Goal: Communication & Community: Answer question/provide support

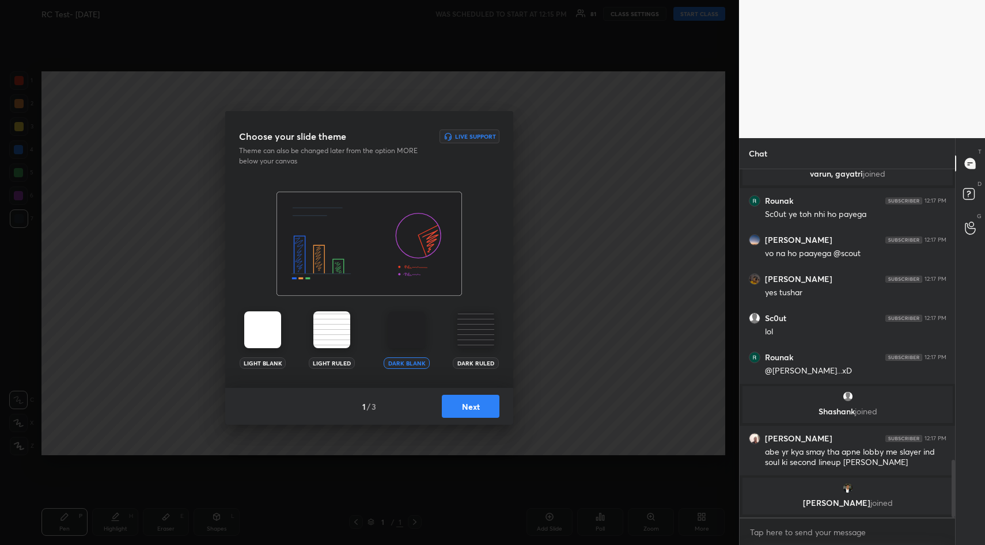
scroll to position [1700, 0]
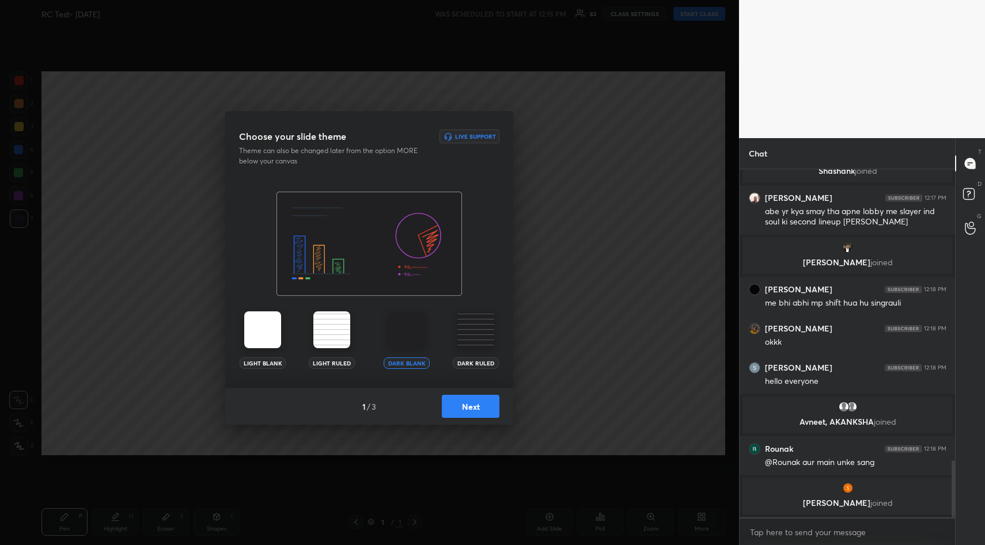
click at [480, 406] on button "Next" at bounding box center [471, 406] width 58 height 23
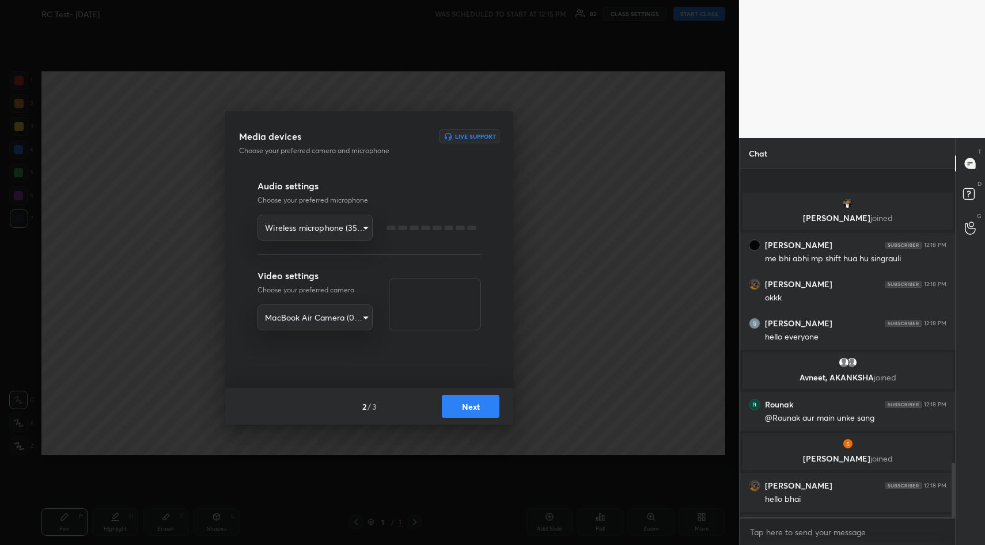
scroll to position [1866, 0]
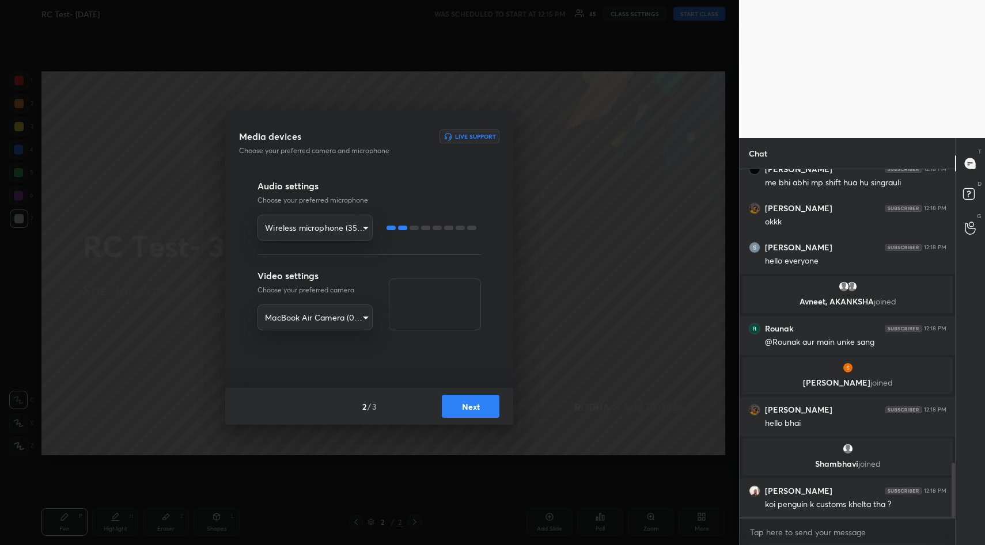
click at [474, 408] on button "Next" at bounding box center [471, 406] width 58 height 23
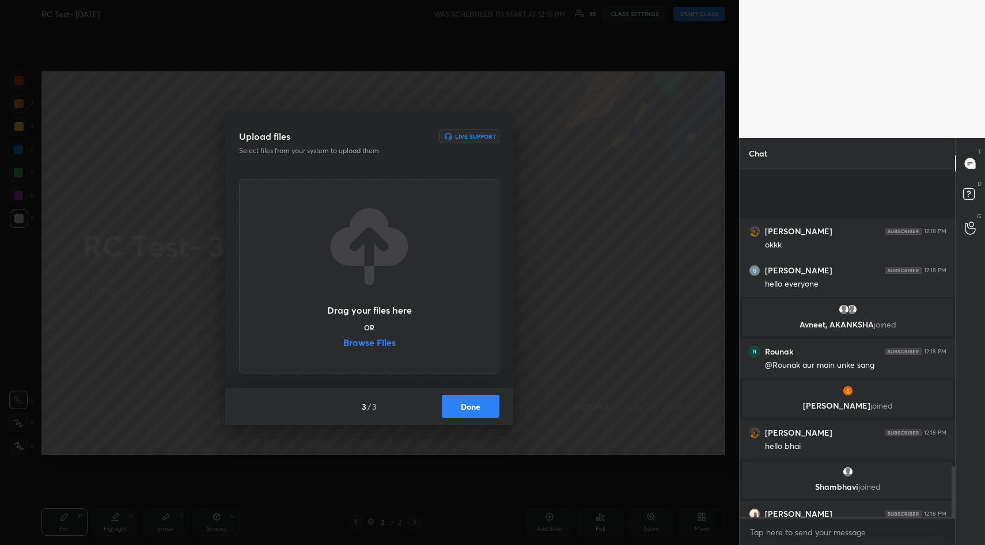
scroll to position [2012, 0]
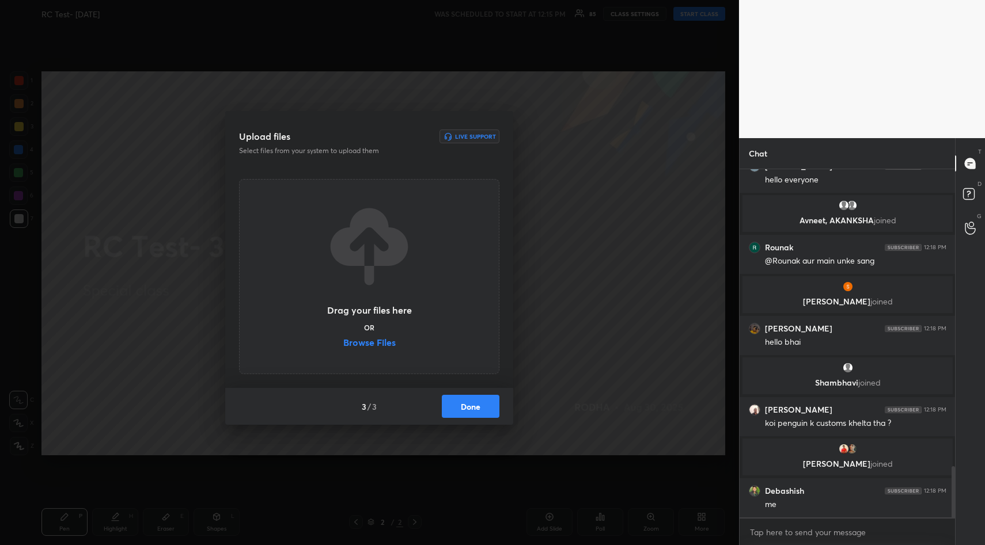
click at [382, 344] on label "Browse Files" at bounding box center [369, 344] width 52 height 12
click at [343, 344] on input "Browse Files" at bounding box center [343, 344] width 0 height 12
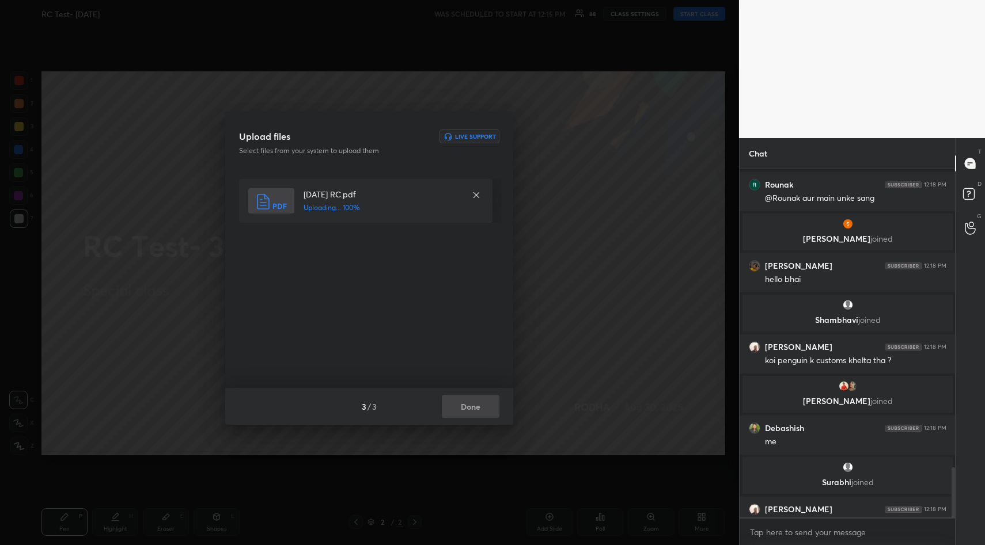
scroll to position [2073, 0]
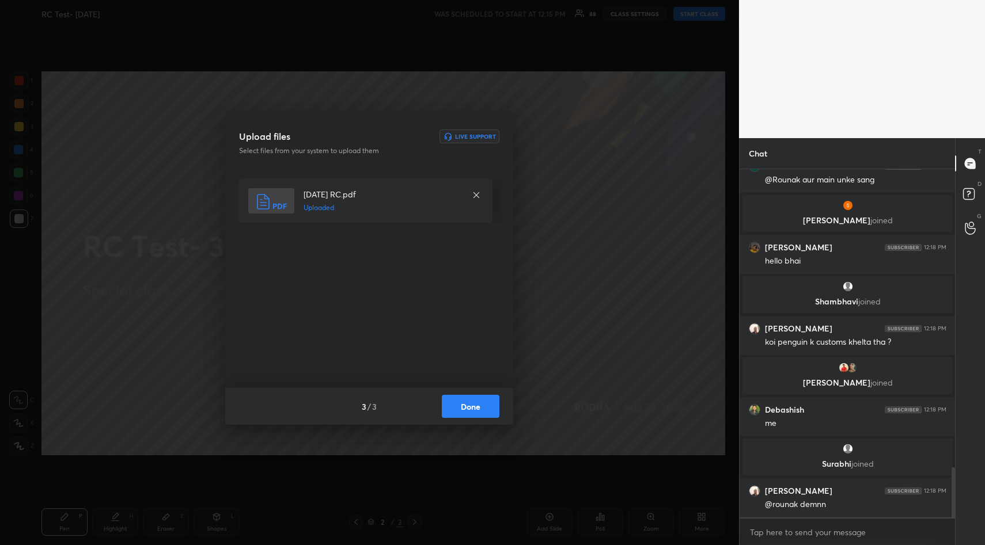
click at [486, 405] on button "Done" at bounding box center [471, 406] width 58 height 23
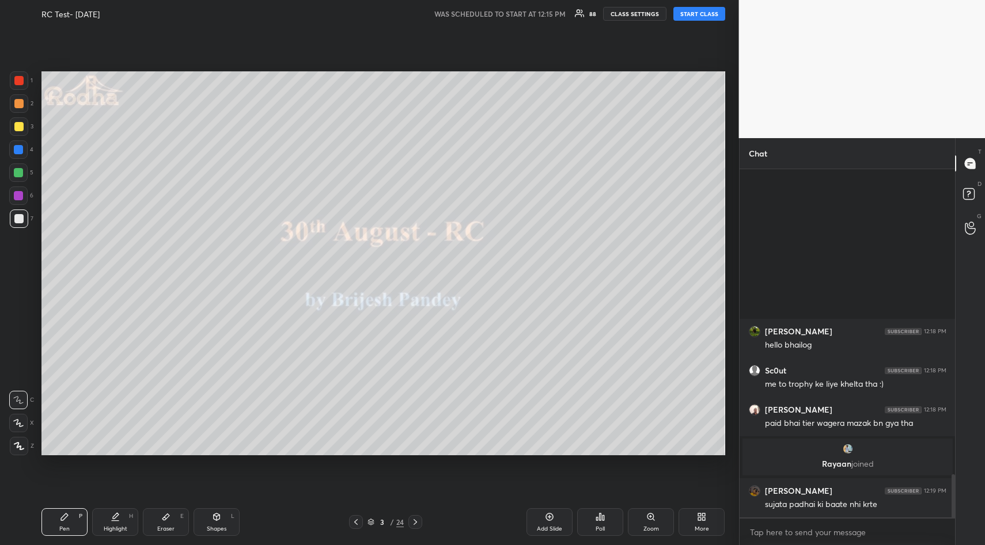
scroll to position [2384, 0]
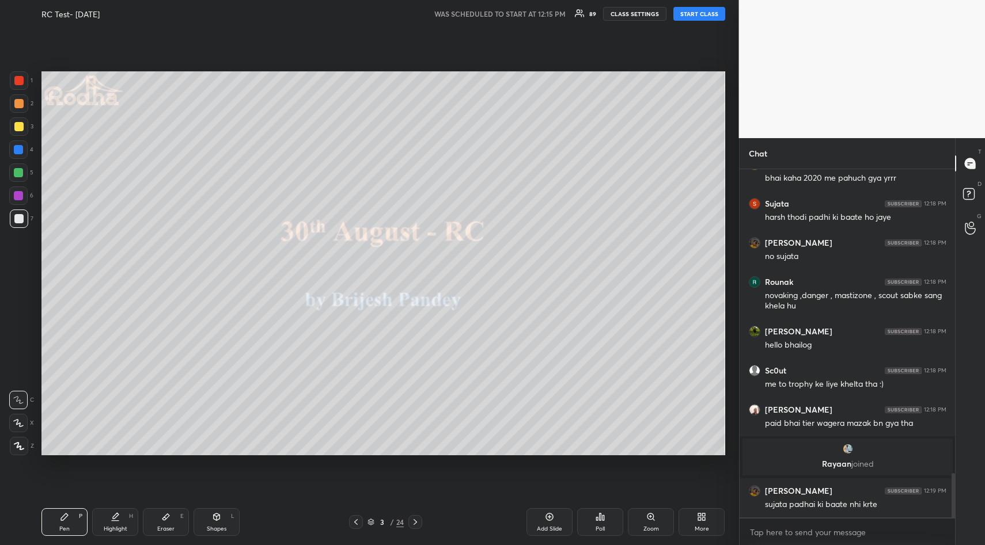
click at [696, 12] on button "START CLASS" at bounding box center [699, 14] width 52 height 14
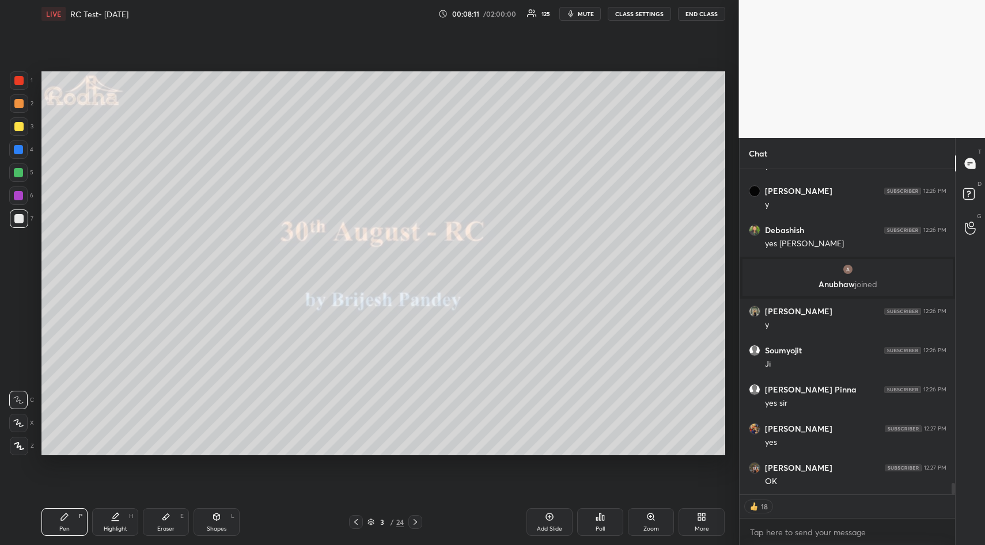
scroll to position [8806, 0]
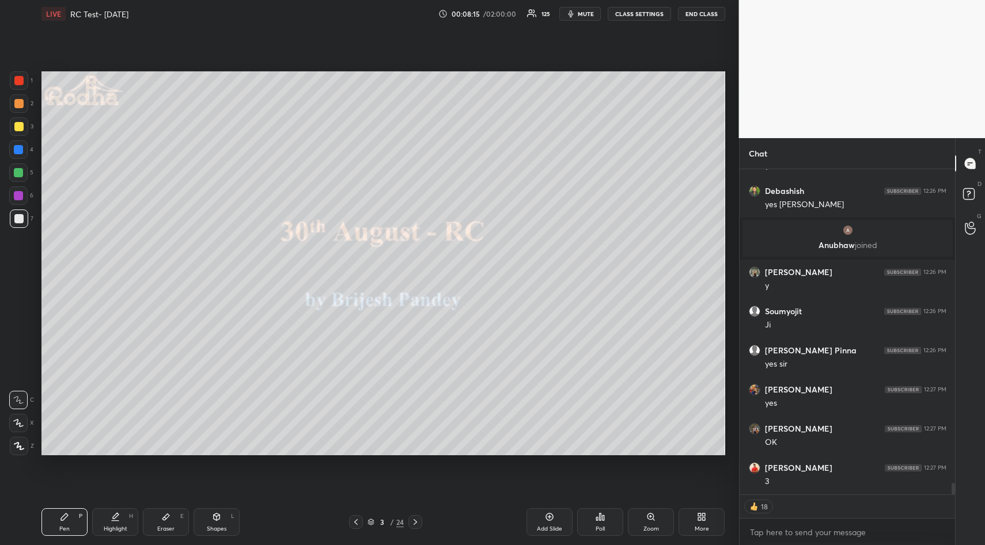
type textarea "x"
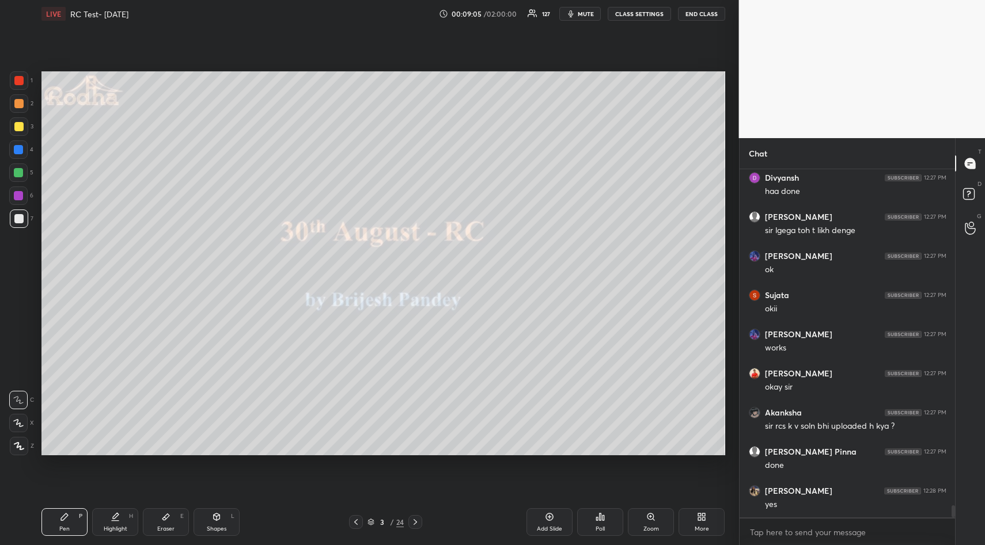
scroll to position [9491, 0]
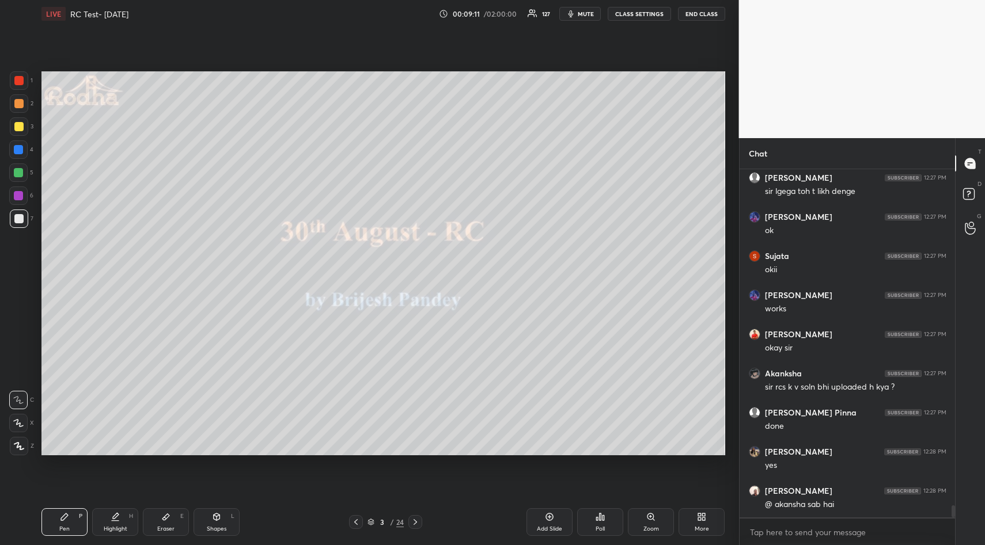
click at [415, 522] on icon at bounding box center [415, 522] width 9 height 9
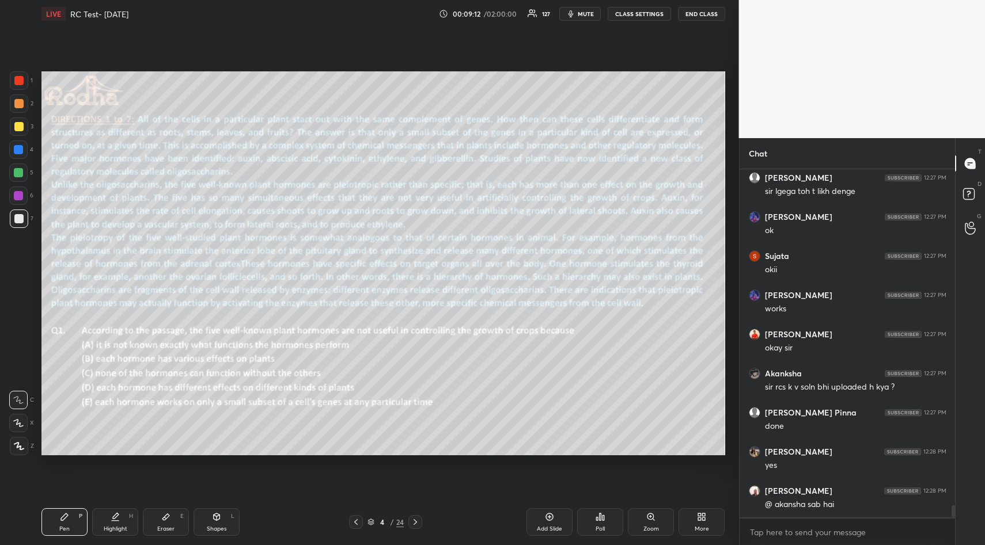
scroll to position [9530, 0]
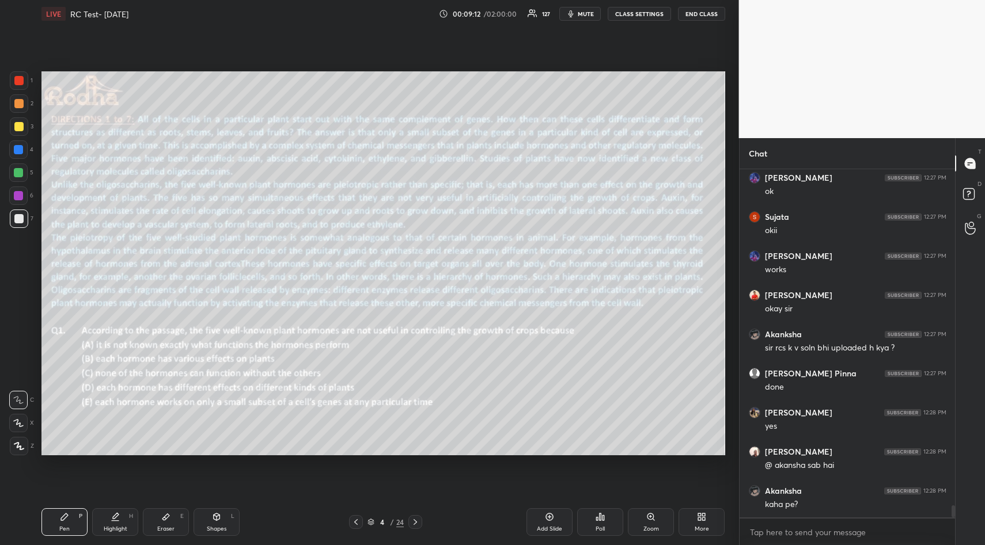
click at [604, 518] on icon at bounding box center [603, 517] width 2 height 5
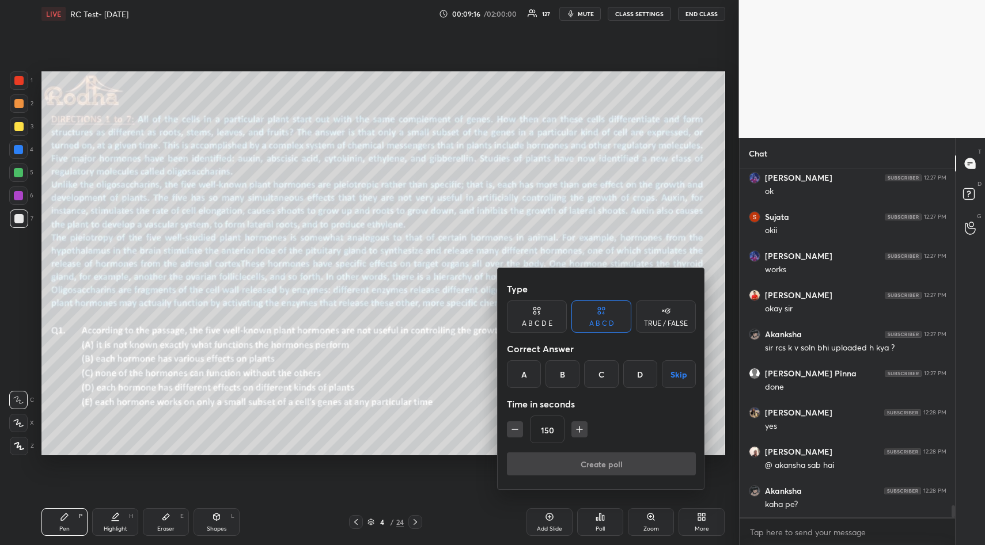
click at [581, 427] on icon "button" at bounding box center [580, 430] width 12 height 12
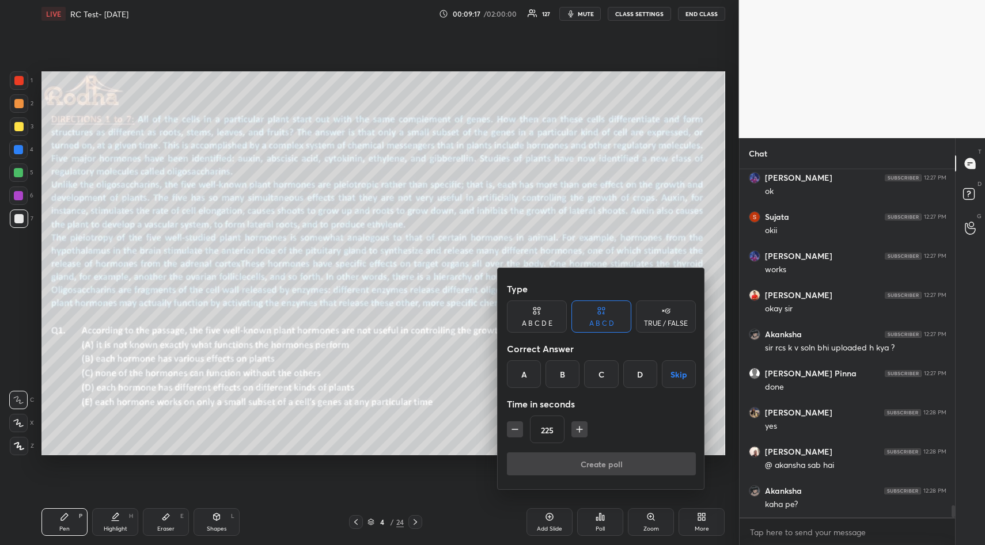
click at [581, 427] on icon "button" at bounding box center [580, 430] width 12 height 12
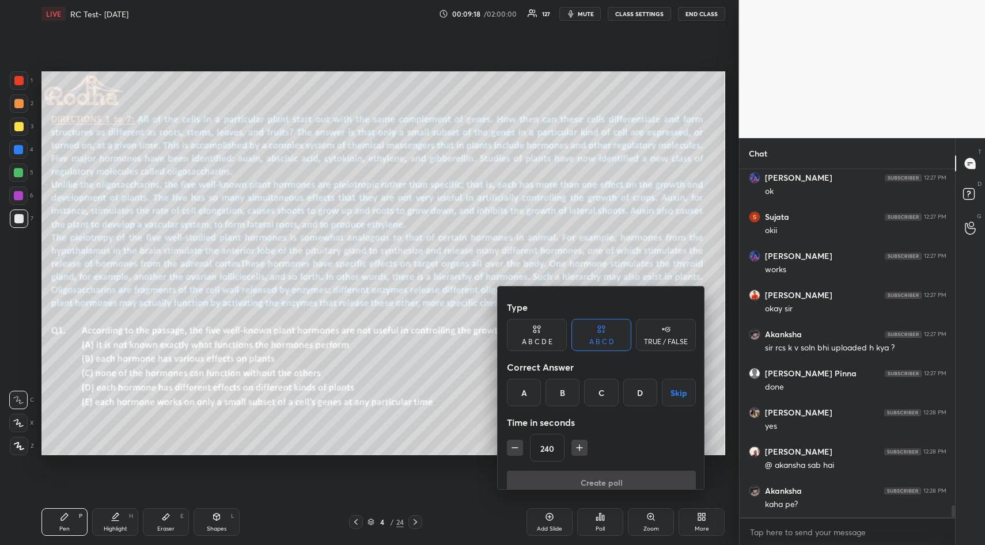
click at [581, 442] on icon "button" at bounding box center [580, 448] width 12 height 12
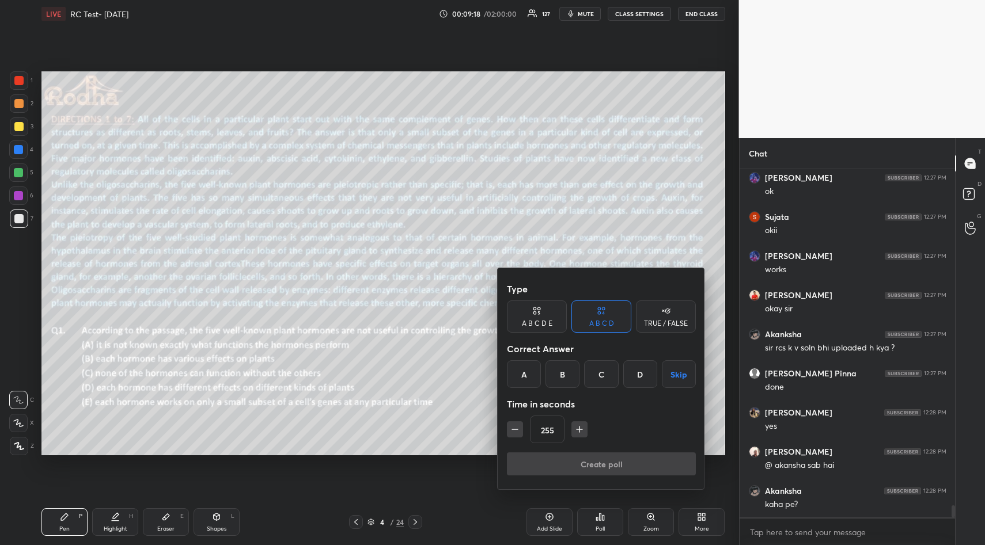
click at [581, 427] on icon "button" at bounding box center [580, 430] width 12 height 12
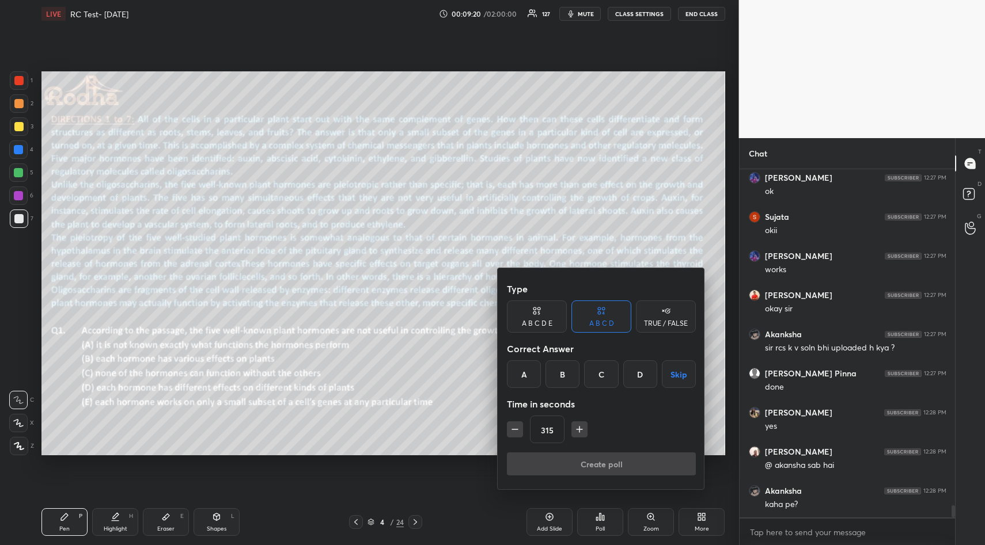
type input "330"
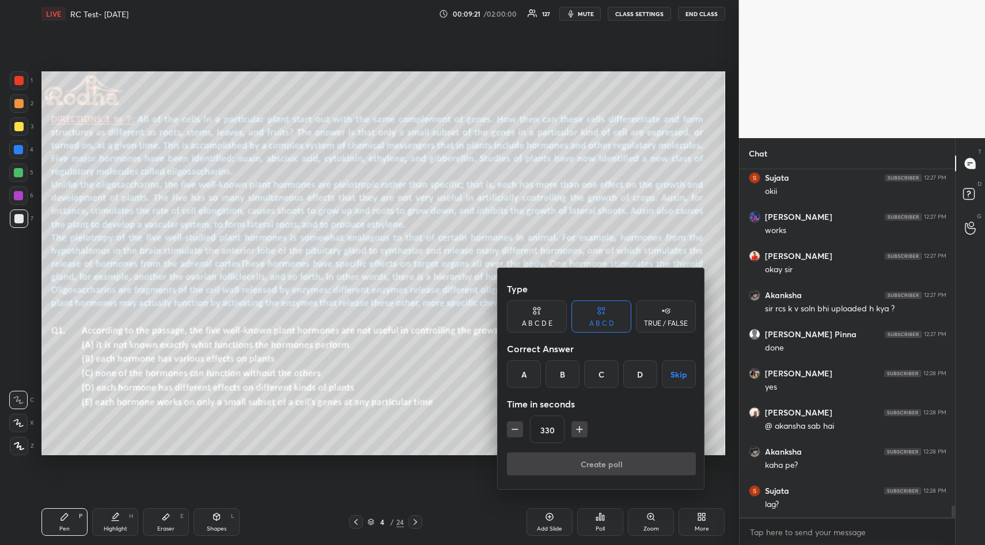
click at [673, 326] on div "TRUE / FALSE" at bounding box center [666, 323] width 44 height 7
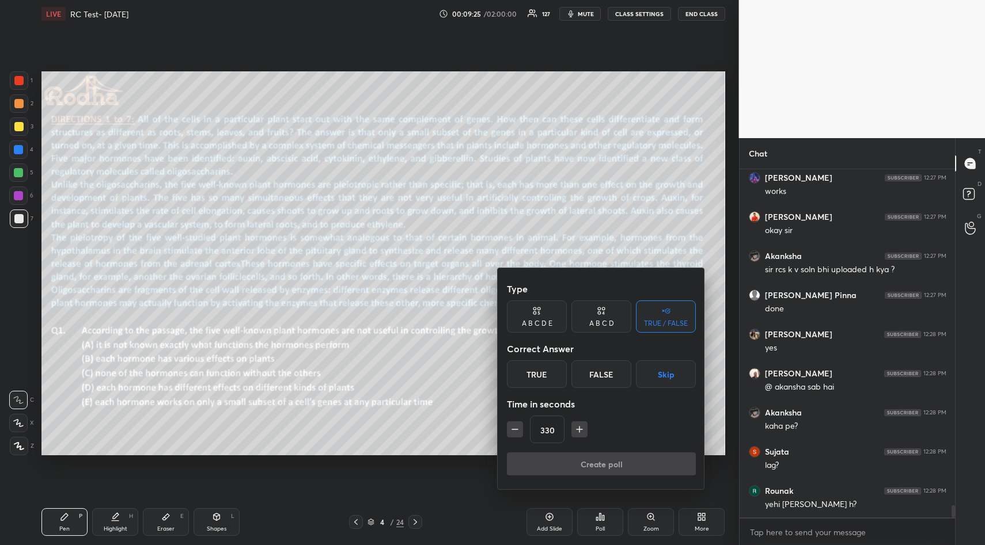
click at [667, 377] on button "Skip" at bounding box center [666, 375] width 60 height 28
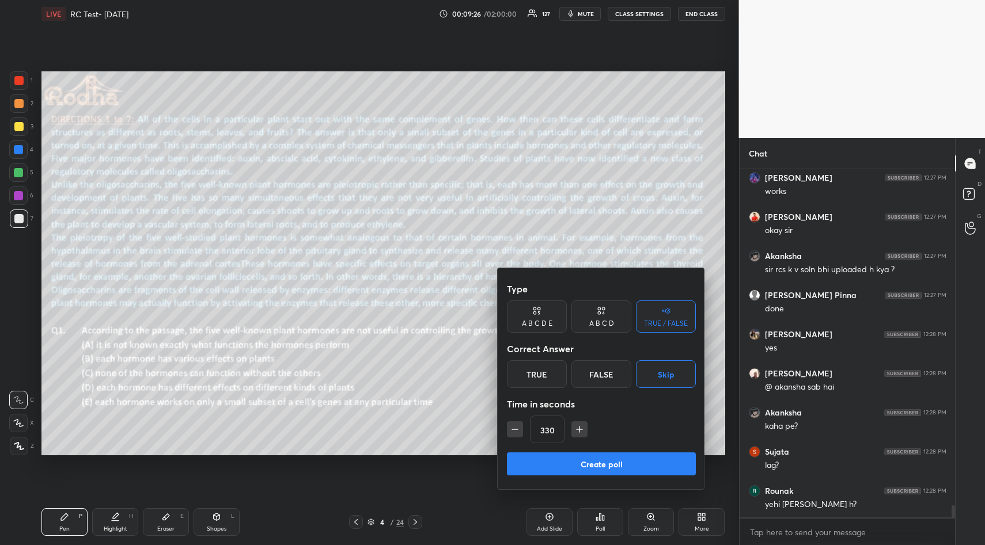
click at [623, 462] on button "Create poll" at bounding box center [601, 464] width 189 height 23
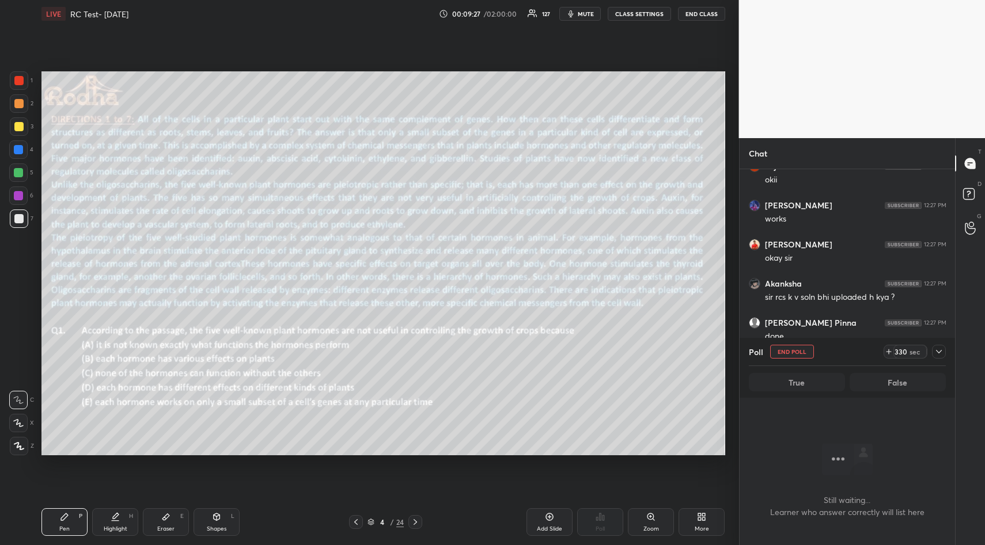
scroll to position [9177, 0]
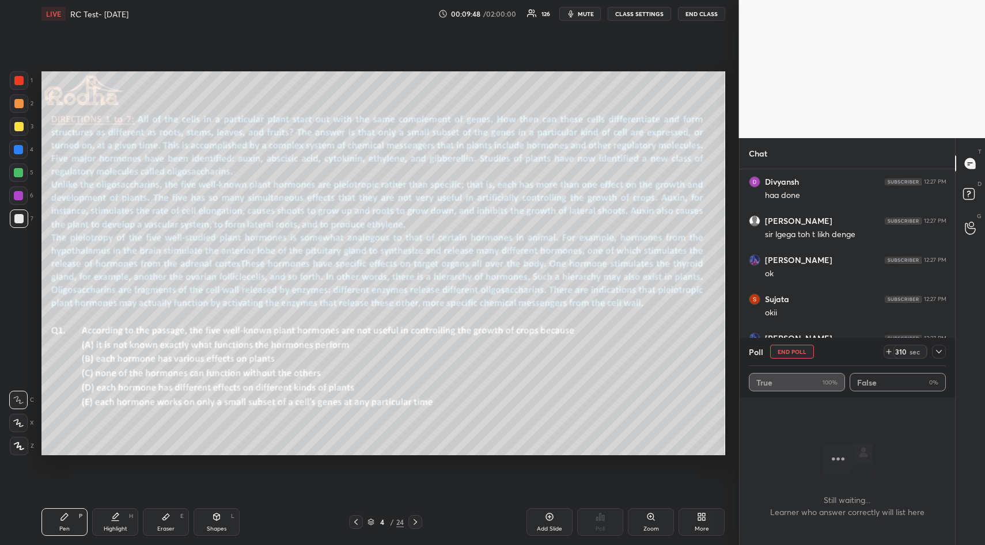
click at [583, 12] on span "mute" at bounding box center [586, 14] width 16 height 8
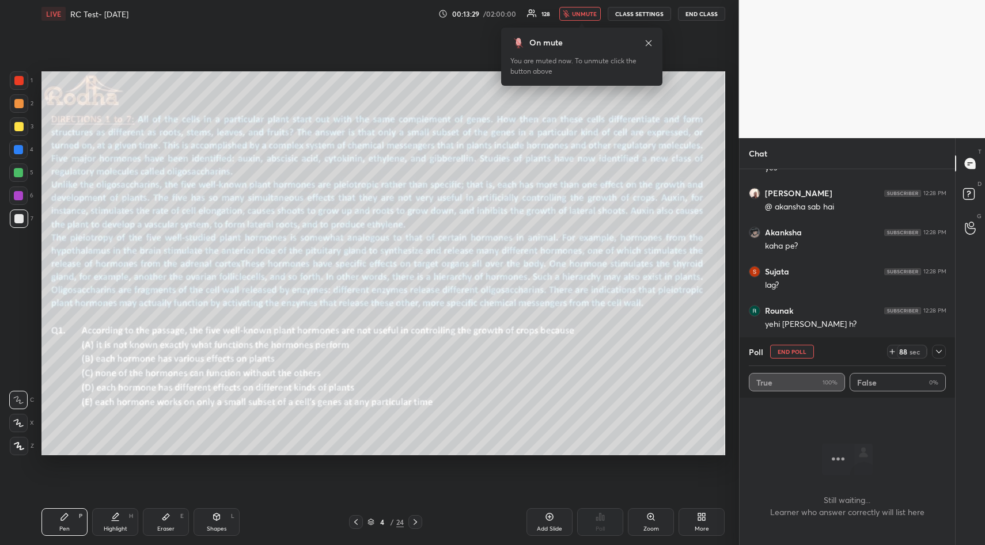
scroll to position [9530, 0]
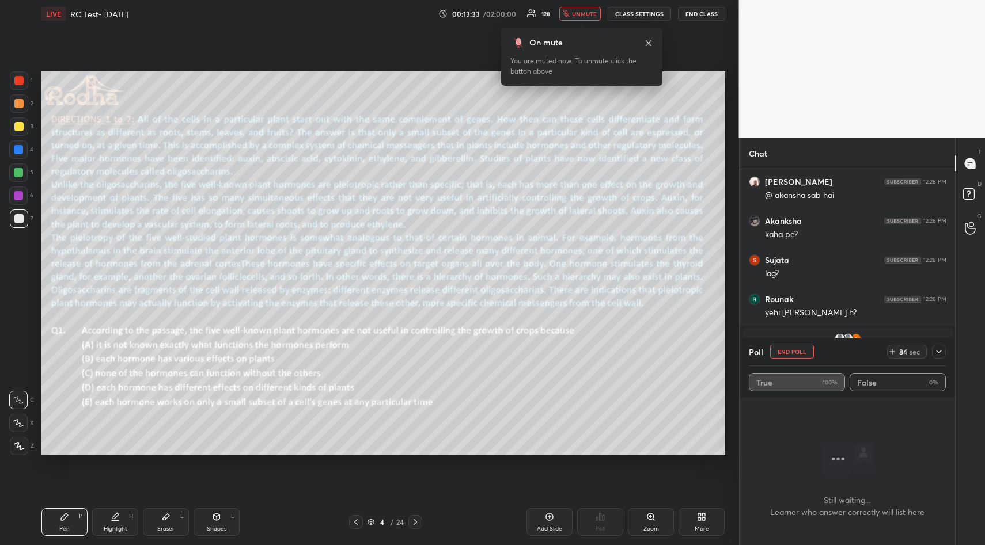
click at [941, 354] on icon at bounding box center [938, 351] width 9 height 9
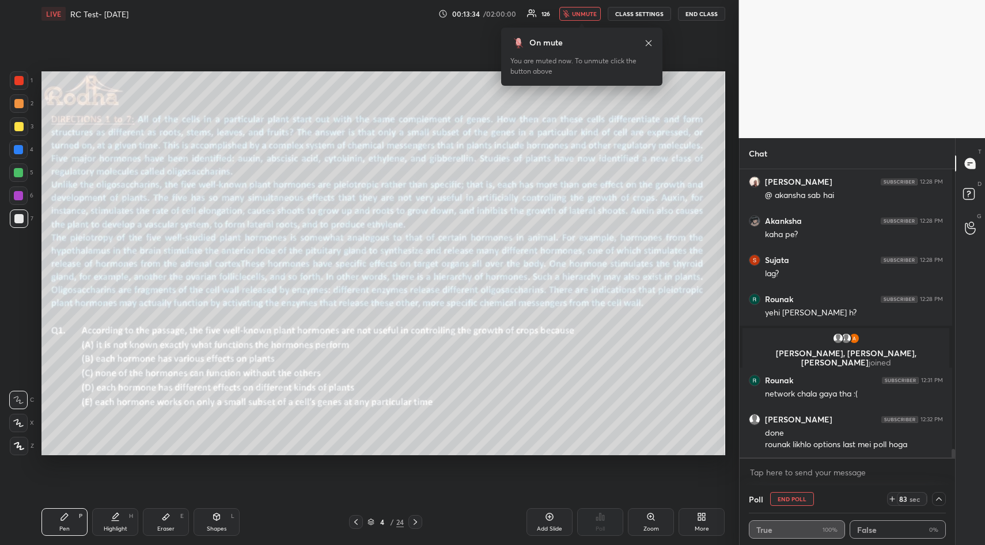
scroll to position [9275, 0]
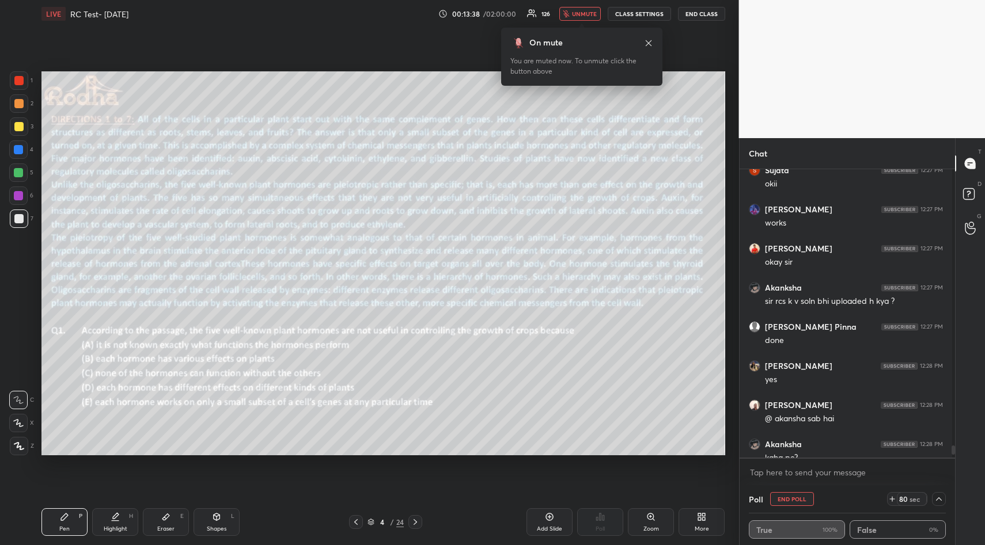
drag, startPoint x: 956, startPoint y: 165, endPoint x: 953, endPoint y: 195, distance: 30.1
click at [953, 195] on div "Chat Ayushi 12:27 PM poll is for timer only?? [PERSON_NAME] 12:27 PM yes 3 [PER…" at bounding box center [862, 341] width 246 height 407
click at [974, 160] on icon at bounding box center [970, 163] width 10 height 10
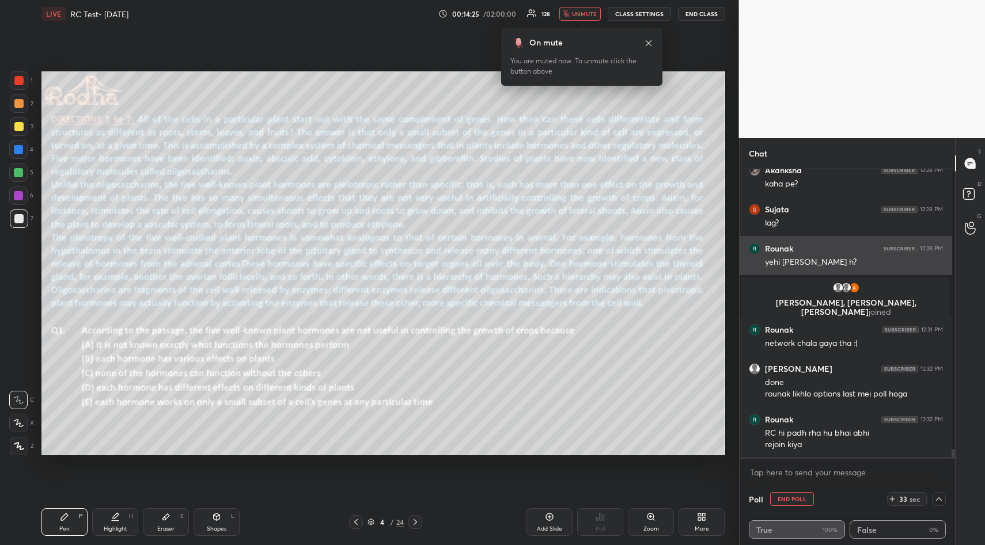
scroll to position [9588, 0]
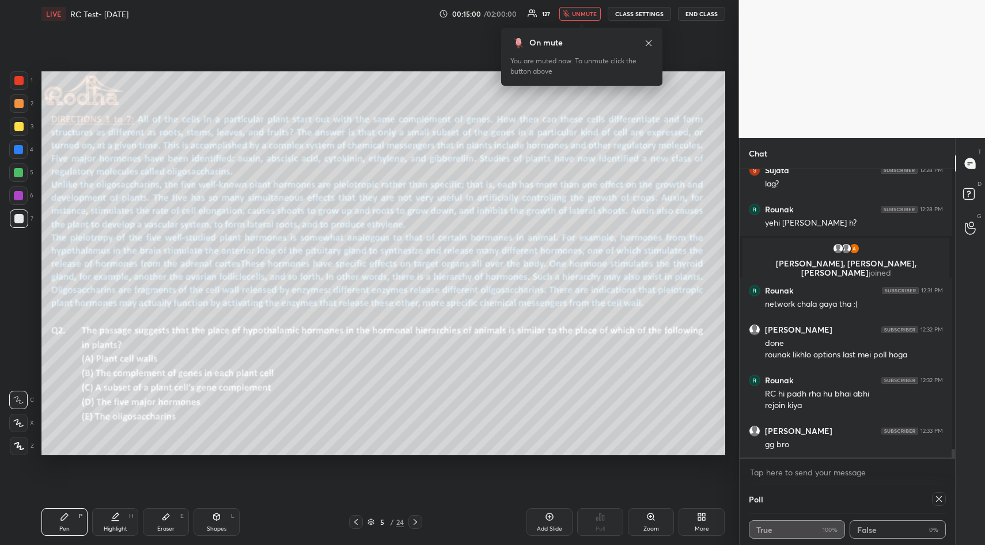
click at [935, 500] on icon at bounding box center [938, 499] width 9 height 9
type textarea "x"
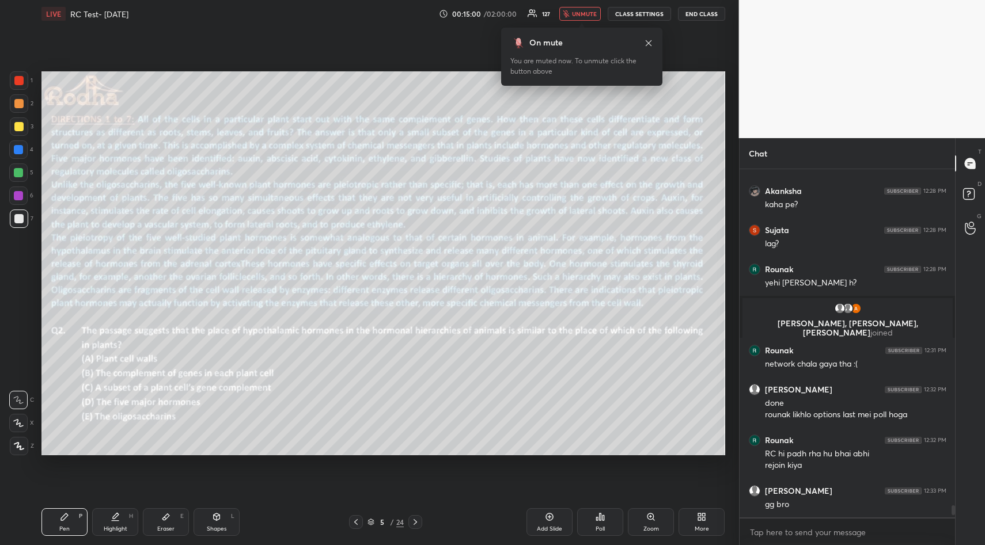
scroll to position [9240, 0]
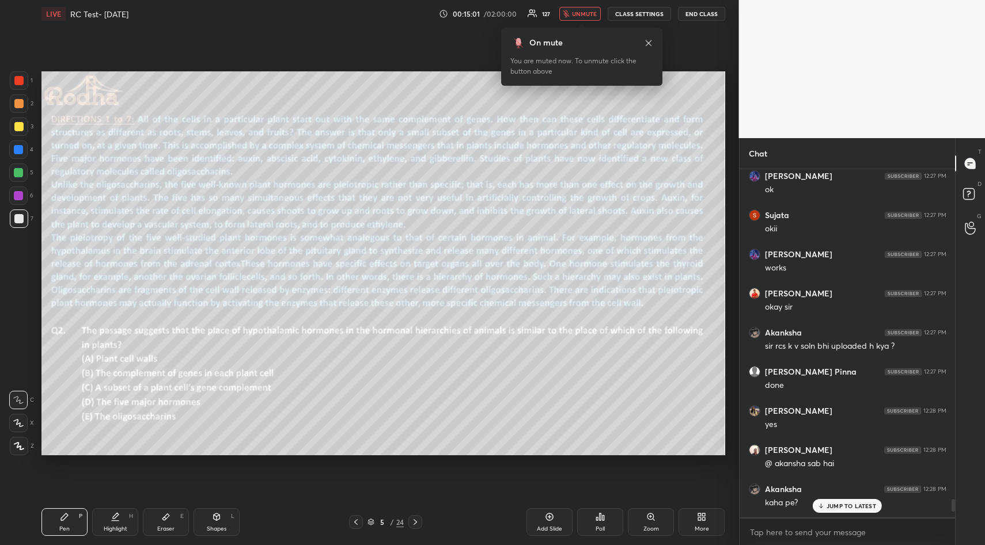
click at [603, 520] on icon at bounding box center [603, 517] width 2 height 5
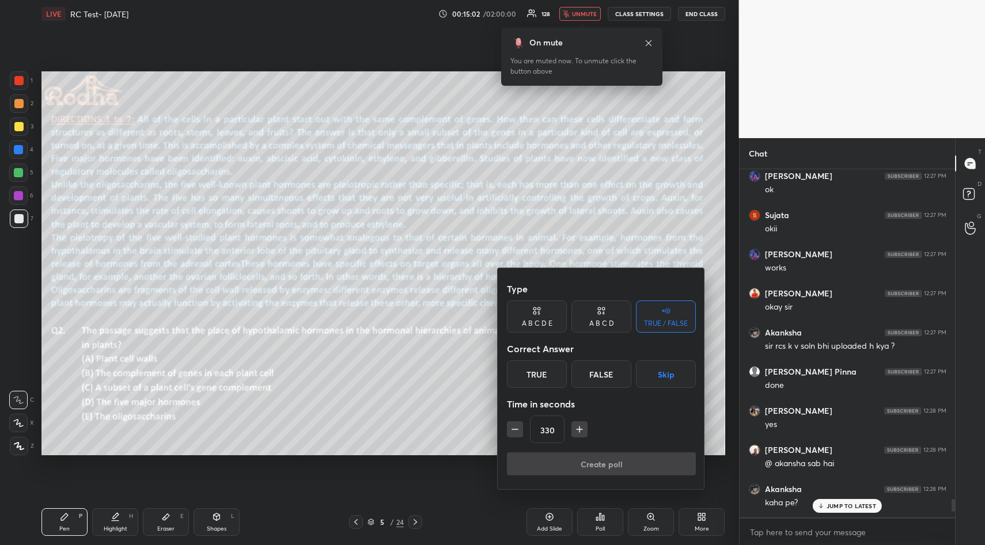
click at [514, 430] on icon "button" at bounding box center [515, 430] width 12 height 12
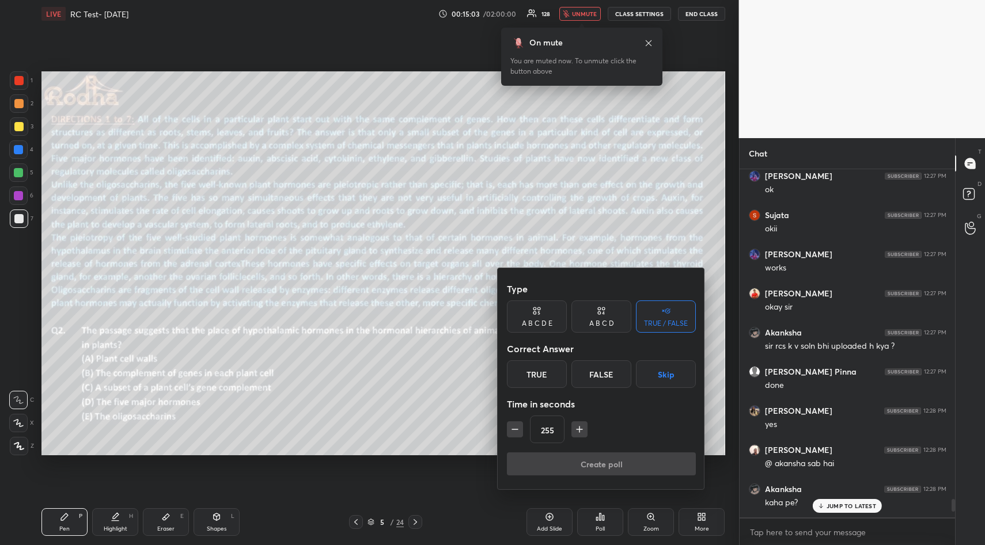
click at [514, 430] on icon "button" at bounding box center [515, 430] width 12 height 12
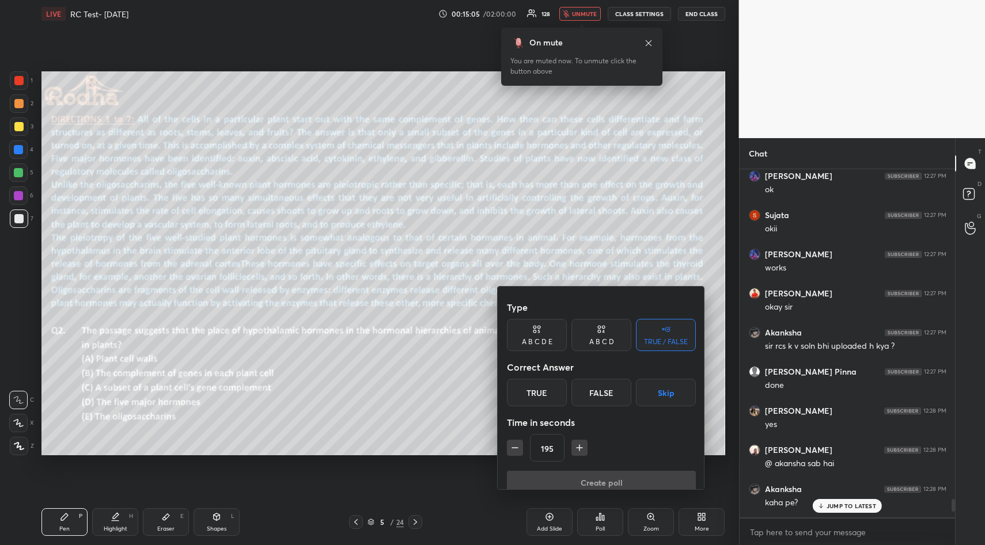
click at [514, 442] on icon "button" at bounding box center [515, 448] width 12 height 12
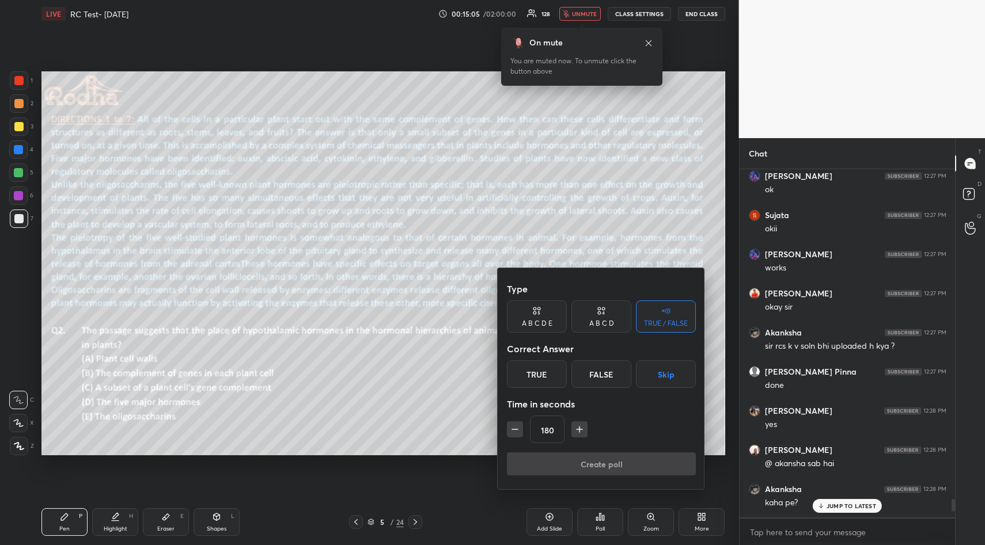
click at [514, 430] on icon "button" at bounding box center [515, 430] width 12 height 12
type input "120"
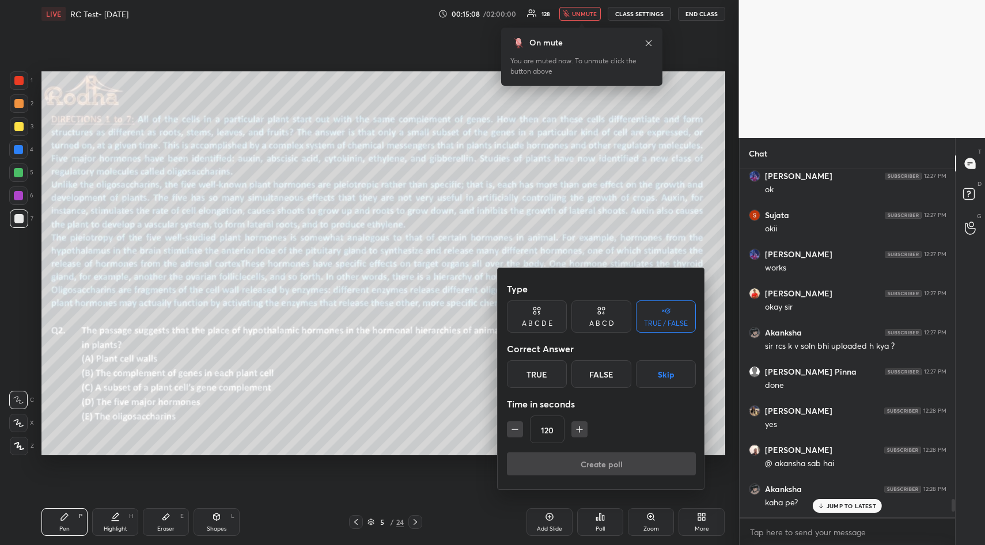
click at [675, 371] on button "Skip" at bounding box center [666, 375] width 60 height 28
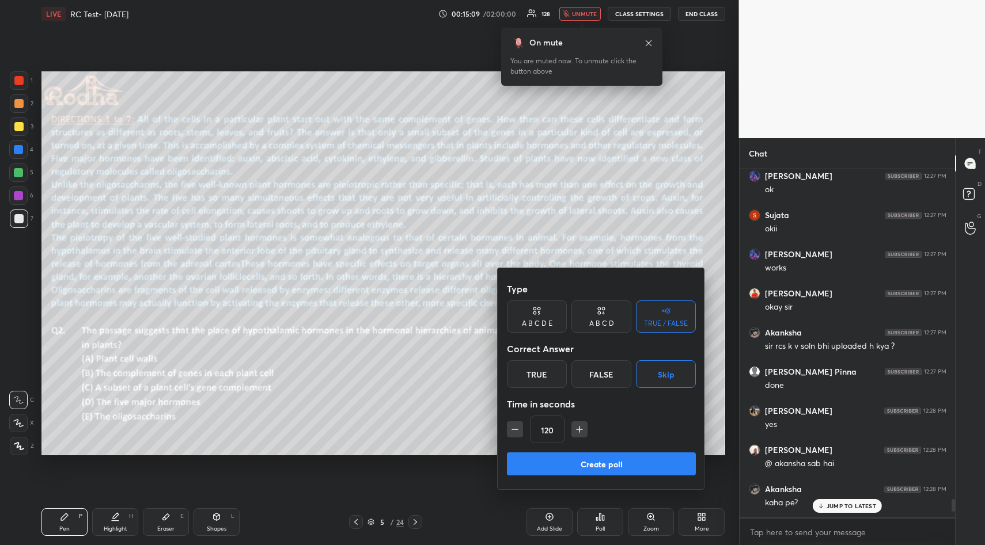
click at [631, 461] on button "Create poll" at bounding box center [601, 464] width 189 height 23
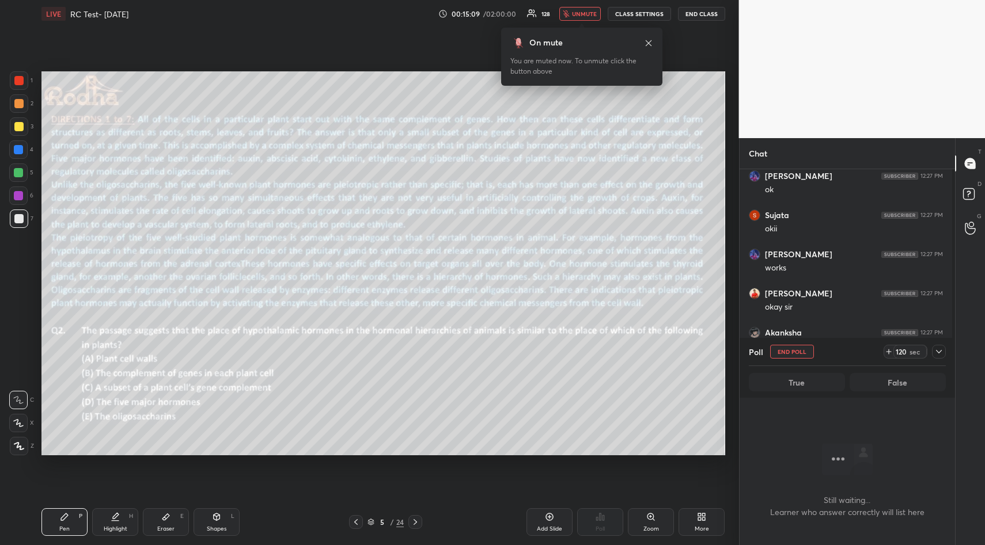
scroll to position [313, 212]
click at [941, 353] on icon at bounding box center [938, 351] width 9 height 9
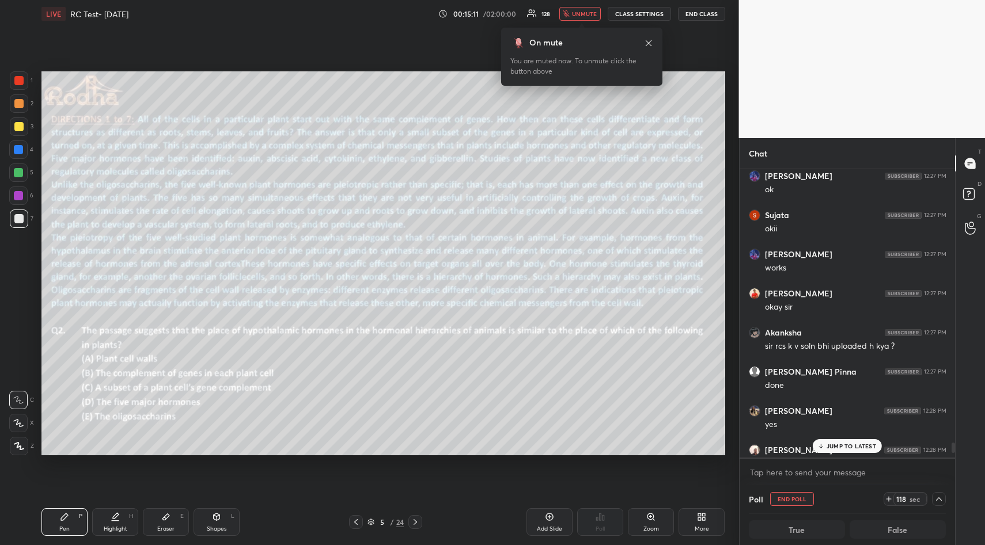
scroll to position [4, 4]
click at [855, 446] on p "JUMP TO LATEST" at bounding box center [851, 446] width 50 height 7
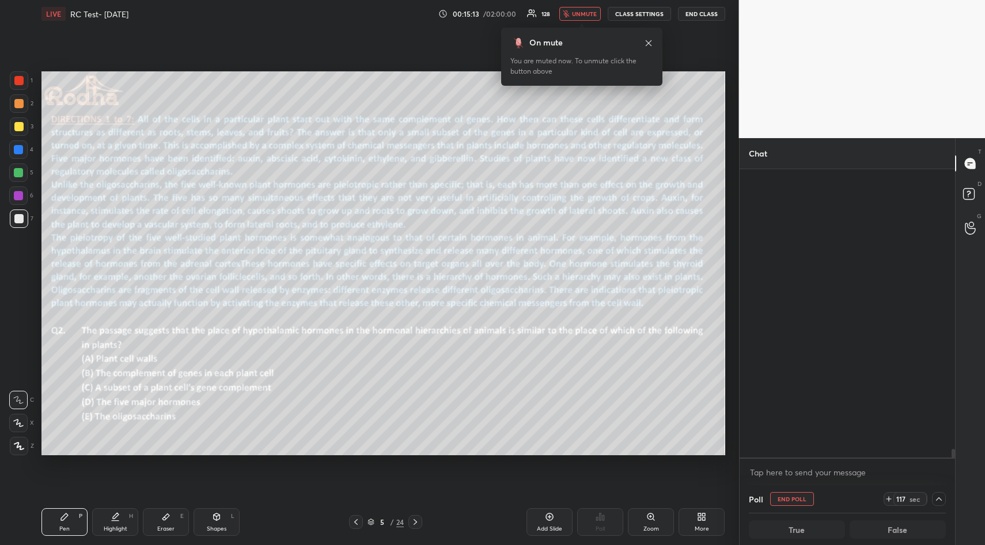
scroll to position [9599, 0]
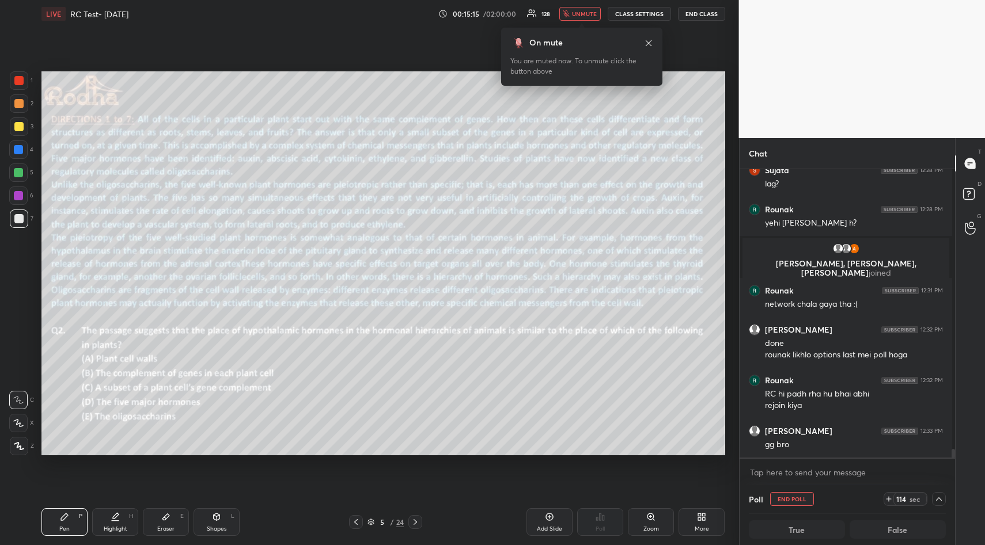
click at [935, 501] on icon at bounding box center [938, 499] width 9 height 9
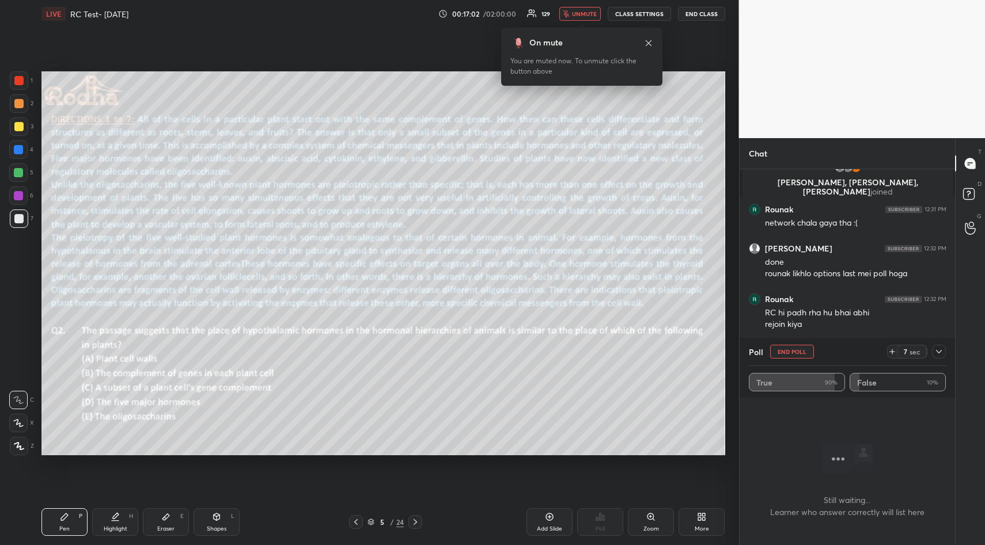
scroll to position [9688, 0]
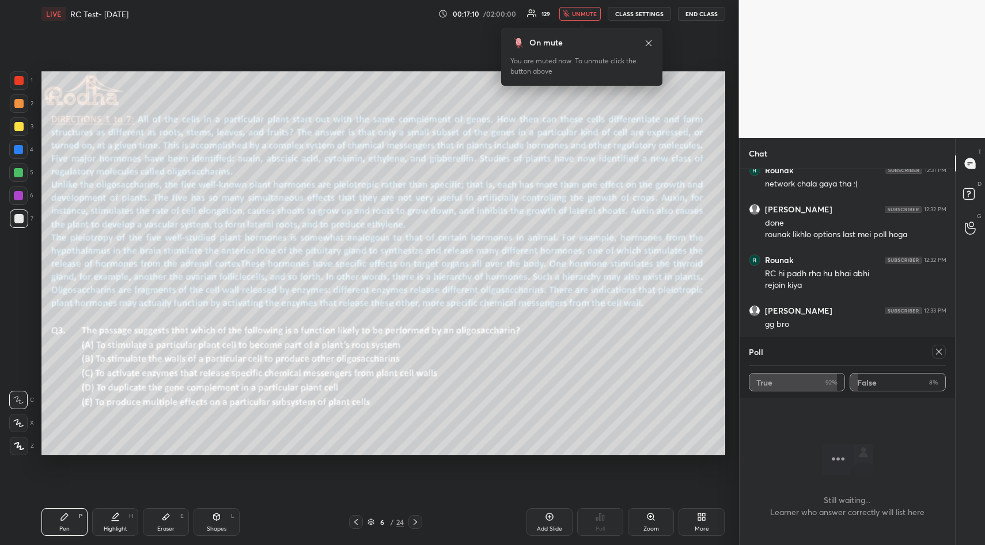
click at [938, 356] on div at bounding box center [939, 352] width 14 height 14
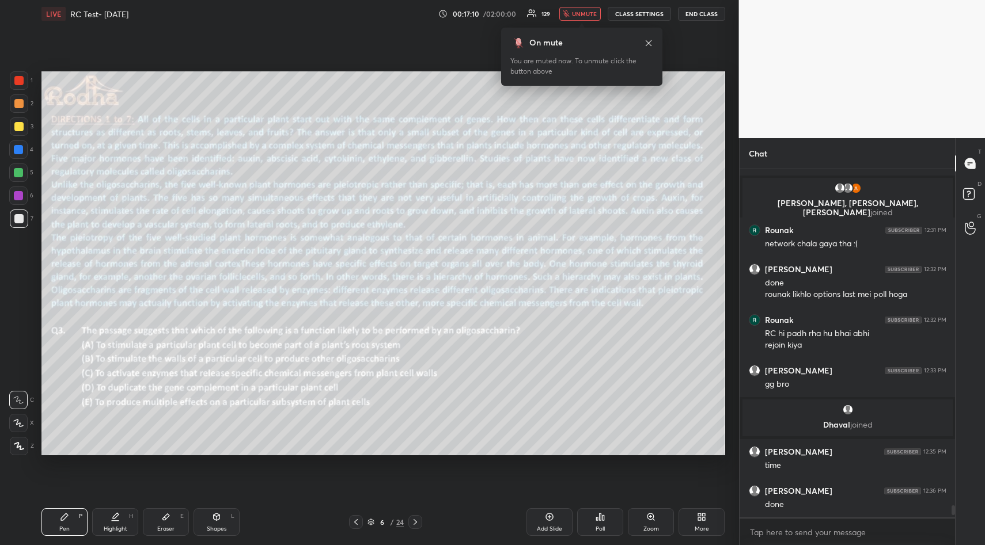
scroll to position [4, 4]
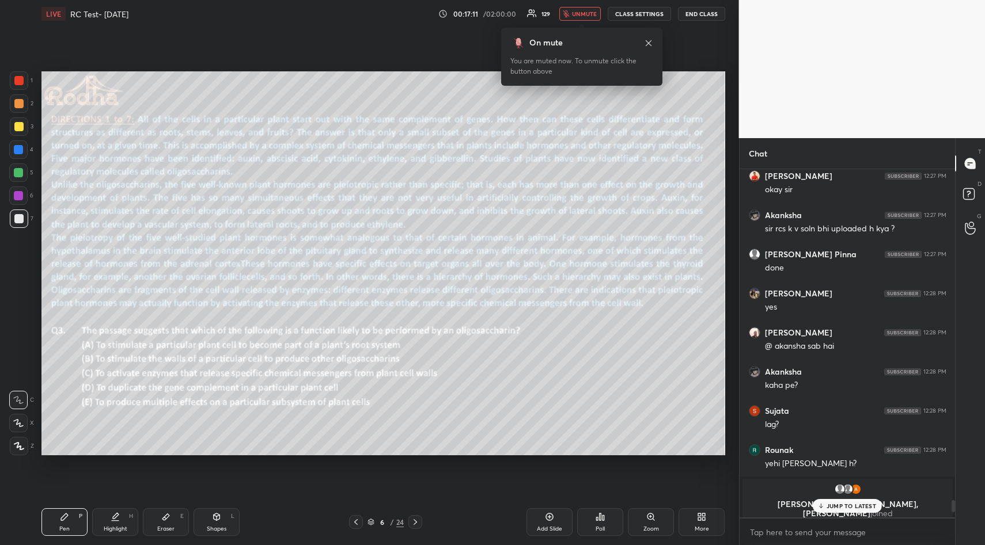
click at [601, 526] on div "Poll" at bounding box center [599, 529] width 9 height 6
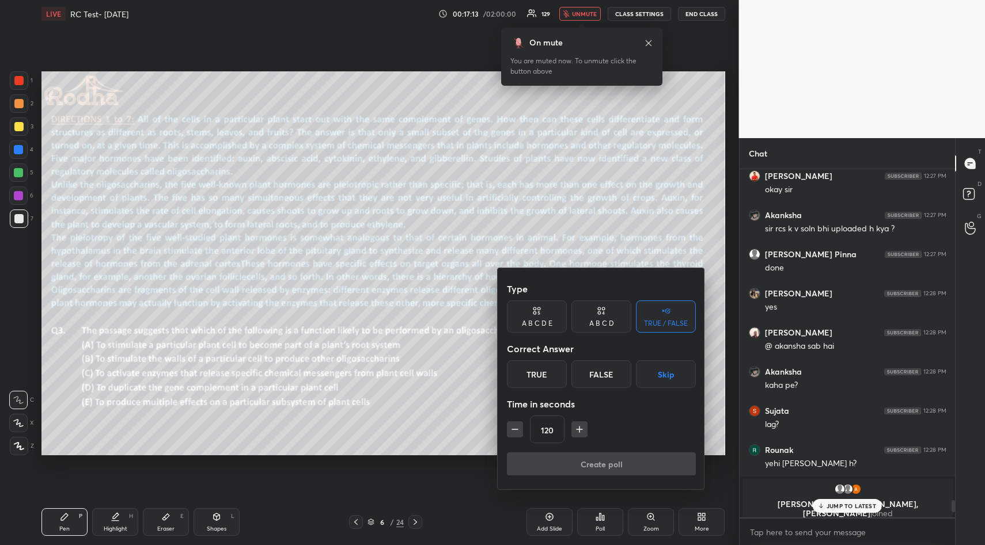
click at [664, 375] on button "Skip" at bounding box center [666, 375] width 60 height 28
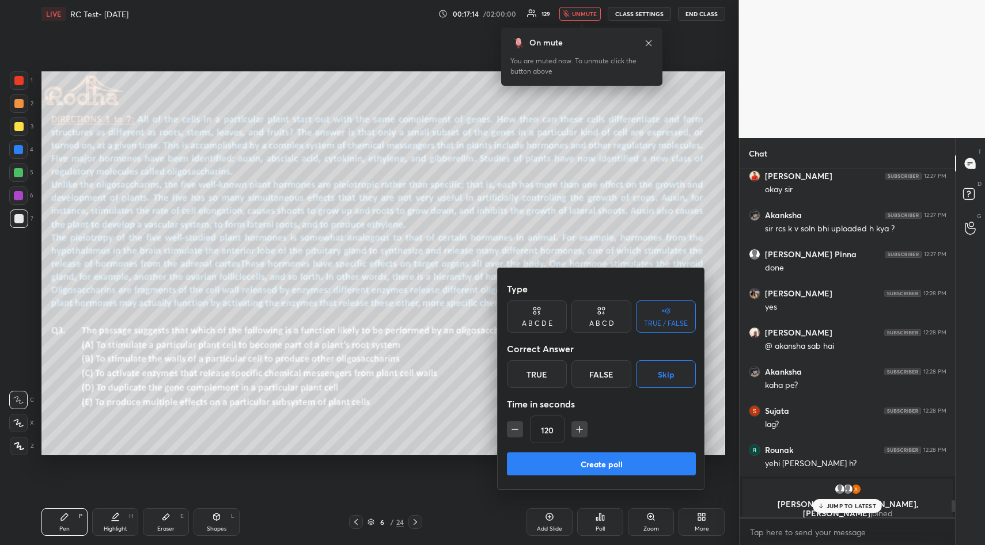
click at [634, 463] on button "Create poll" at bounding box center [601, 464] width 189 height 23
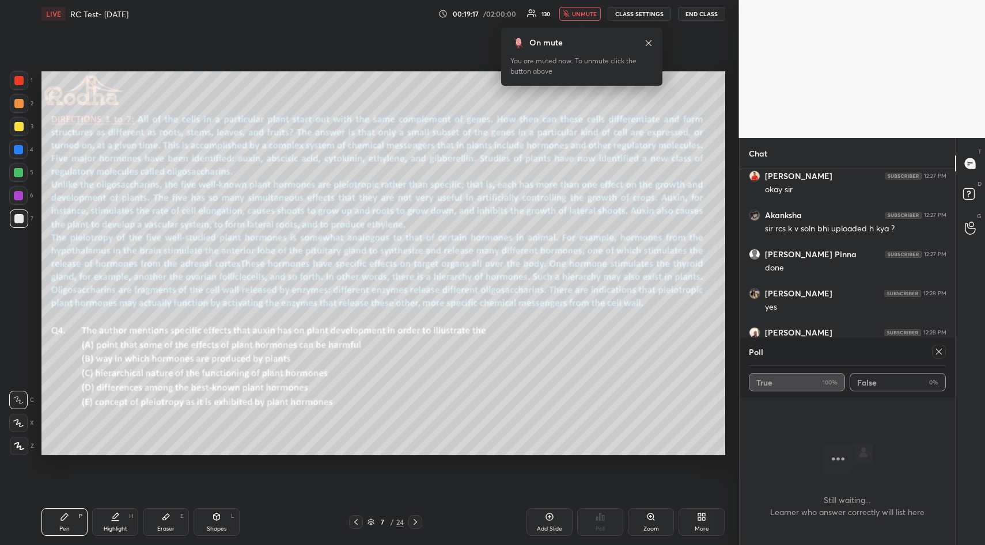
click at [939, 352] on icon at bounding box center [939, 352] width 6 height 6
type textarea "x"
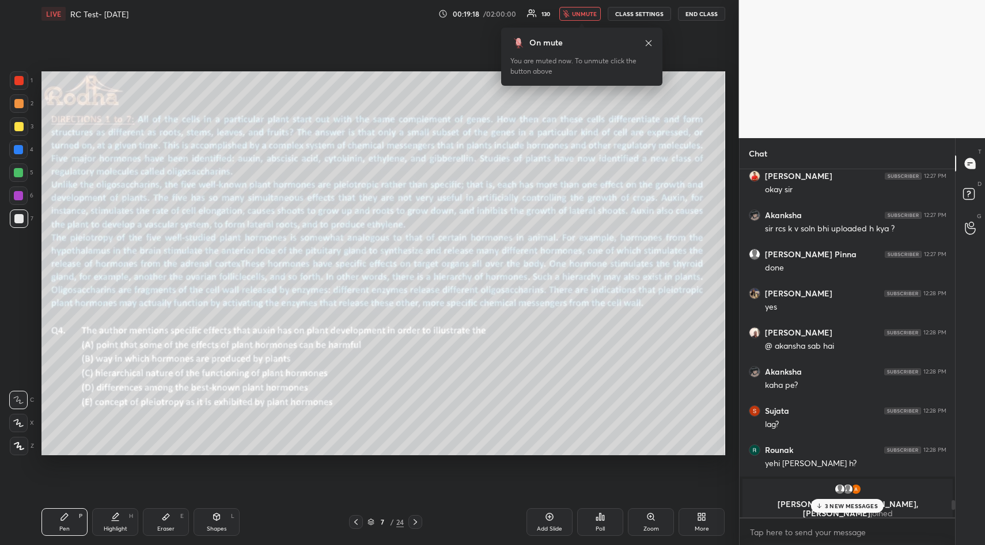
click at [602, 523] on div "Poll" at bounding box center [600, 523] width 46 height 28
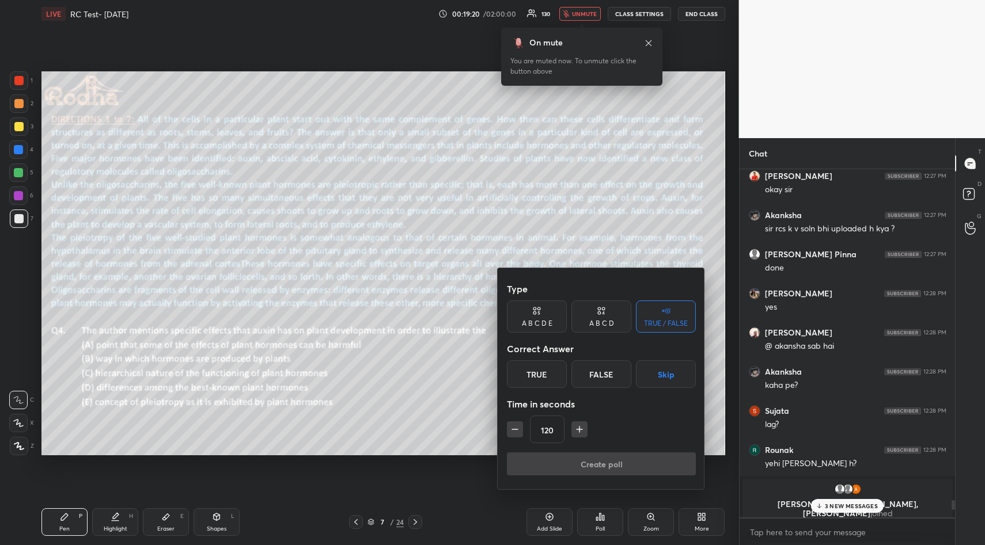
click at [517, 427] on icon "button" at bounding box center [515, 430] width 12 height 12
type input "105"
click at [673, 375] on button "Skip" at bounding box center [666, 375] width 60 height 28
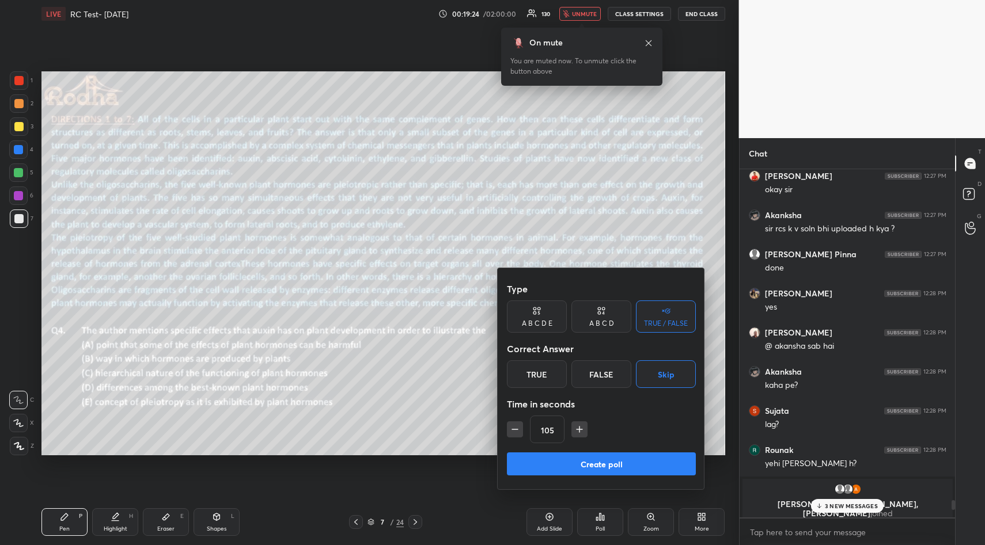
click at [633, 458] on button "Create poll" at bounding box center [601, 464] width 189 height 23
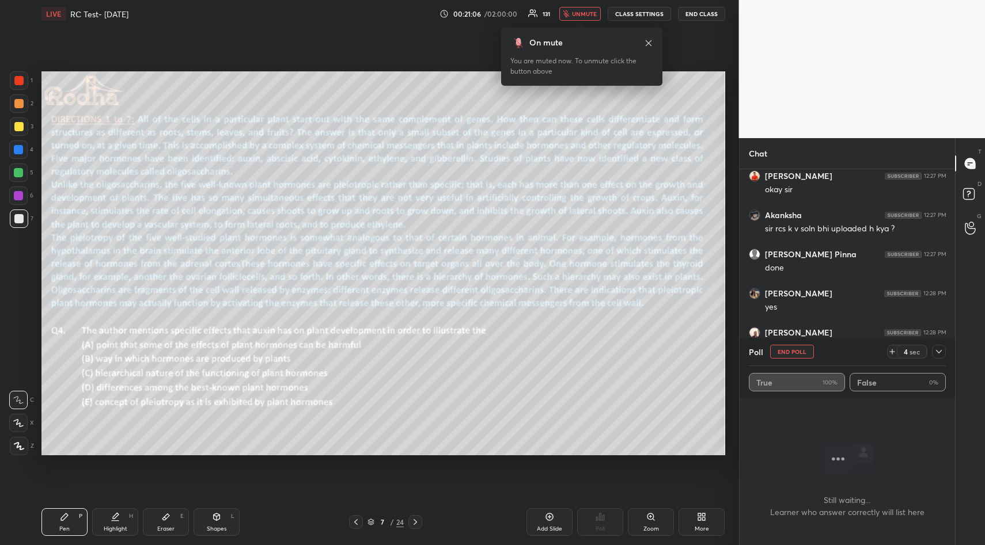
click at [795, 349] on button "END POLL" at bounding box center [792, 352] width 44 height 14
type textarea "x"
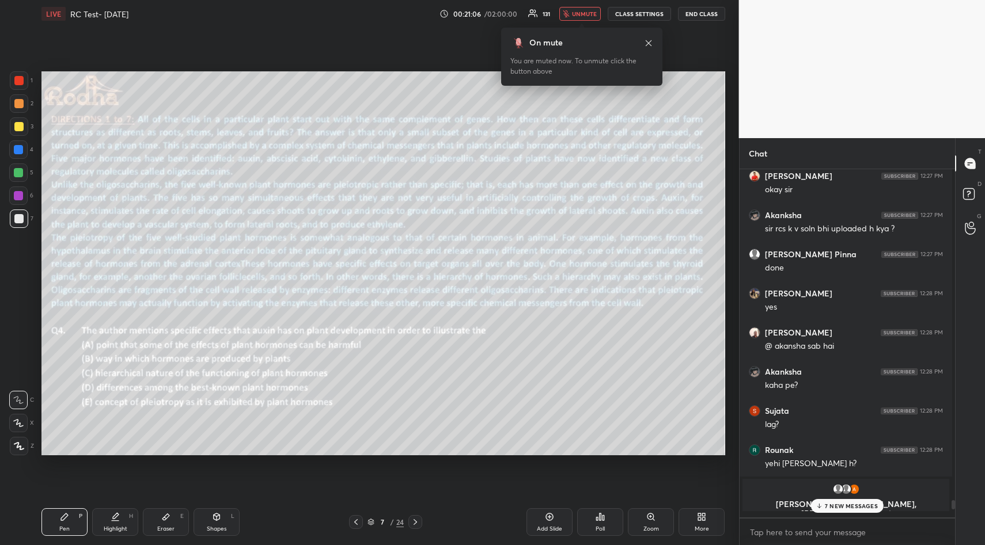
scroll to position [373, 212]
click at [598, 513] on icon at bounding box center [599, 517] width 9 height 9
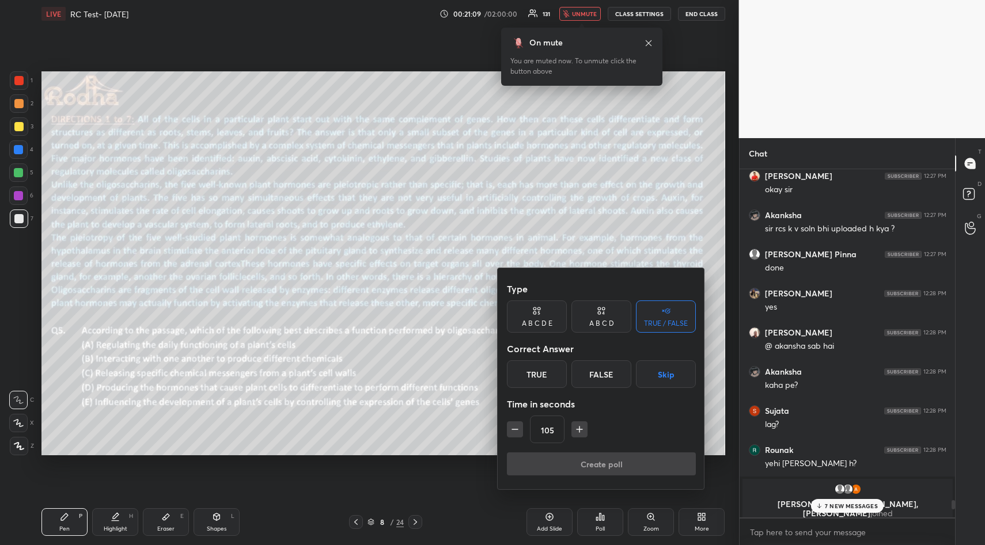
click at [598, 513] on div at bounding box center [492, 272] width 985 height 545
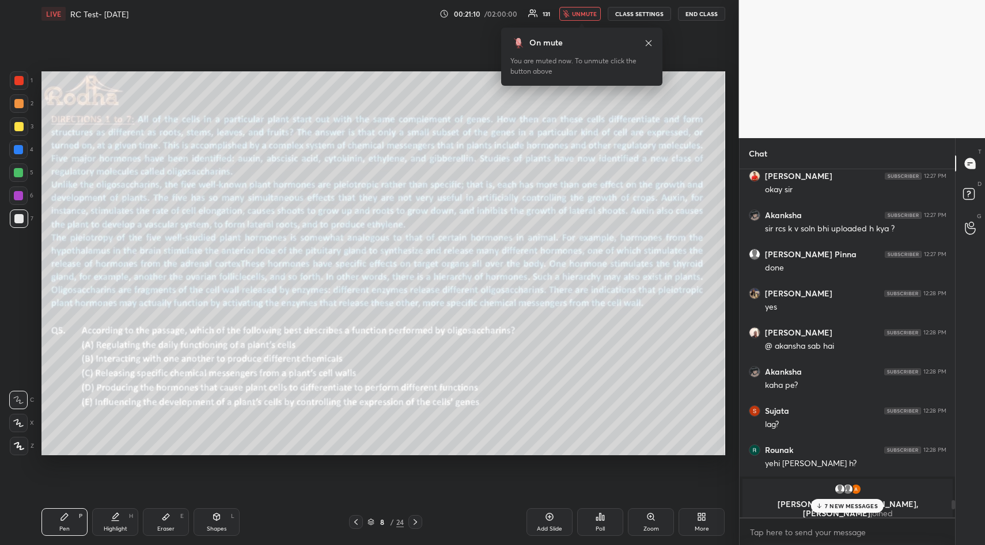
click at [598, 519] on icon at bounding box center [598, 519] width 2 height 3
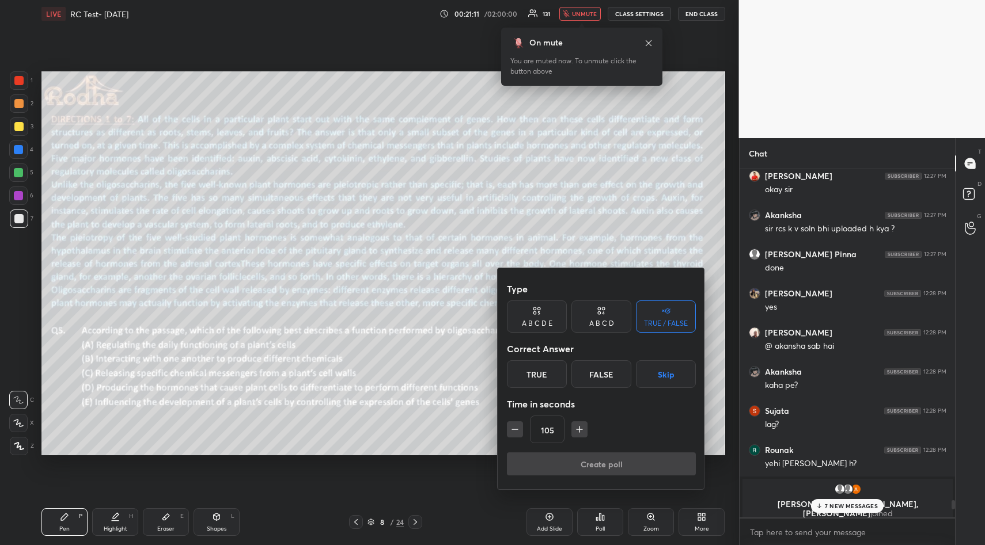
click at [515, 430] on icon "button" at bounding box center [515, 430] width 12 height 12
type input "90"
click at [673, 381] on button "Skip" at bounding box center [666, 375] width 60 height 28
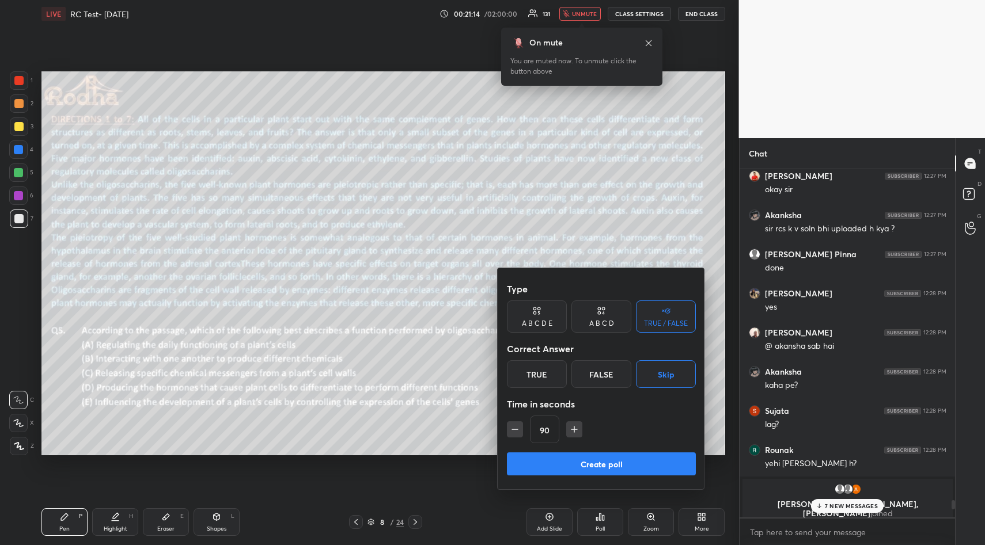
click at [621, 464] on button "Create poll" at bounding box center [601, 464] width 189 height 23
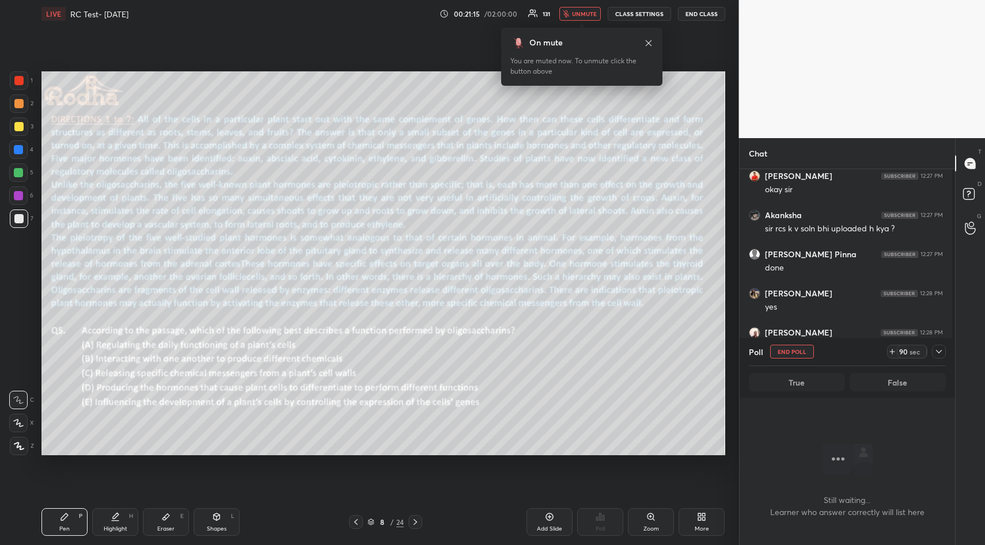
scroll to position [4, 4]
click at [939, 352] on icon at bounding box center [938, 351] width 9 height 9
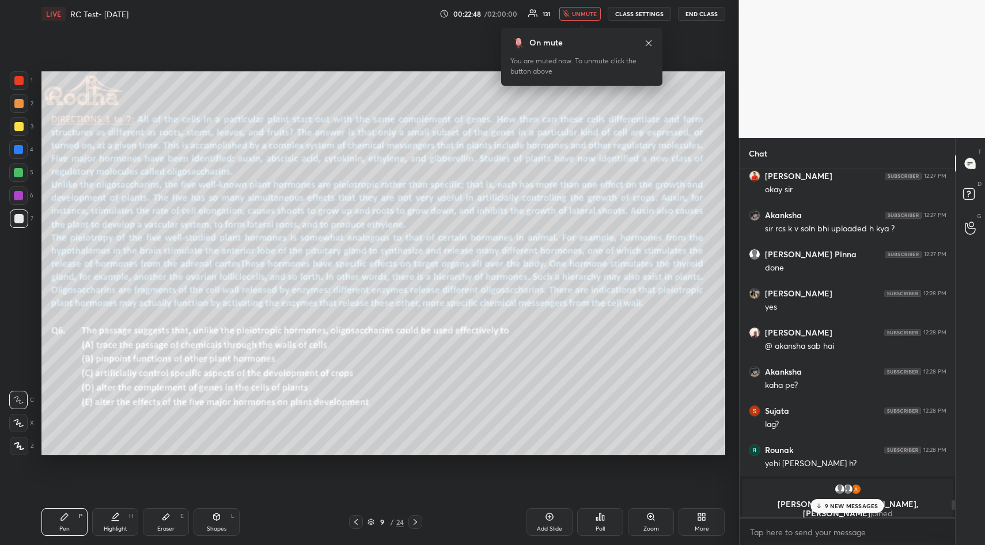
click at [602, 522] on div "Poll" at bounding box center [600, 523] width 46 height 28
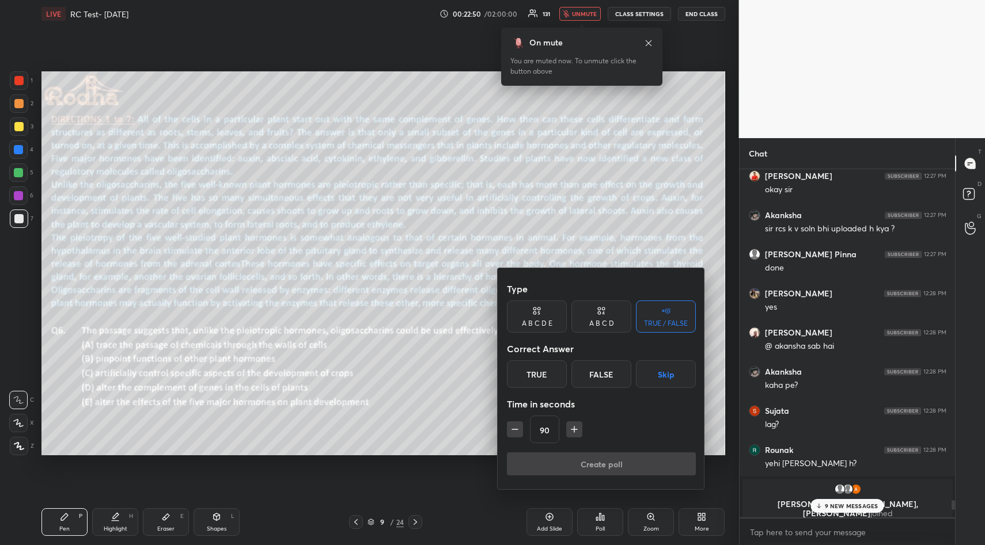
click at [671, 379] on button "Skip" at bounding box center [666, 375] width 60 height 28
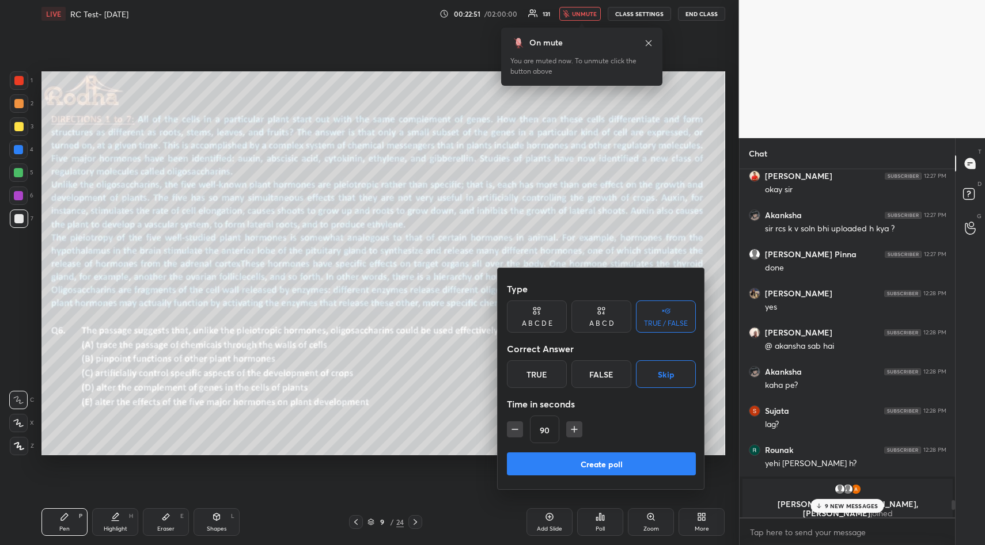
click at [625, 460] on button "Create poll" at bounding box center [601, 464] width 189 height 23
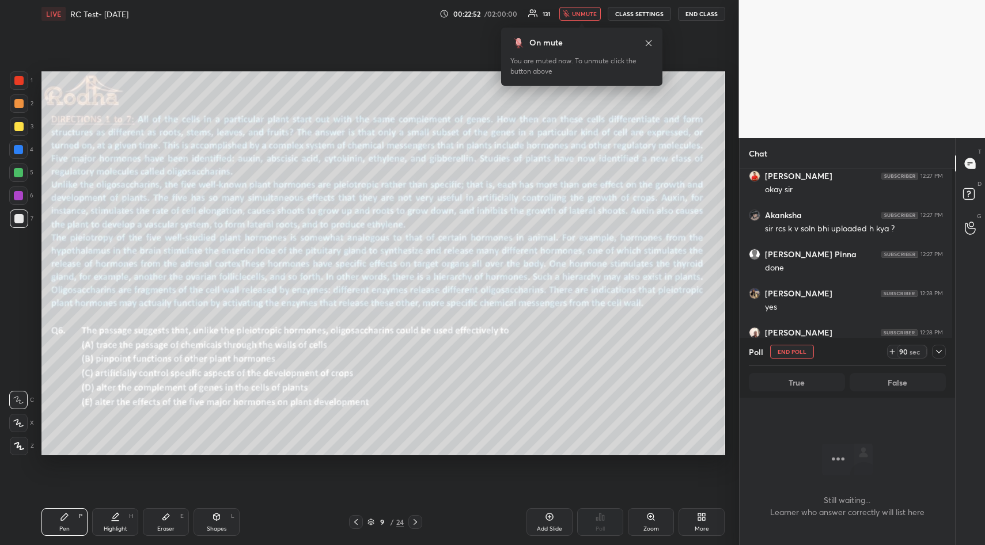
scroll to position [313, 212]
click at [938, 347] on icon at bounding box center [938, 351] width 9 height 9
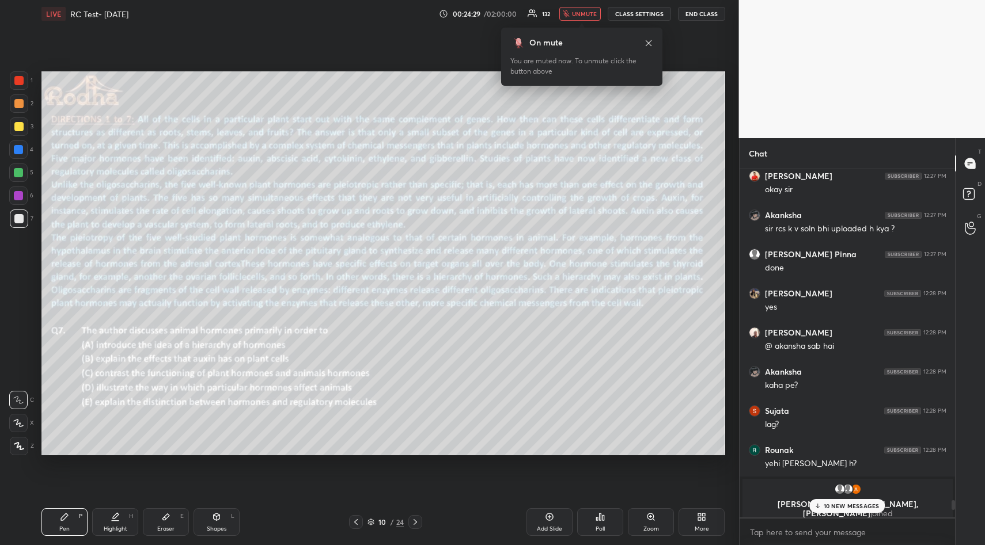
scroll to position [373, 212]
click at [609, 522] on div "Poll" at bounding box center [600, 523] width 46 height 28
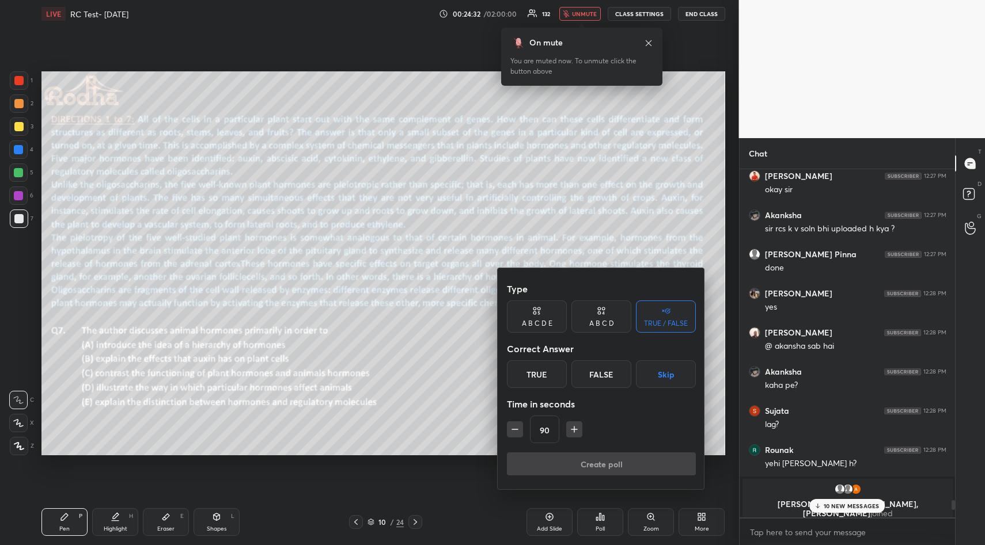
click at [670, 373] on button "Skip" at bounding box center [666, 375] width 60 height 28
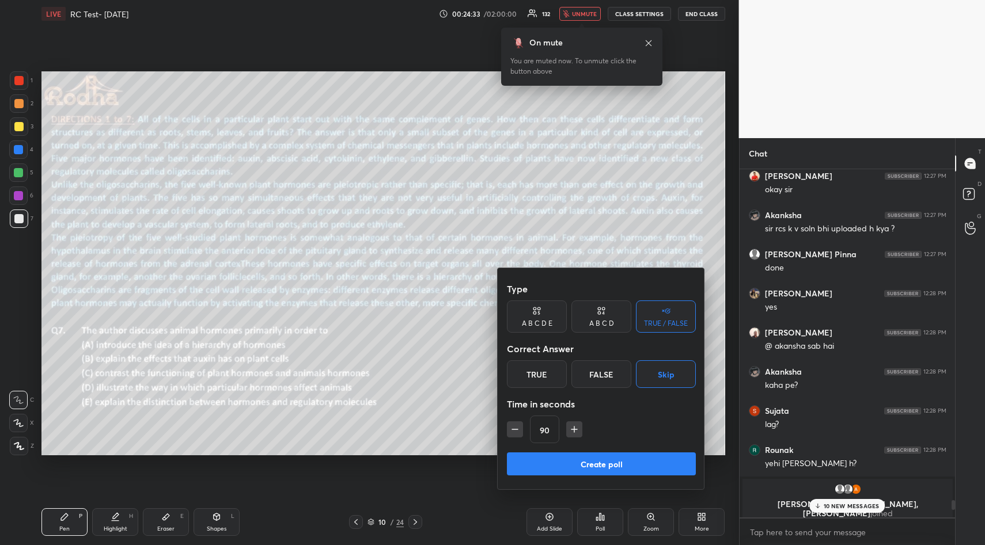
click at [613, 460] on button "Create poll" at bounding box center [601, 464] width 189 height 23
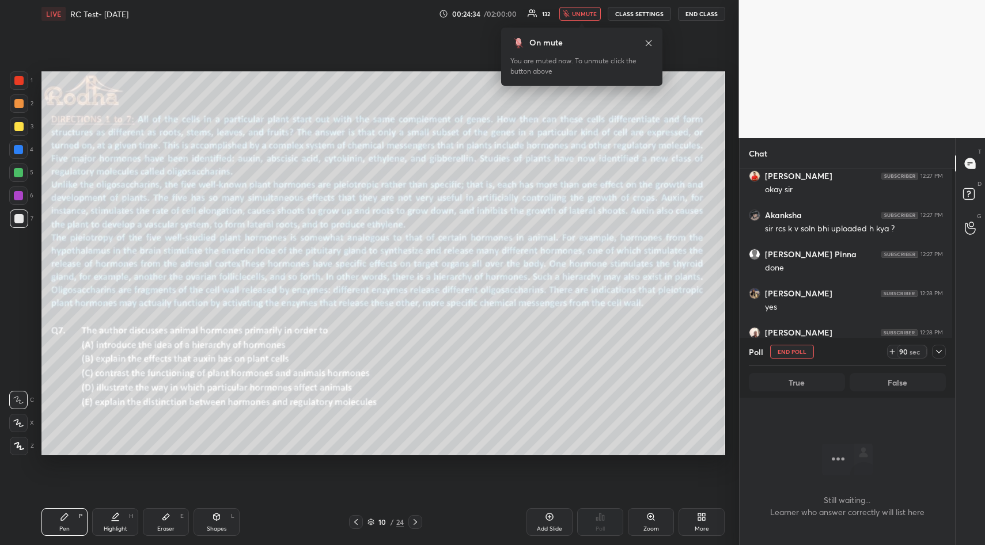
scroll to position [313, 212]
click at [646, 41] on icon at bounding box center [649, 43] width 6 height 6
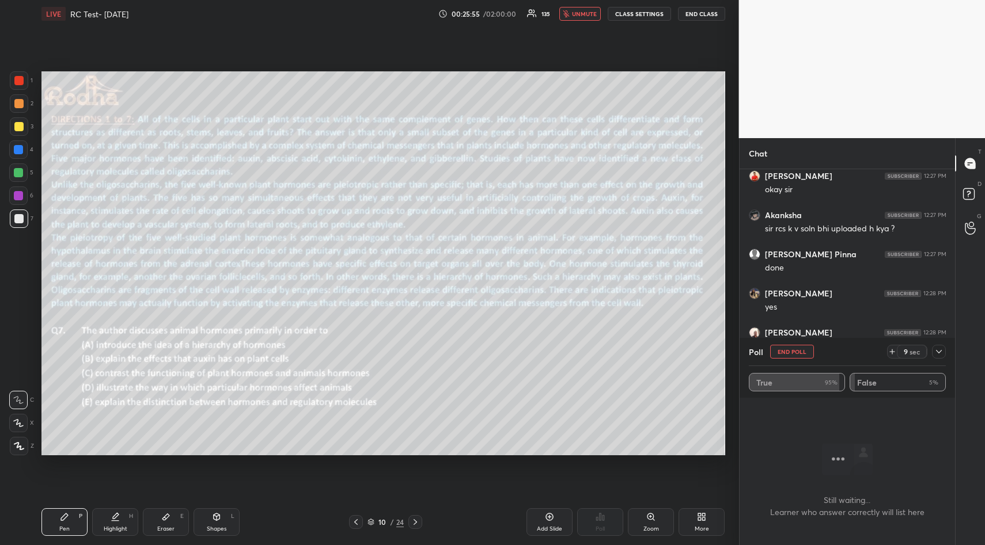
scroll to position [284, 212]
click at [940, 359] on div "Poll" at bounding box center [848, 352] width 198 height 28
click at [941, 352] on icon at bounding box center [938, 351] width 9 height 9
type textarea "x"
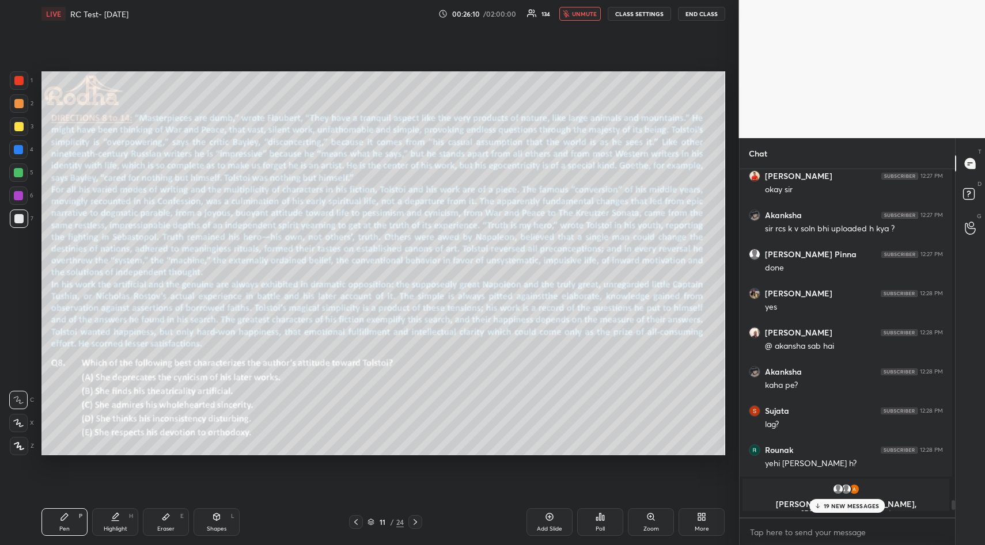
scroll to position [373, 212]
click at [595, 523] on div "Poll" at bounding box center [600, 523] width 46 height 28
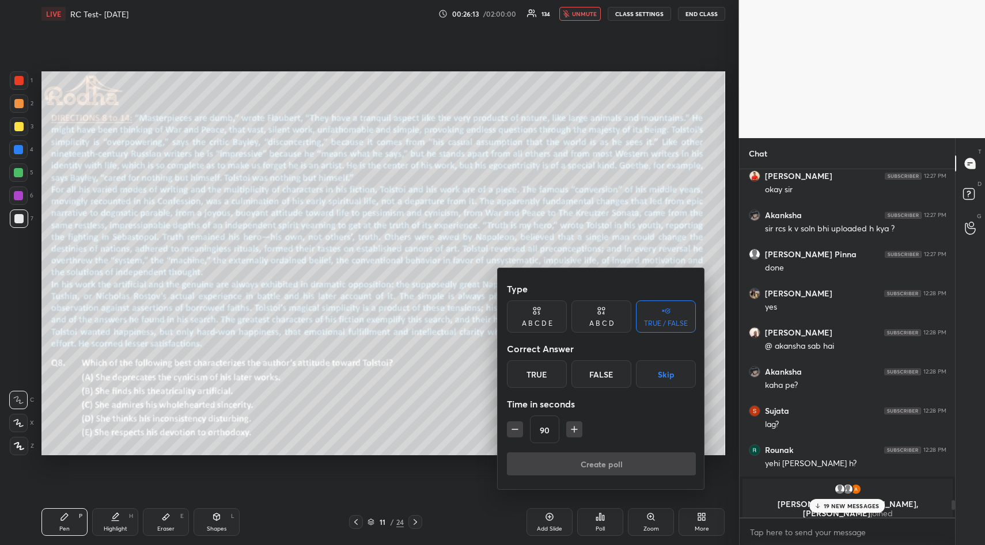
click at [576, 427] on icon "button" at bounding box center [574, 430] width 12 height 12
click at [576, 427] on icon "button" at bounding box center [580, 430] width 12 height 12
click at [577, 430] on icon "button" at bounding box center [579, 430] width 6 height 0
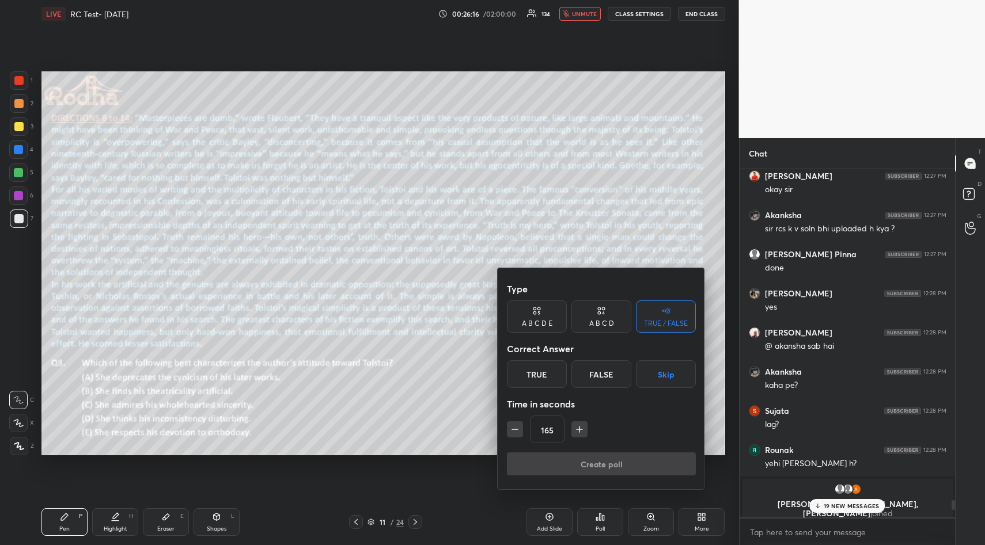
click at [577, 430] on icon "button" at bounding box center [579, 430] width 6 height 0
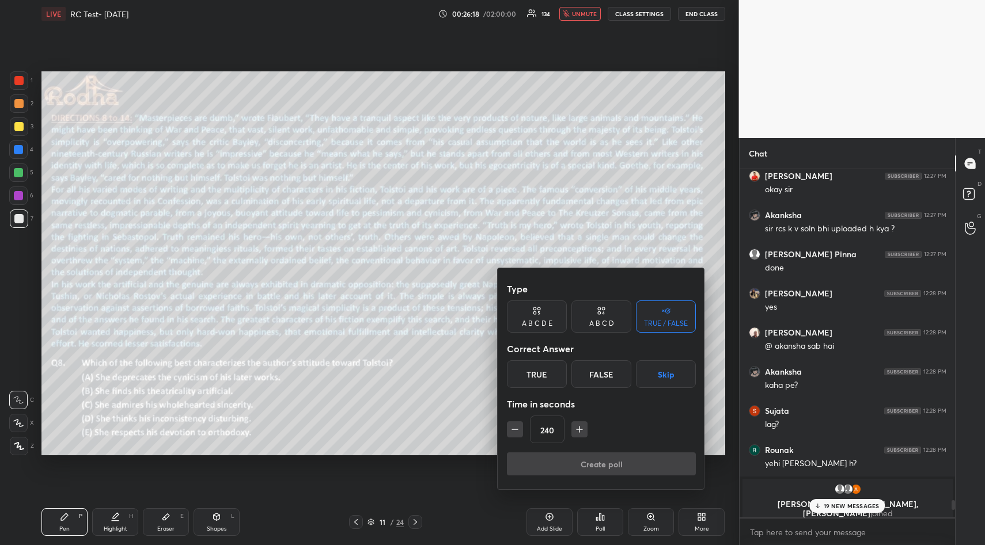
click at [577, 430] on icon "button" at bounding box center [579, 430] width 6 height 0
click at [518, 432] on icon "button" at bounding box center [515, 430] width 12 height 12
click at [576, 430] on icon "button" at bounding box center [579, 430] width 6 height 0
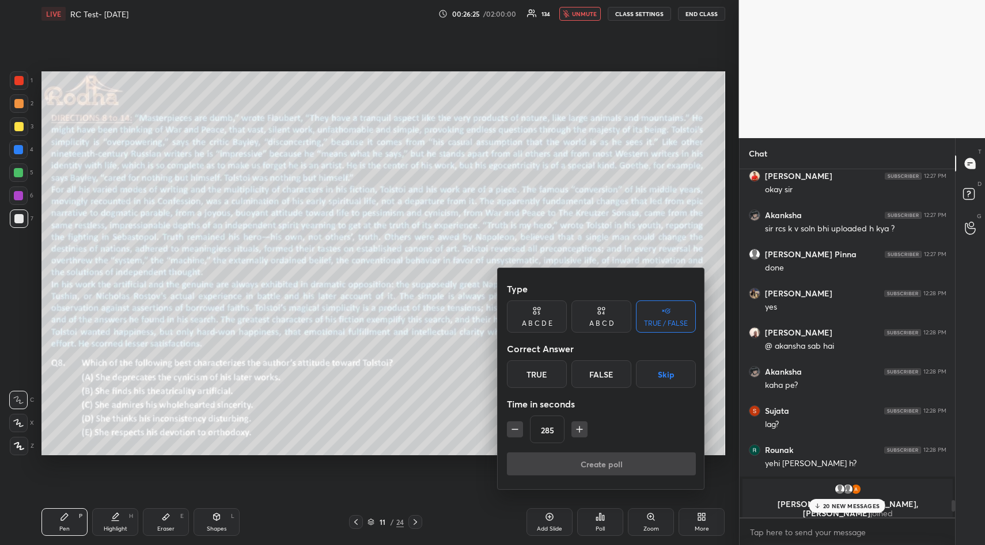
click at [576, 430] on icon "button" at bounding box center [579, 430] width 6 height 0
type input "330"
click at [663, 377] on button "Skip" at bounding box center [666, 375] width 60 height 28
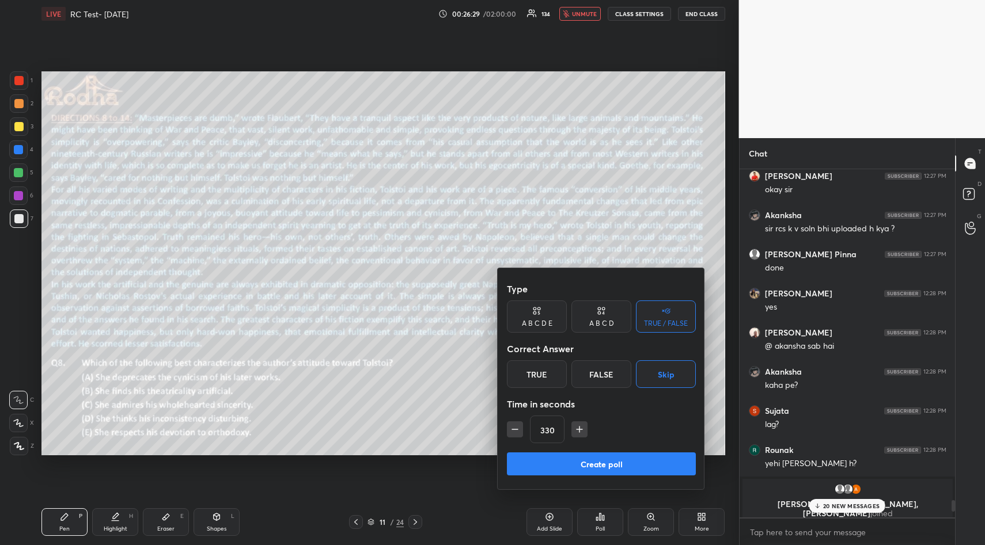
click at [624, 459] on button "Create poll" at bounding box center [601, 464] width 189 height 23
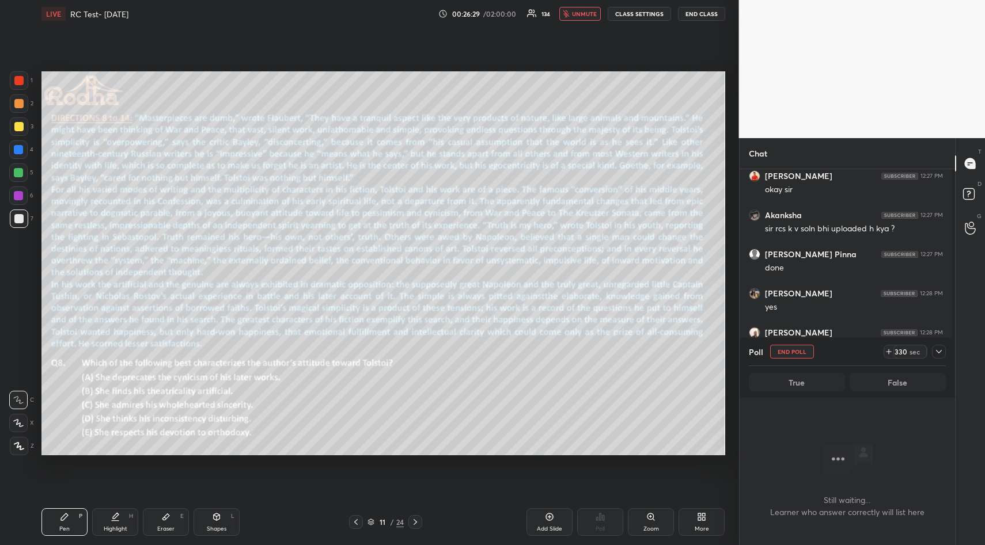
scroll to position [313, 212]
click at [941, 349] on icon at bounding box center [939, 352] width 6 height 6
type textarea "x"
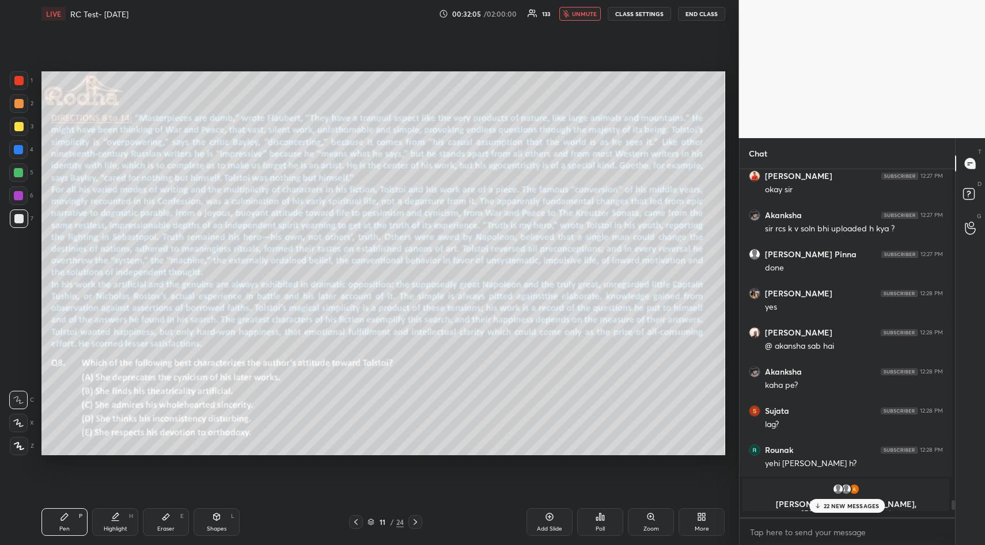
scroll to position [4, 4]
click at [597, 519] on icon at bounding box center [598, 519] width 2 height 3
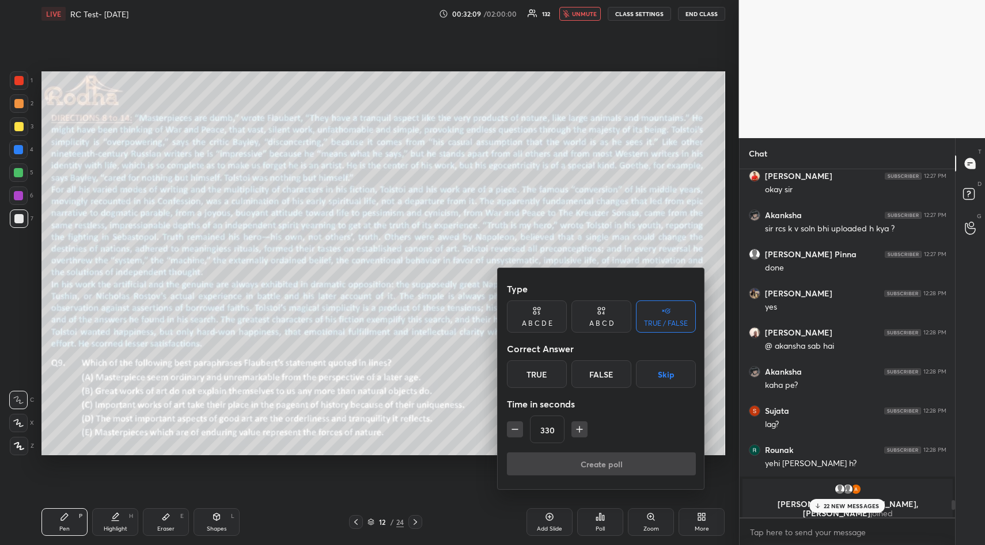
click at [515, 430] on icon "button" at bounding box center [515, 430] width 12 height 12
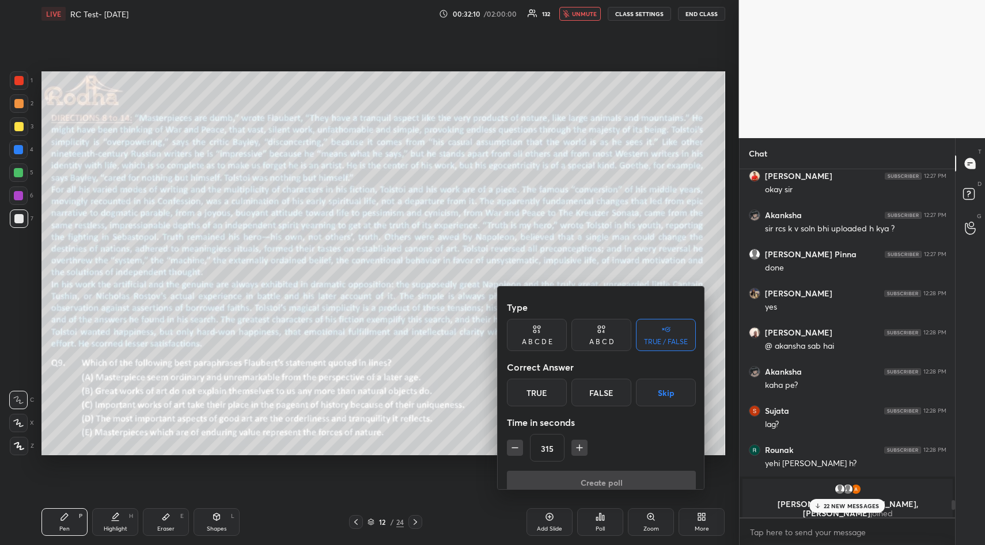
click at [515, 442] on icon "button" at bounding box center [515, 448] width 12 height 12
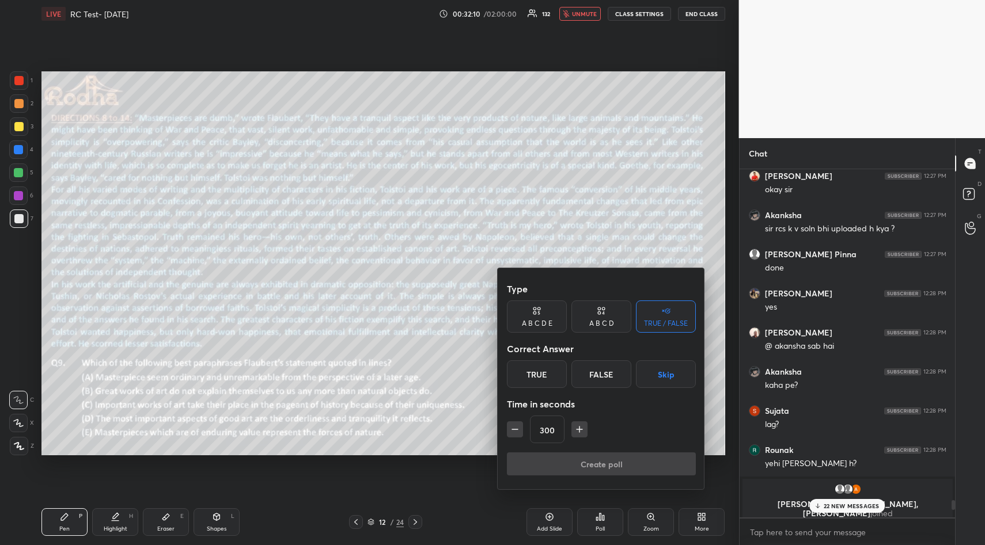
click at [515, 430] on icon "button" at bounding box center [515, 430] width 12 height 12
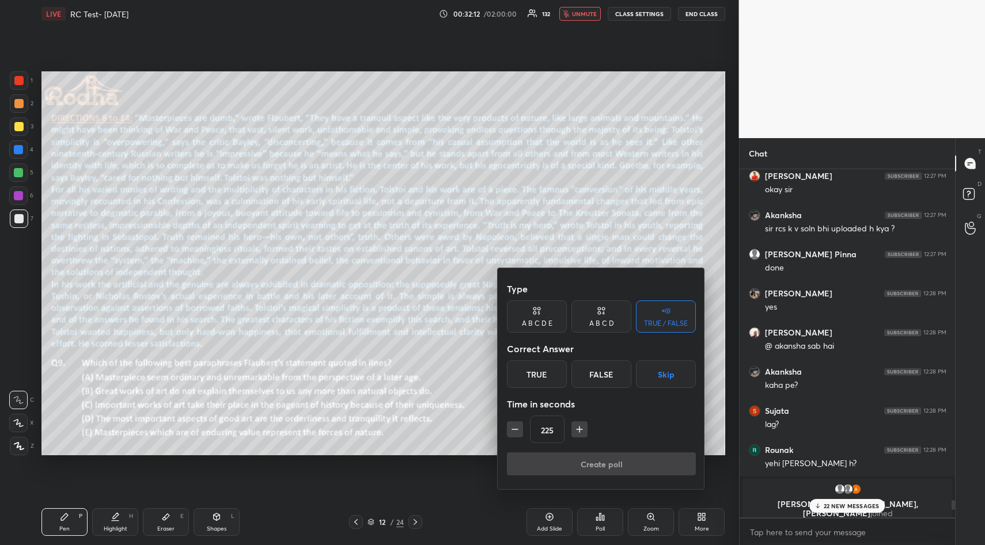
click at [515, 430] on icon "button" at bounding box center [515, 430] width 12 height 12
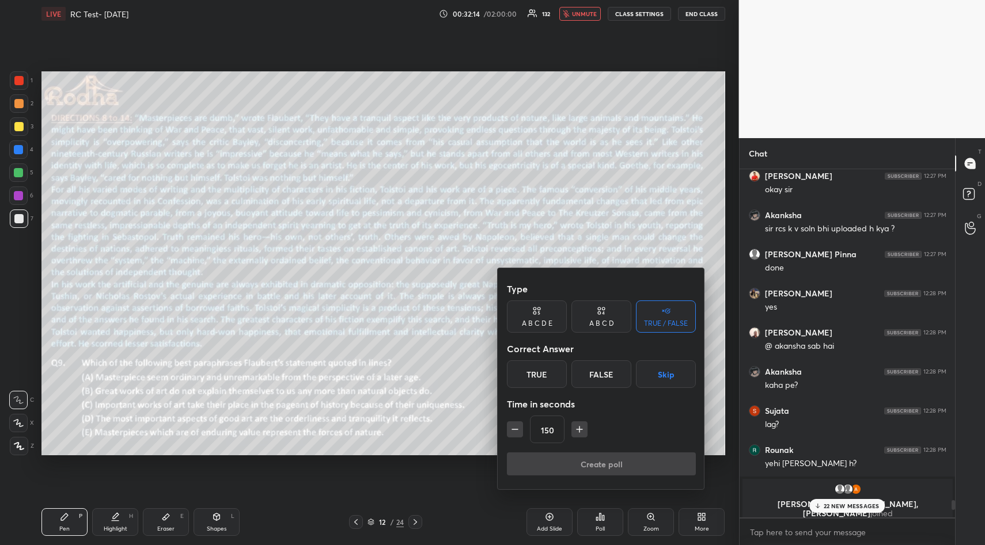
click at [515, 430] on icon "button" at bounding box center [515, 430] width 12 height 12
type input "120"
click at [654, 381] on button "Skip" at bounding box center [666, 375] width 60 height 28
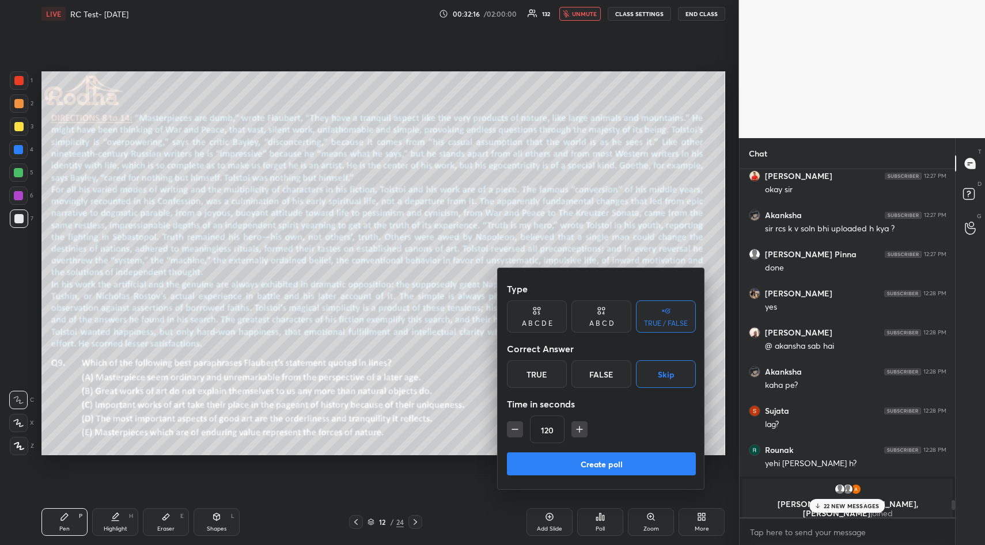
click at [636, 468] on button "Create poll" at bounding box center [601, 464] width 189 height 23
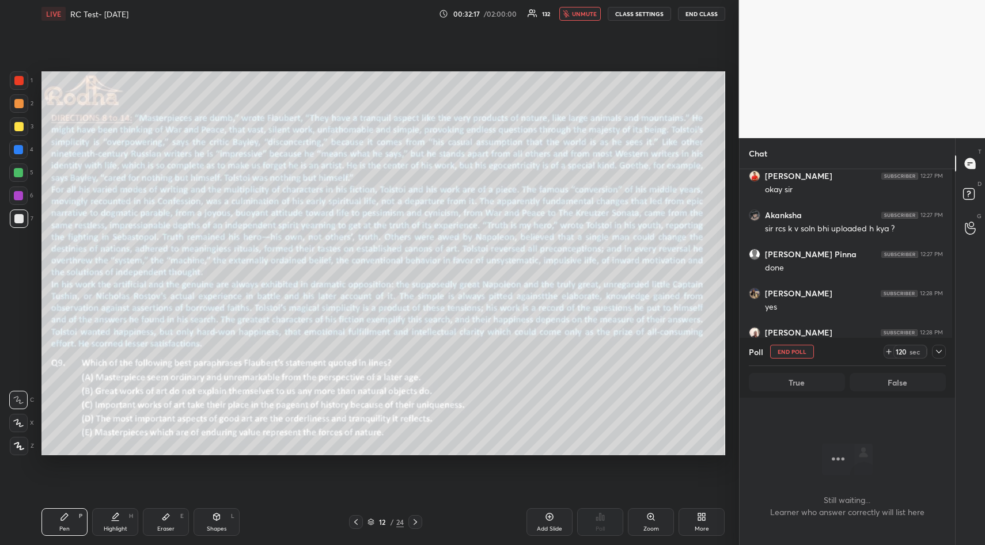
scroll to position [313, 212]
click at [935, 352] on icon at bounding box center [938, 351] width 9 height 9
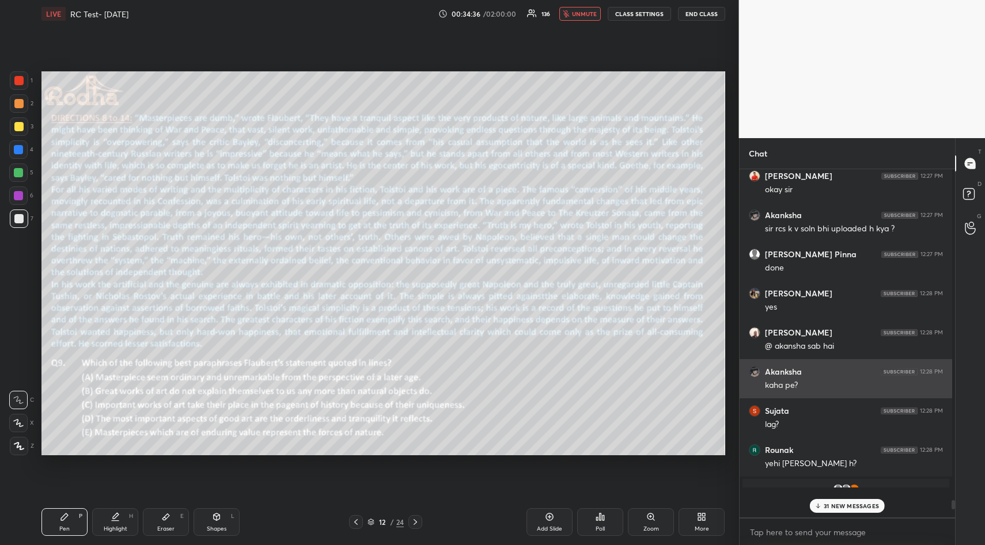
scroll to position [4, 4]
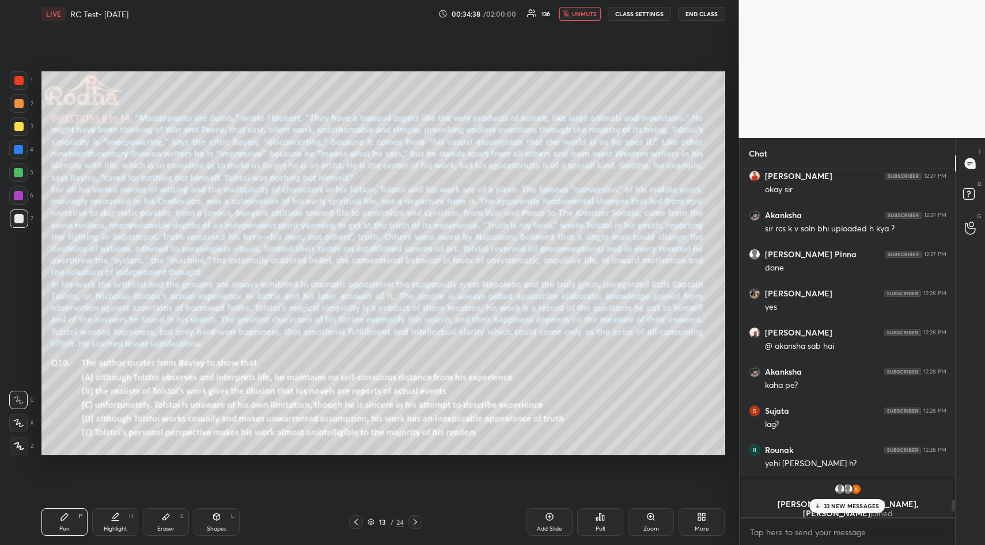
click at [602, 526] on div "Poll" at bounding box center [599, 529] width 9 height 6
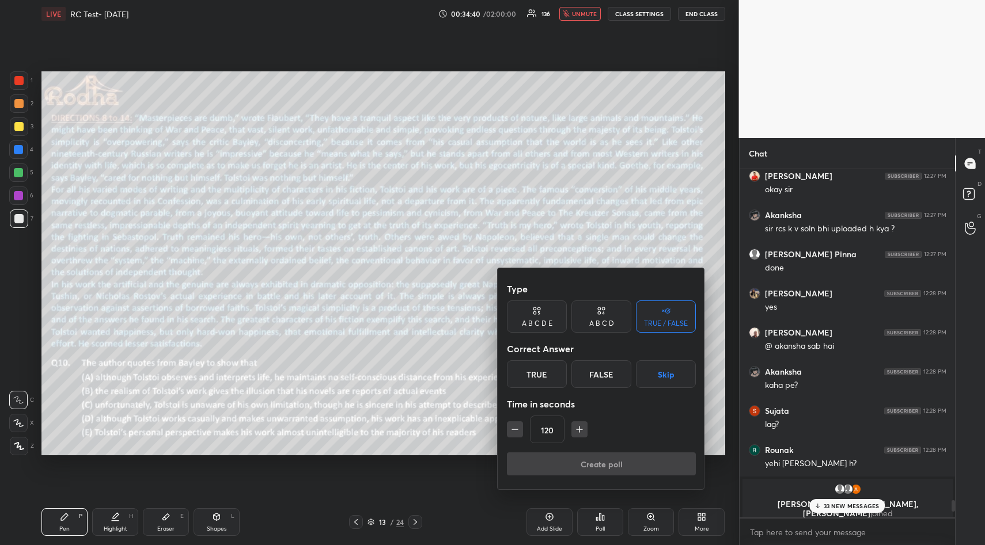
click at [651, 380] on button "Skip" at bounding box center [666, 375] width 60 height 28
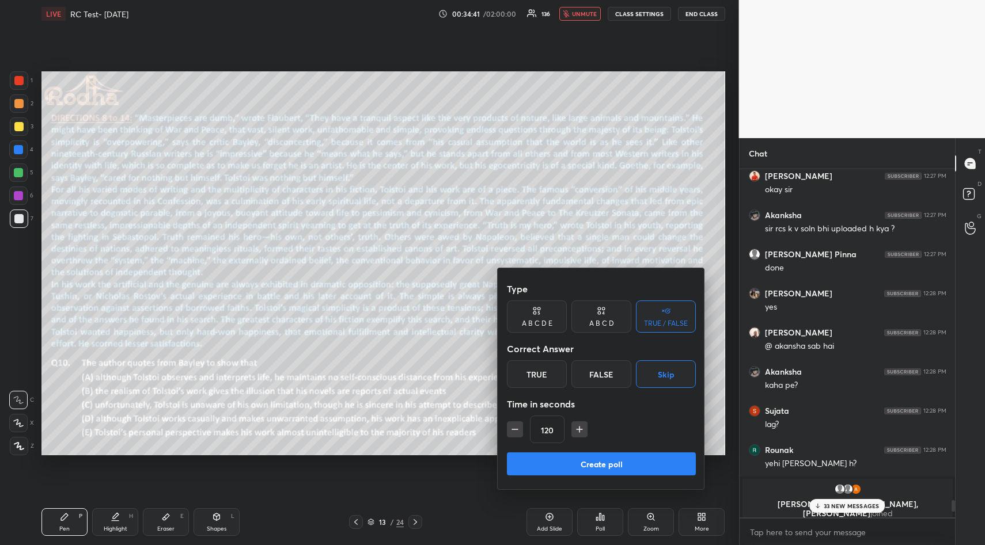
click at [621, 464] on button "Create poll" at bounding box center [601, 464] width 189 height 23
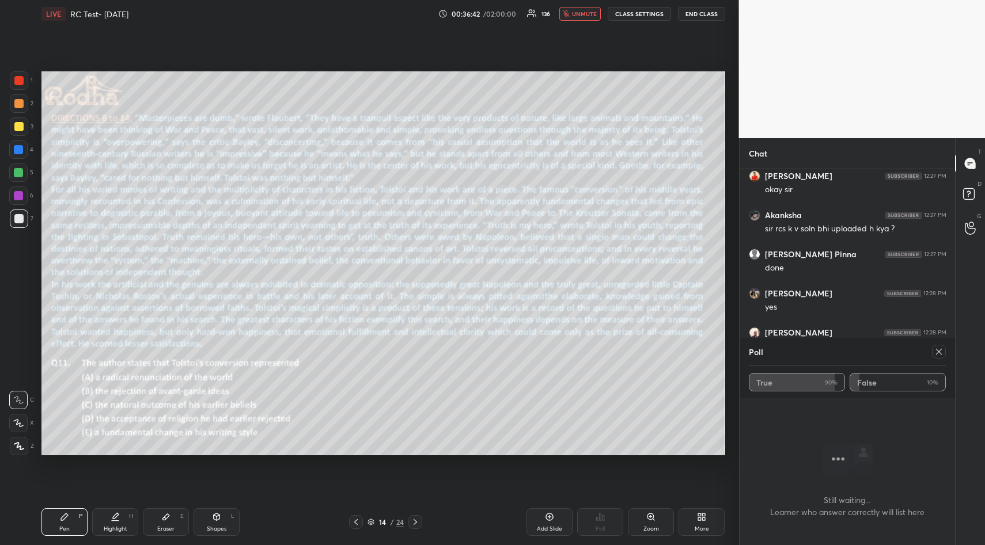
click at [938, 352] on icon at bounding box center [939, 352] width 6 height 6
type textarea "x"
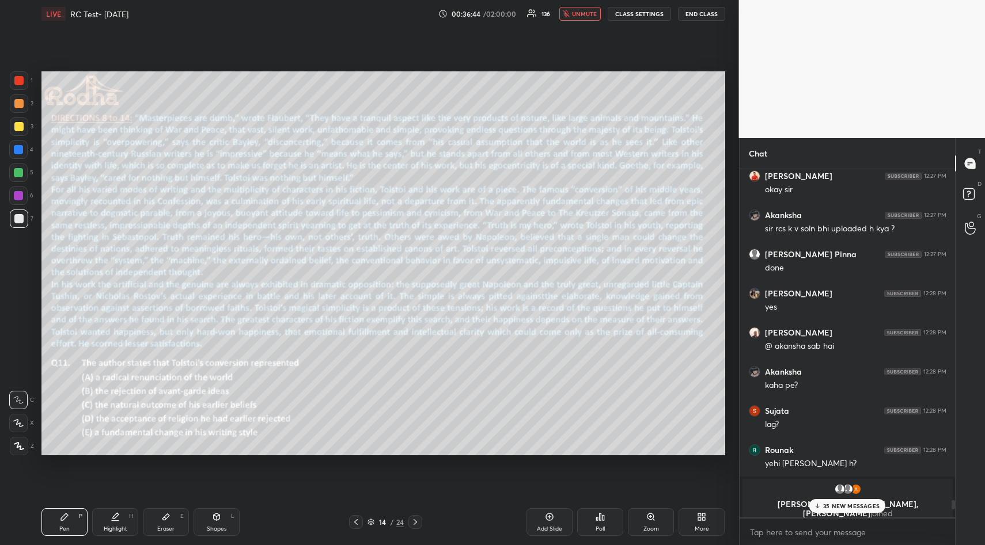
click at [607, 521] on div "Poll" at bounding box center [600, 523] width 46 height 28
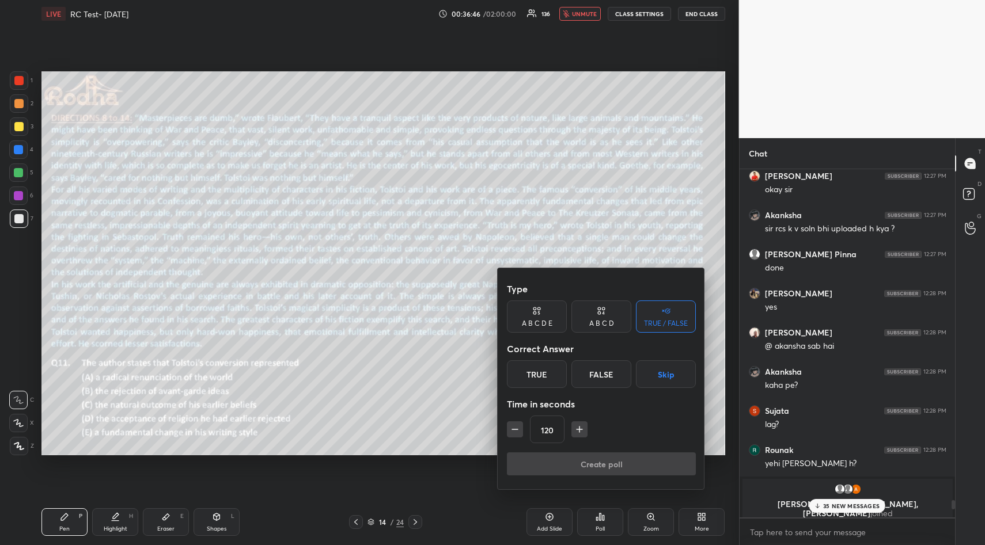
click at [513, 430] on icon "button" at bounding box center [515, 430] width 6 height 0
type input "105"
click at [665, 384] on button "Skip" at bounding box center [666, 375] width 60 height 28
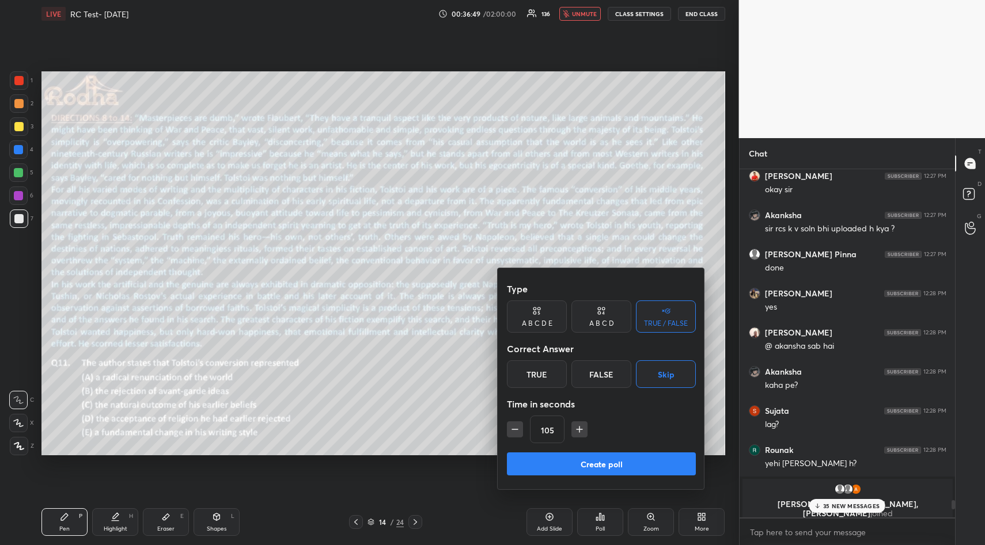
click at [625, 468] on button "Create poll" at bounding box center [601, 464] width 189 height 23
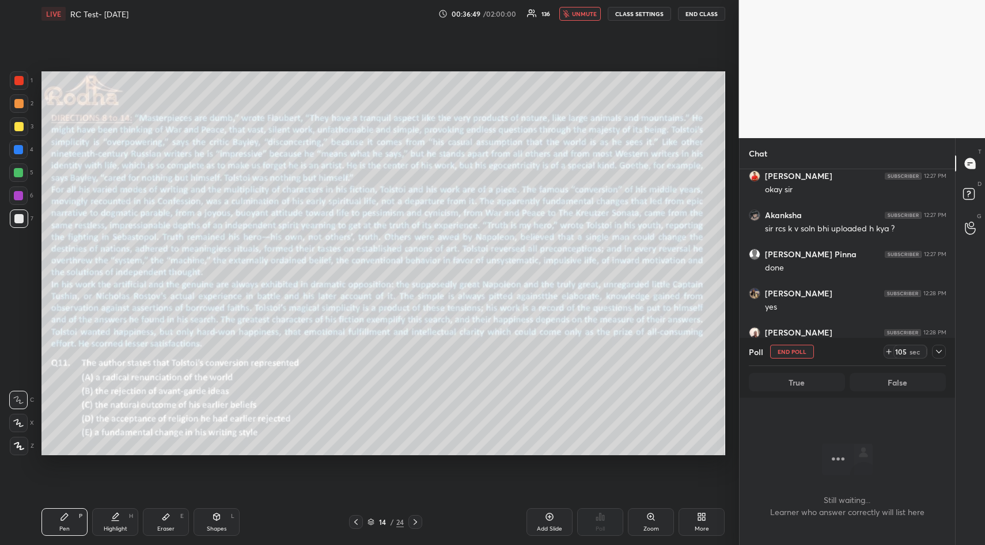
scroll to position [313, 212]
click at [939, 353] on icon at bounding box center [938, 351] width 9 height 9
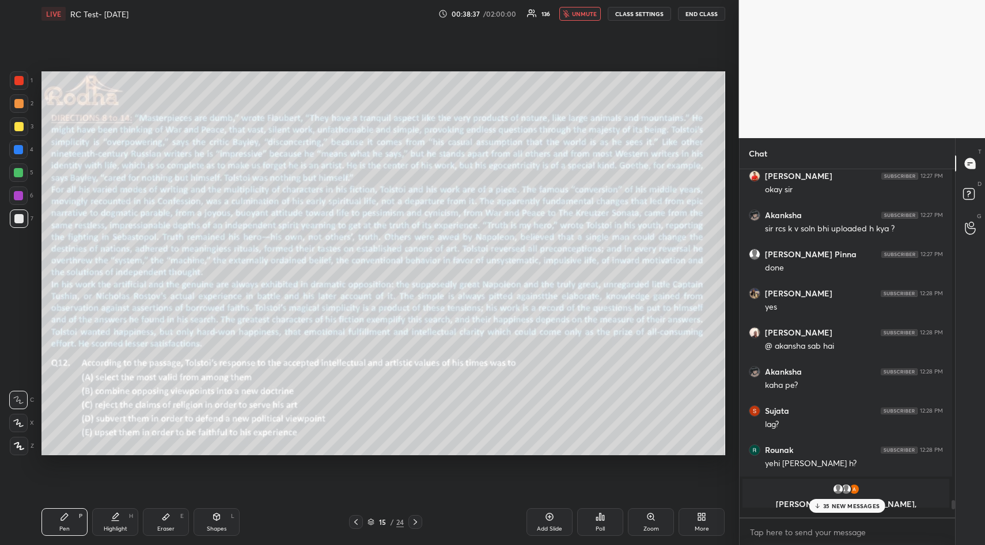
scroll to position [4, 4]
click at [605, 522] on div "Poll" at bounding box center [600, 523] width 46 height 28
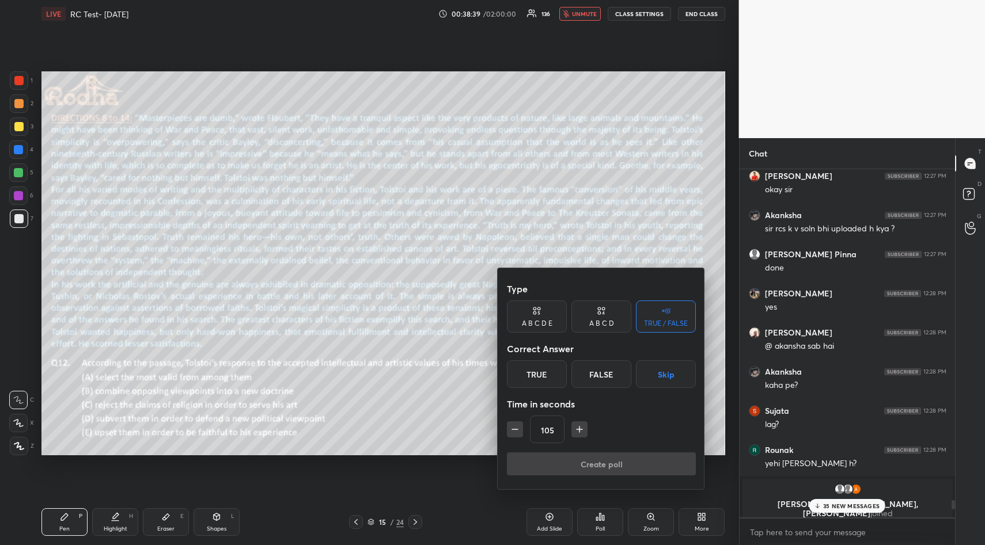
click at [670, 369] on button "Skip" at bounding box center [666, 375] width 60 height 28
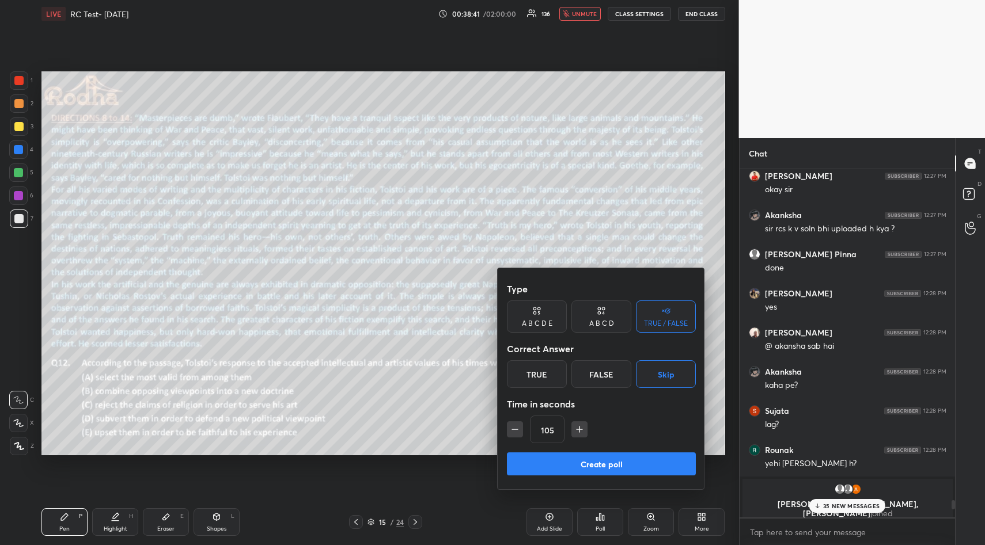
click at [617, 465] on button "Create poll" at bounding box center [601, 464] width 189 height 23
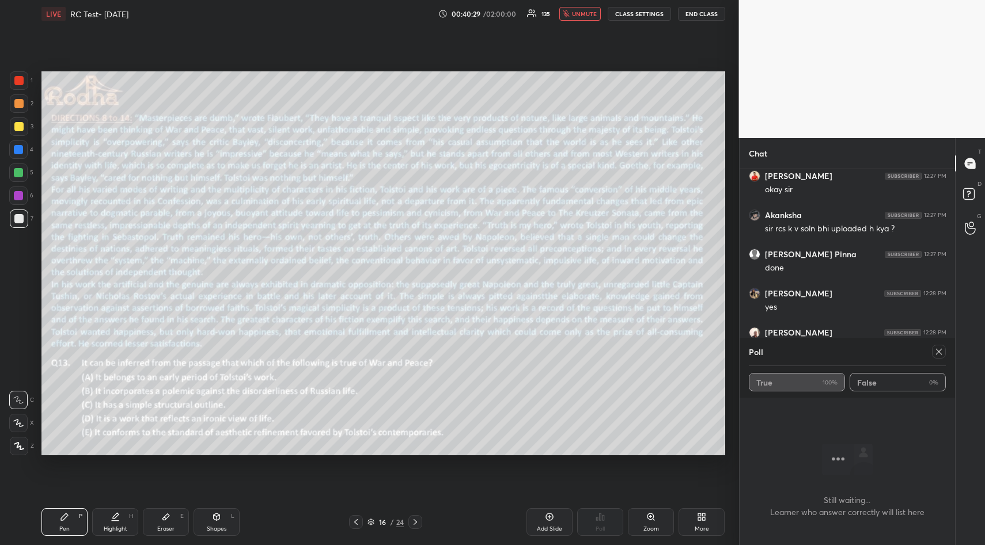
click at [938, 351] on icon at bounding box center [938, 351] width 9 height 9
type textarea "x"
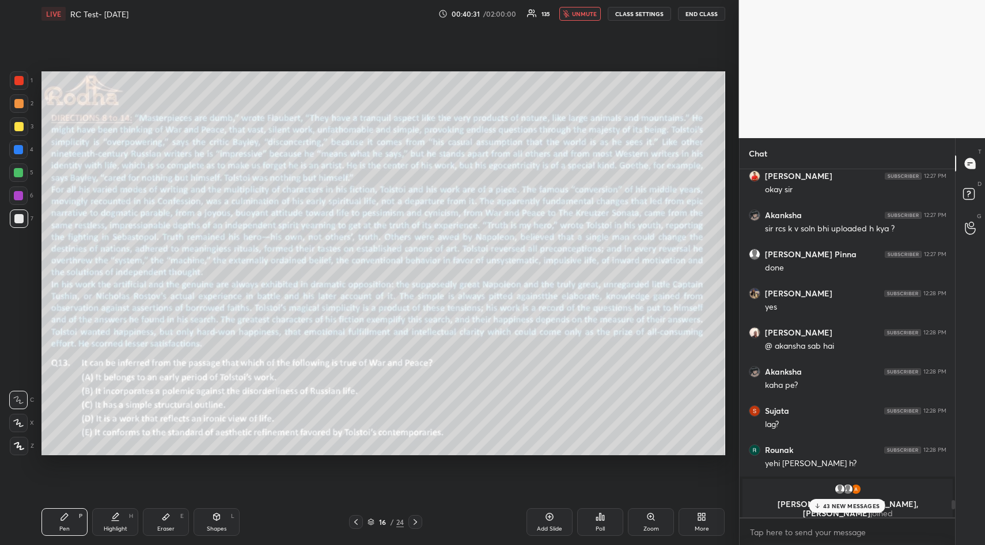
click at [845, 503] on p "43 NEW MESSAGES" at bounding box center [851, 506] width 56 height 7
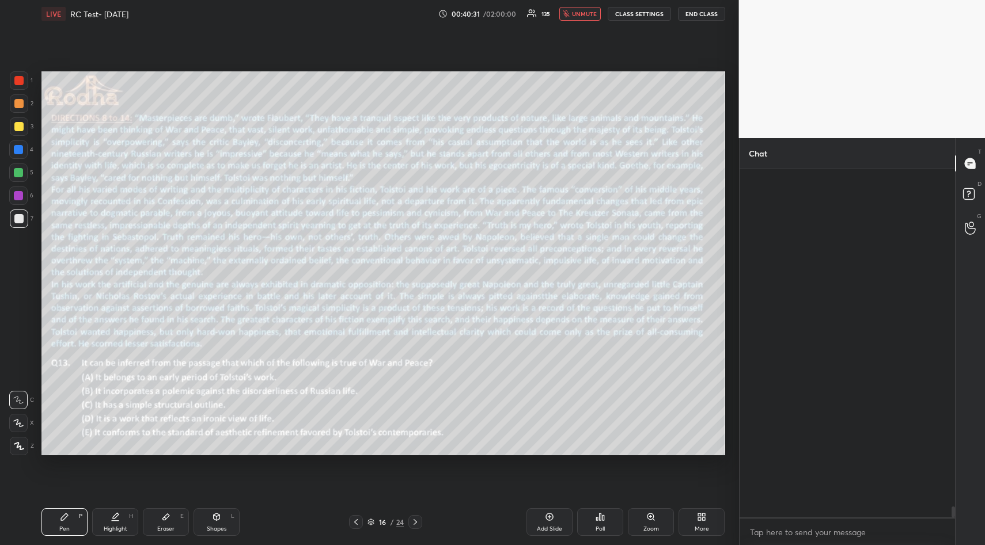
scroll to position [10891, 0]
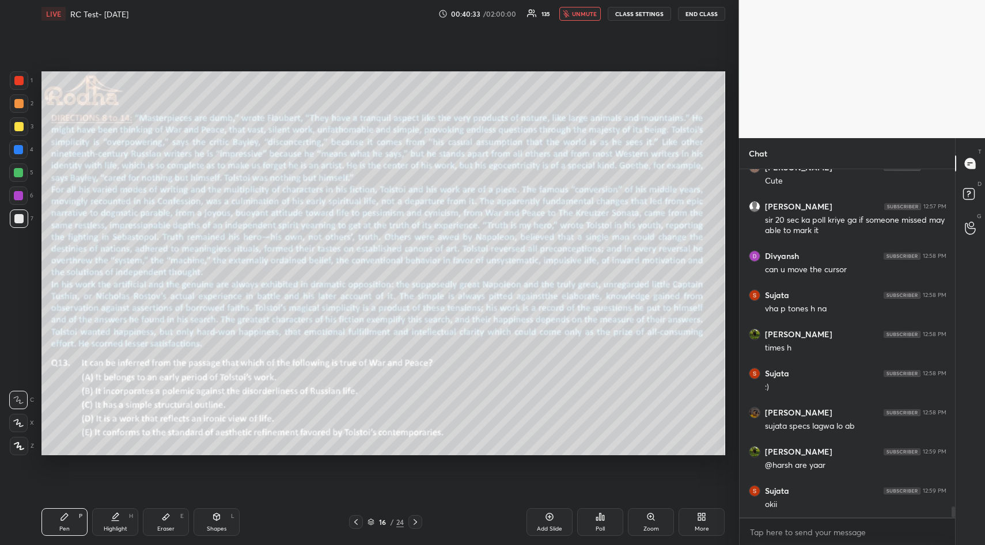
click at [595, 518] on icon at bounding box center [599, 517] width 9 height 9
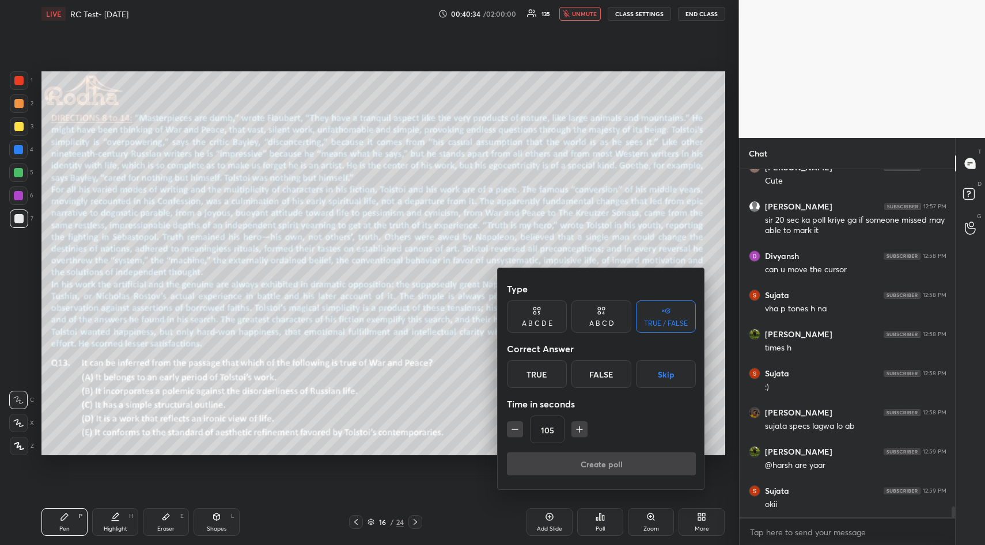
click at [515, 435] on icon "button" at bounding box center [515, 430] width 12 height 12
click at [573, 427] on icon "button" at bounding box center [574, 430] width 12 height 12
type input "90"
click at [684, 378] on button "Skip" at bounding box center [666, 375] width 60 height 28
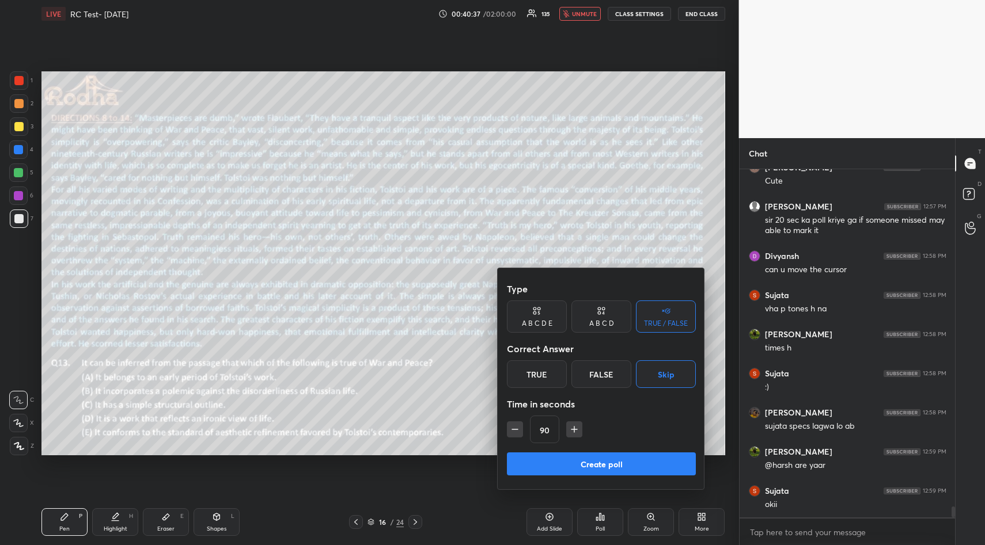
click at [630, 465] on button "Create poll" at bounding box center [601, 464] width 189 height 23
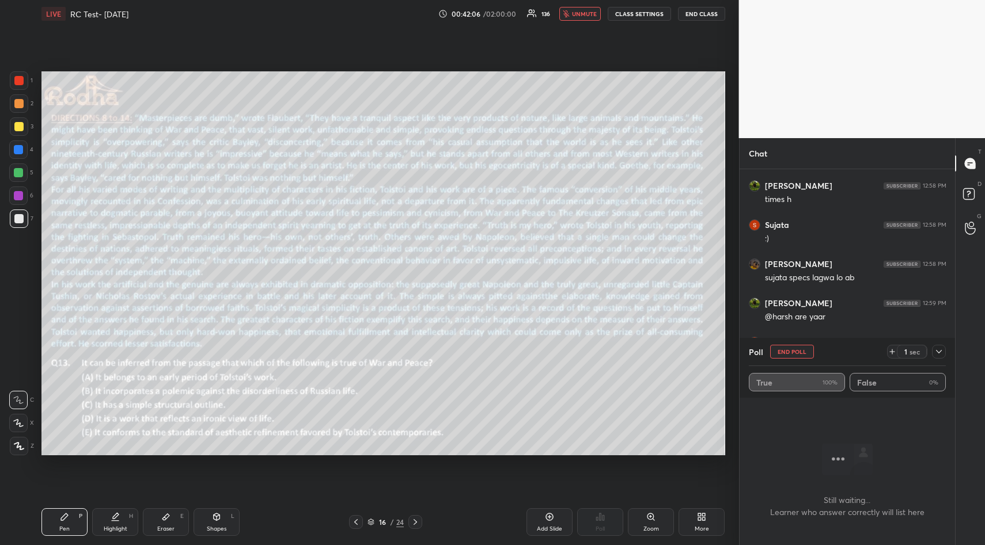
scroll to position [10860, 0]
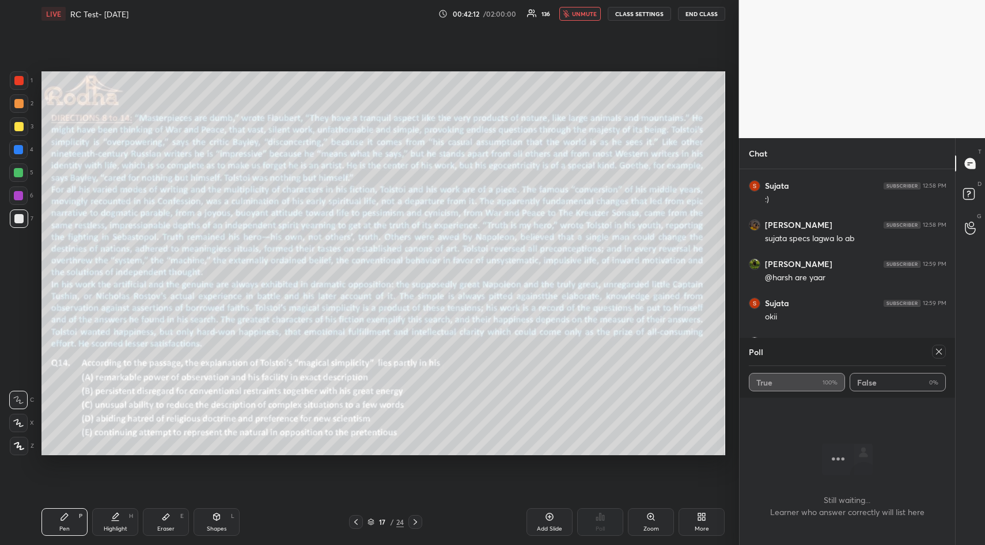
click at [939, 351] on icon at bounding box center [938, 351] width 9 height 9
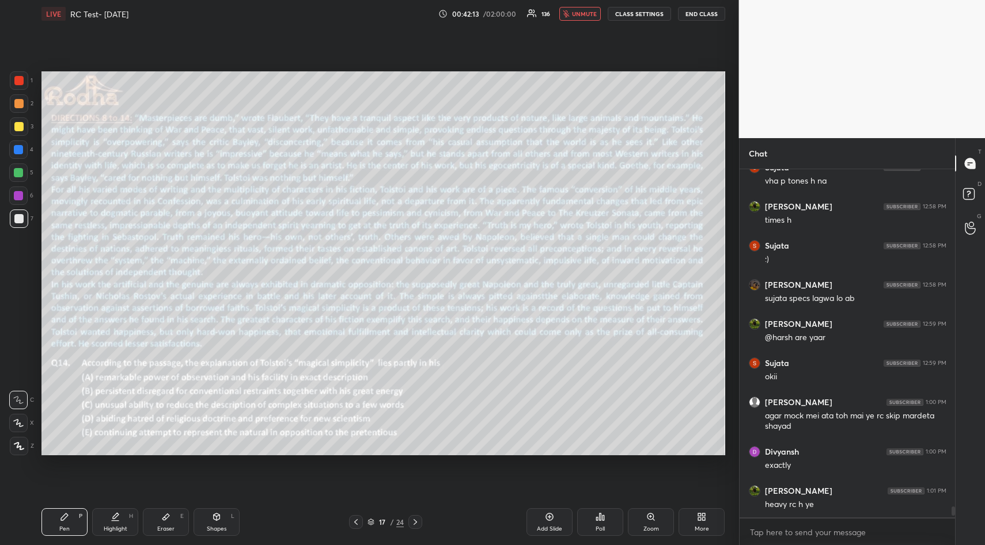
scroll to position [10507, 0]
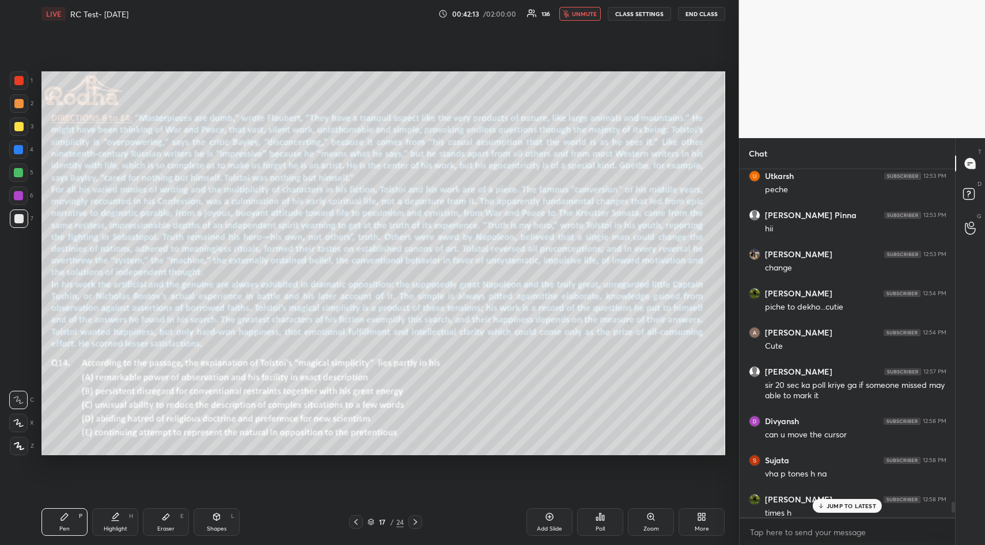
click at [612, 518] on div "Poll" at bounding box center [600, 523] width 46 height 28
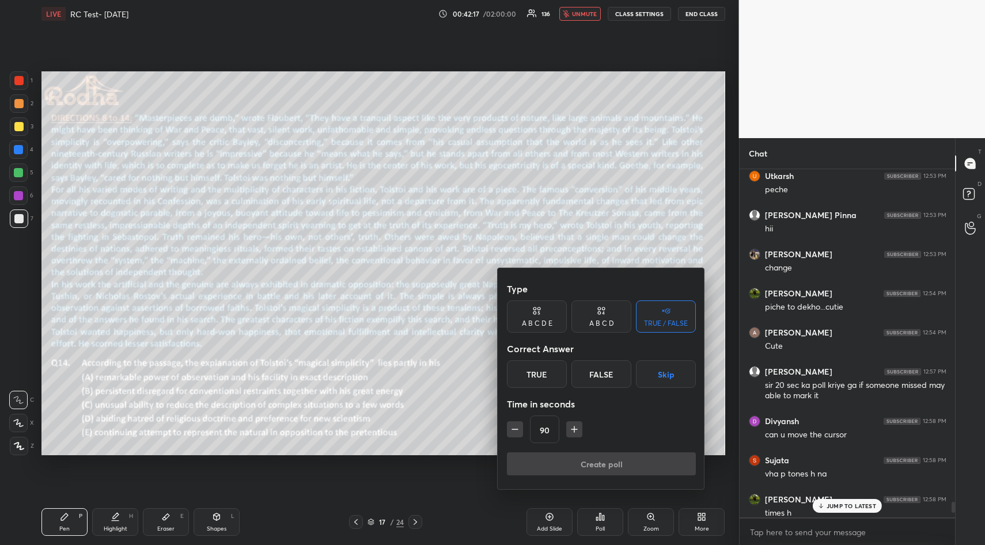
click at [669, 379] on button "Skip" at bounding box center [666, 375] width 60 height 28
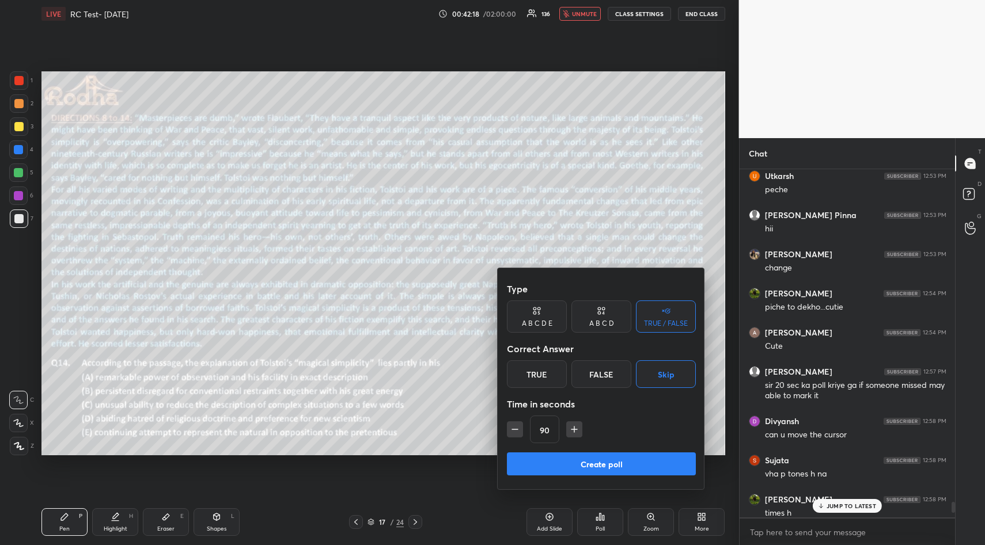
click at [638, 460] on button "Create poll" at bounding box center [601, 464] width 189 height 23
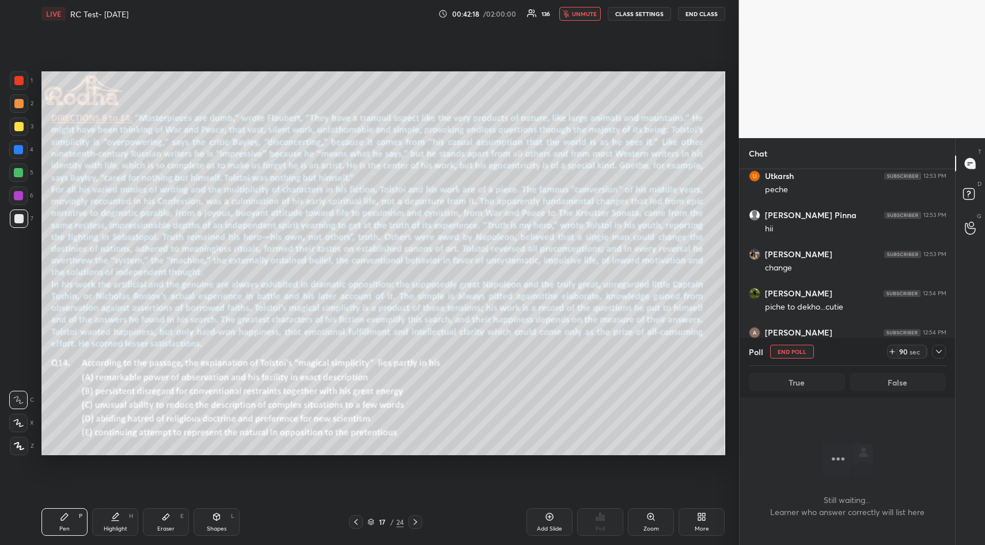
scroll to position [313, 212]
click at [786, 356] on button "END POLL" at bounding box center [792, 352] width 44 height 14
type textarea "x"
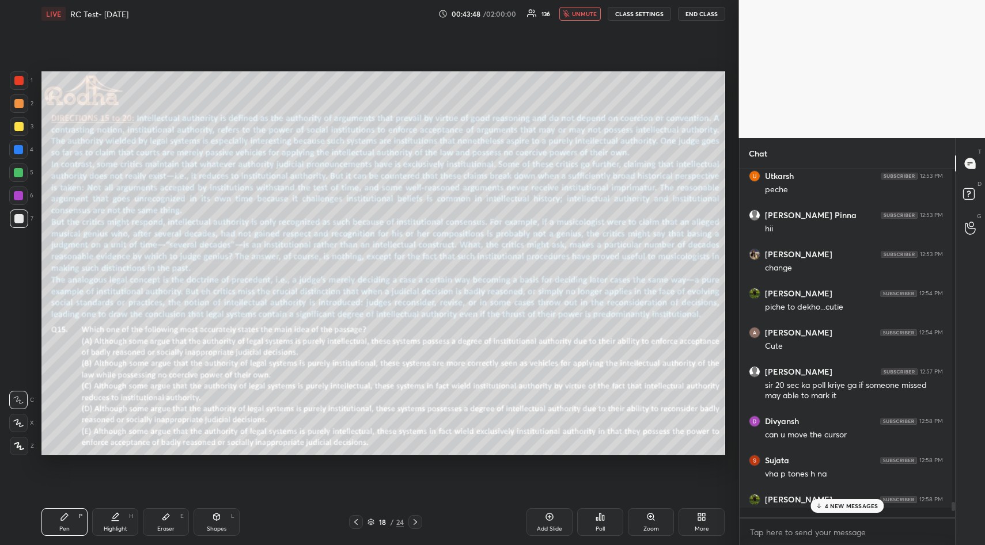
scroll to position [4, 4]
click at [601, 518] on icon at bounding box center [601, 517] width 2 height 7
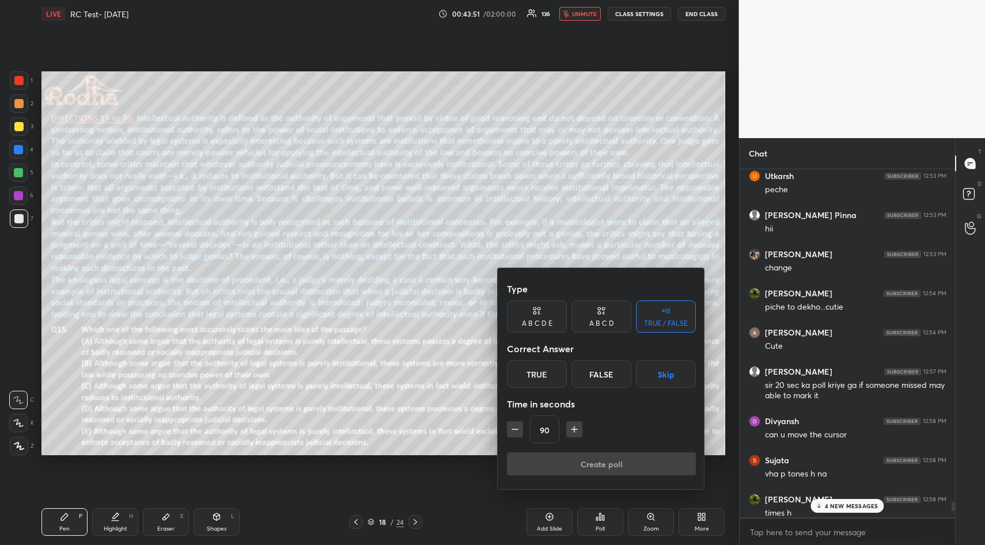
click at [572, 428] on icon "button" at bounding box center [574, 430] width 12 height 12
click at [572, 428] on button "button" at bounding box center [579, 430] width 16 height 16
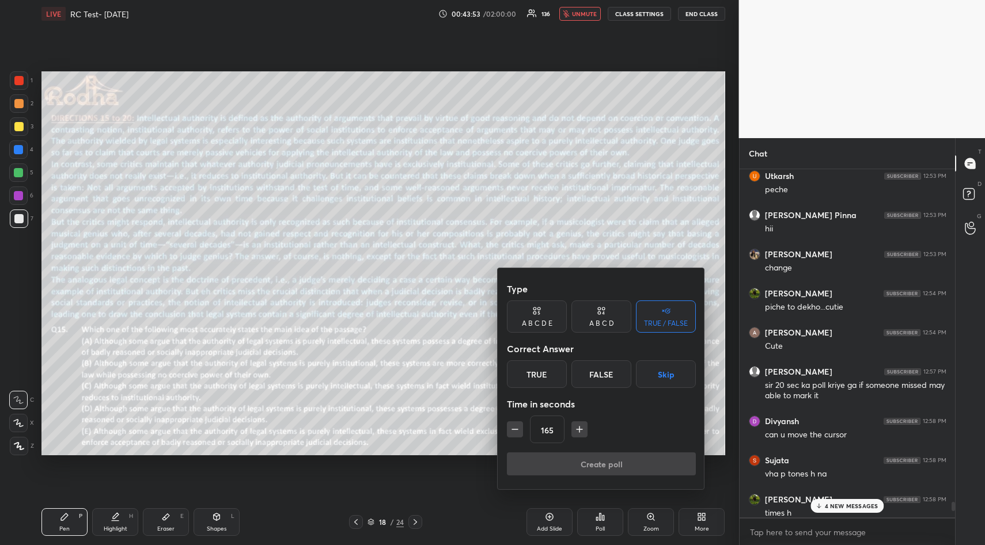
click at [572, 428] on button "button" at bounding box center [579, 430] width 16 height 16
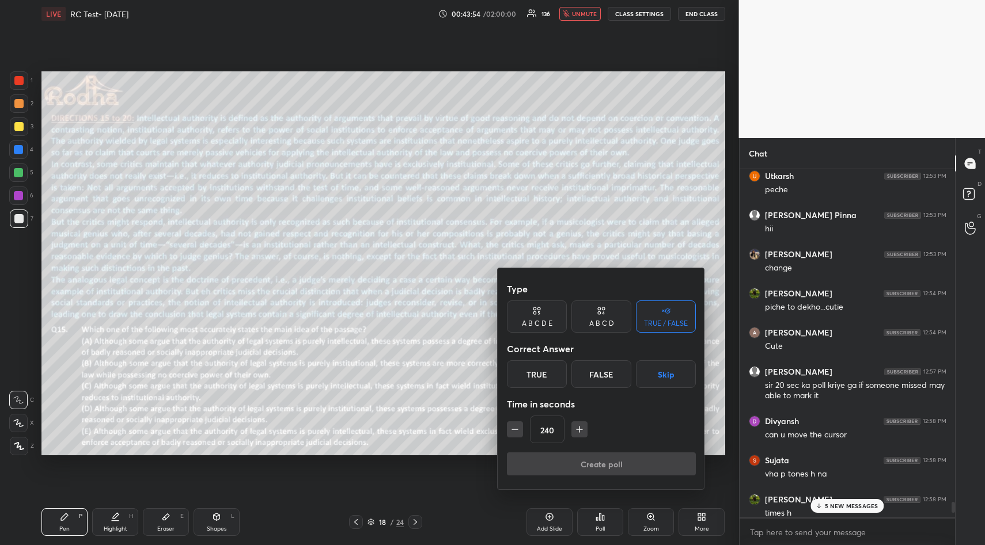
click at [572, 428] on button "button" at bounding box center [579, 430] width 16 height 16
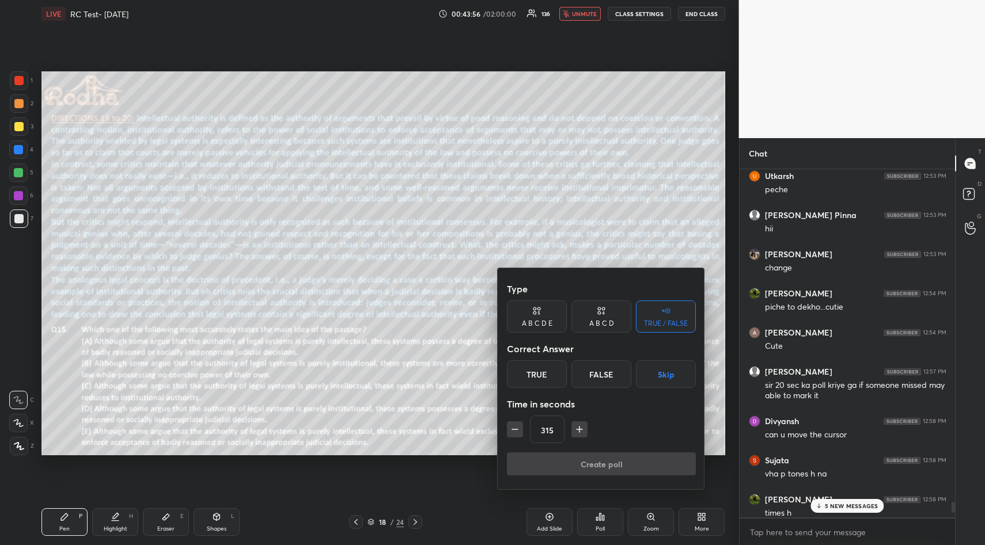
click at [572, 428] on button "button" at bounding box center [579, 430] width 16 height 16
type input "330"
click at [671, 368] on button "Skip" at bounding box center [666, 375] width 60 height 28
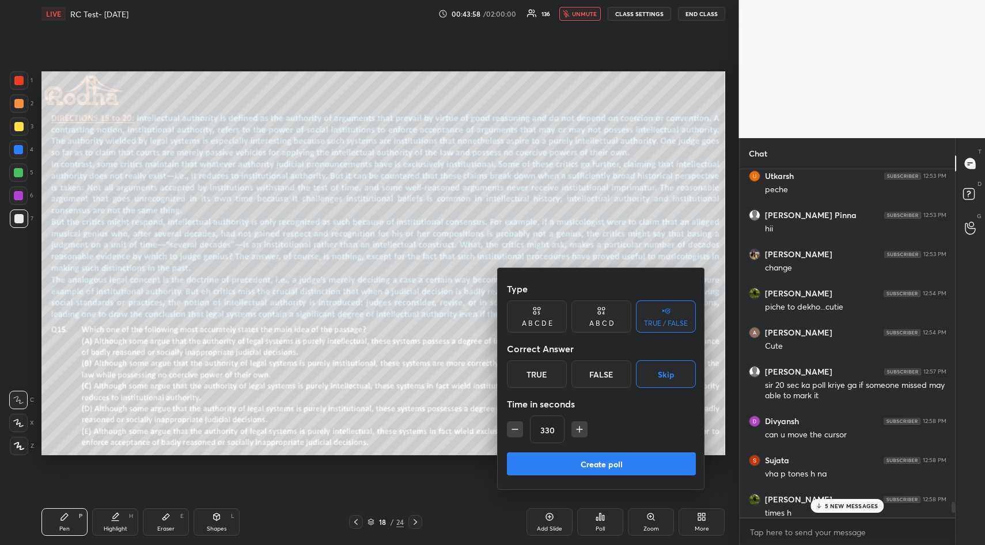
click at [622, 464] on button "Create poll" at bounding box center [601, 464] width 189 height 23
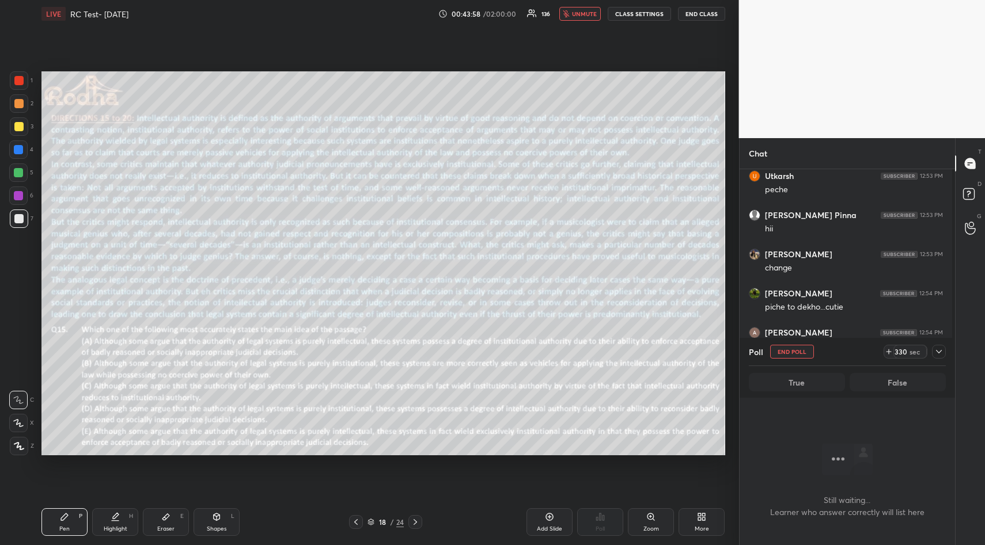
scroll to position [313, 212]
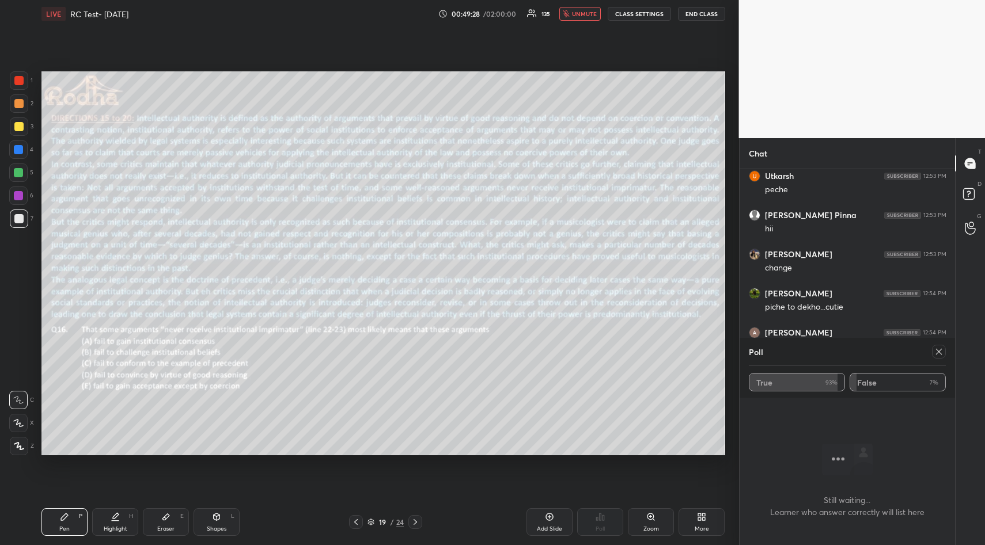
click at [796, 350] on div "Poll" at bounding box center [848, 352] width 198 height 28
click at [939, 352] on icon at bounding box center [938, 351] width 9 height 9
type textarea "x"
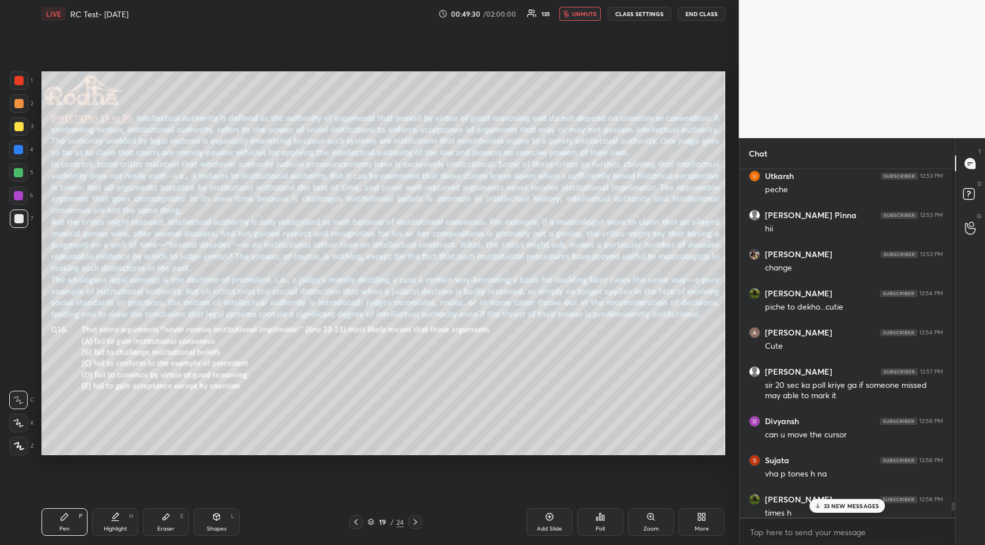
scroll to position [373, 212]
click at [594, 528] on div "Poll" at bounding box center [600, 523] width 46 height 28
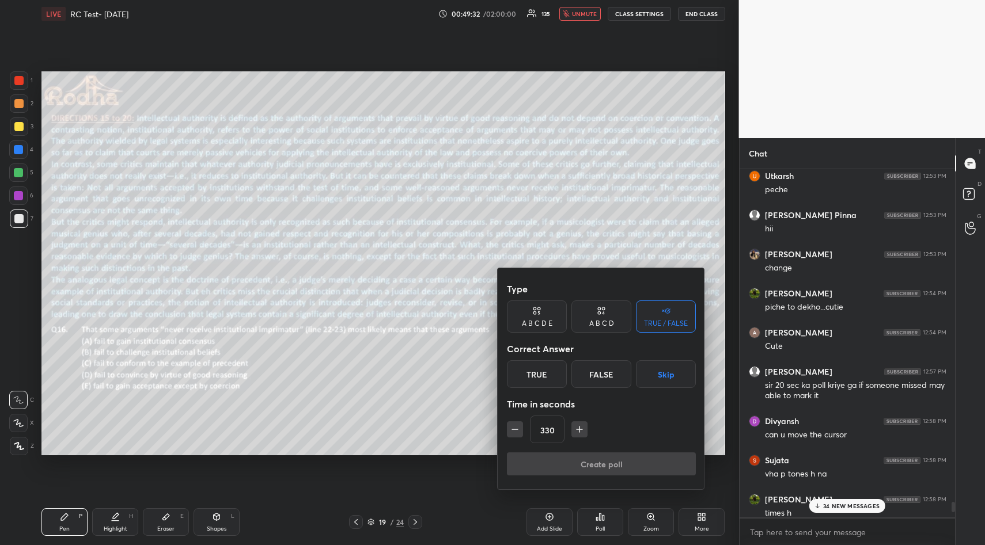
click at [517, 430] on icon "button" at bounding box center [515, 430] width 6 height 0
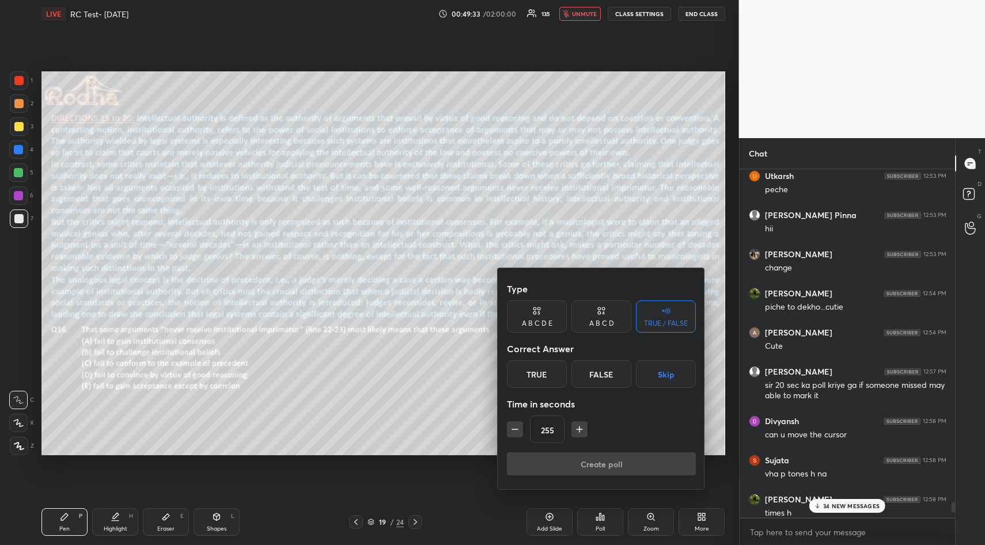
click at [517, 430] on icon "button" at bounding box center [515, 430] width 6 height 0
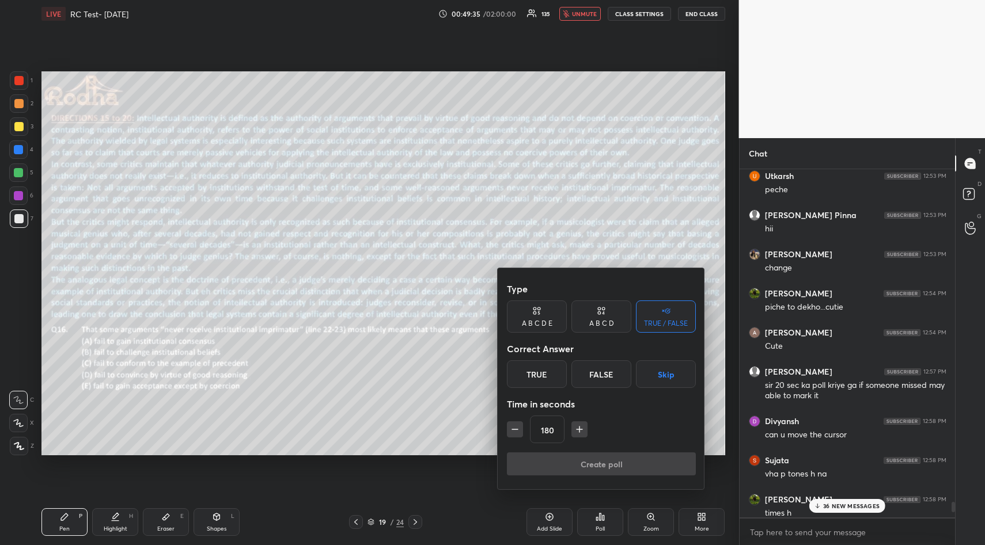
click at [517, 430] on icon "button" at bounding box center [515, 430] width 6 height 0
type input "120"
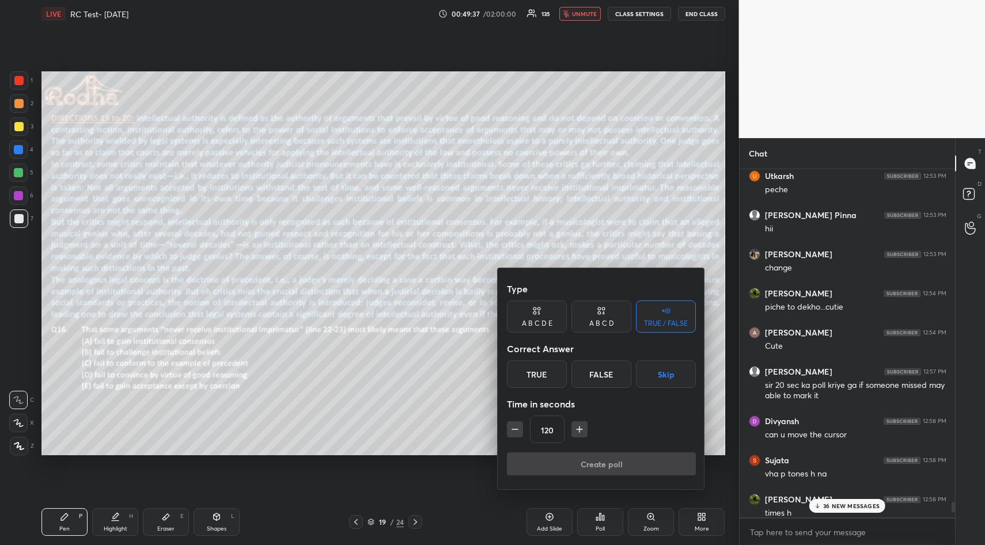
click at [647, 381] on button "Skip" at bounding box center [666, 375] width 60 height 28
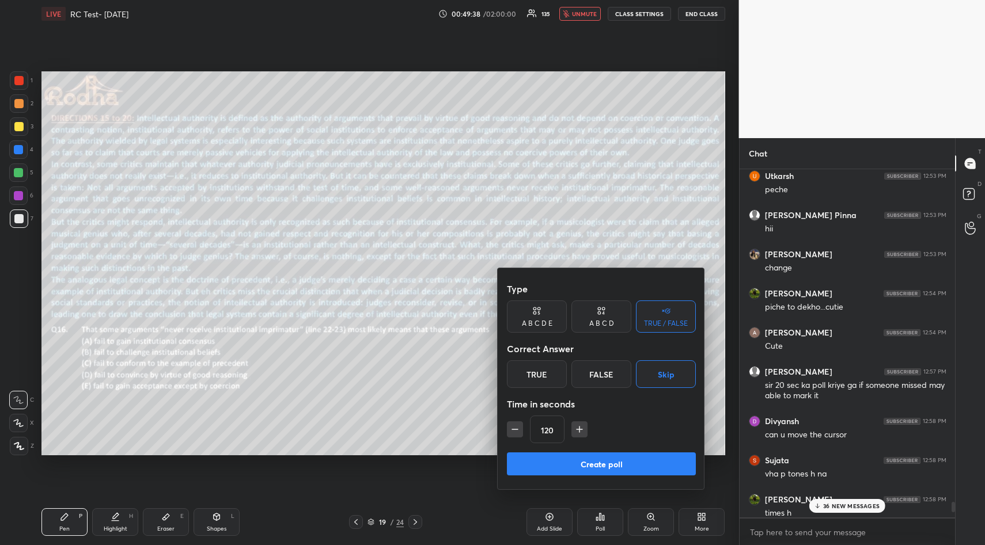
click at [610, 466] on button "Create poll" at bounding box center [601, 464] width 189 height 23
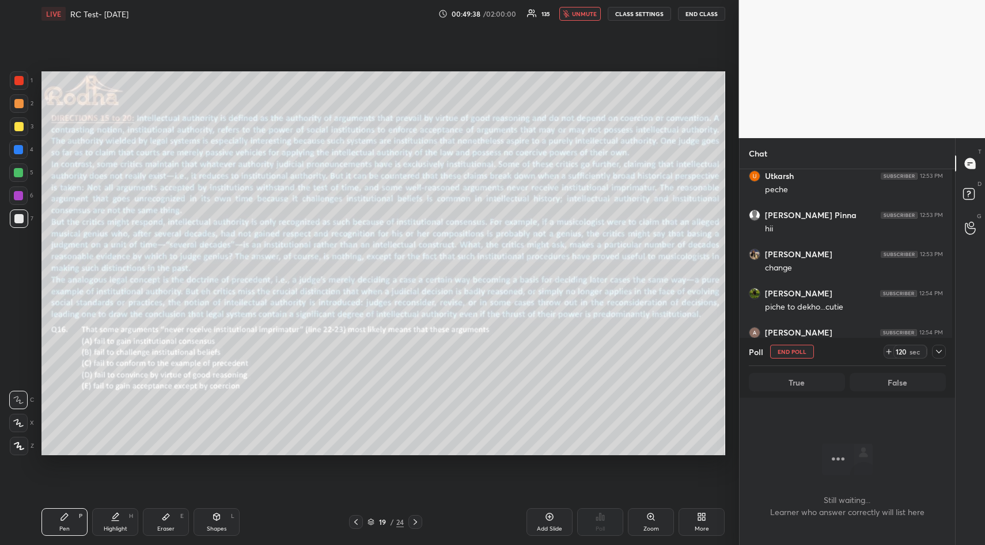
scroll to position [313, 212]
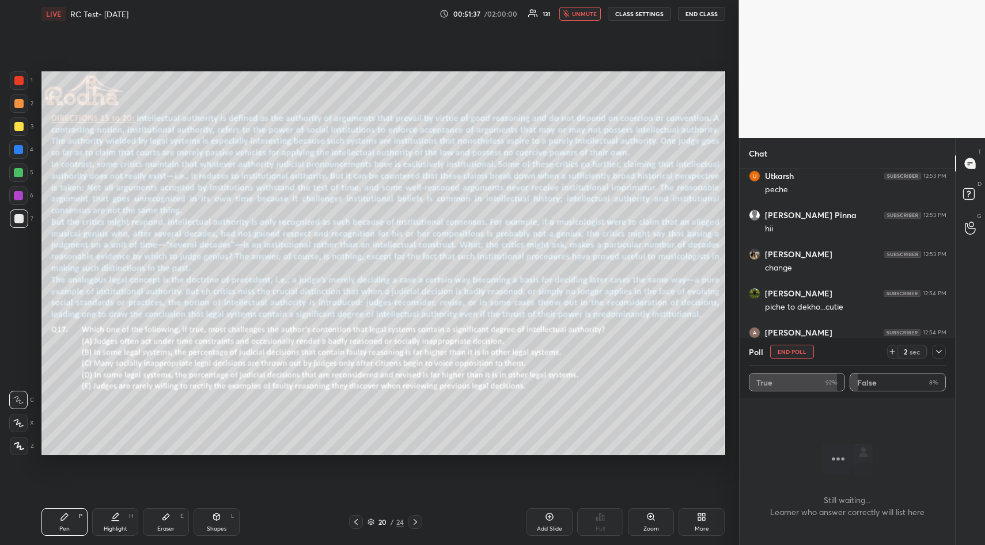
click at [780, 350] on button "END POLL" at bounding box center [792, 352] width 44 height 14
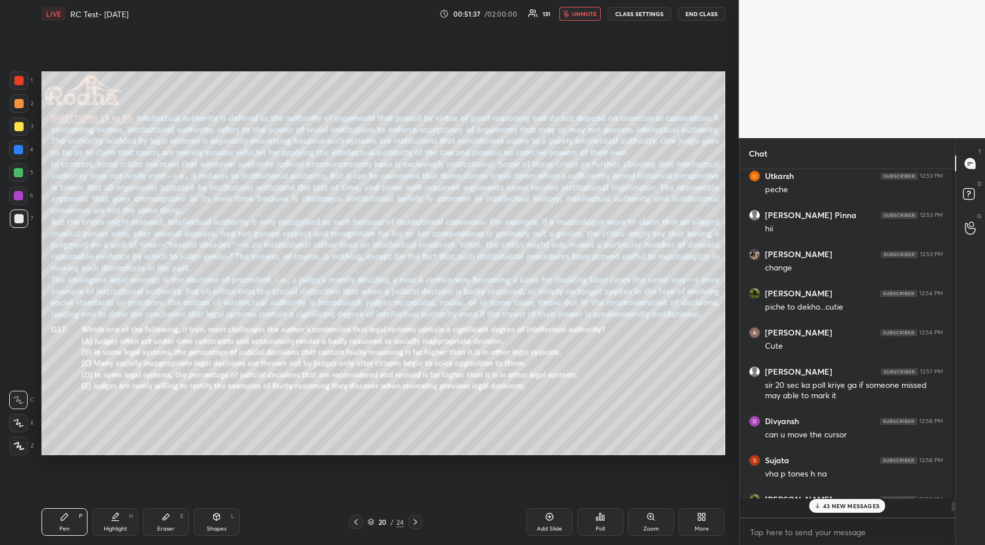
scroll to position [4, 4]
click at [606, 522] on div "Poll" at bounding box center [600, 523] width 46 height 28
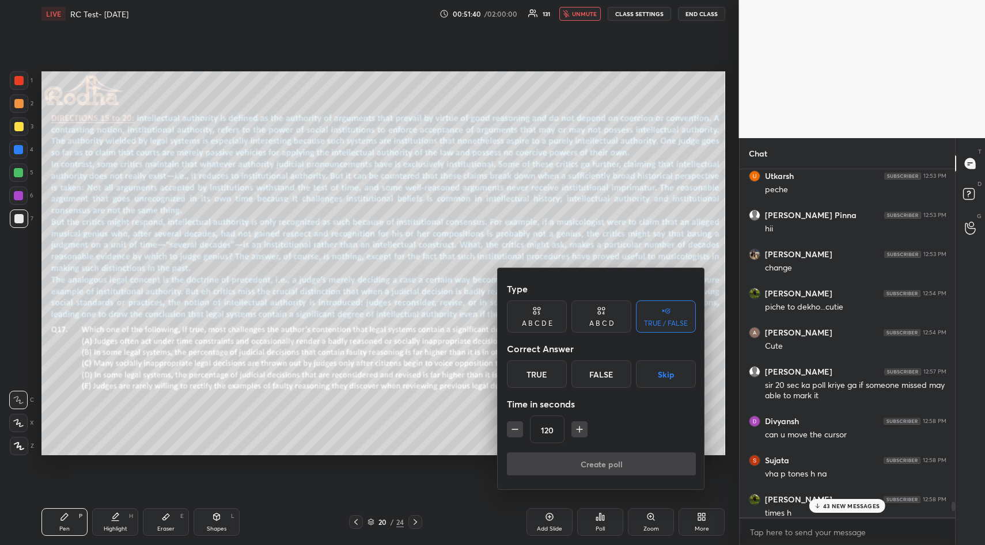
click at [676, 376] on button "Skip" at bounding box center [666, 375] width 60 height 28
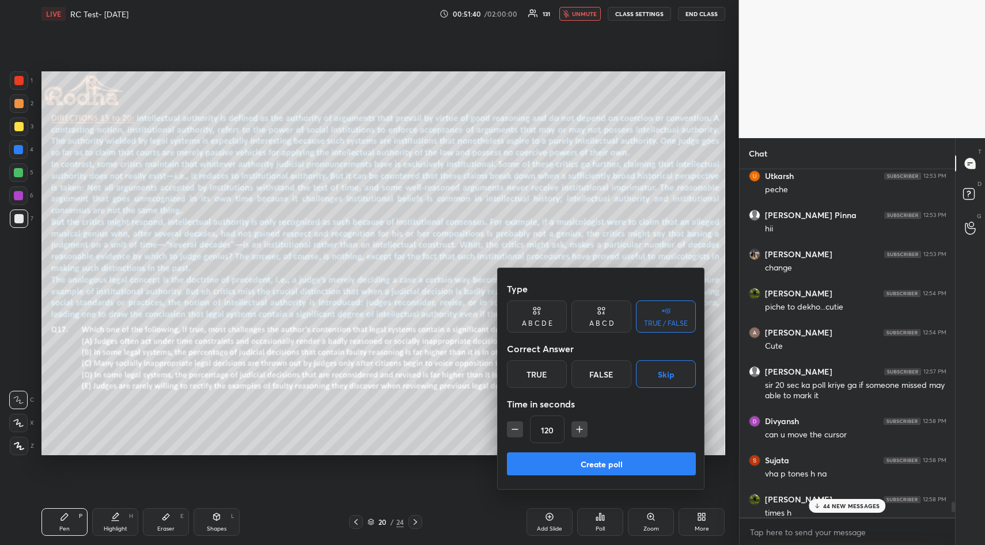
click at [612, 461] on button "Create poll" at bounding box center [601, 464] width 189 height 23
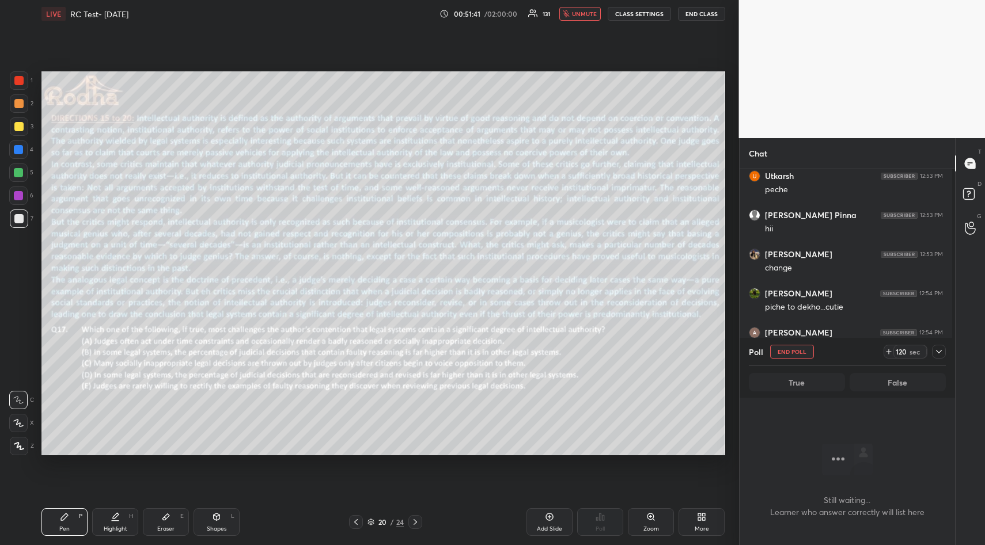
scroll to position [313, 212]
click at [938, 351] on icon at bounding box center [938, 351] width 9 height 9
type textarea "x"
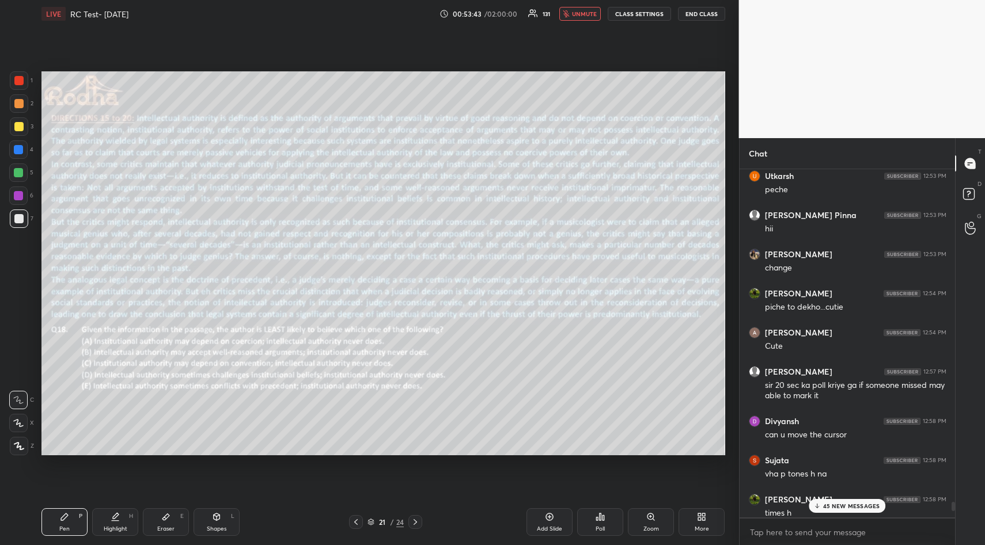
scroll to position [373, 212]
click at [598, 521] on icon at bounding box center [599, 517] width 9 height 9
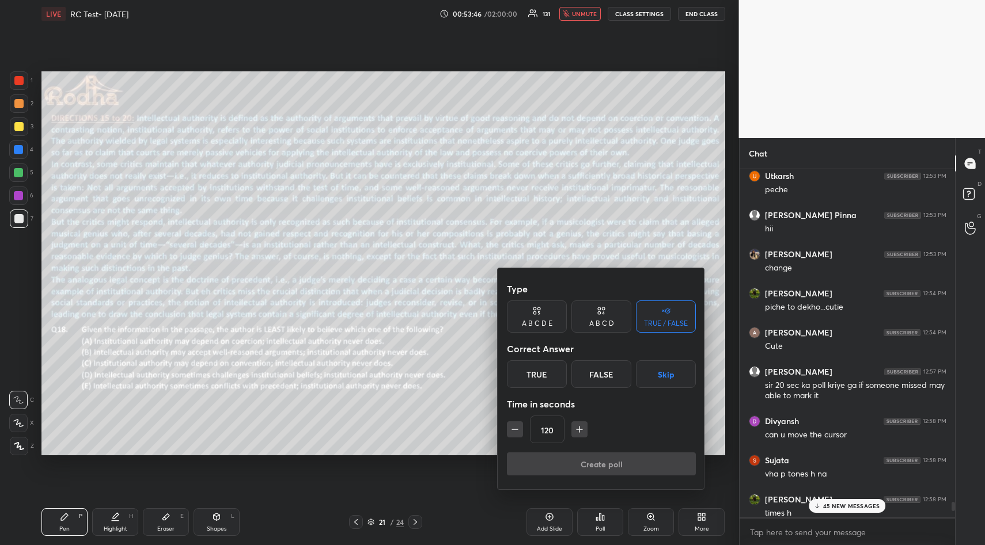
click at [511, 430] on icon "button" at bounding box center [515, 430] width 12 height 12
type input "105"
click at [659, 364] on button "Skip" at bounding box center [666, 375] width 60 height 28
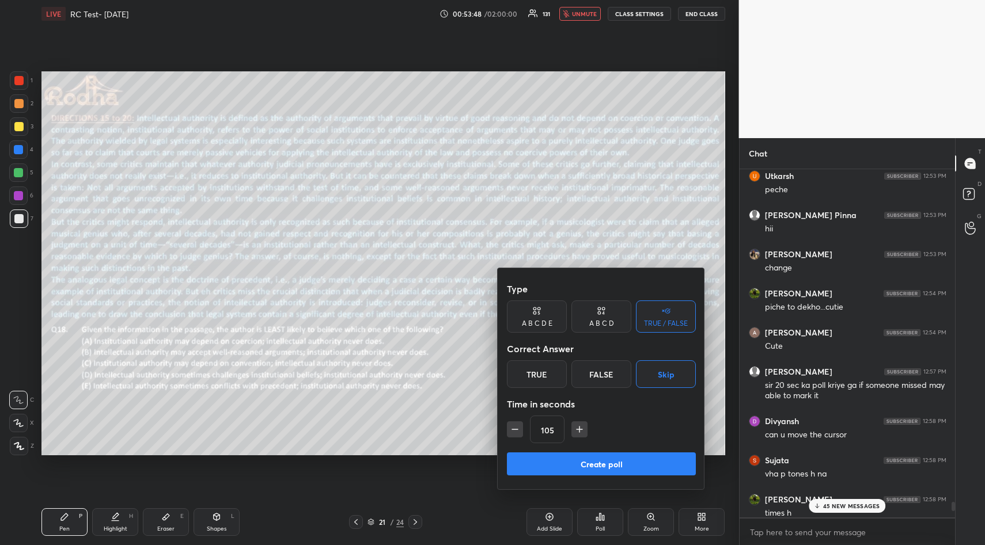
click at [610, 467] on button "Create poll" at bounding box center [601, 464] width 189 height 23
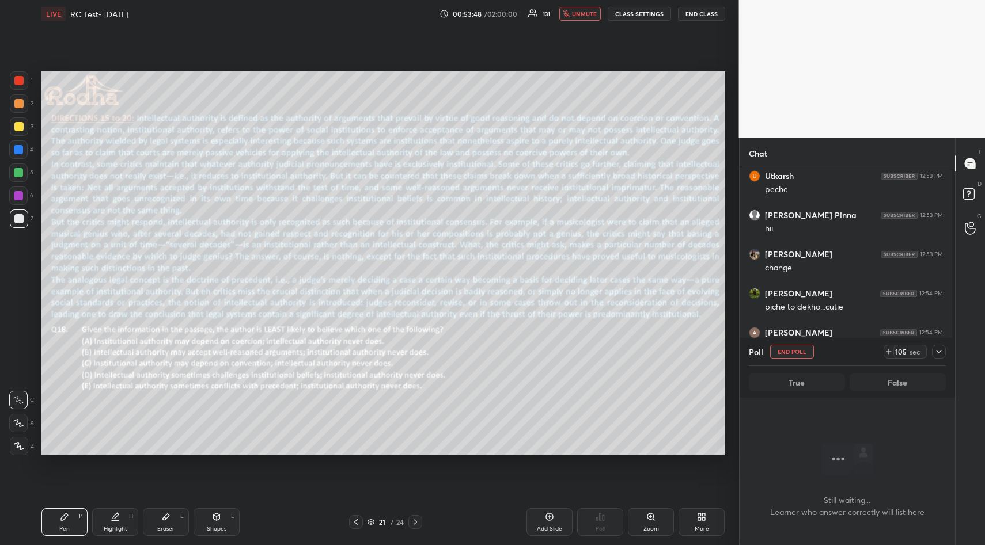
scroll to position [313, 212]
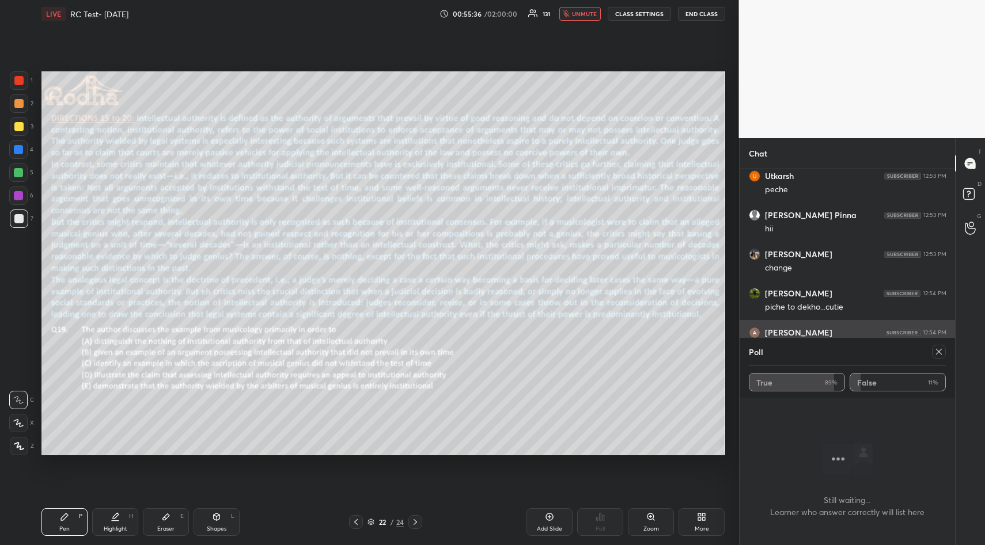
drag, startPoint x: 938, startPoint y: 350, endPoint x: 925, endPoint y: 354, distance: 13.5
click at [939, 349] on icon at bounding box center [938, 351] width 9 height 9
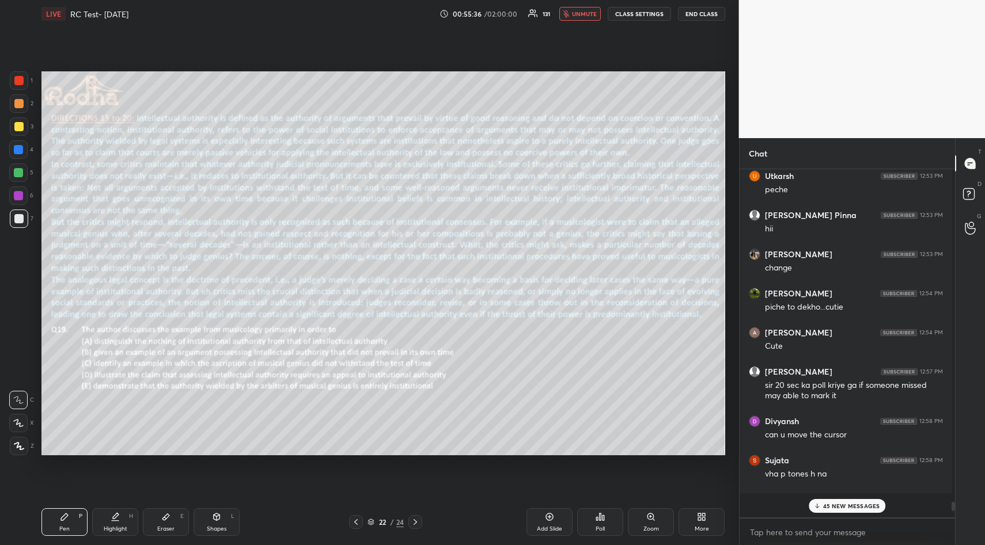
scroll to position [4, 4]
click at [595, 521] on icon at bounding box center [599, 517] width 9 height 9
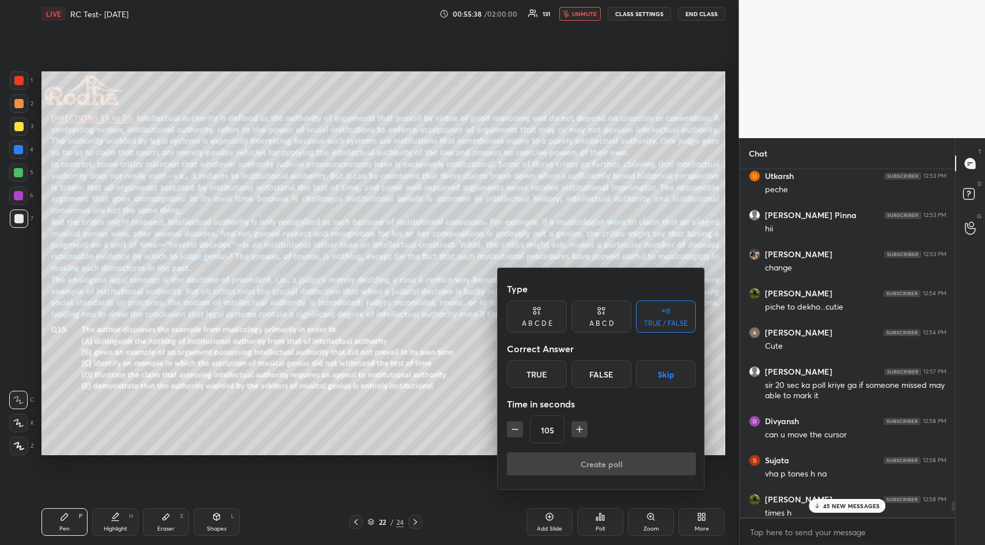
click at [669, 373] on button "Skip" at bounding box center [666, 375] width 60 height 28
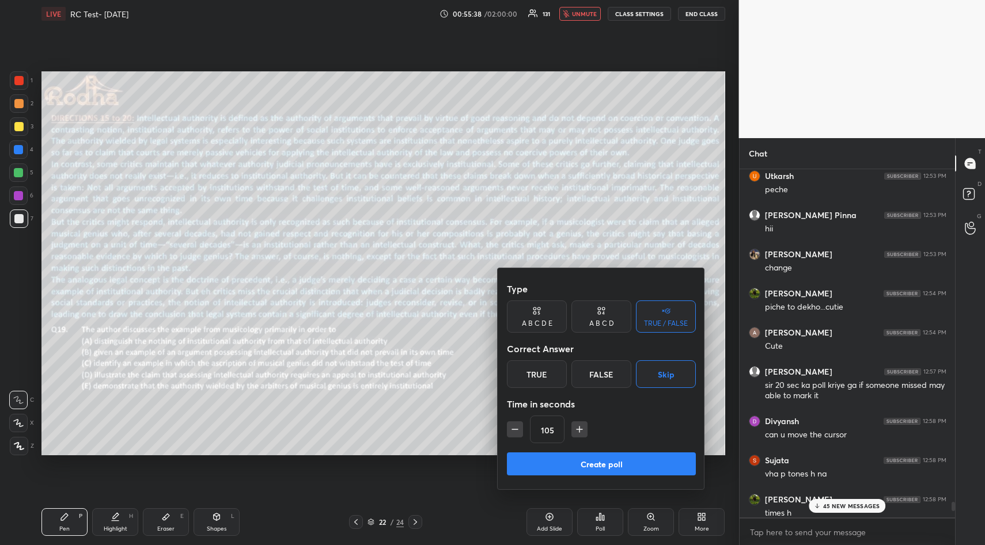
click at [621, 461] on button "Create poll" at bounding box center [601, 464] width 189 height 23
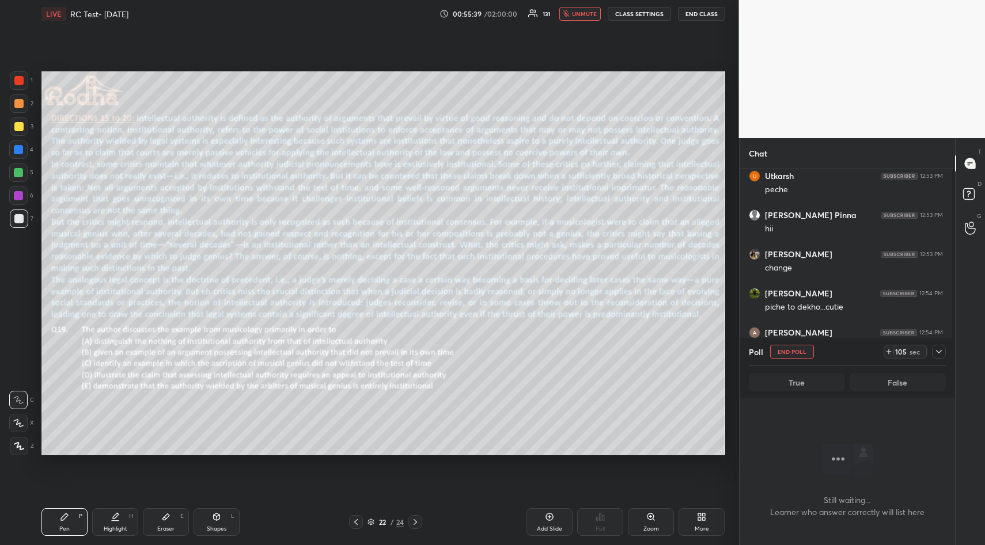
scroll to position [313, 212]
drag, startPoint x: 21, startPoint y: 128, endPoint x: 34, endPoint y: 164, distance: 38.4
click at [21, 127] on div at bounding box center [18, 126] width 9 height 9
click at [787, 353] on button "END POLL" at bounding box center [792, 352] width 44 height 14
type textarea "x"
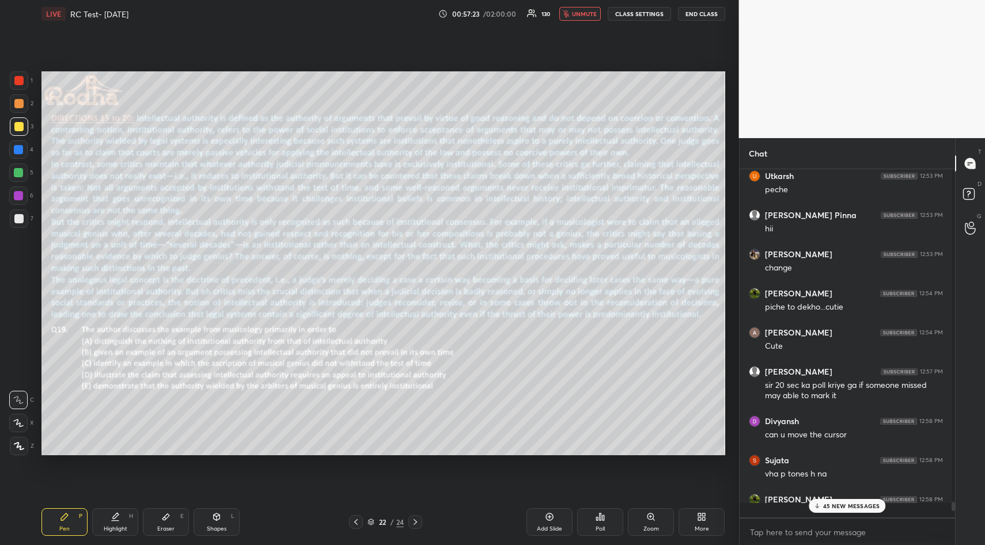
scroll to position [4, 4]
click at [605, 527] on div "Poll" at bounding box center [599, 529] width 9 height 6
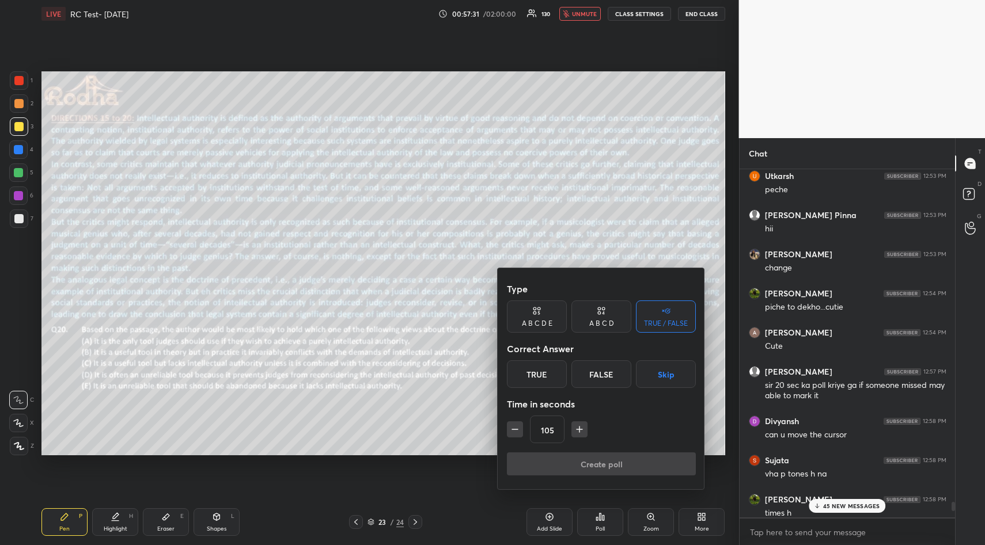
click at [516, 441] on div "105" at bounding box center [601, 430] width 189 height 28
click at [515, 432] on icon "button" at bounding box center [515, 430] width 12 height 12
type input "90"
click at [681, 370] on button "Skip" at bounding box center [666, 375] width 60 height 28
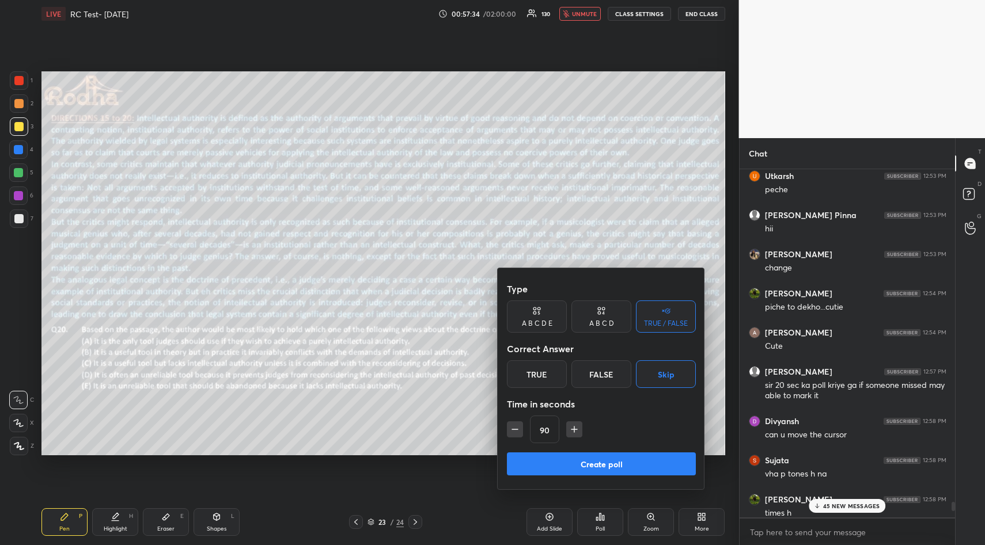
click at [630, 461] on button "Create poll" at bounding box center [601, 464] width 189 height 23
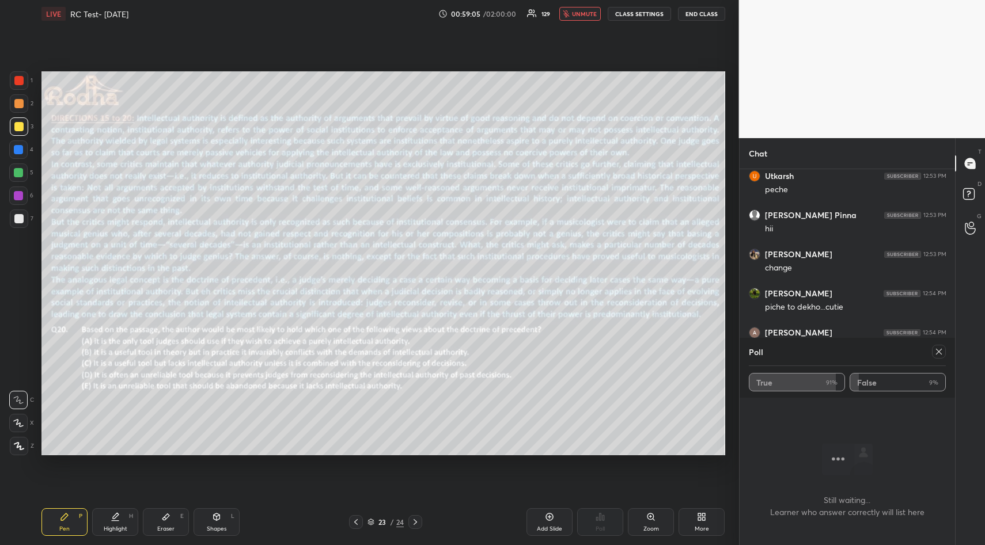
click at [942, 353] on icon at bounding box center [938, 351] width 9 height 9
type textarea "x"
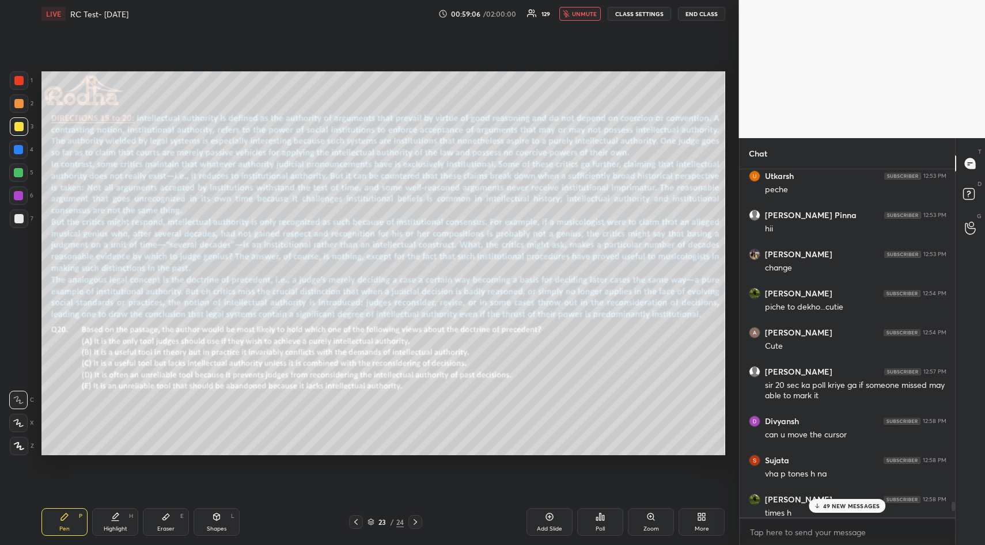
click at [586, 14] on span "unmute" at bounding box center [584, 14] width 25 height 8
click at [844, 506] on p "49 NEW MESSAGES" at bounding box center [851, 506] width 57 height 7
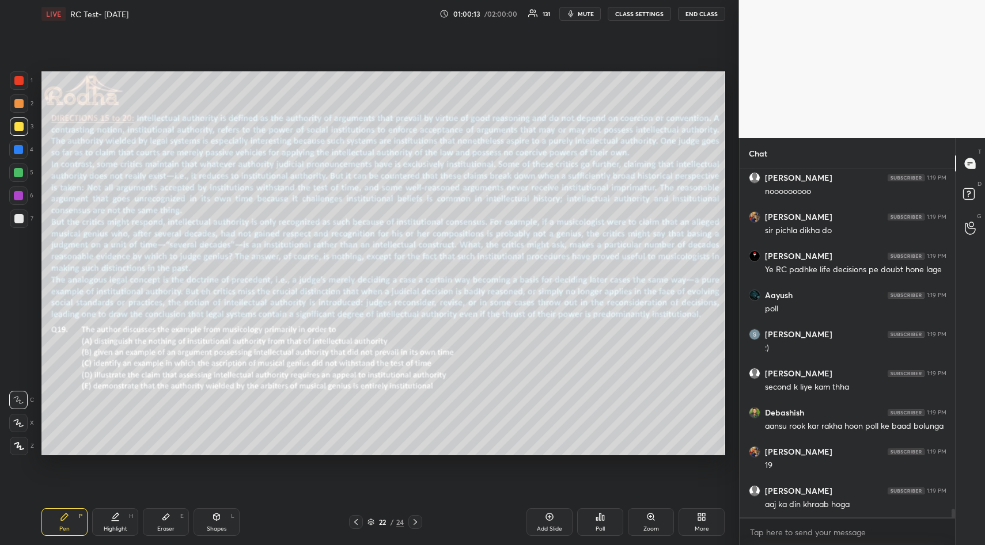
scroll to position [13878, 0]
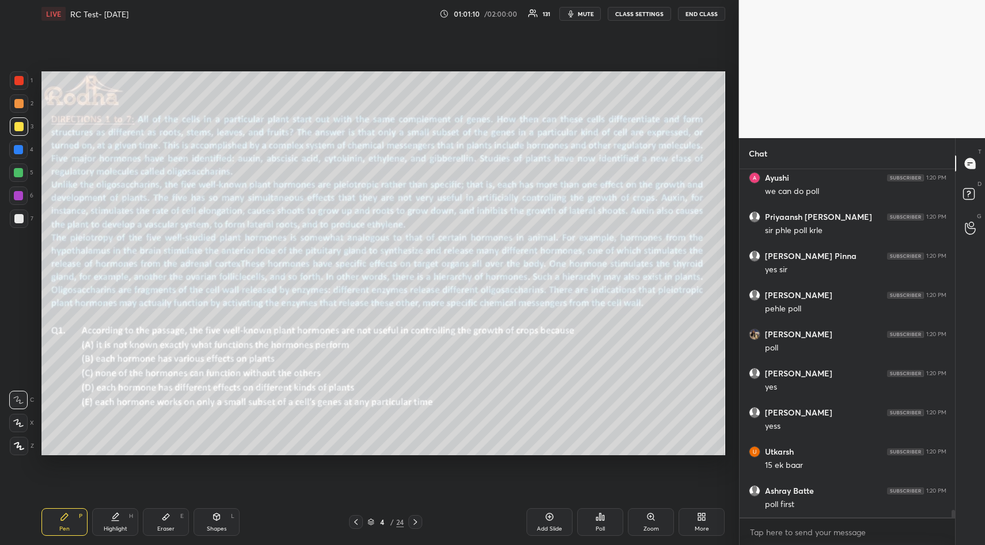
click at [609, 521] on div "Poll" at bounding box center [600, 523] width 46 height 28
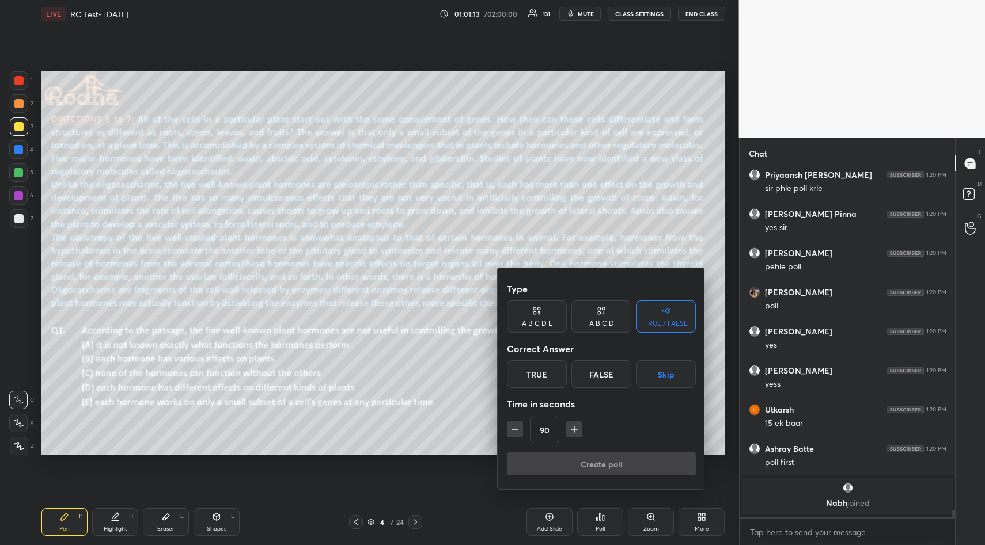
click at [514, 433] on icon "button" at bounding box center [515, 430] width 12 height 12
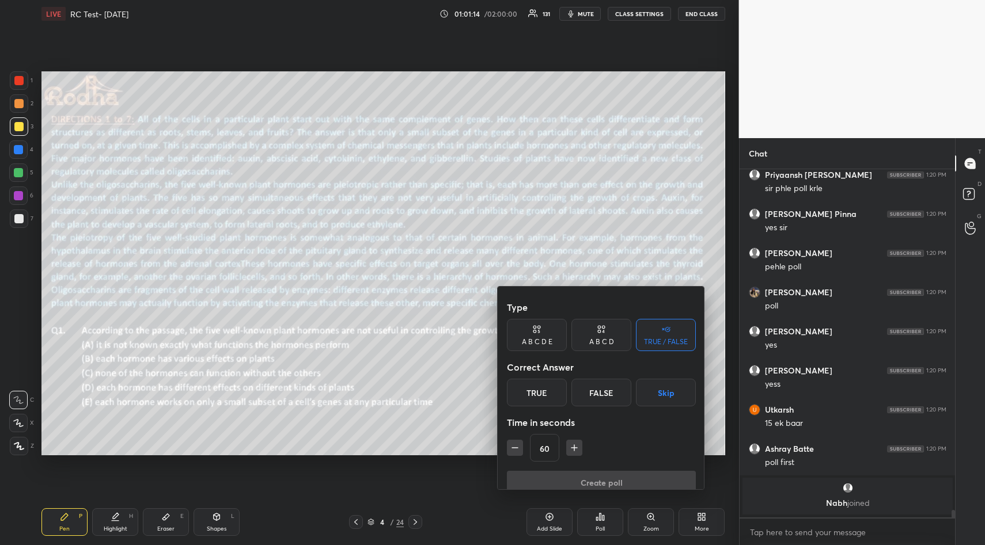
click at [514, 442] on icon "button" at bounding box center [515, 448] width 12 height 12
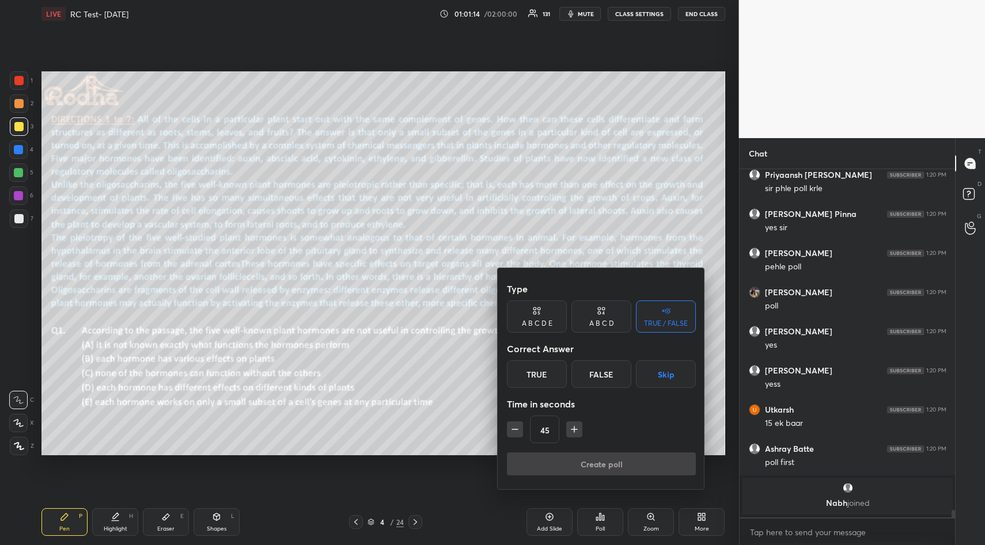
click at [514, 433] on icon "button" at bounding box center [515, 430] width 12 height 12
type input "15"
click at [514, 433] on div "15" at bounding box center [601, 430] width 189 height 28
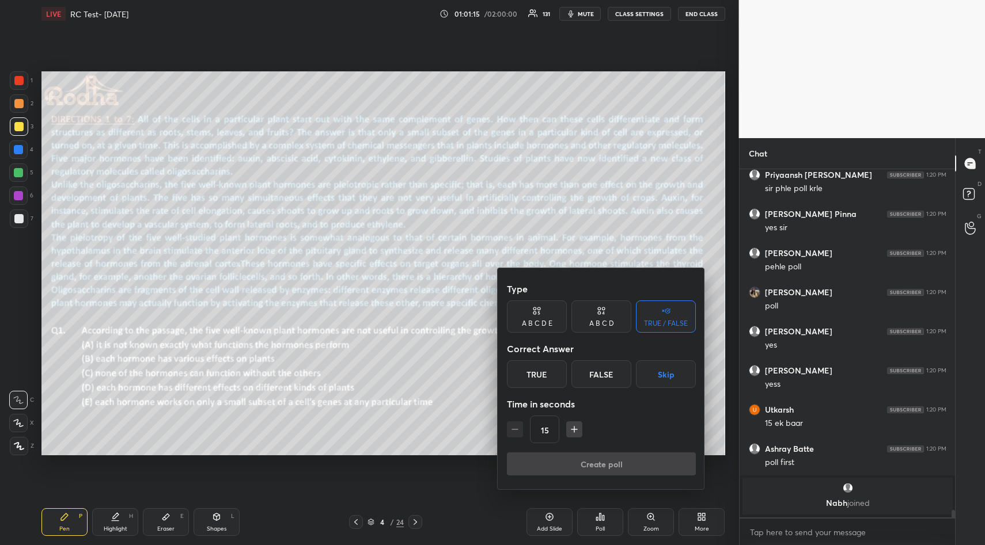
click at [514, 433] on div "15" at bounding box center [601, 430] width 189 height 28
click at [549, 314] on div "A B C D E" at bounding box center [537, 317] width 60 height 32
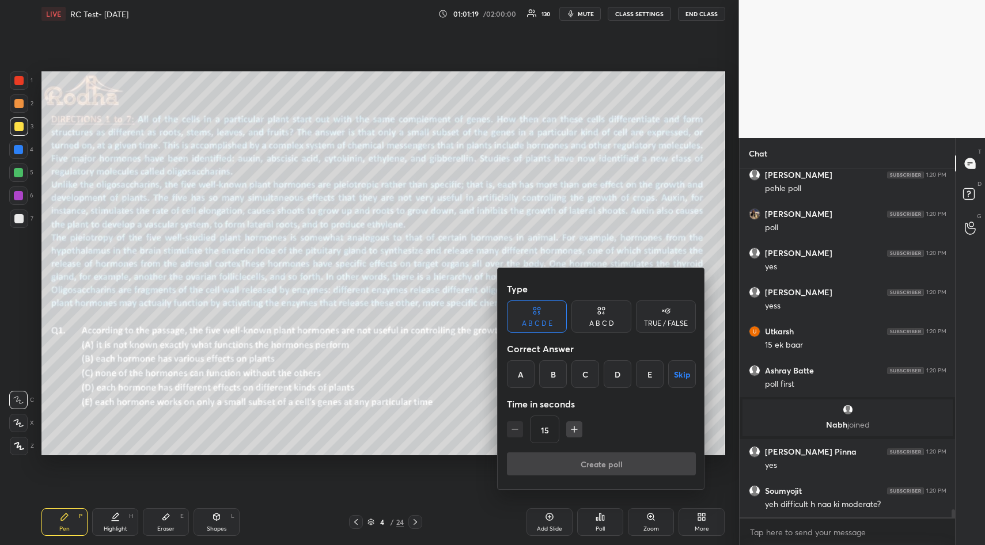
click at [555, 377] on div "B" at bounding box center [553, 375] width 28 height 28
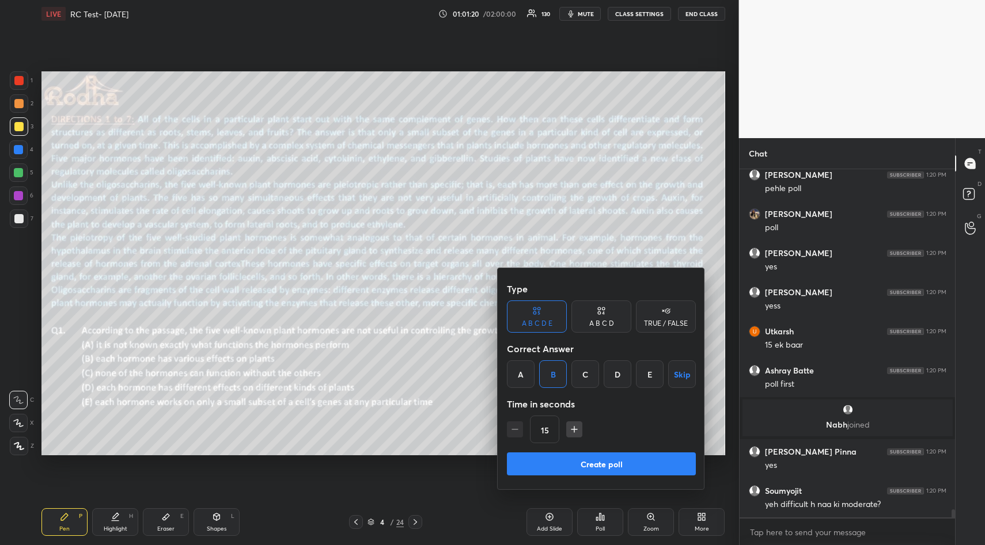
click at [595, 464] on button "Create poll" at bounding box center [601, 464] width 189 height 23
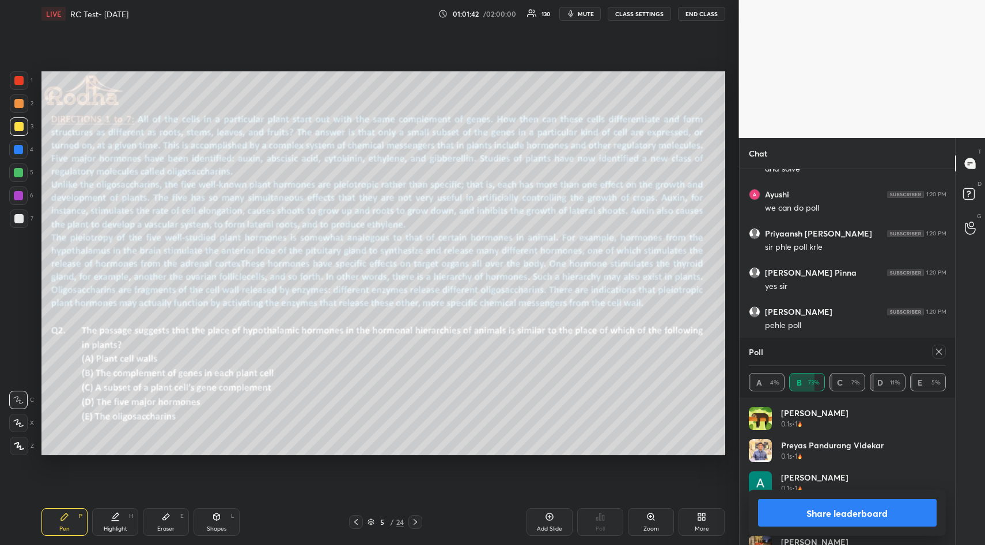
click at [938, 356] on div at bounding box center [939, 352] width 14 height 14
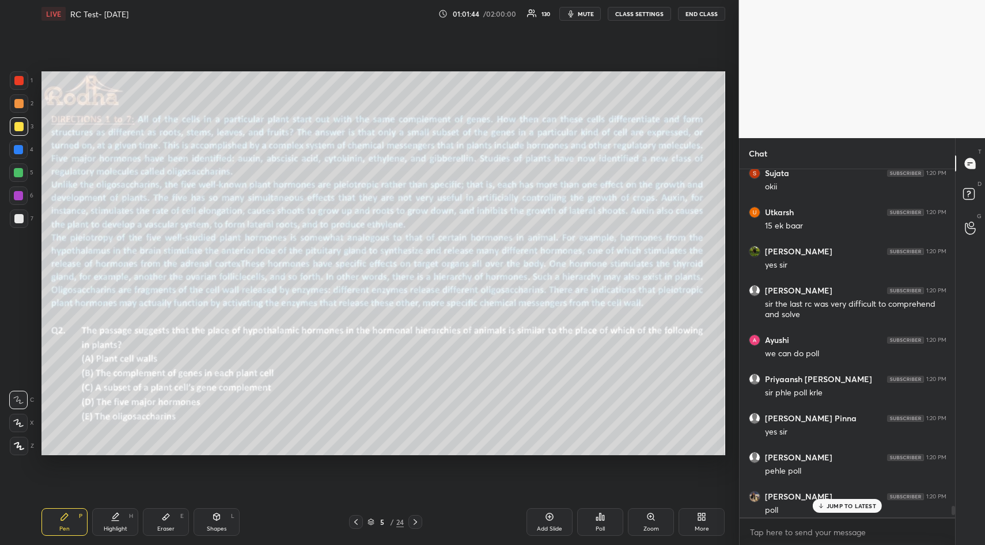
click at [600, 521] on icon at bounding box center [599, 517] width 9 height 9
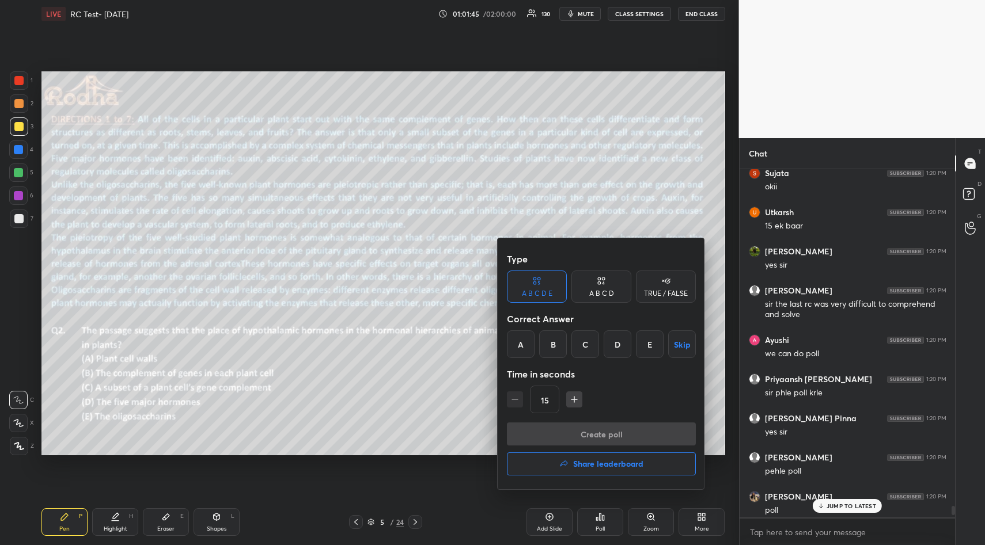
click at [620, 347] on div "D" at bounding box center [618, 345] width 28 height 28
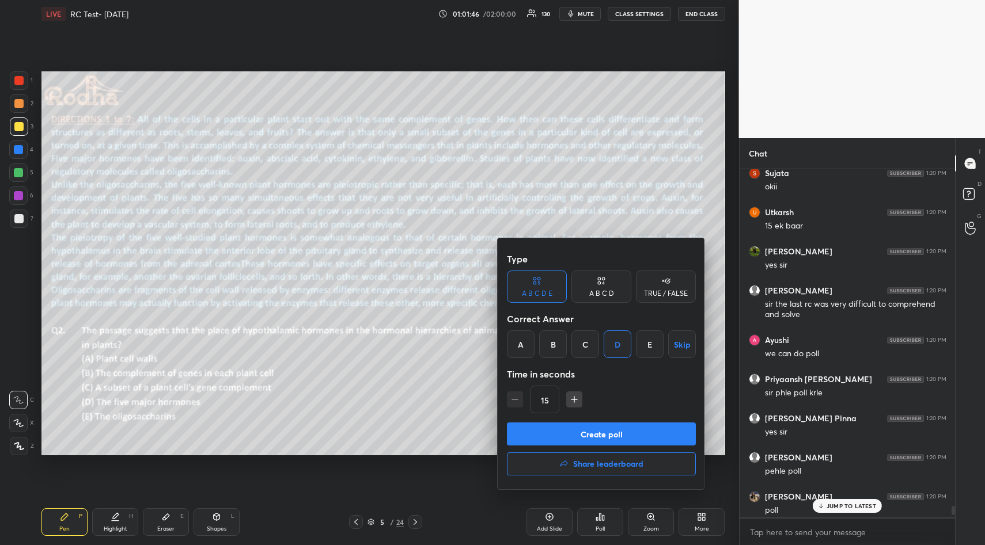
click at [610, 433] on button "Create poll" at bounding box center [601, 434] width 189 height 23
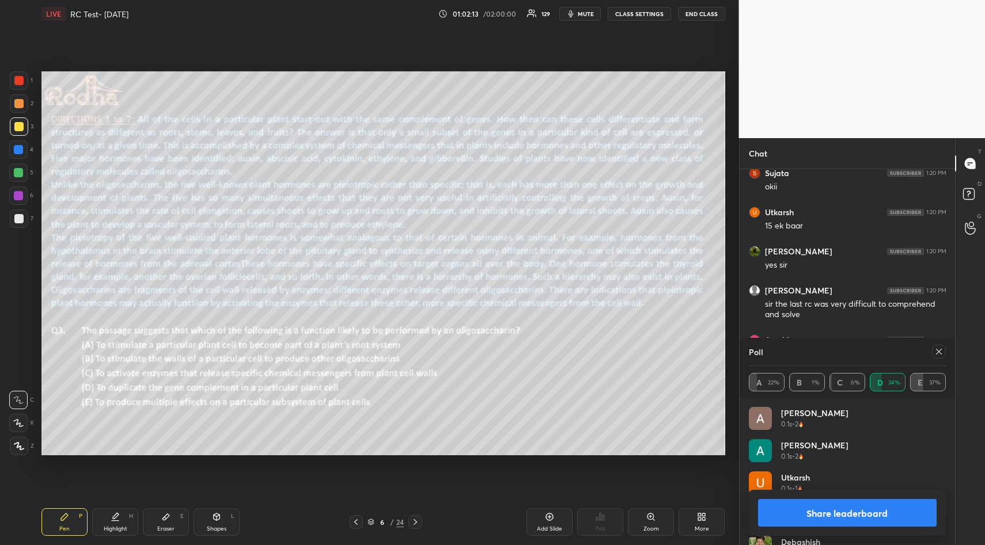
click at [942, 352] on icon at bounding box center [938, 351] width 9 height 9
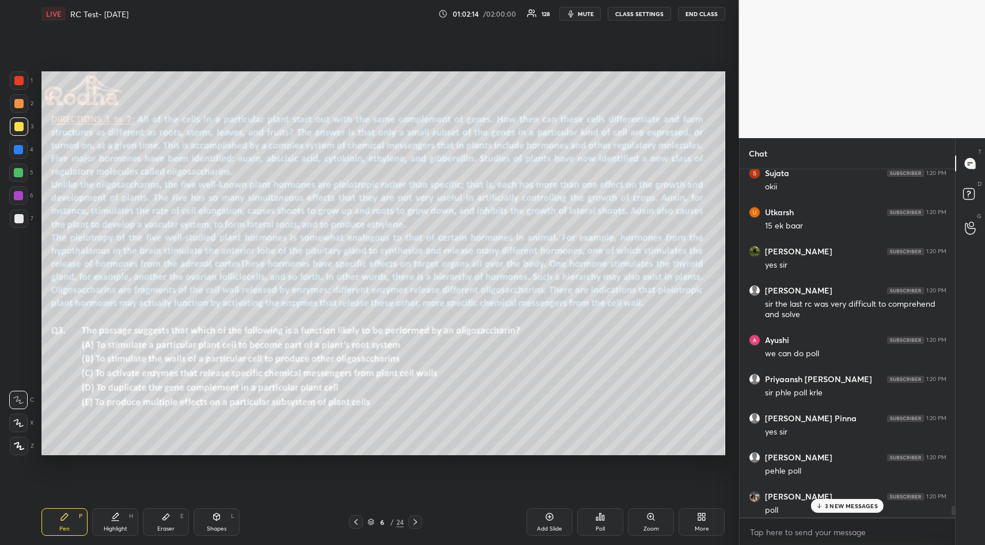
click at [602, 521] on icon at bounding box center [599, 517] width 9 height 9
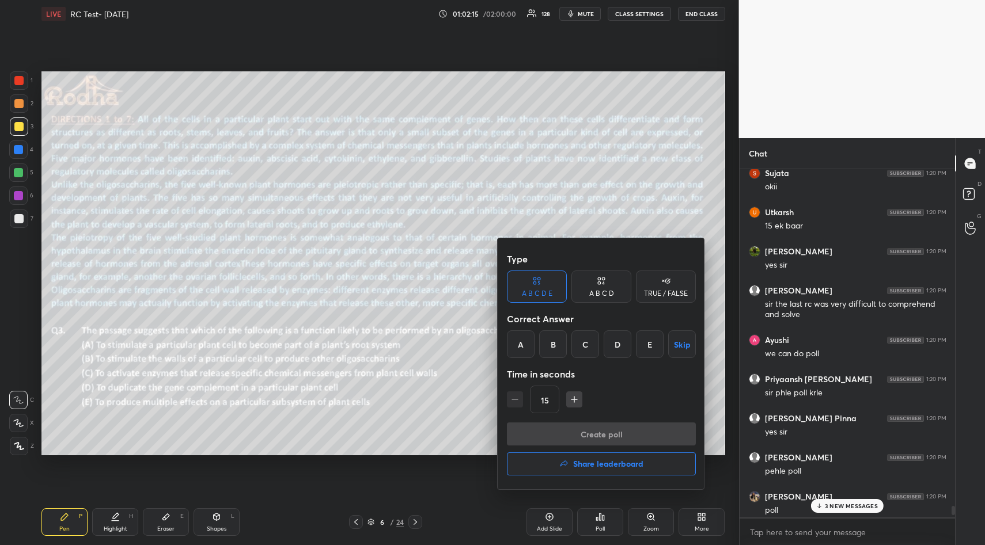
click at [515, 348] on div "A" at bounding box center [521, 345] width 28 height 28
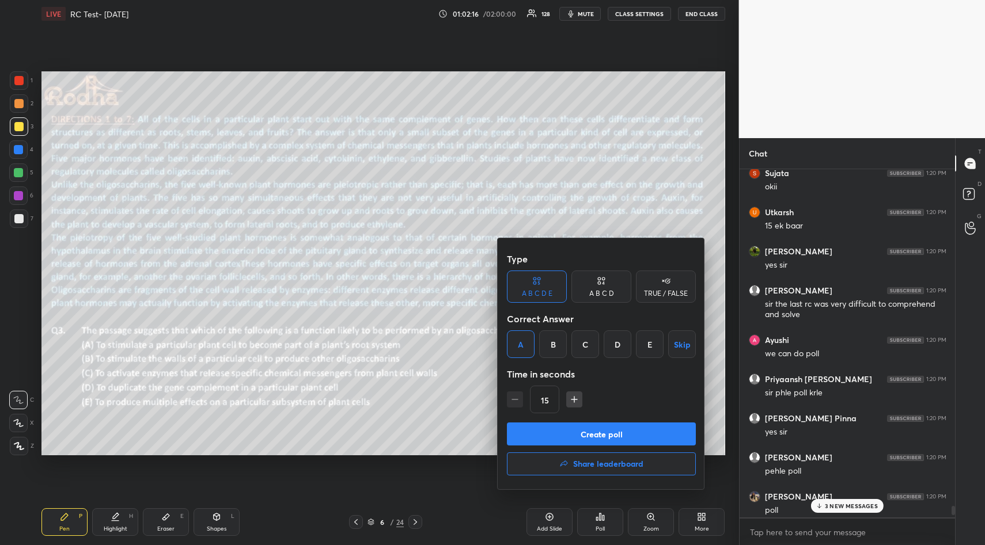
click at [581, 441] on button "Create poll" at bounding box center [601, 434] width 189 height 23
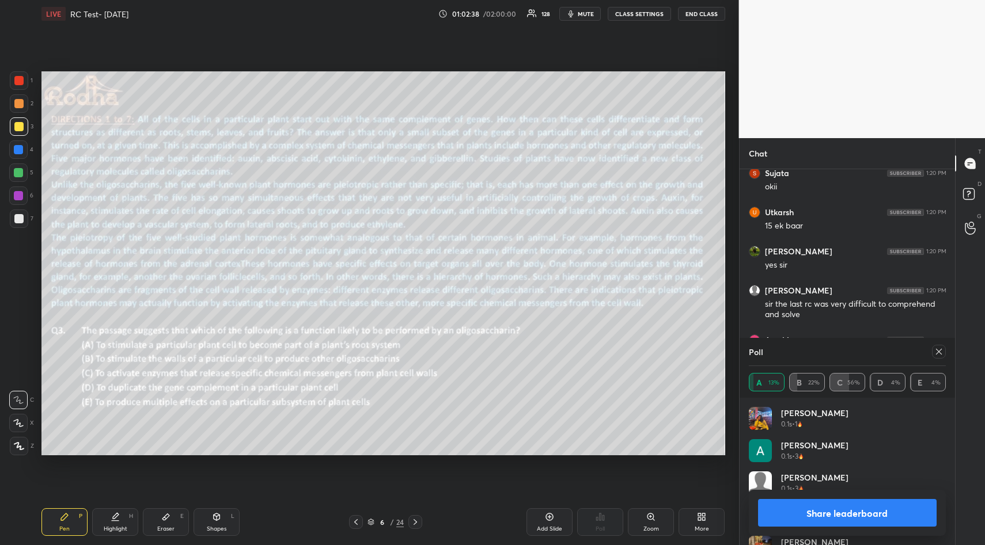
click at [938, 352] on icon at bounding box center [938, 351] width 9 height 9
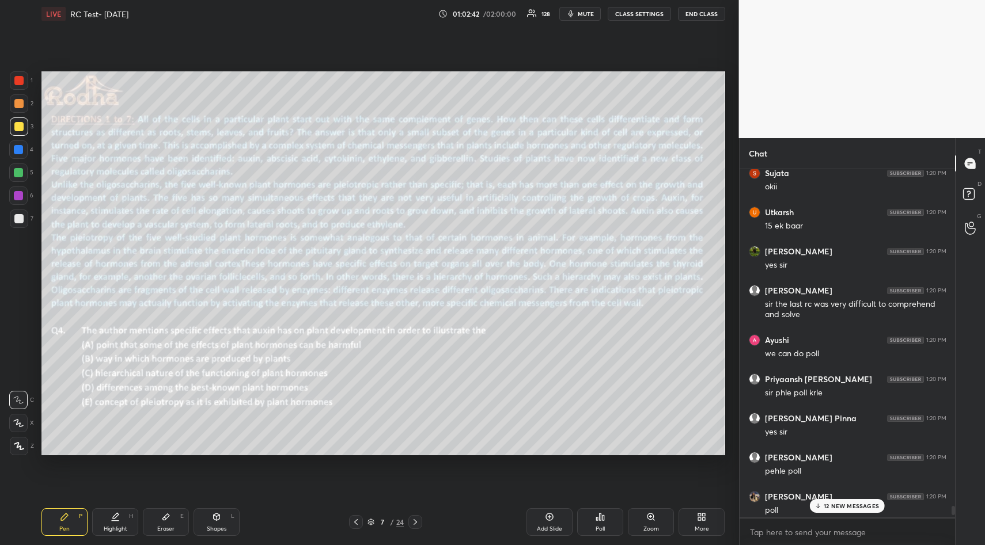
click at [597, 541] on div "Pen P Highlight H Eraser E Shapes L 7 / 24 Add Slide Poll Zoom More" at bounding box center [383, 522] width 684 height 46
click at [598, 524] on div "Poll" at bounding box center [600, 523] width 46 height 28
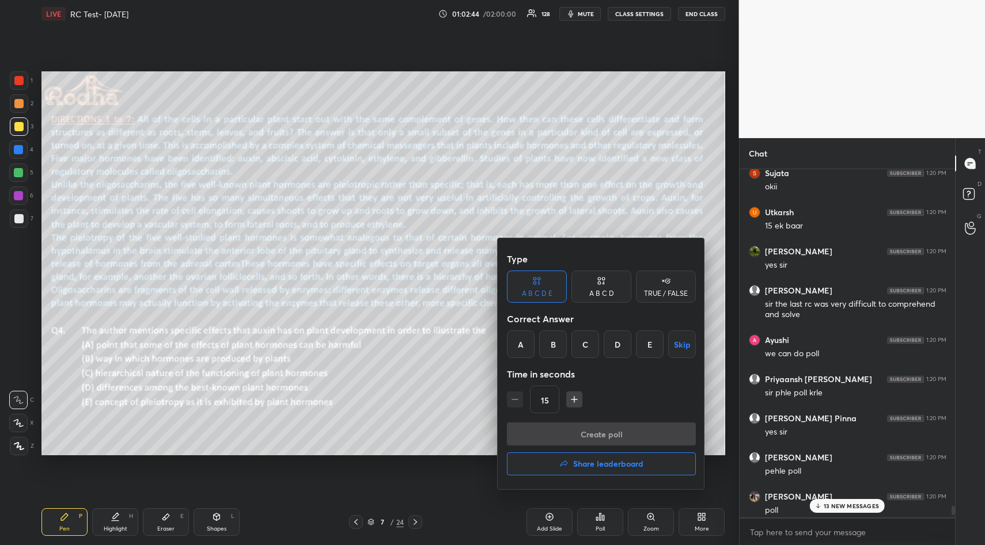
click at [651, 343] on div "E" at bounding box center [650, 345] width 28 height 28
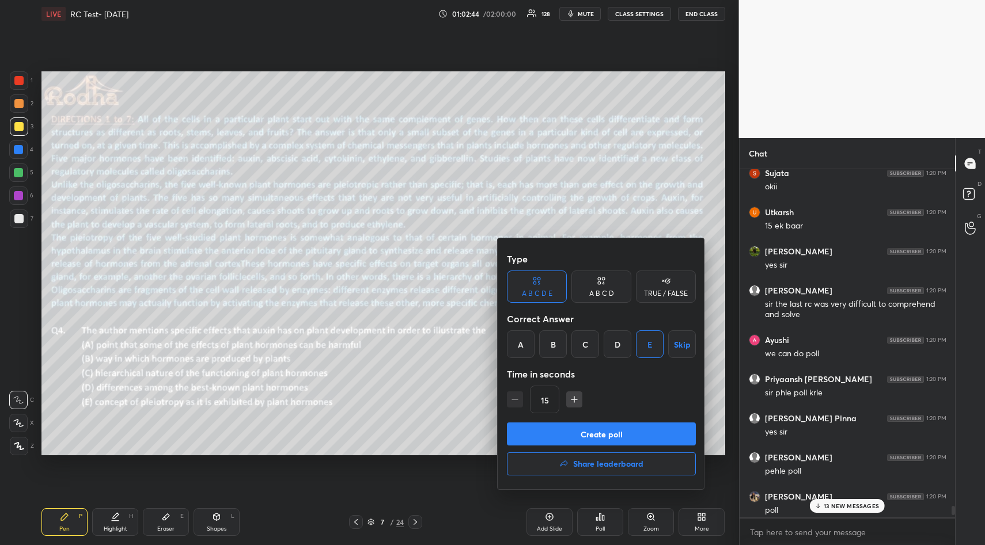
click at [616, 436] on button "Create poll" at bounding box center [601, 434] width 189 height 23
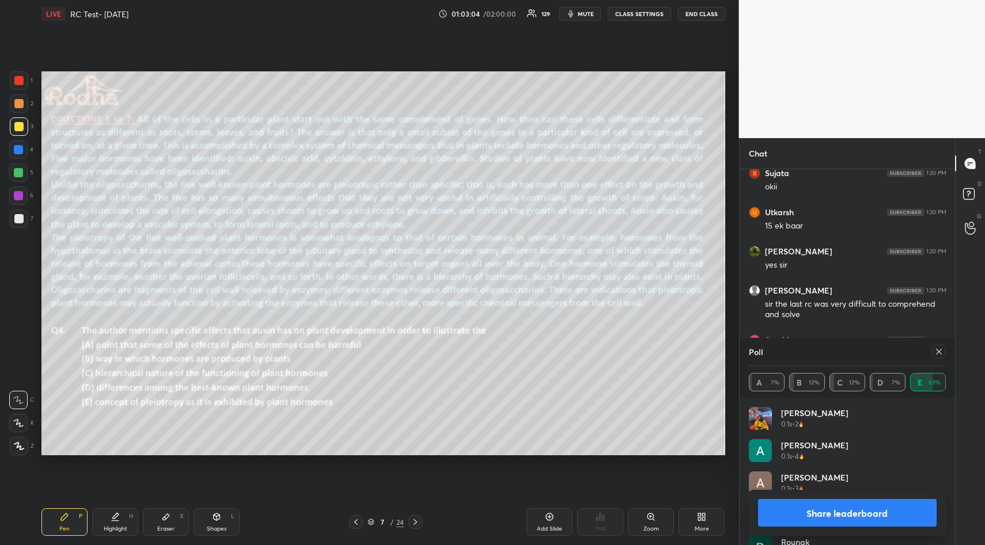
click at [938, 350] on icon at bounding box center [938, 351] width 9 height 9
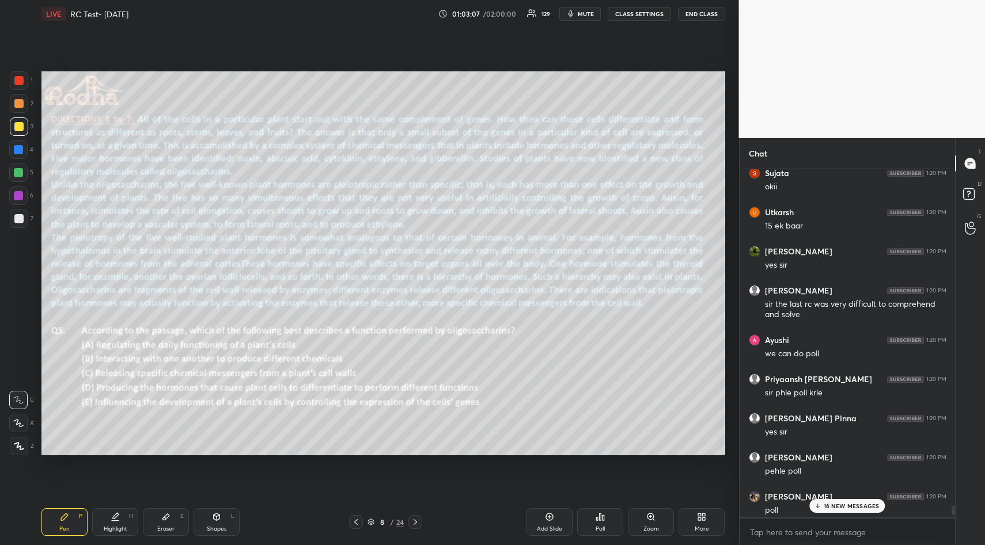
click at [602, 522] on div "Poll" at bounding box center [600, 523] width 46 height 28
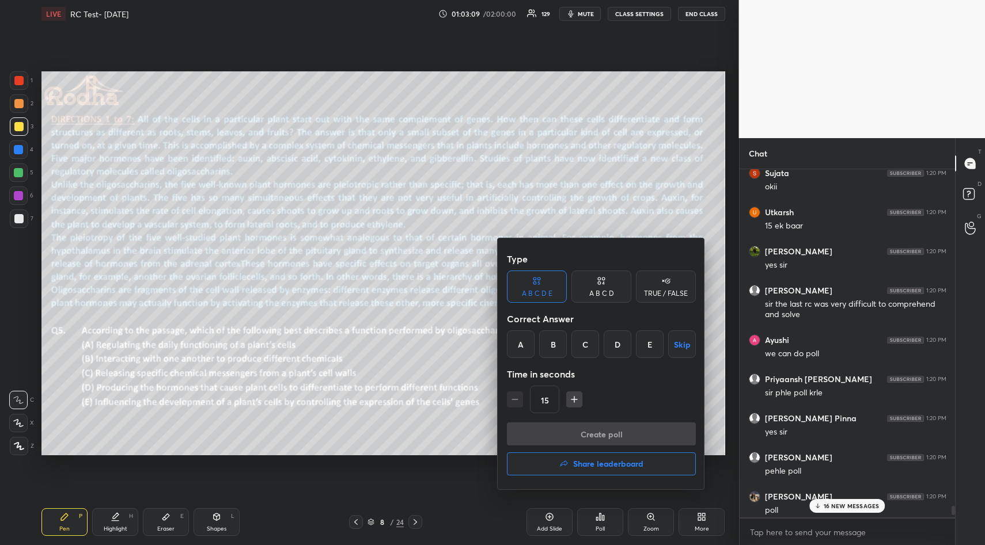
click at [660, 350] on div "E" at bounding box center [650, 345] width 28 height 28
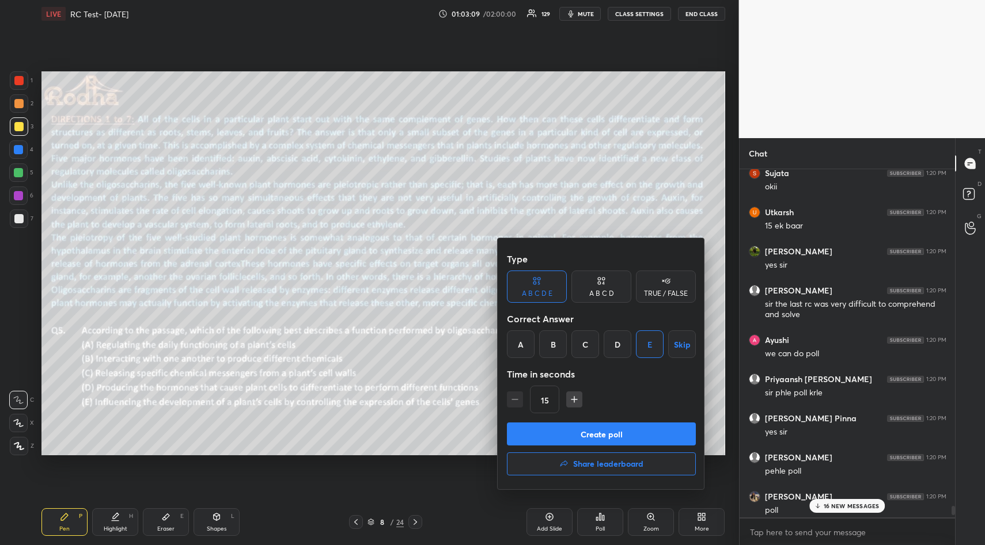
click at [655, 348] on div "E" at bounding box center [650, 345] width 28 height 28
click at [629, 437] on button "Create poll" at bounding box center [601, 434] width 189 height 23
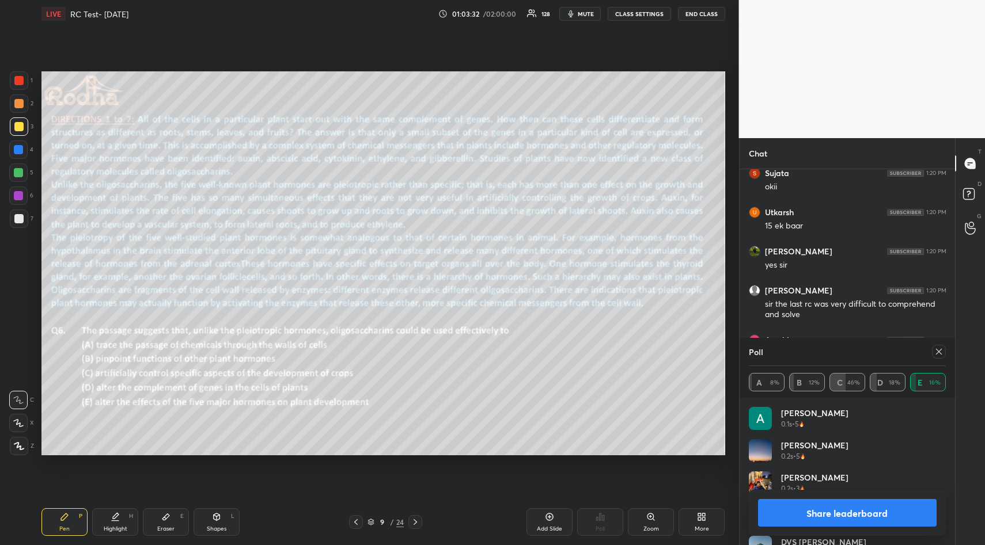
click at [939, 354] on icon at bounding box center [938, 351] width 9 height 9
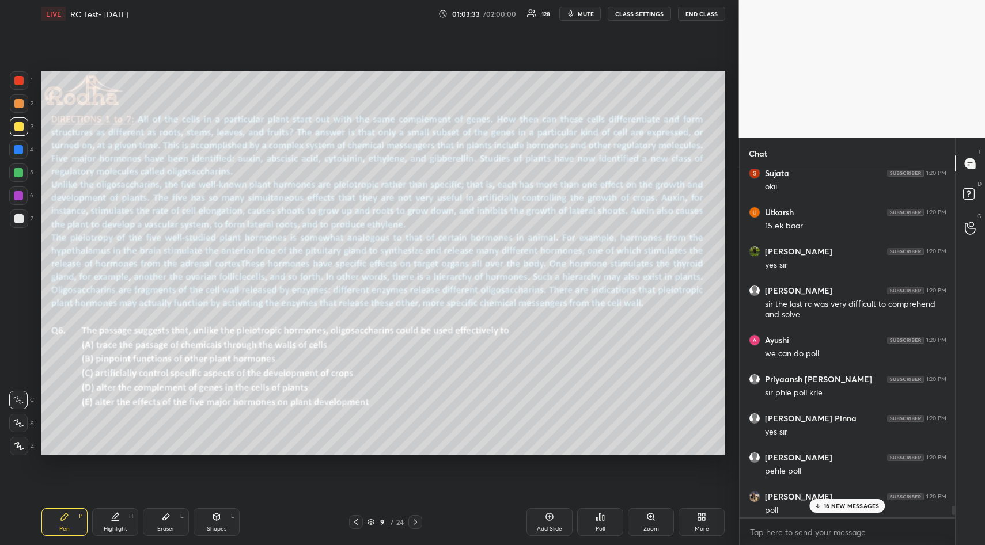
click at [607, 522] on div "Poll" at bounding box center [600, 523] width 46 height 28
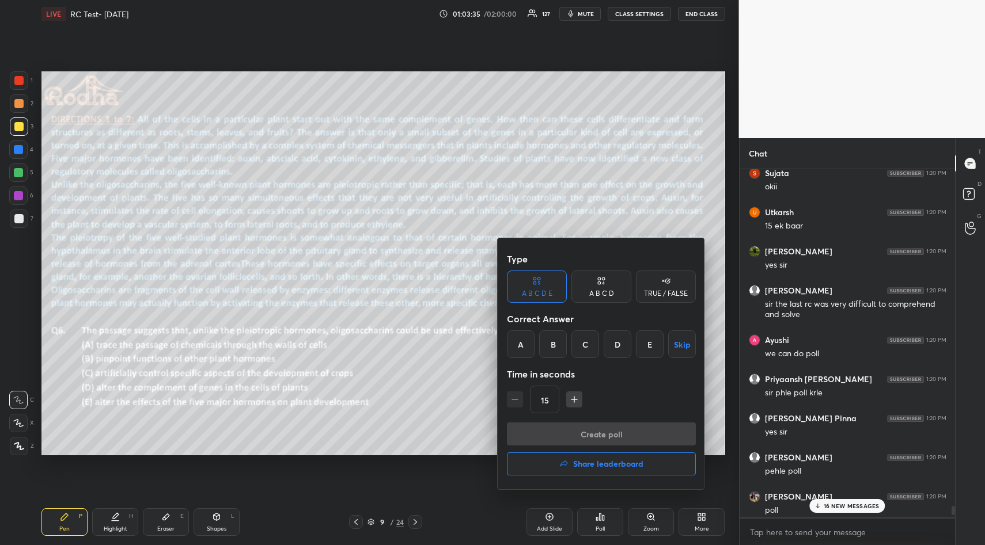
click at [587, 346] on div "C" at bounding box center [585, 345] width 28 height 28
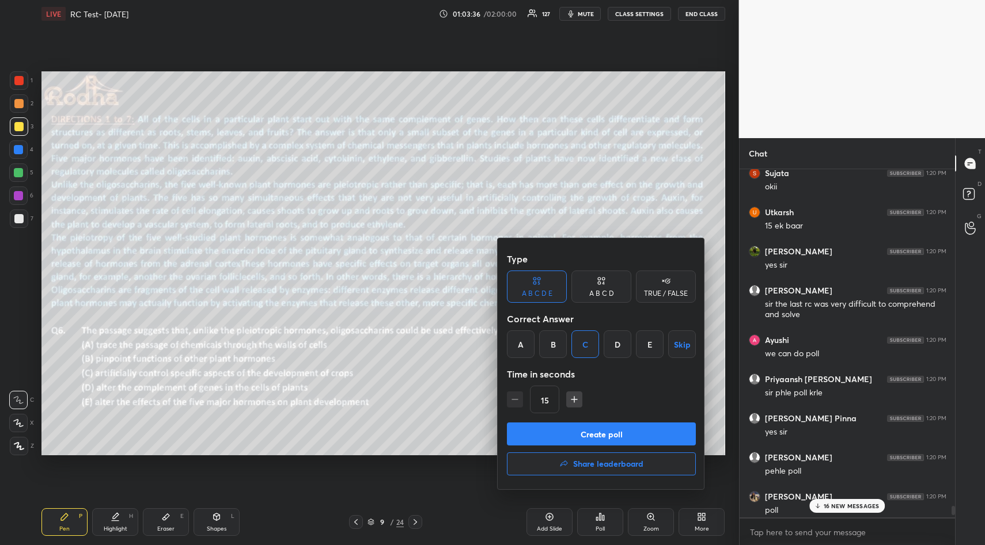
click at [590, 431] on button "Create poll" at bounding box center [601, 434] width 189 height 23
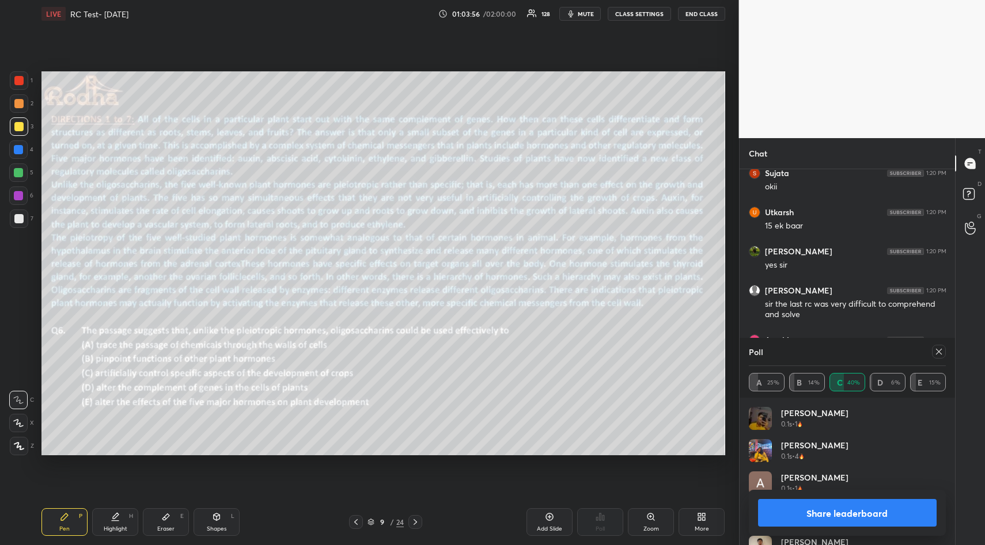
click at [940, 352] on icon at bounding box center [939, 352] width 6 height 6
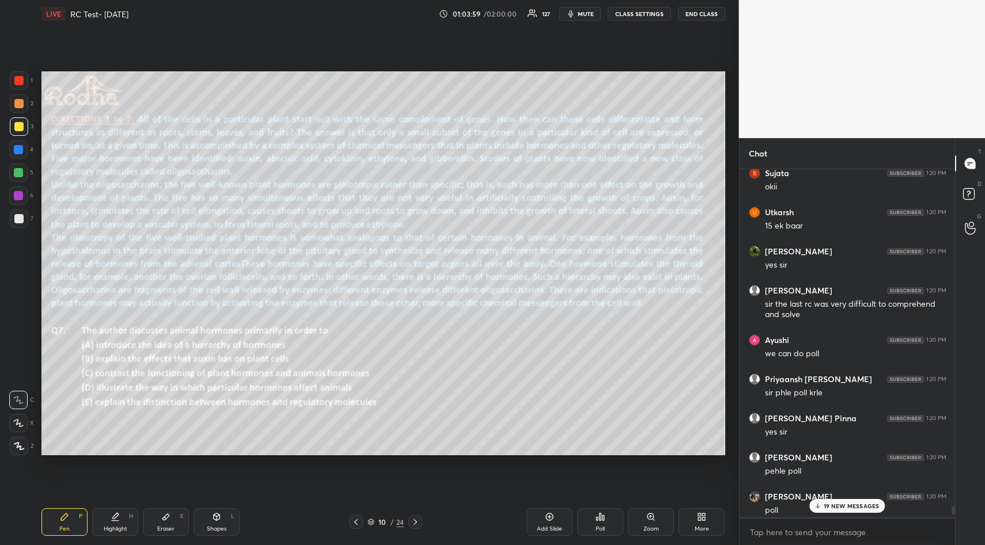
click at [604, 516] on icon at bounding box center [603, 517] width 2 height 5
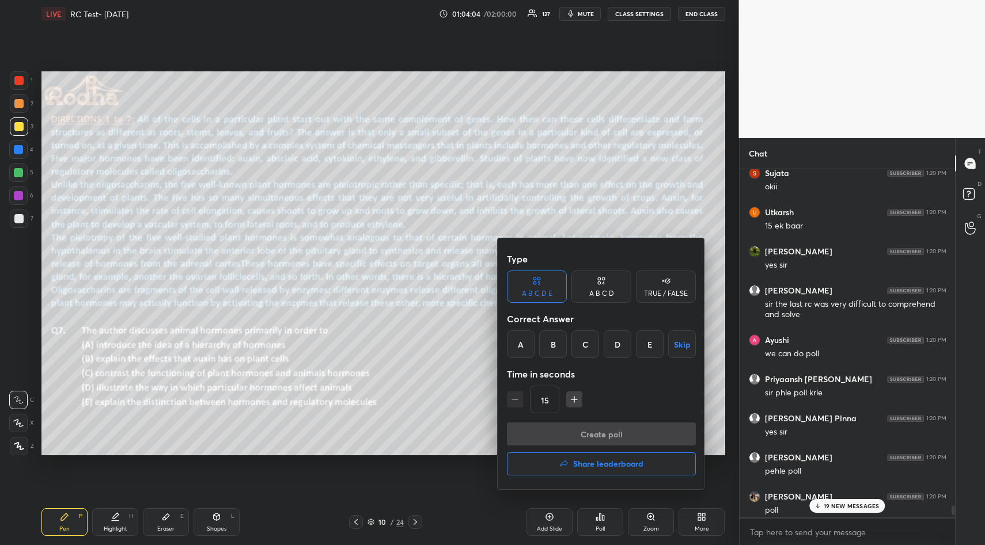
click at [520, 344] on div "A" at bounding box center [521, 345] width 28 height 28
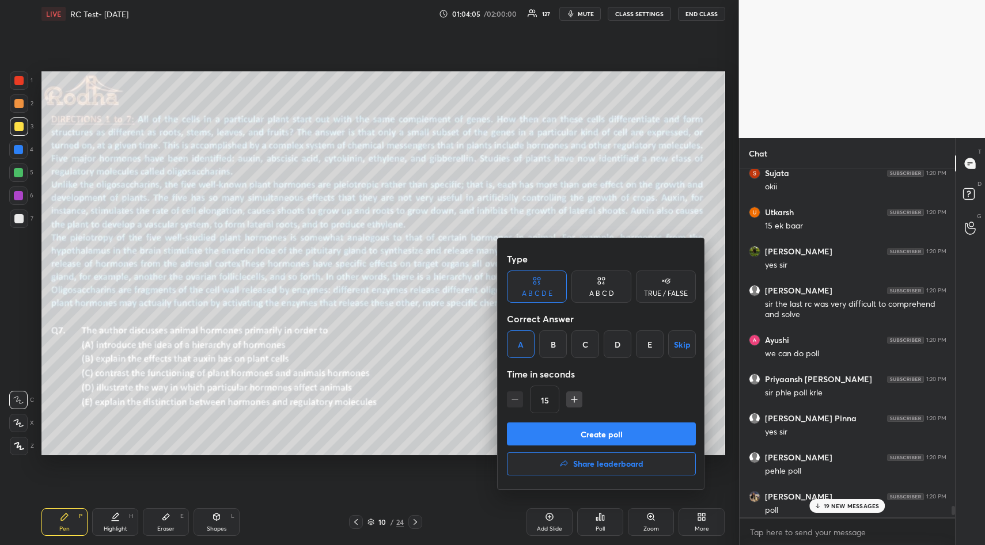
click at [595, 435] on button "Create poll" at bounding box center [601, 434] width 189 height 23
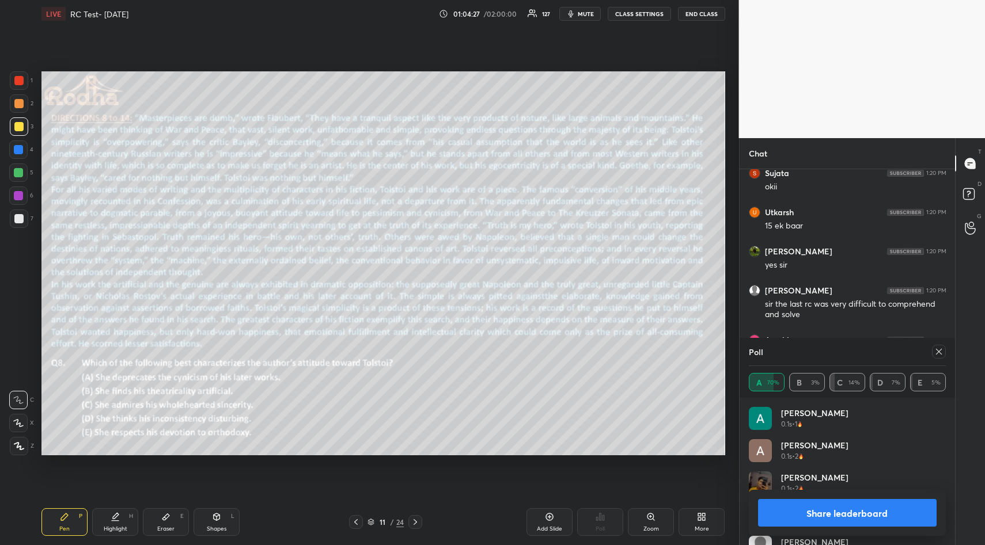
click at [938, 348] on icon at bounding box center [938, 351] width 9 height 9
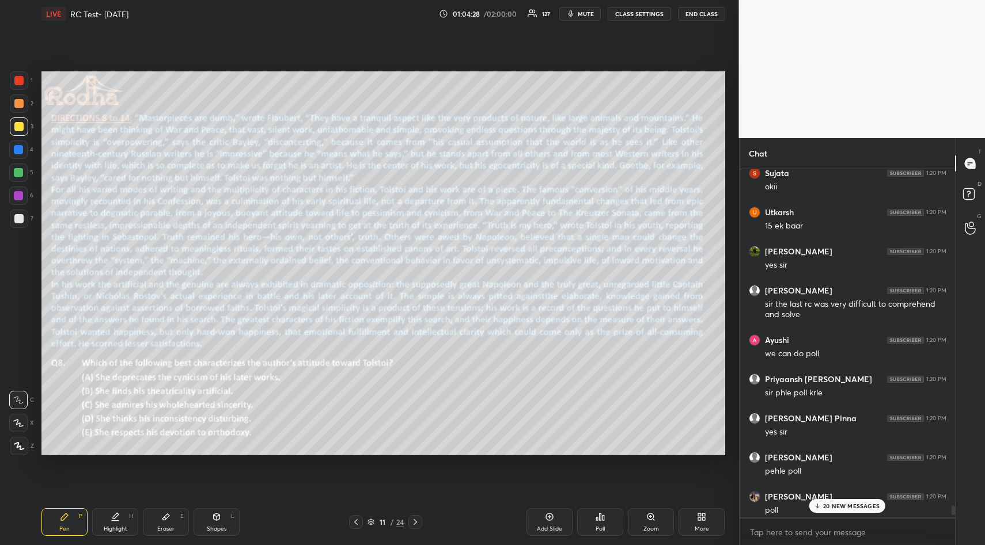
click at [602, 517] on icon at bounding box center [603, 517] width 2 height 5
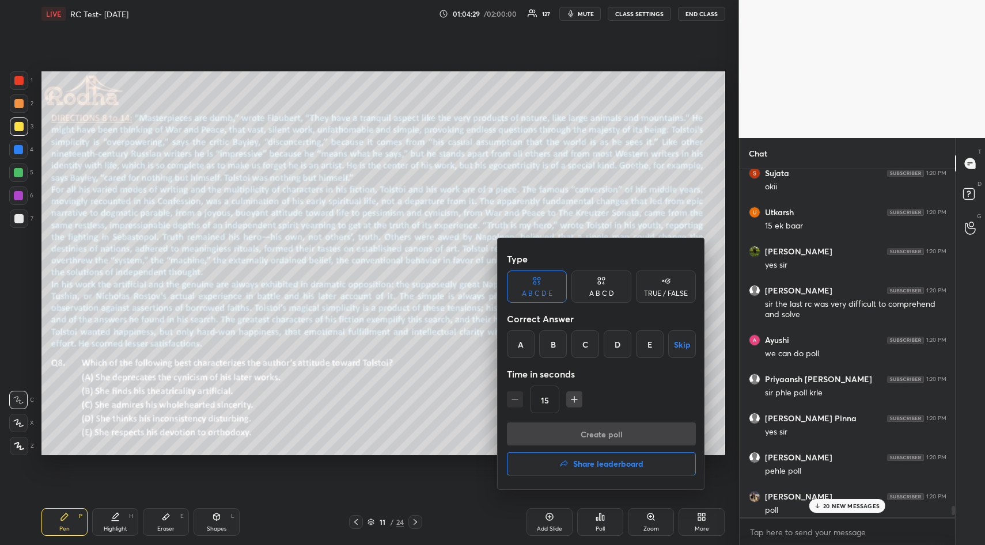
click at [593, 335] on div "C" at bounding box center [585, 345] width 28 height 28
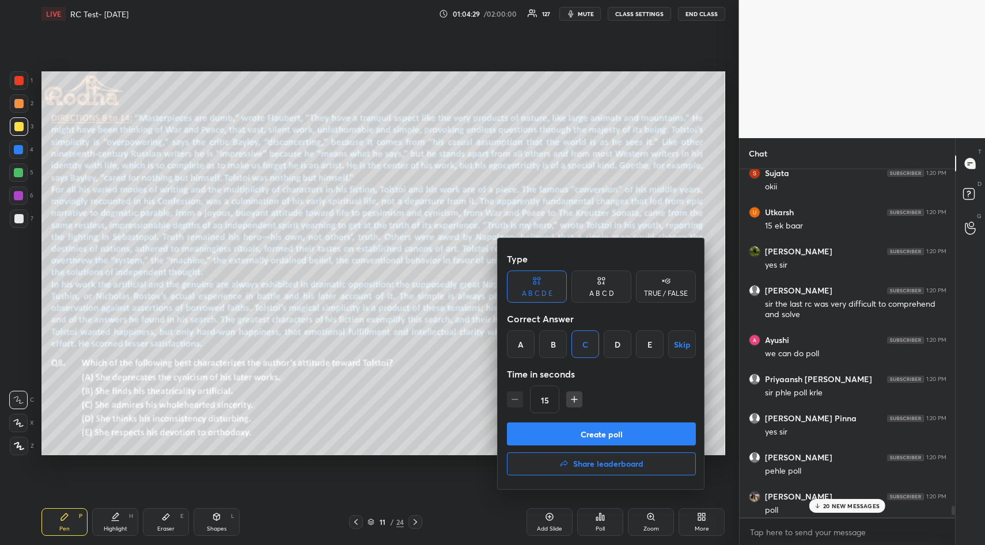
click at [590, 437] on button "Create poll" at bounding box center [601, 434] width 189 height 23
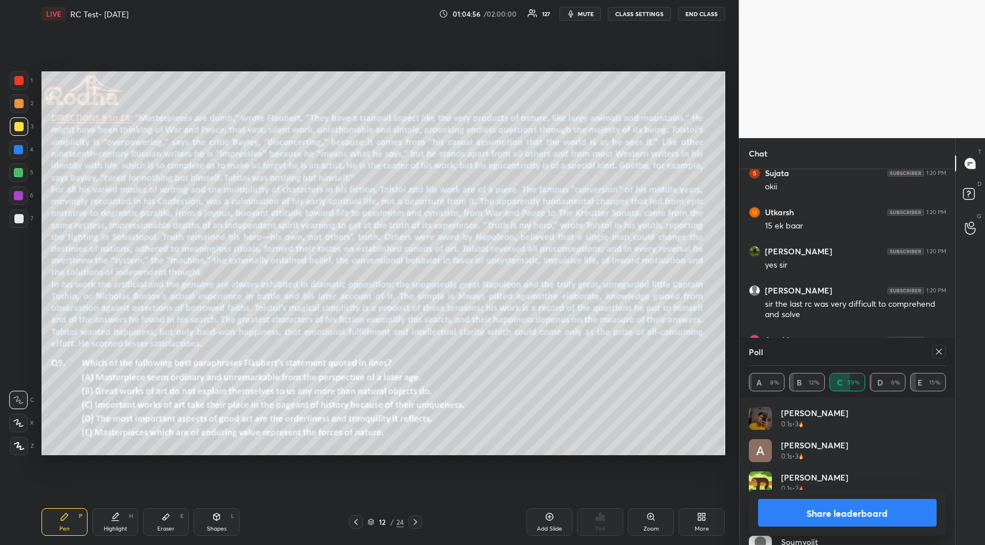
click at [940, 351] on icon at bounding box center [938, 351] width 9 height 9
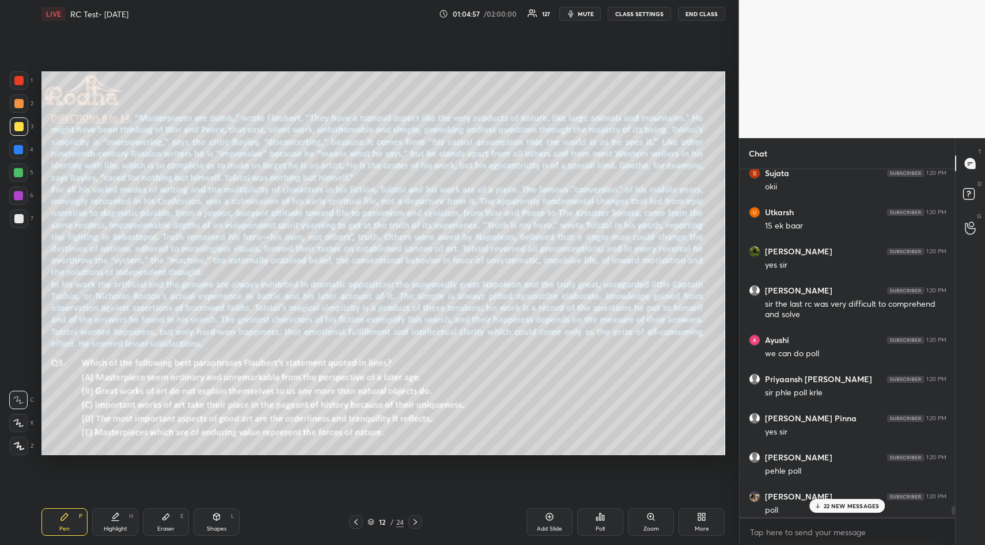
click at [594, 524] on div "Poll" at bounding box center [600, 523] width 46 height 28
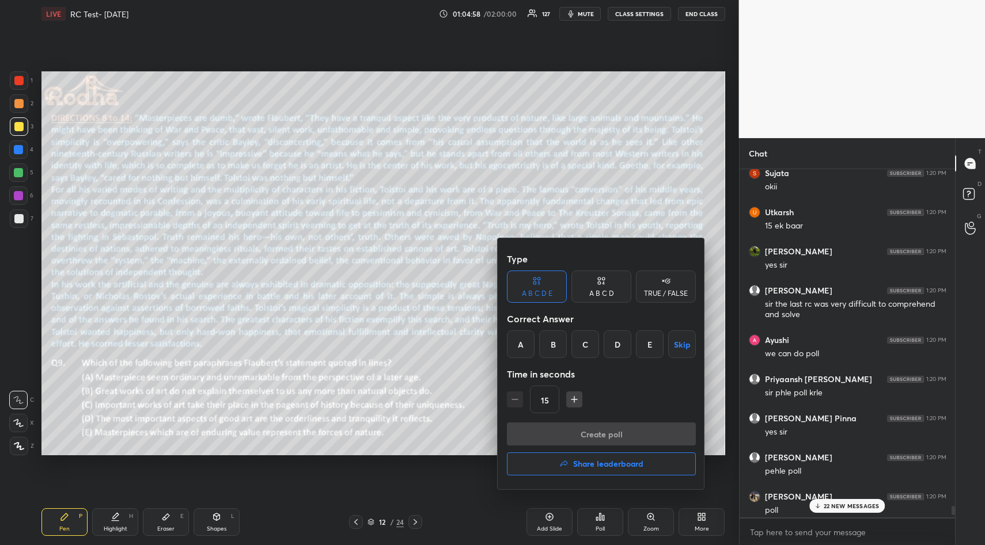
click at [557, 339] on div "B" at bounding box center [553, 345] width 28 height 28
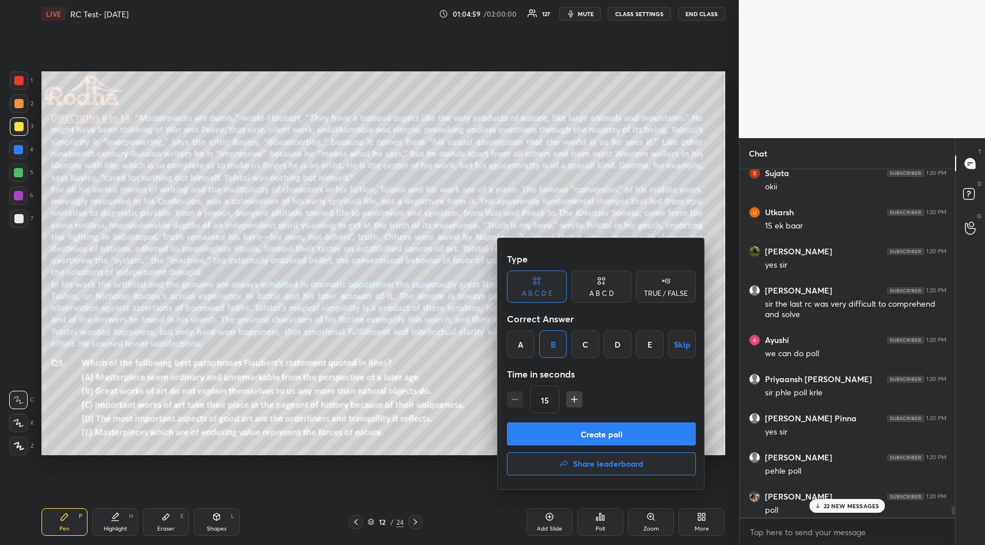
click at [603, 434] on button "Create poll" at bounding box center [601, 434] width 189 height 23
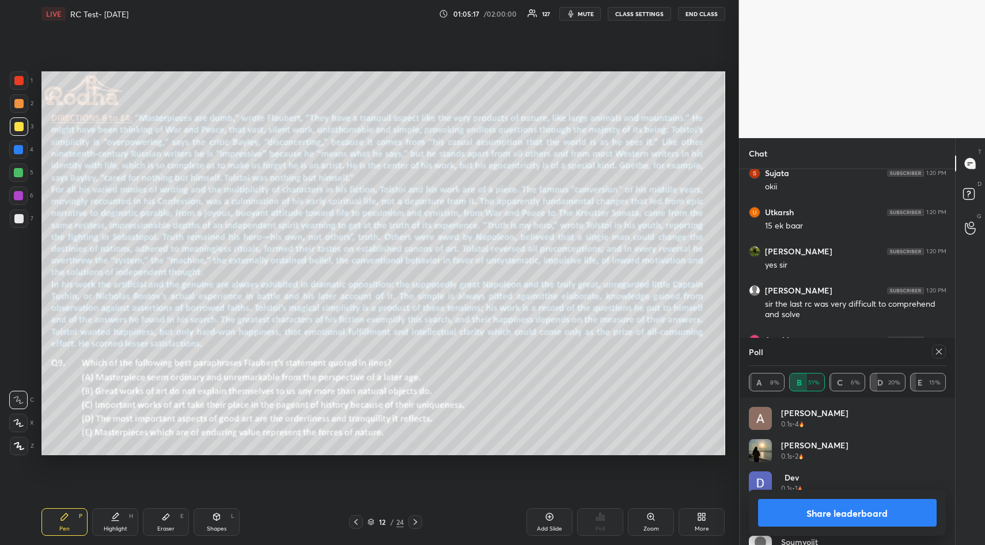
click at [940, 355] on icon at bounding box center [938, 351] width 9 height 9
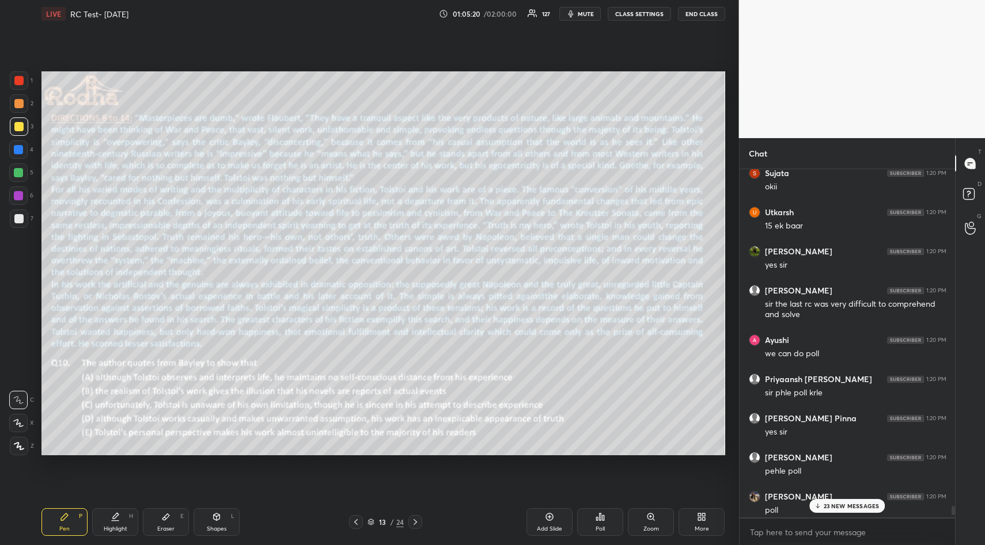
click at [603, 519] on icon at bounding box center [603, 517] width 2 height 5
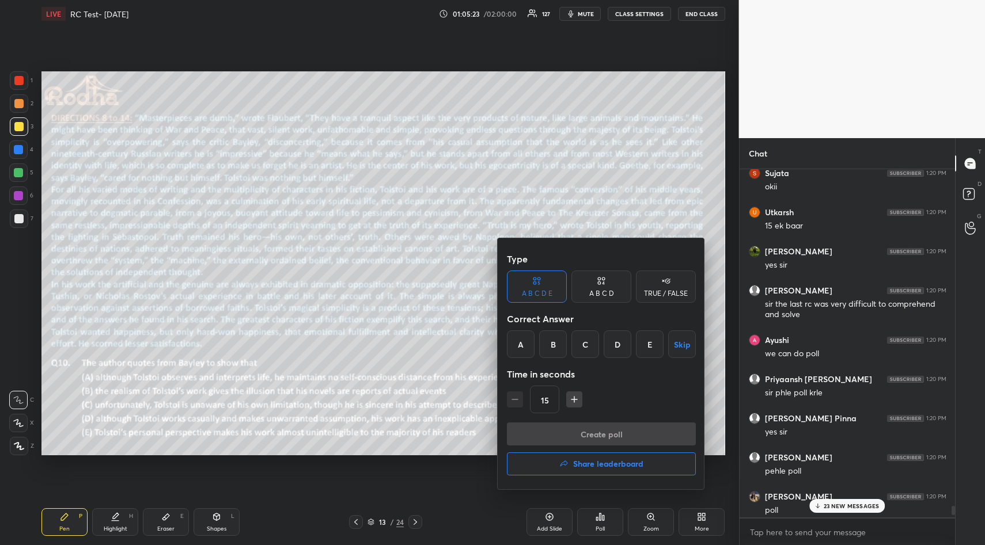
click at [521, 345] on div "A" at bounding box center [521, 345] width 28 height 28
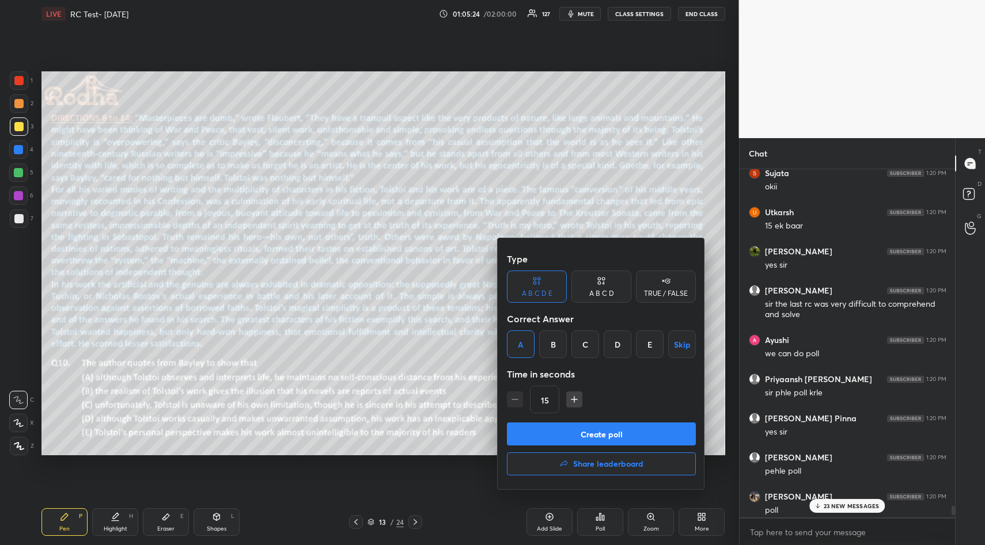
click at [600, 434] on button "Create poll" at bounding box center [601, 434] width 189 height 23
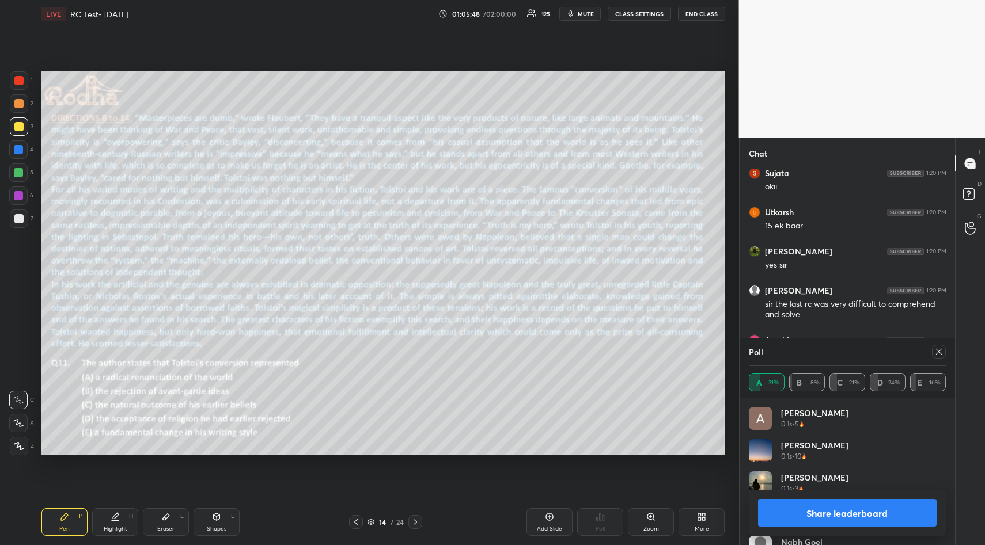
click at [940, 351] on icon at bounding box center [938, 351] width 9 height 9
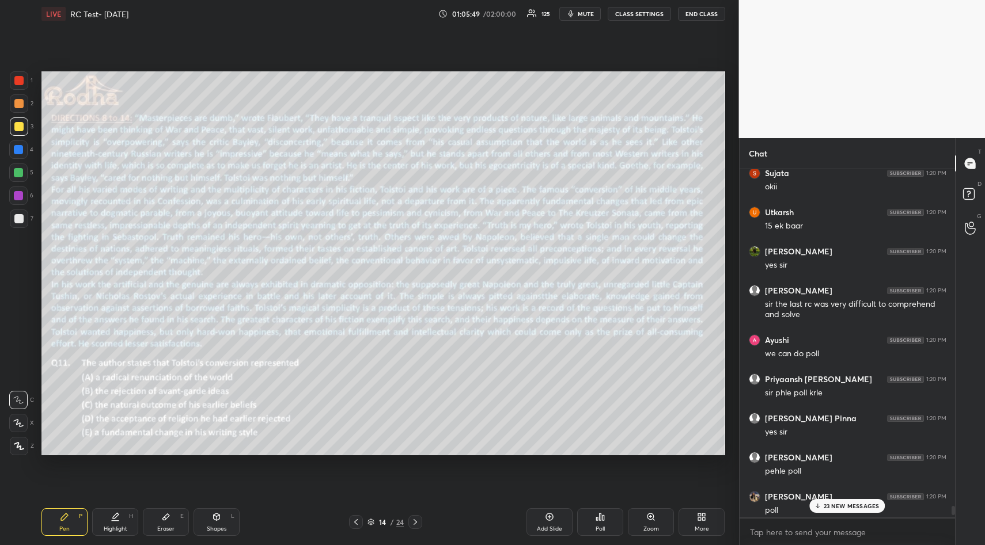
click at [603, 522] on div "Poll" at bounding box center [600, 523] width 46 height 28
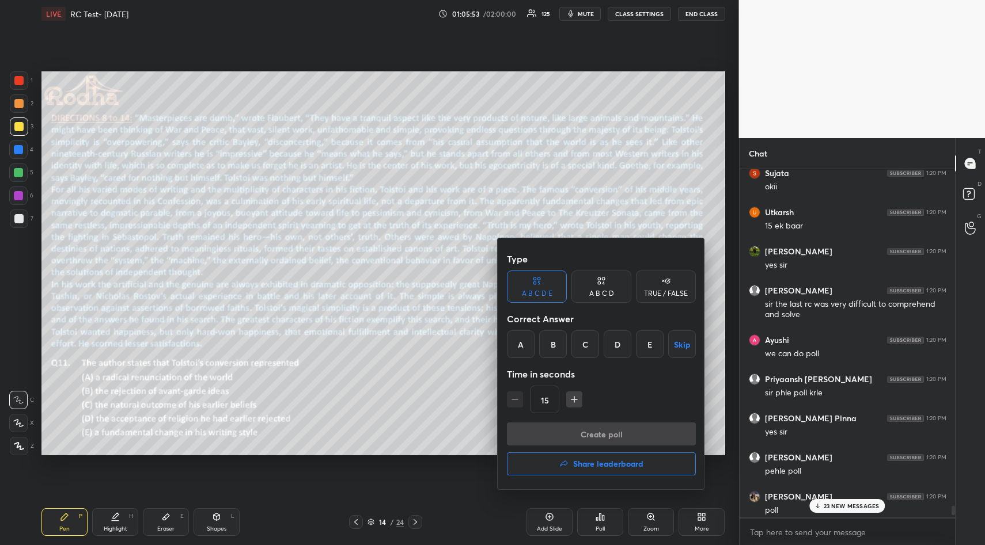
click at [586, 347] on div "C" at bounding box center [585, 345] width 28 height 28
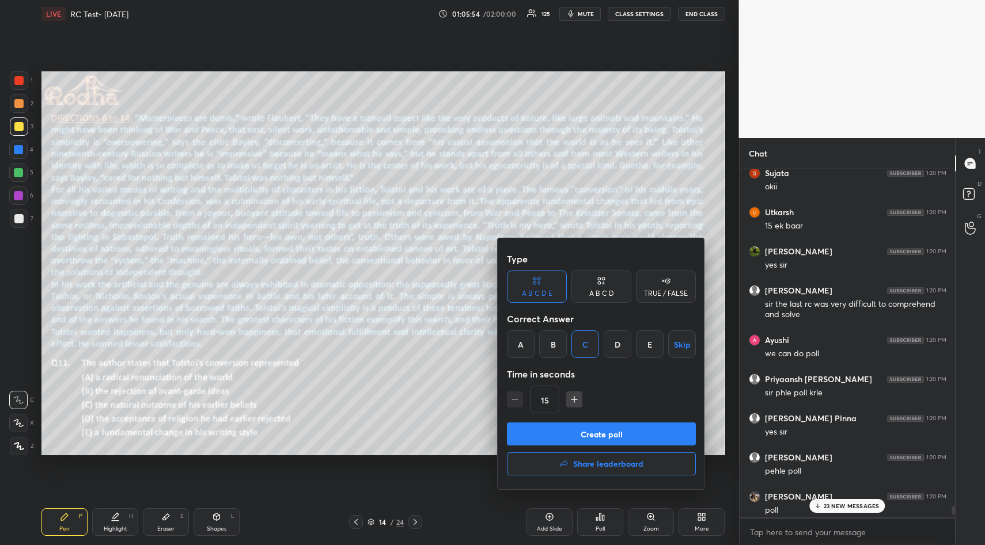
click at [602, 435] on button "Create poll" at bounding box center [601, 434] width 189 height 23
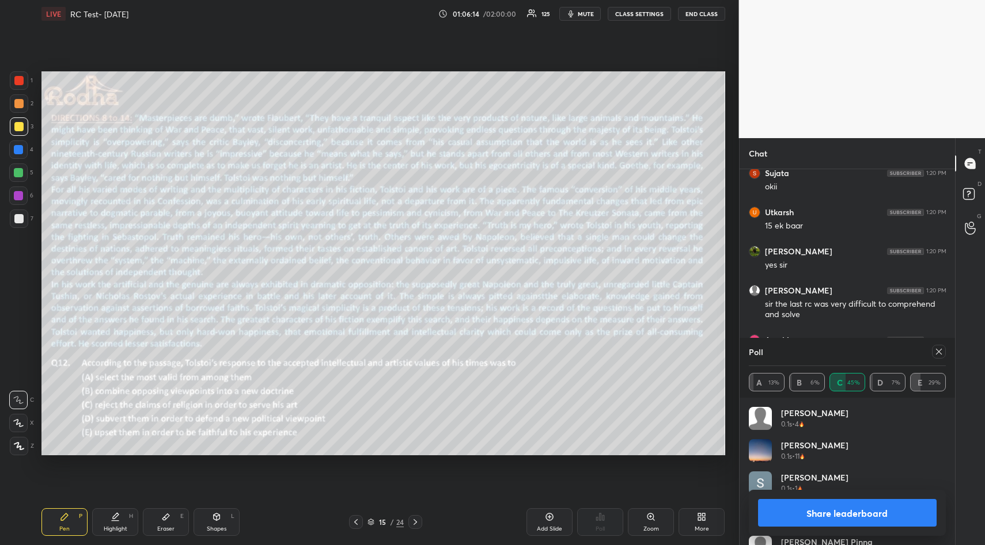
click at [942, 350] on icon at bounding box center [938, 351] width 9 height 9
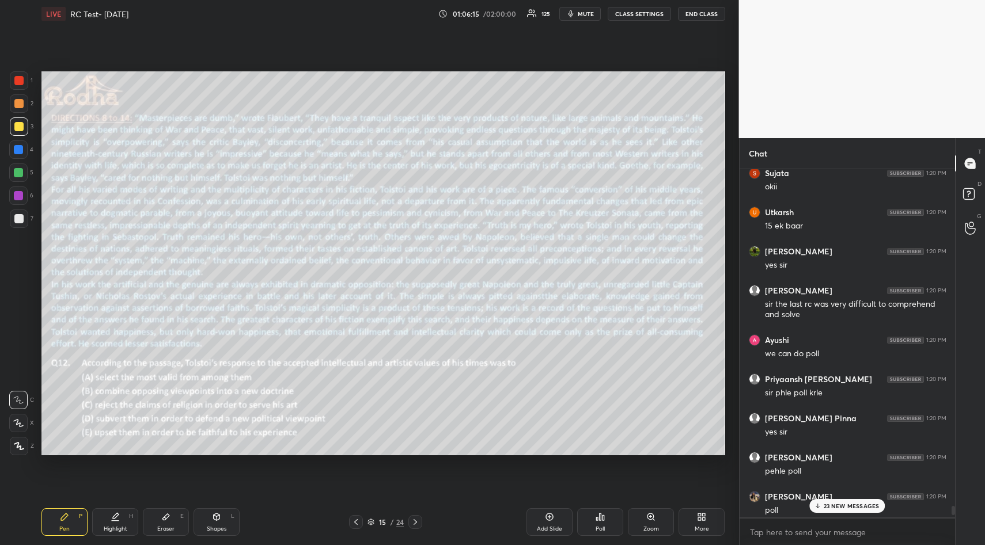
click at [606, 517] on div "Poll" at bounding box center [600, 523] width 46 height 28
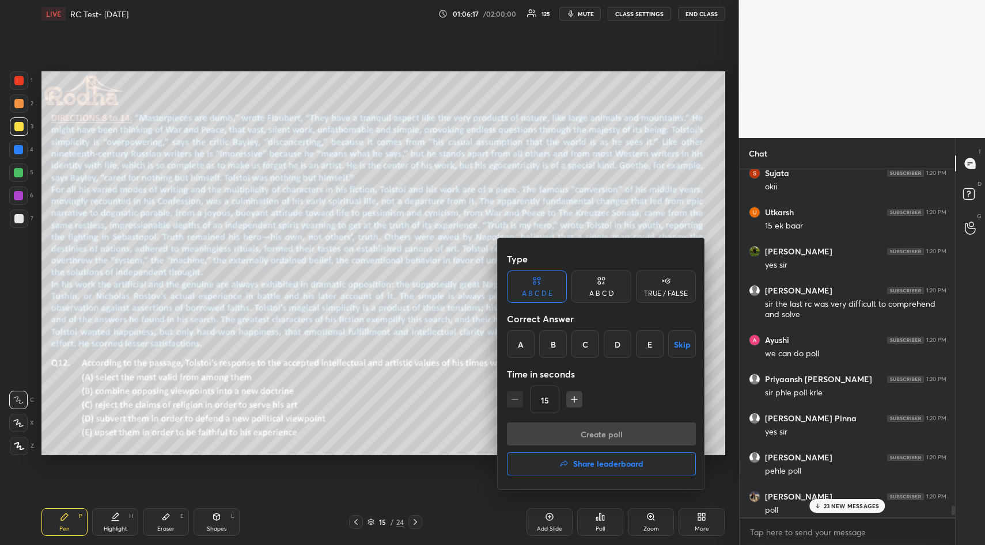
click at [648, 344] on div "E" at bounding box center [650, 345] width 28 height 28
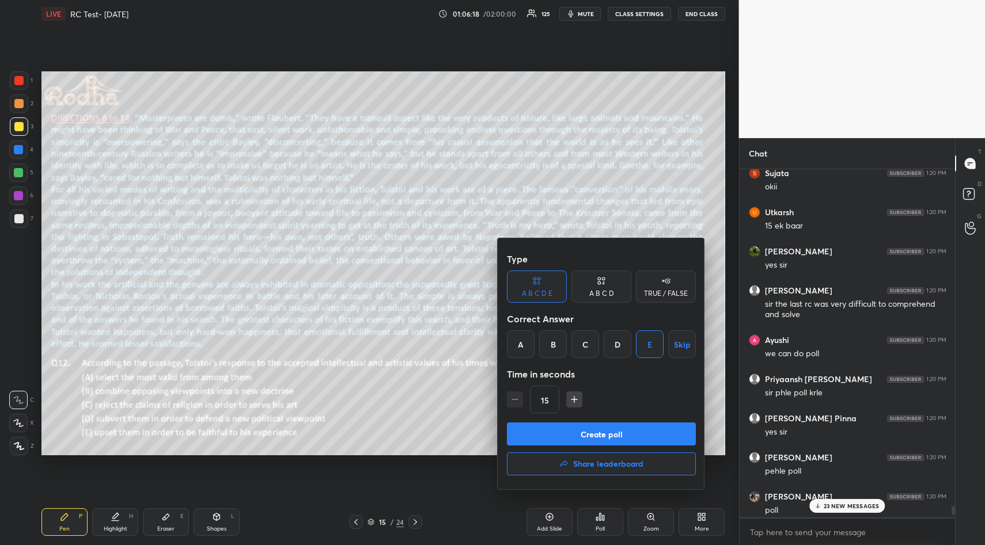
click at [612, 433] on button "Create poll" at bounding box center [601, 434] width 189 height 23
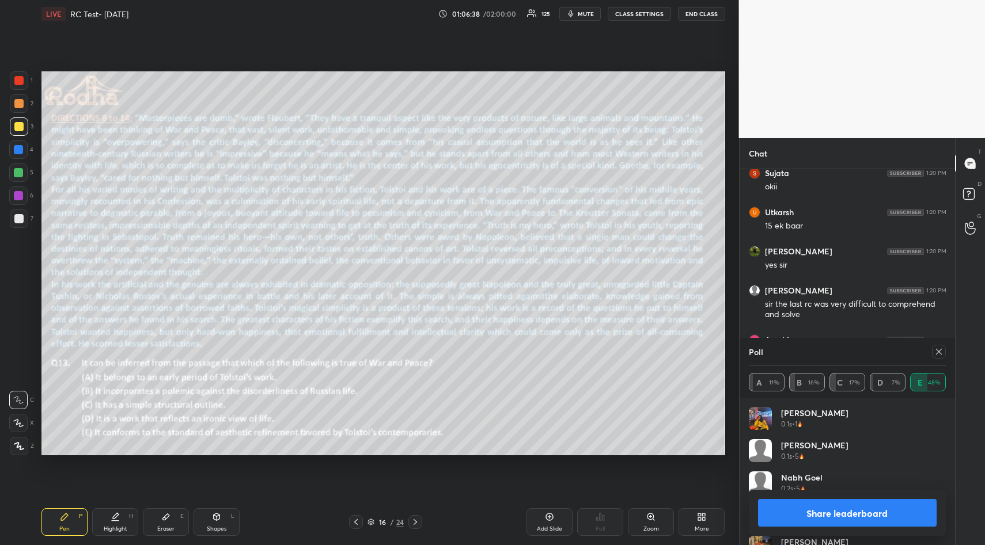
click at [936, 352] on icon at bounding box center [938, 351] width 9 height 9
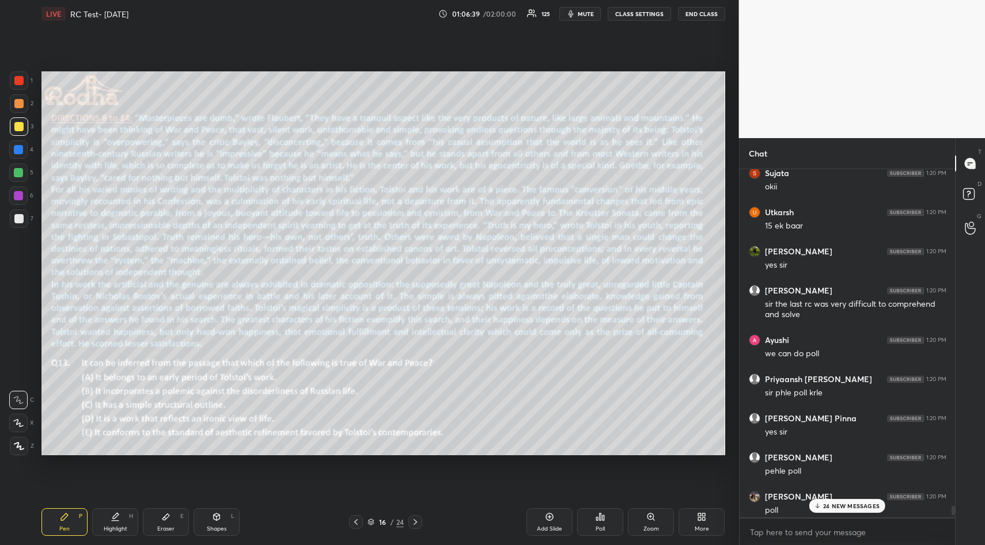
click at [601, 521] on icon at bounding box center [601, 517] width 2 height 7
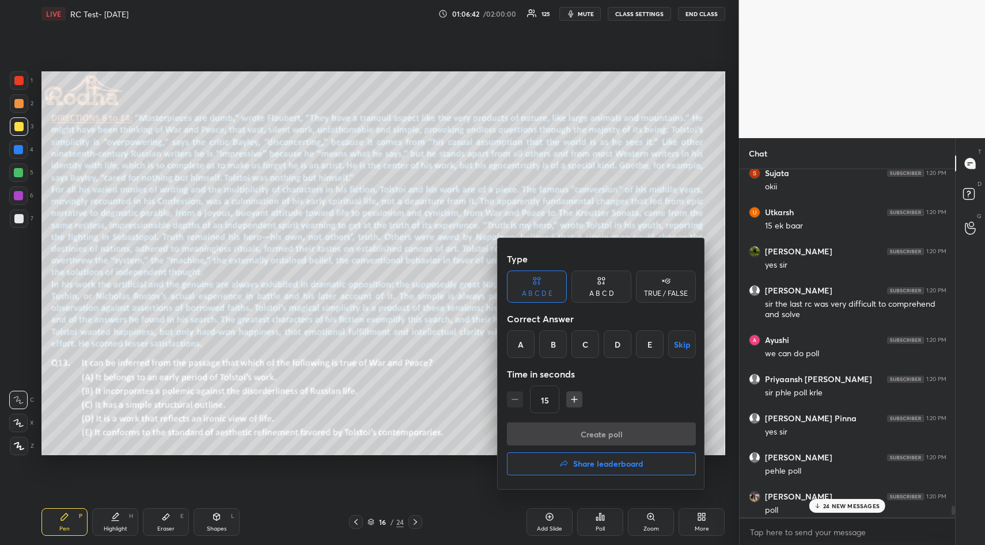
click at [525, 342] on div "A" at bounding box center [521, 345] width 28 height 28
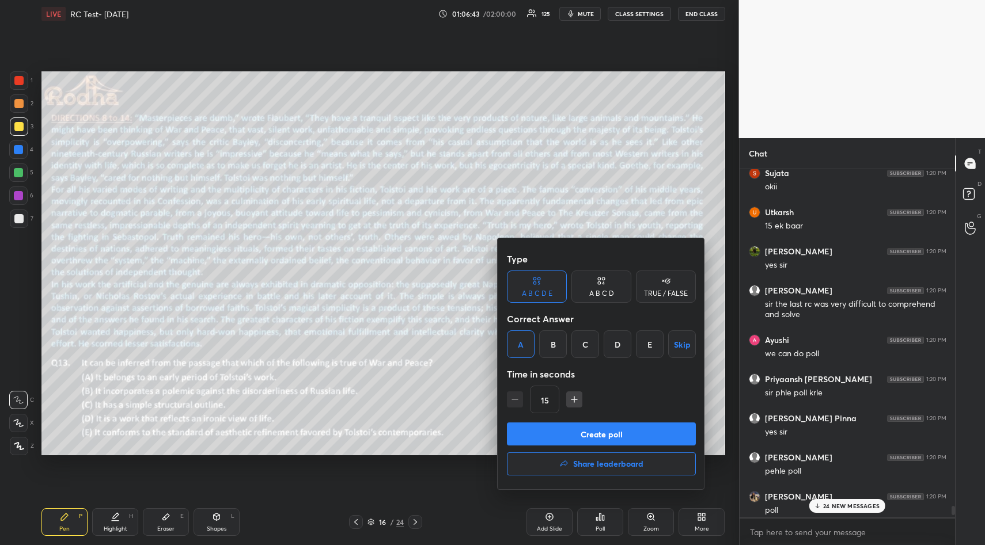
click at [608, 435] on button "Create poll" at bounding box center [601, 434] width 189 height 23
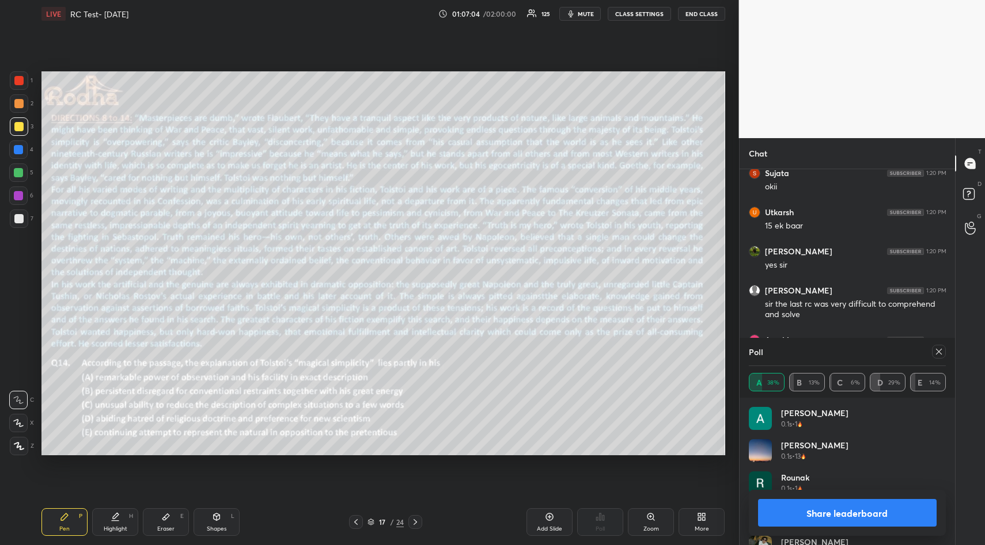
click at [940, 348] on icon at bounding box center [938, 351] width 9 height 9
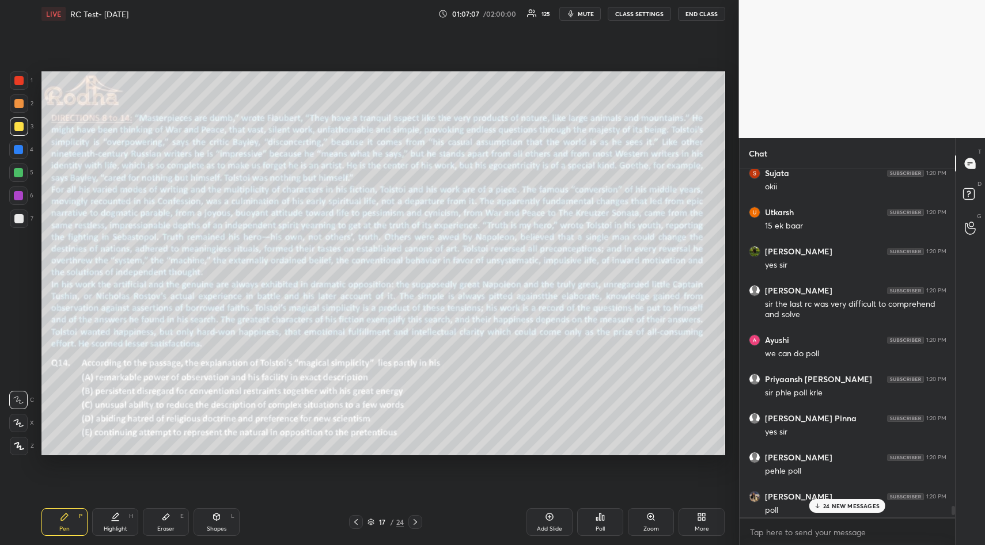
click at [599, 528] on div "Poll" at bounding box center [599, 529] width 9 height 6
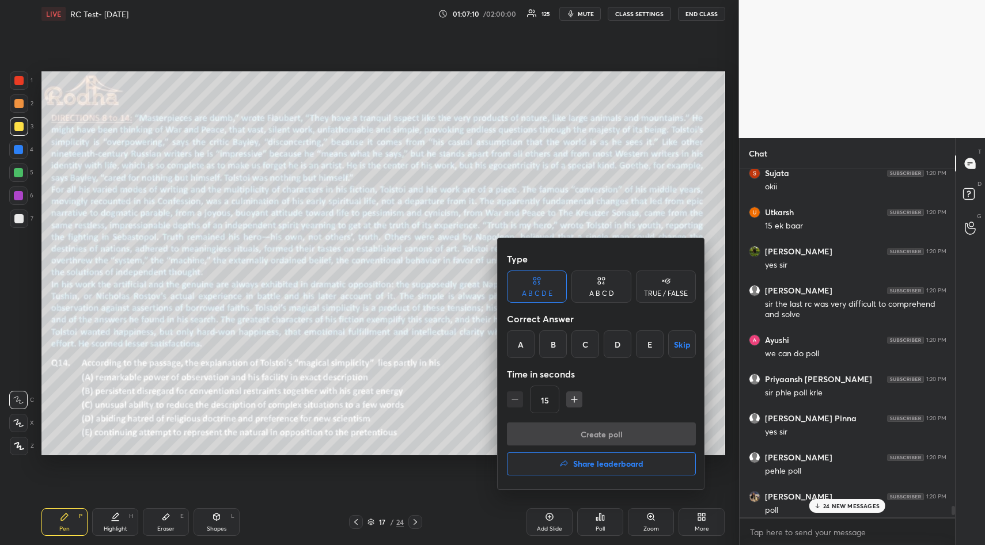
click at [647, 347] on div "E" at bounding box center [650, 345] width 28 height 28
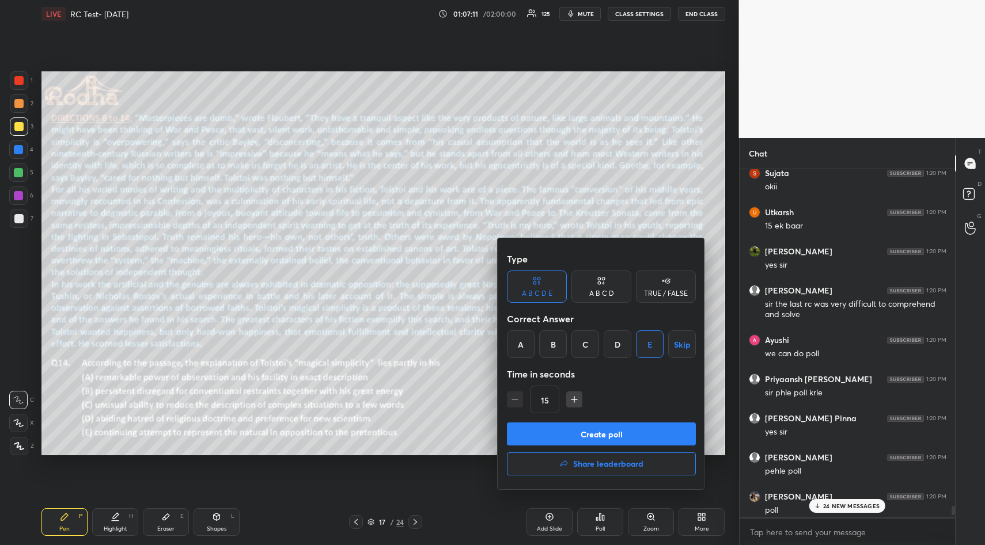
click at [608, 434] on button "Create poll" at bounding box center [601, 434] width 189 height 23
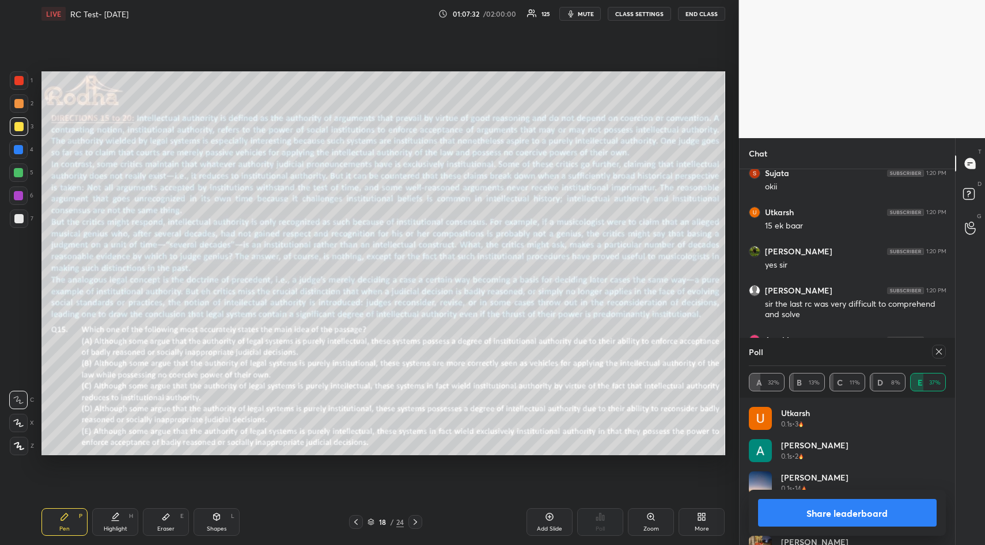
click at [940, 351] on icon at bounding box center [938, 351] width 9 height 9
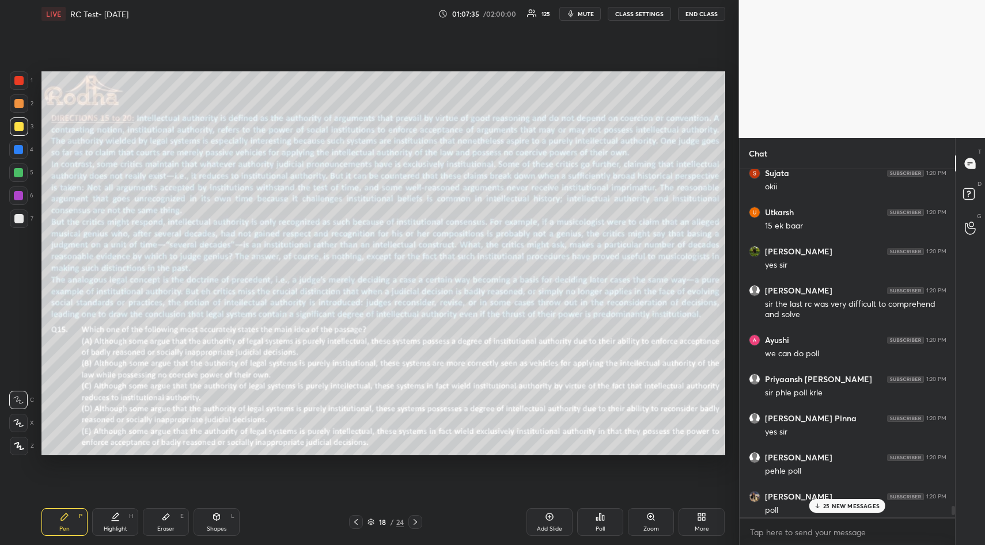
click at [599, 521] on icon at bounding box center [599, 517] width 9 height 9
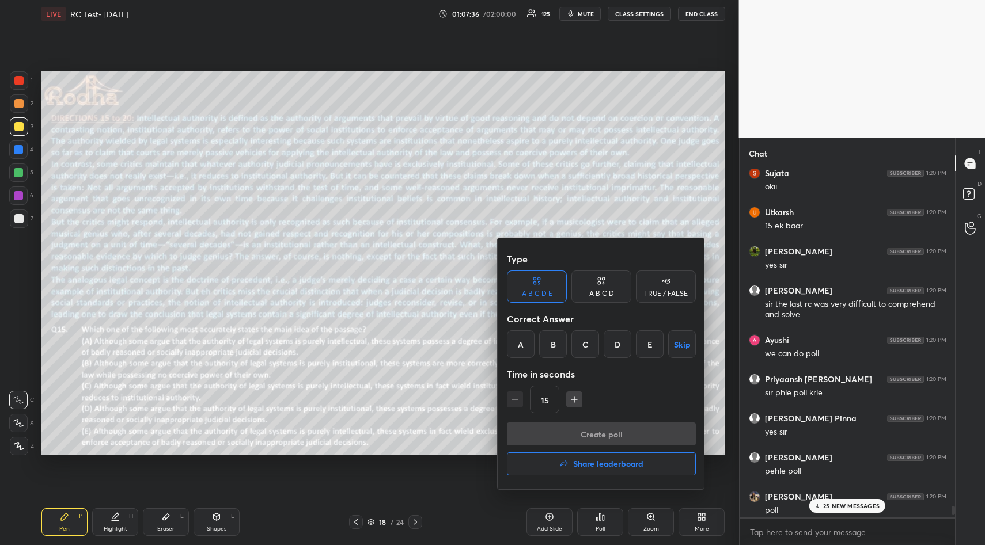
click at [619, 348] on div "D" at bounding box center [618, 345] width 28 height 28
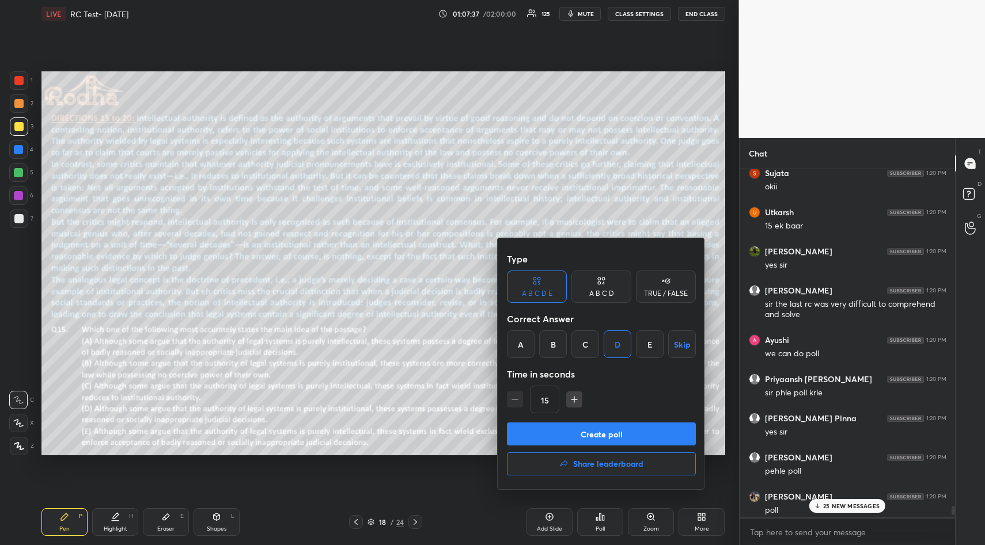
click at [609, 437] on button "Create poll" at bounding box center [601, 434] width 189 height 23
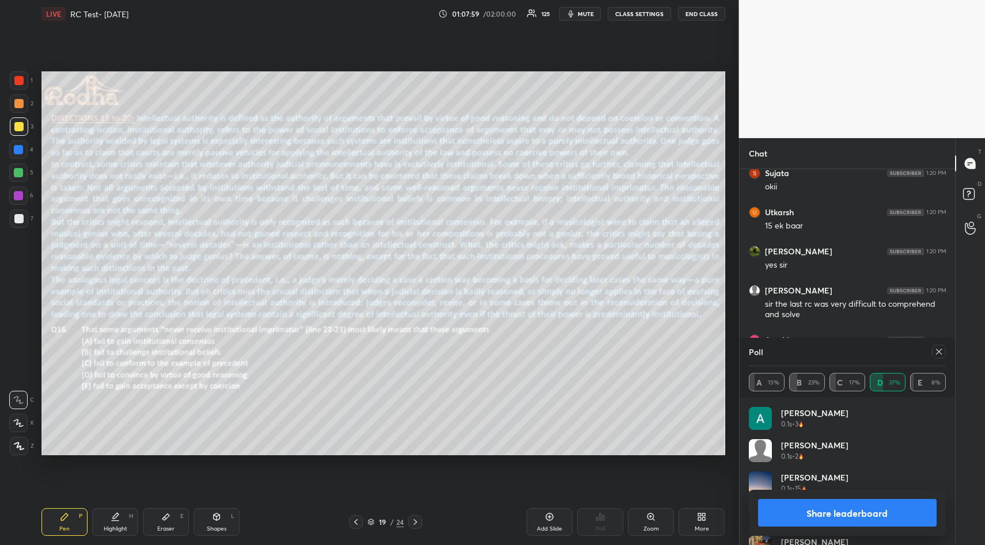
click at [941, 350] on icon at bounding box center [938, 351] width 9 height 9
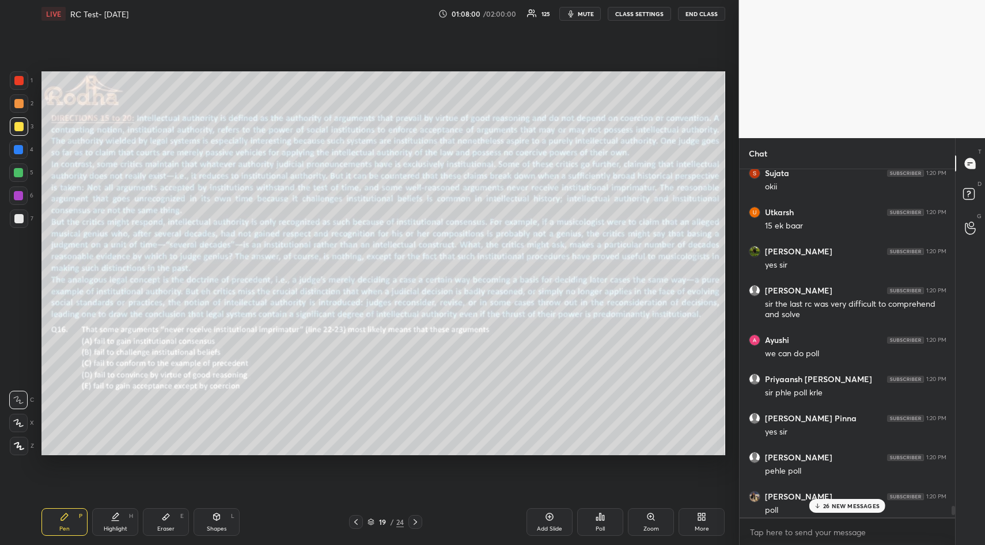
click at [597, 526] on div "Poll" at bounding box center [599, 529] width 9 height 6
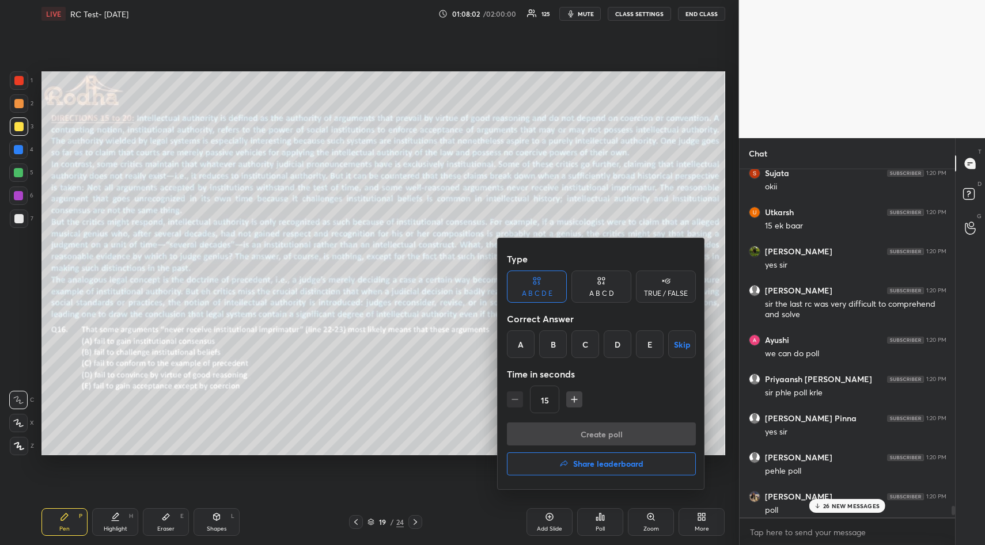
click at [519, 345] on div "A" at bounding box center [521, 345] width 28 height 28
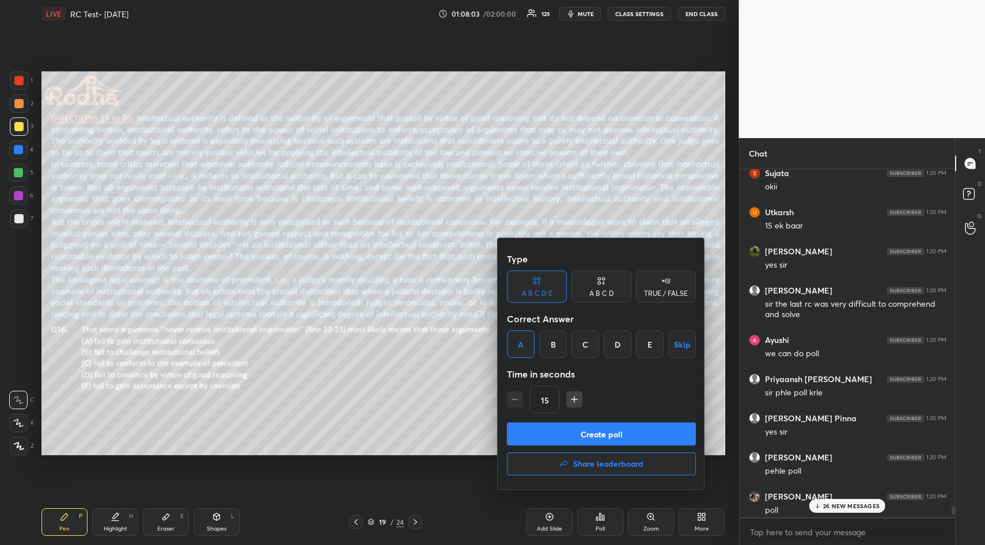
click at [597, 431] on button "Create poll" at bounding box center [601, 434] width 189 height 23
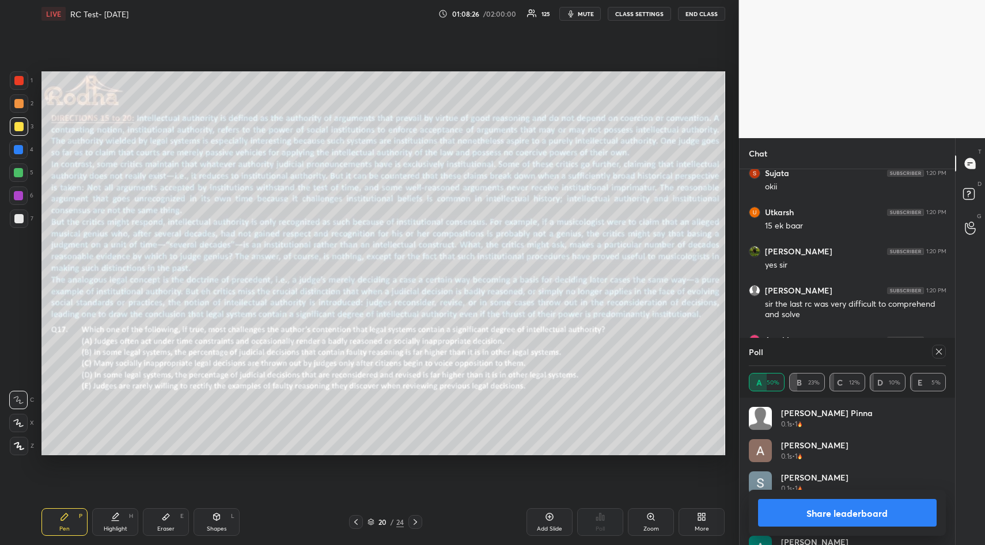
click at [940, 354] on icon at bounding box center [938, 351] width 9 height 9
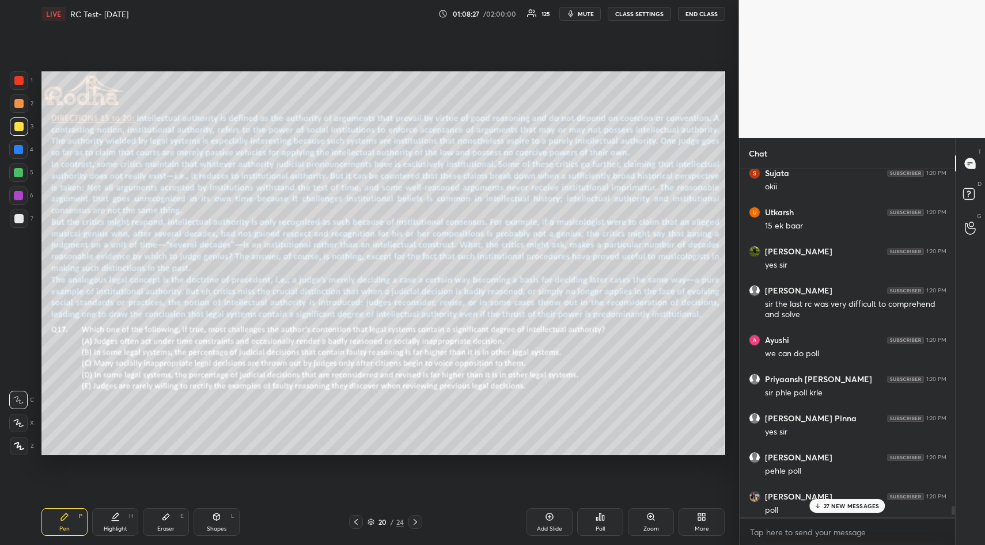
click at [600, 515] on icon at bounding box center [601, 517] width 2 height 7
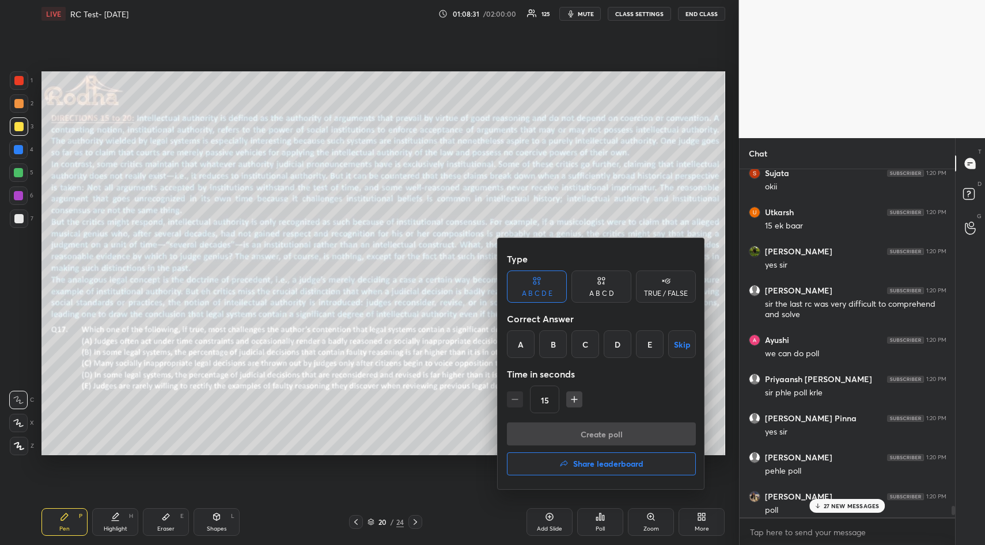
click at [647, 346] on div "E" at bounding box center [650, 345] width 28 height 28
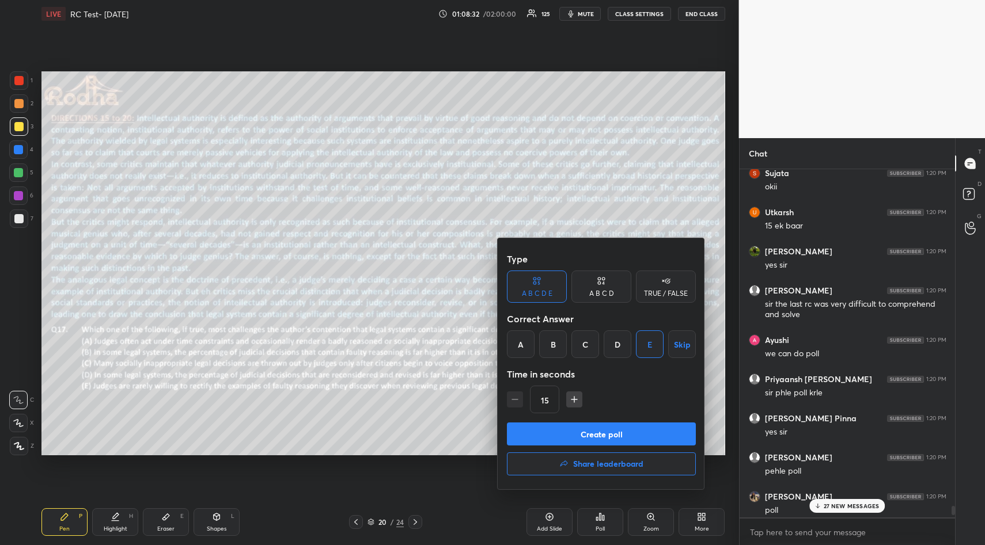
click at [619, 434] on button "Create poll" at bounding box center [601, 434] width 189 height 23
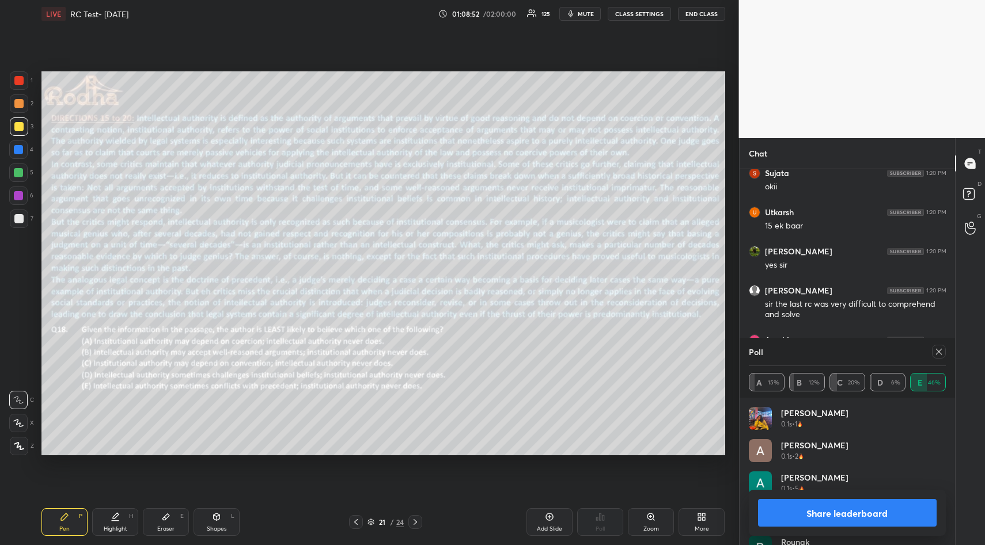
click at [938, 351] on icon at bounding box center [939, 352] width 6 height 6
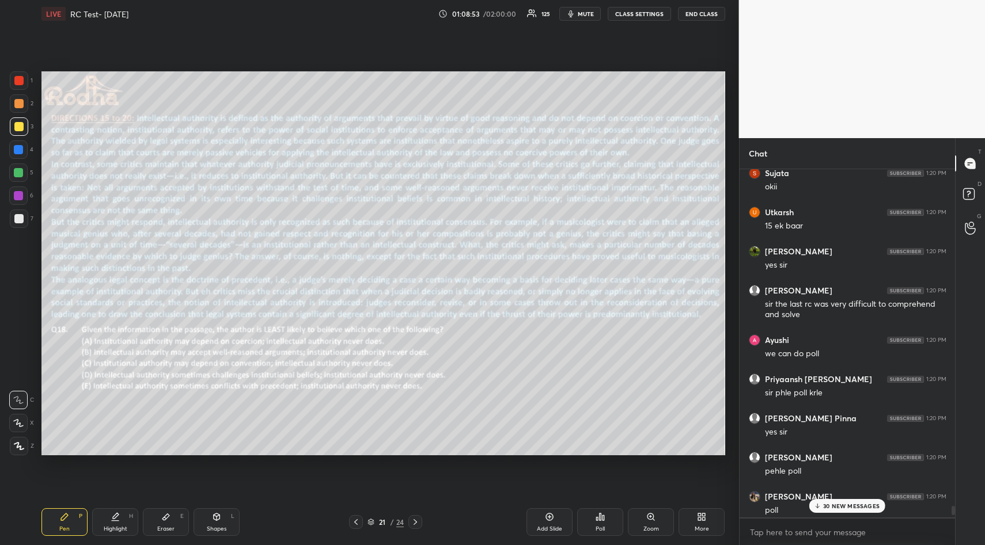
click at [603, 522] on div "Poll" at bounding box center [600, 523] width 46 height 28
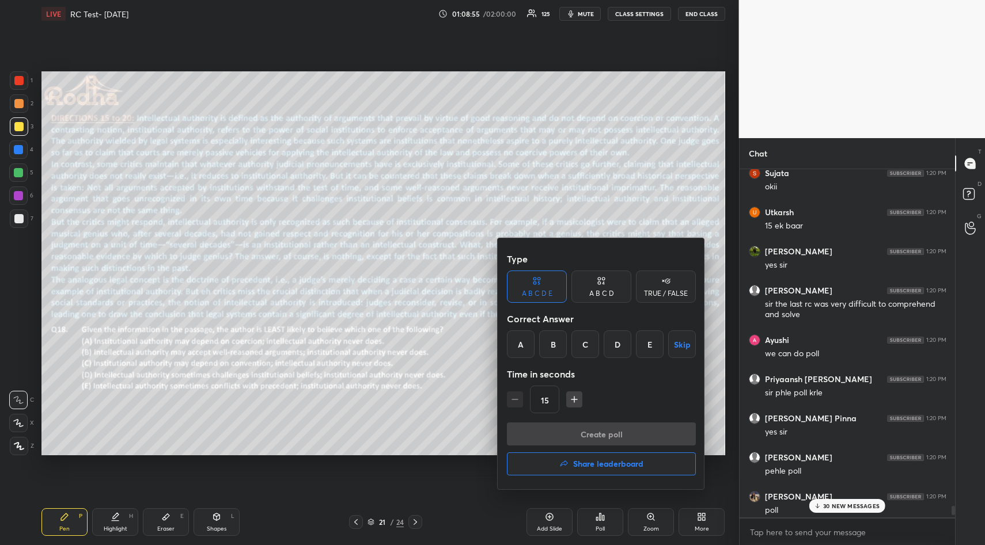
click at [556, 344] on div "B" at bounding box center [553, 345] width 28 height 28
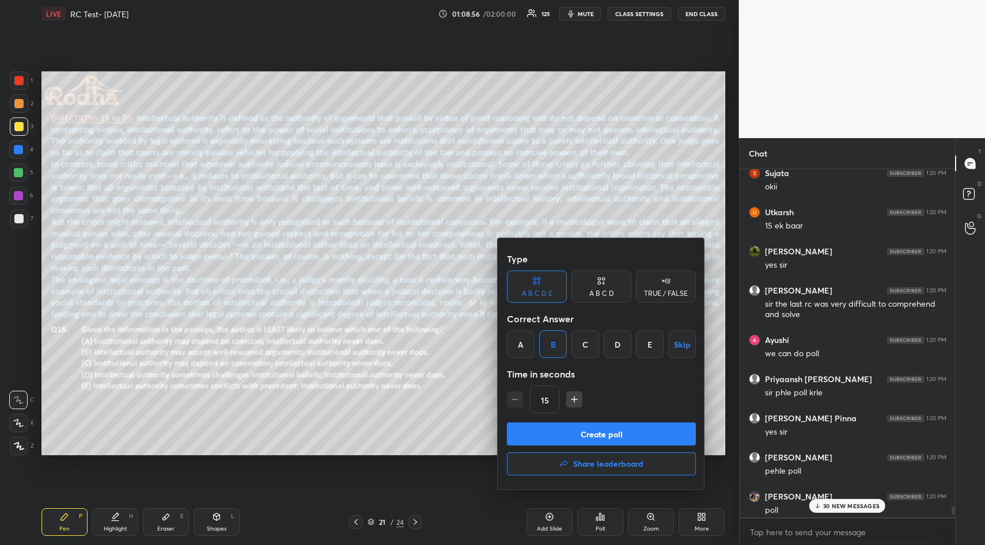
click at [607, 434] on button "Create poll" at bounding box center [601, 434] width 189 height 23
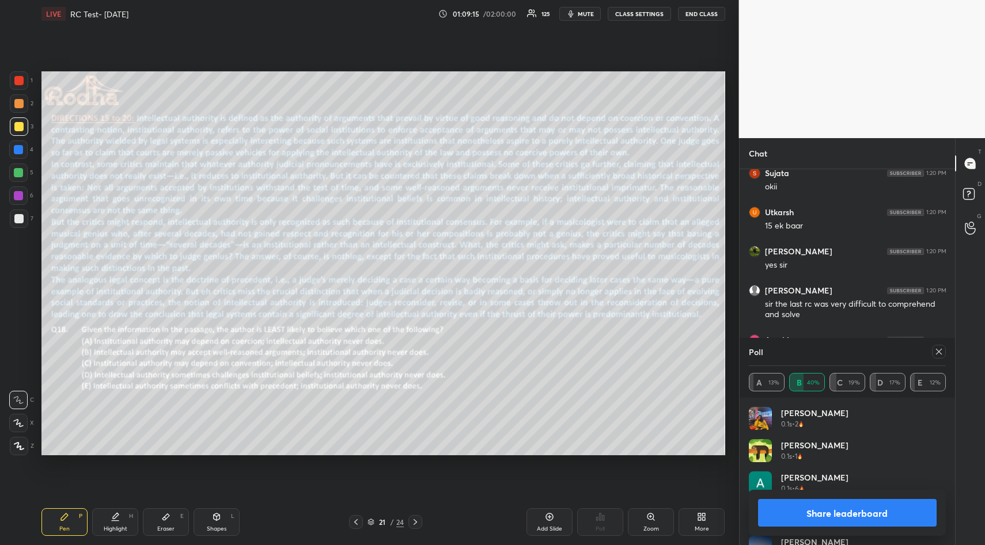
click at [937, 352] on icon at bounding box center [938, 351] width 9 height 9
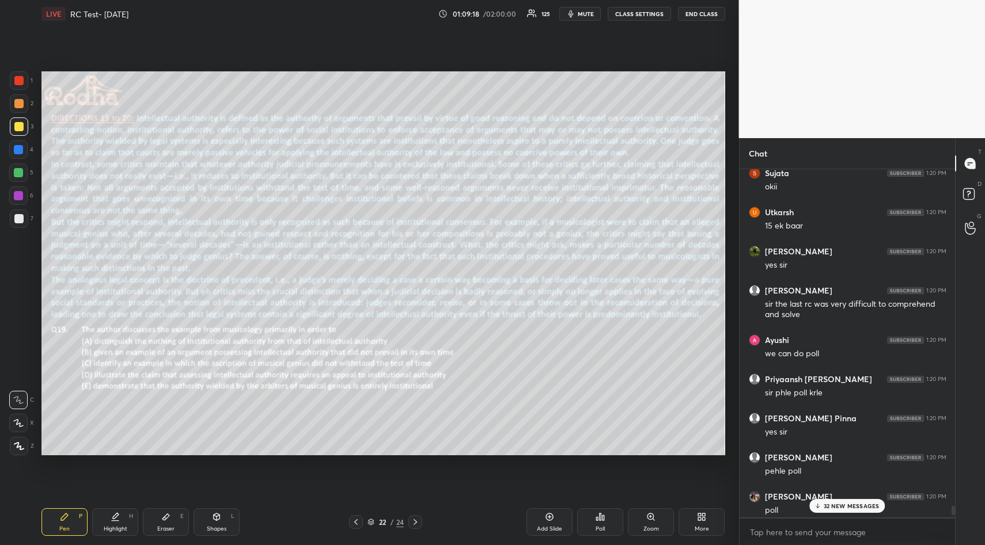
click at [606, 517] on div "Poll" at bounding box center [600, 523] width 46 height 28
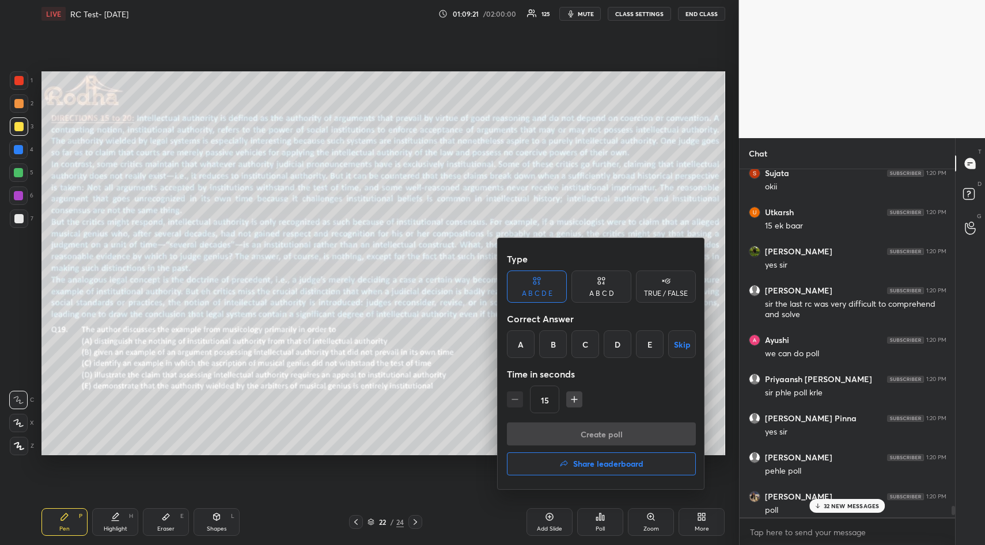
click at [616, 343] on div "D" at bounding box center [618, 345] width 28 height 28
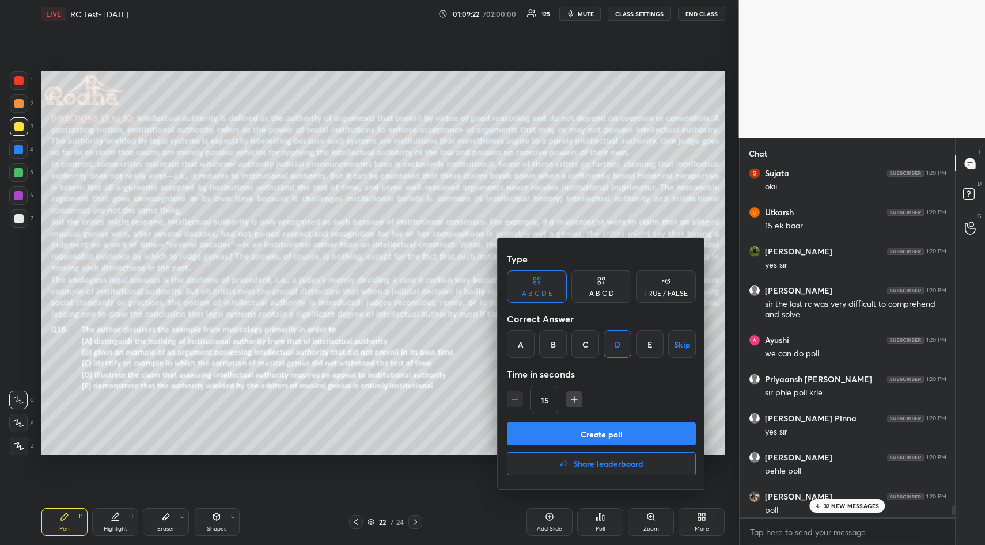
click at [611, 436] on button "Create poll" at bounding box center [601, 434] width 189 height 23
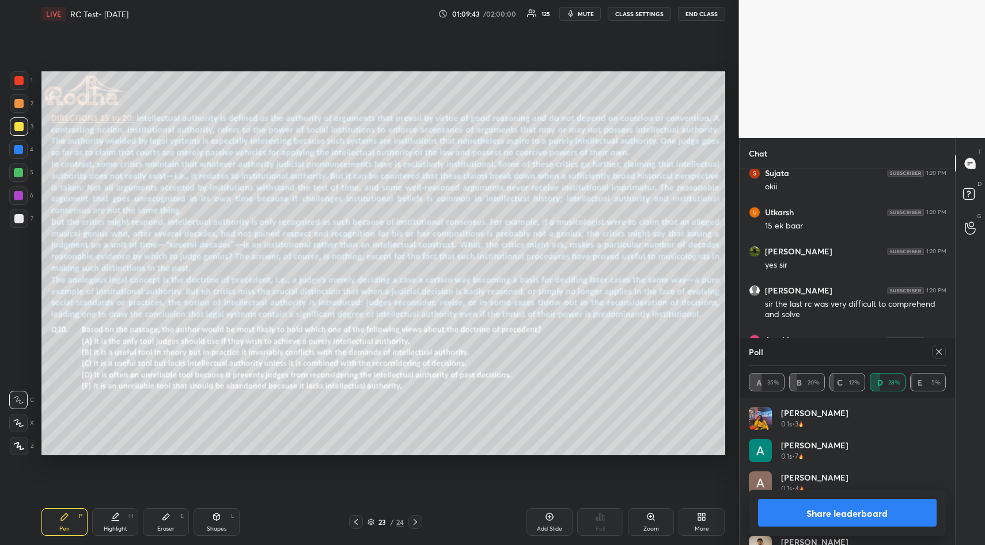
click at [939, 354] on icon at bounding box center [938, 351] width 9 height 9
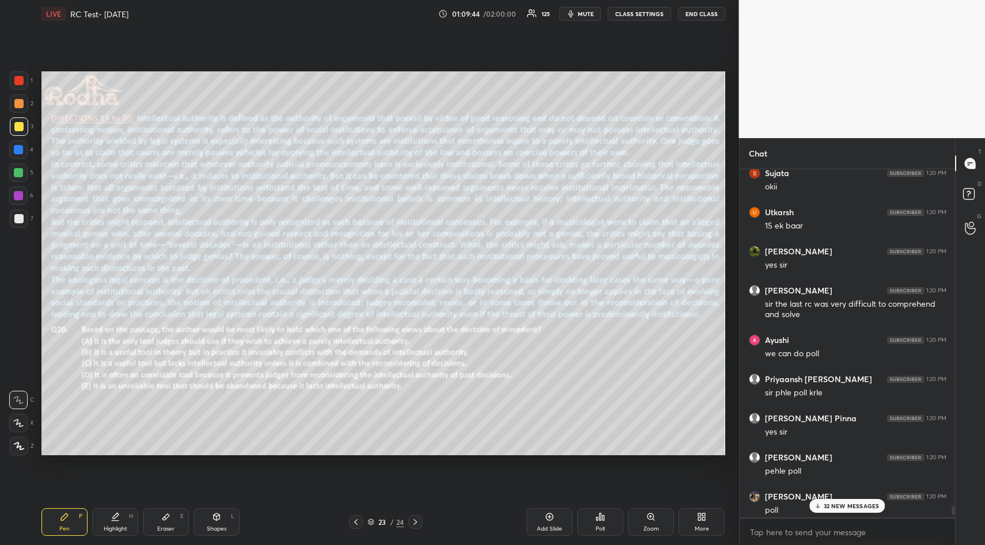
click at [598, 526] on div "Poll" at bounding box center [599, 529] width 9 height 6
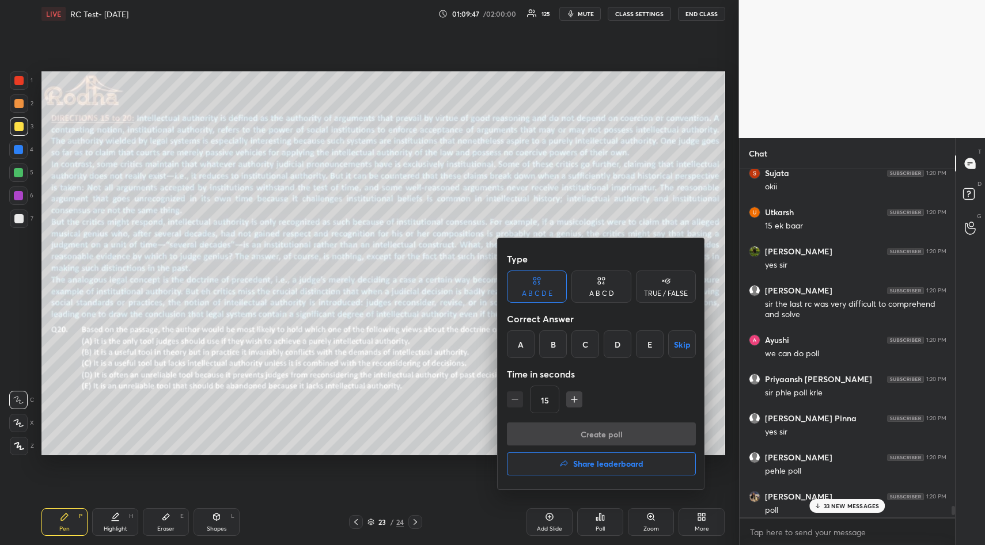
click at [582, 352] on div "C" at bounding box center [585, 345] width 28 height 28
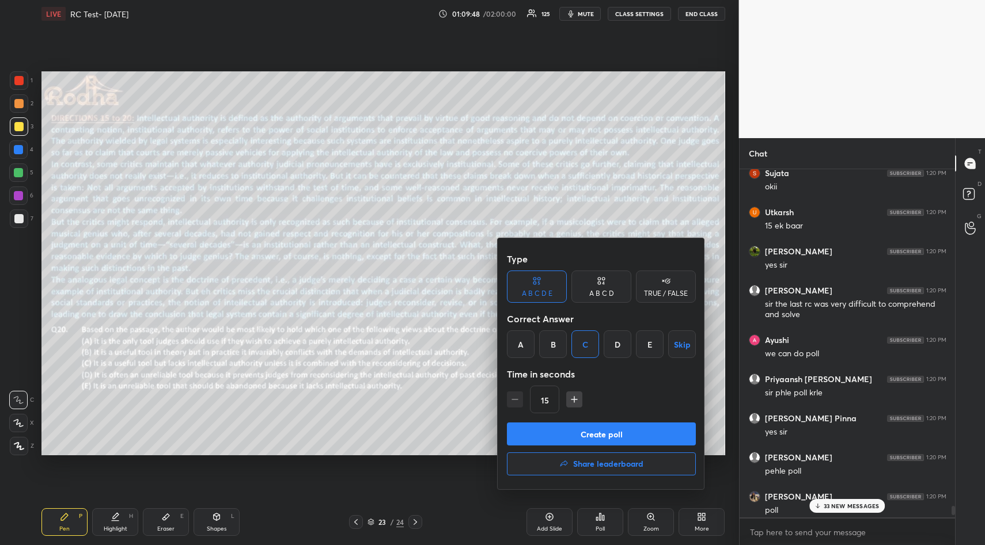
click at [596, 439] on button "Create poll" at bounding box center [601, 434] width 189 height 23
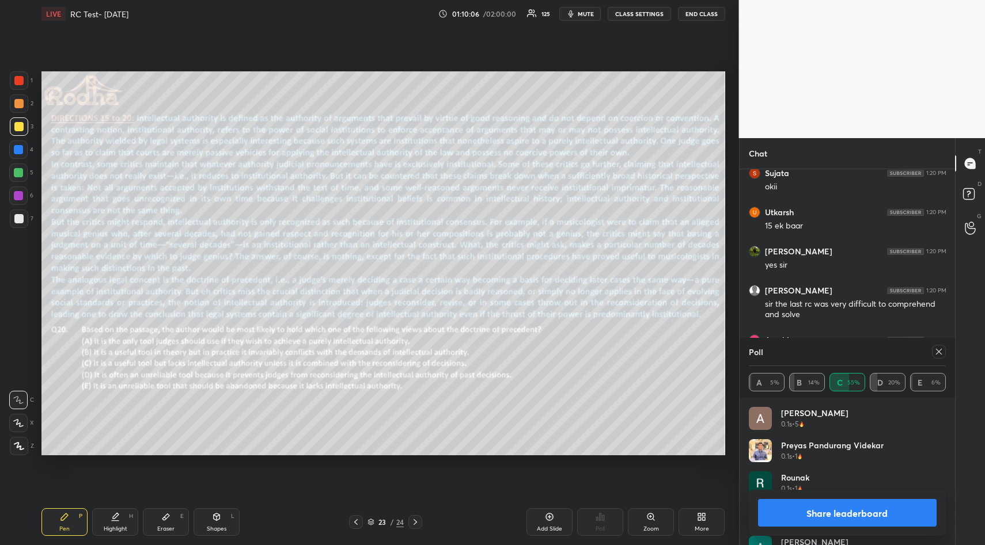
click at [794, 524] on button "Share leaderboard" at bounding box center [847, 513] width 179 height 28
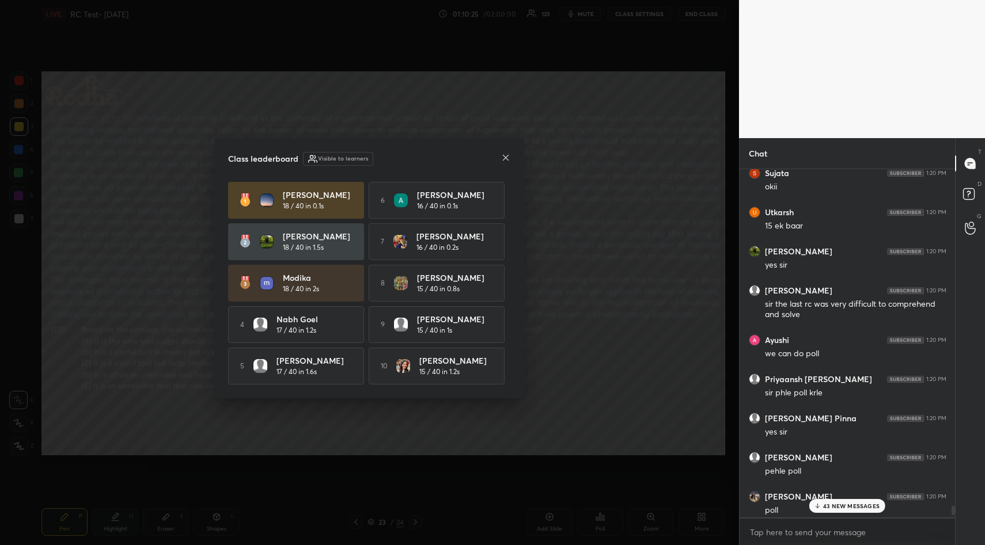
click at [829, 506] on p "43 NEW MESSAGES" at bounding box center [851, 506] width 56 height 7
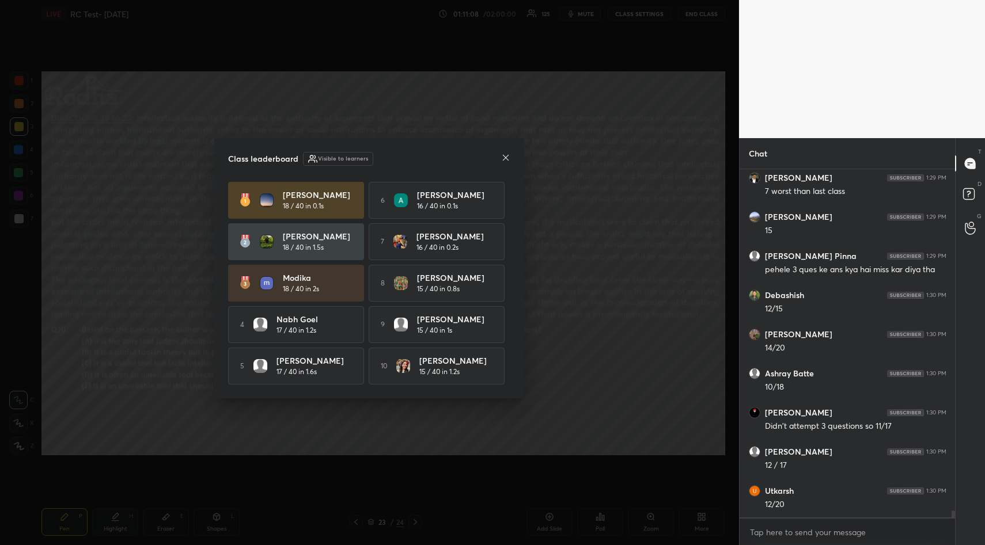
scroll to position [17855, 0]
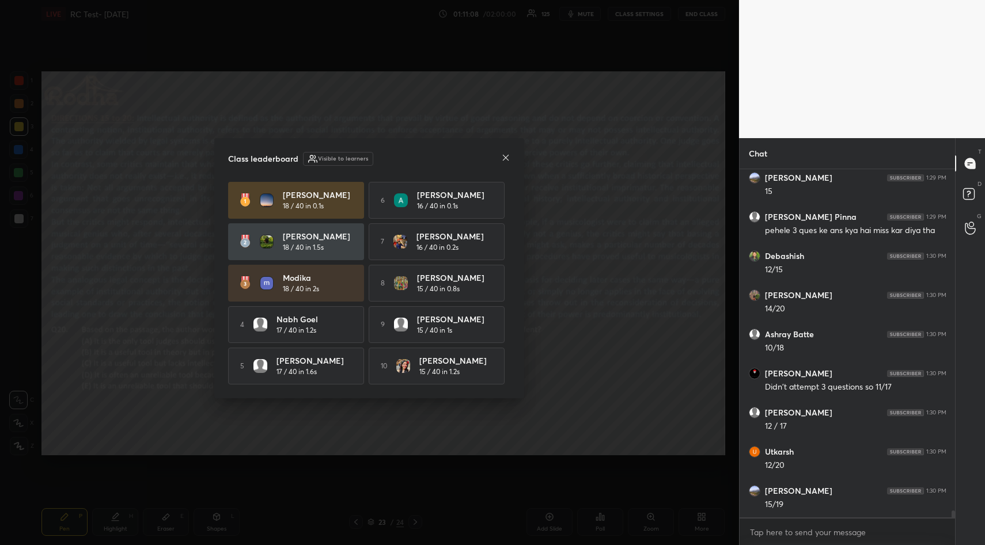
click at [506, 157] on icon at bounding box center [505, 157] width 9 height 9
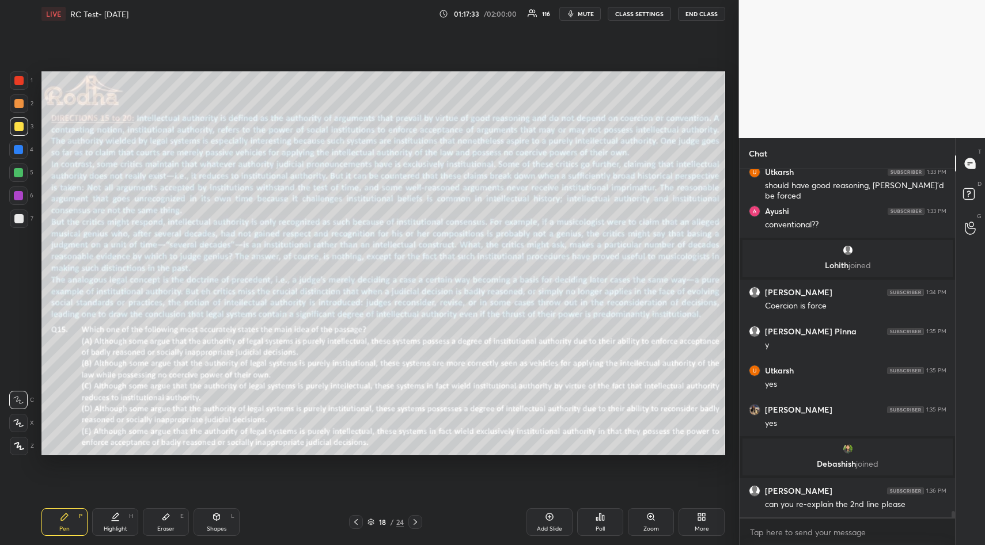
scroll to position [19414, 0]
drag, startPoint x: 160, startPoint y: 514, endPoint x: 162, endPoint y: 502, distance: 12.9
click at [160, 514] on div "Eraser E" at bounding box center [166, 523] width 46 height 28
click at [18, 373] on span "Erase all" at bounding box center [18, 377] width 17 height 8
drag, startPoint x: 63, startPoint y: 521, endPoint x: 74, endPoint y: 509, distance: 16.3
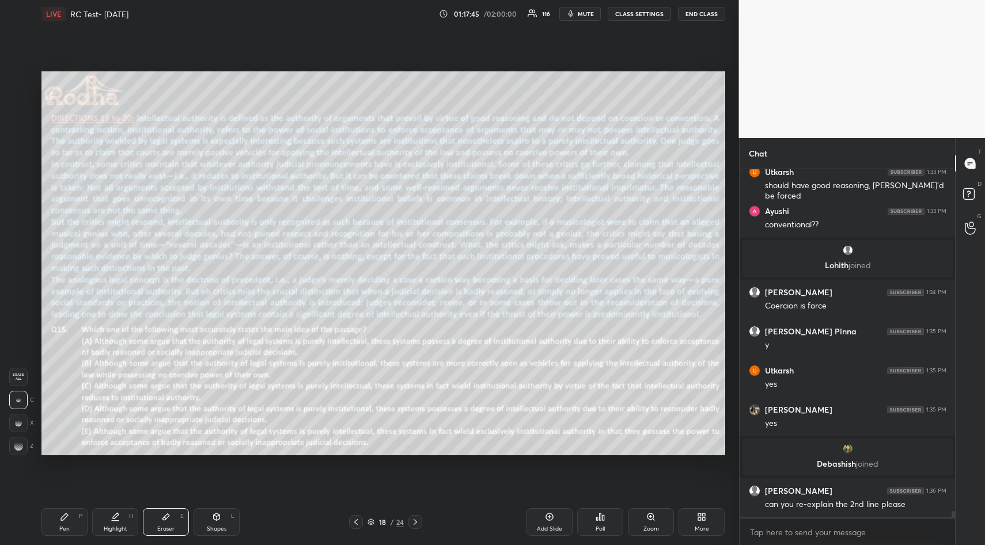
click at [60, 518] on icon at bounding box center [64, 517] width 9 height 9
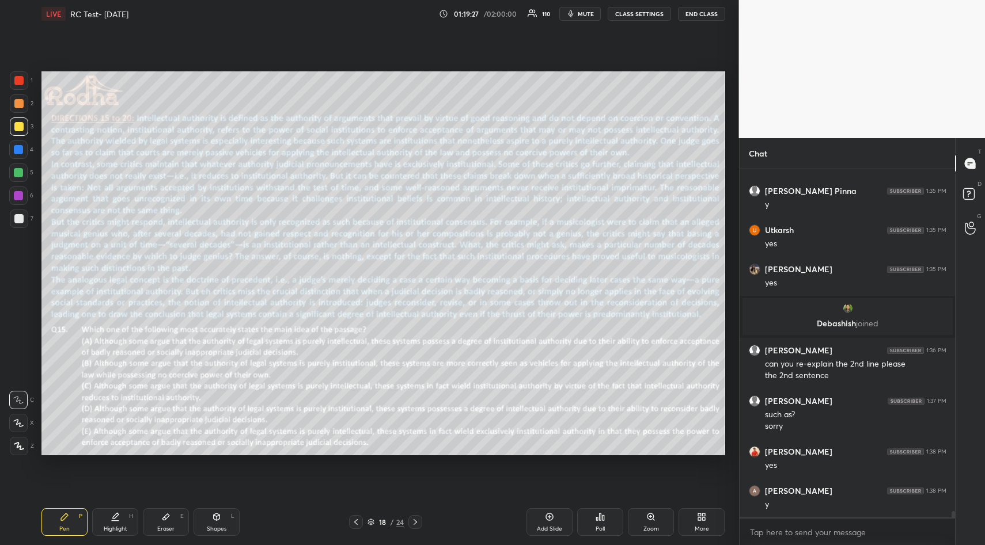
scroll to position [19594, 0]
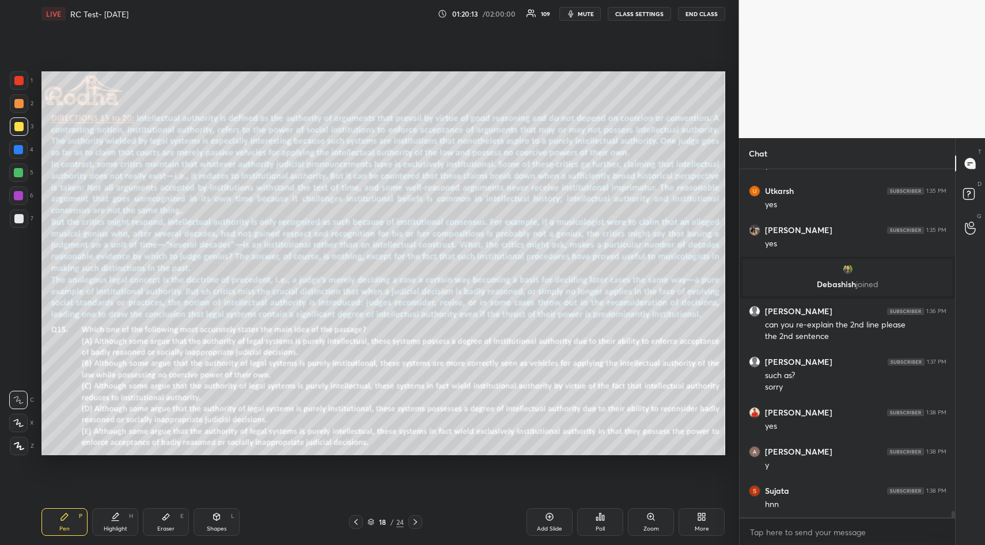
click at [169, 511] on div "Eraser E" at bounding box center [166, 523] width 46 height 28
click at [22, 382] on div "Erase all" at bounding box center [18, 377] width 18 height 18
drag, startPoint x: 65, startPoint y: 519, endPoint x: 69, endPoint y: 458, distance: 60.6
click at [65, 519] on icon at bounding box center [64, 517] width 9 height 9
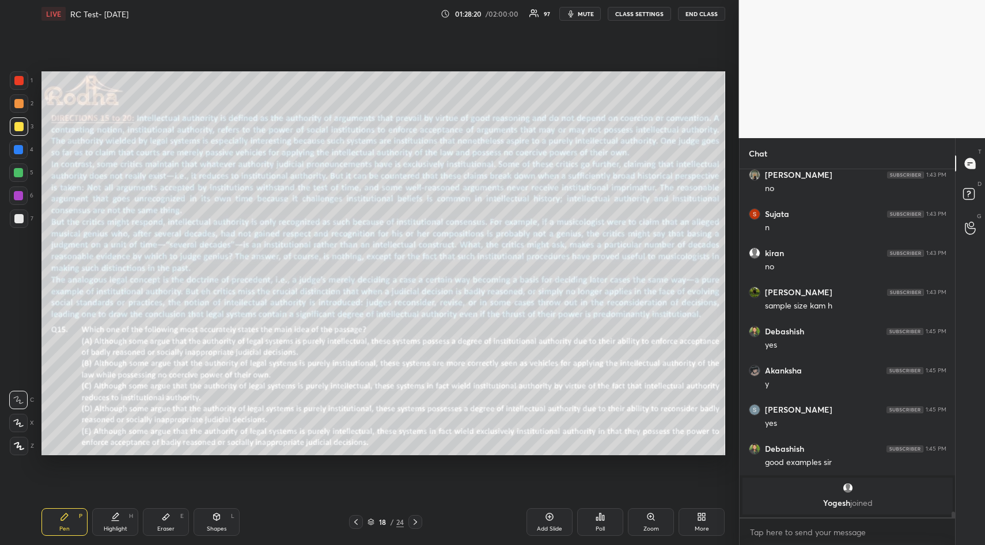
scroll to position [20416, 0]
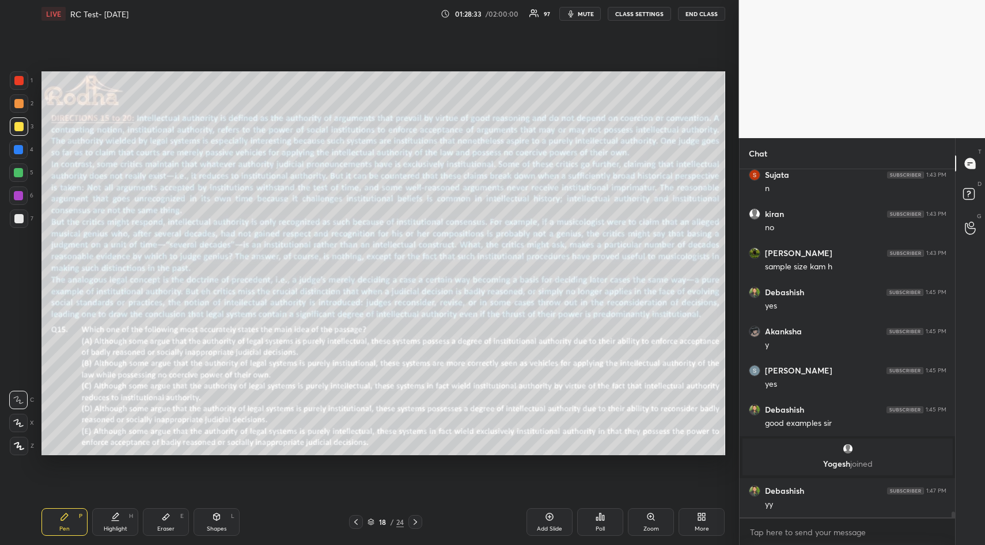
click at [161, 517] on icon at bounding box center [165, 517] width 9 height 9
click at [21, 371] on div "Erase all" at bounding box center [18, 377] width 18 height 18
click at [58, 519] on div "Pen P" at bounding box center [64, 523] width 46 height 28
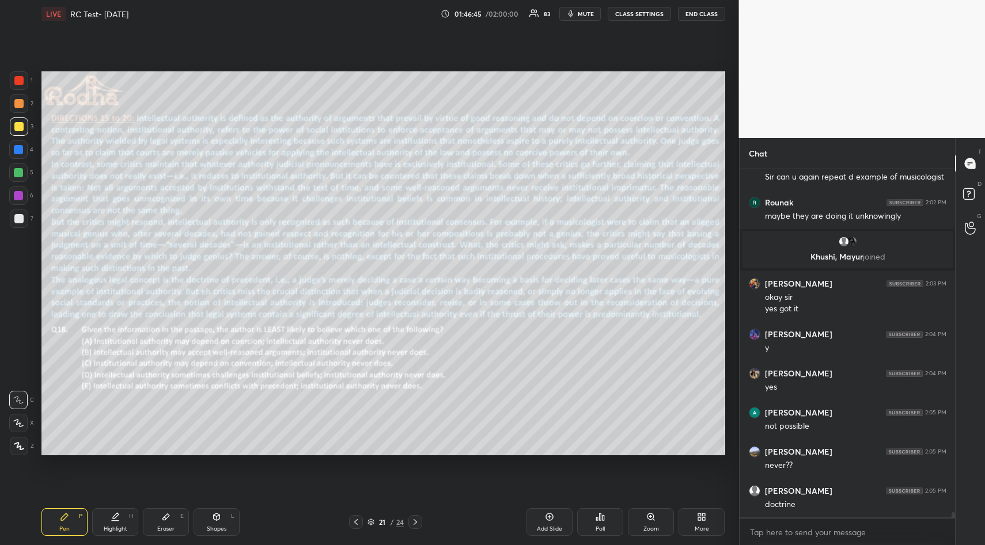
scroll to position [22494, 0]
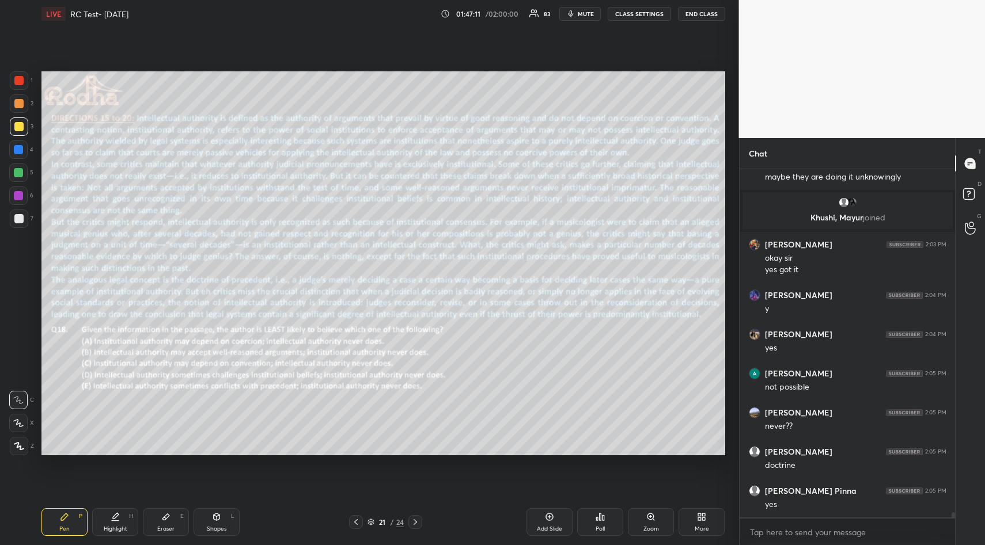
click at [169, 523] on div "Eraser E" at bounding box center [166, 523] width 46 height 28
drag, startPoint x: 20, startPoint y: 380, endPoint x: 22, endPoint y: 387, distance: 8.0
click at [22, 387] on div "Erase all C X Z" at bounding box center [21, 409] width 25 height 92
click at [16, 378] on span "Erase all" at bounding box center [18, 377] width 17 height 8
click at [60, 518] on icon at bounding box center [64, 517] width 9 height 9
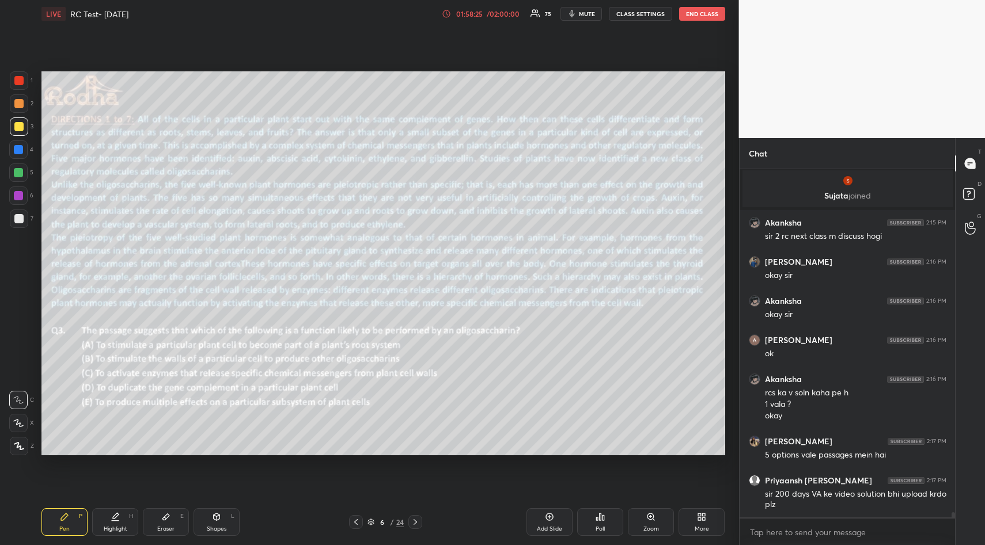
scroll to position [23494, 0]
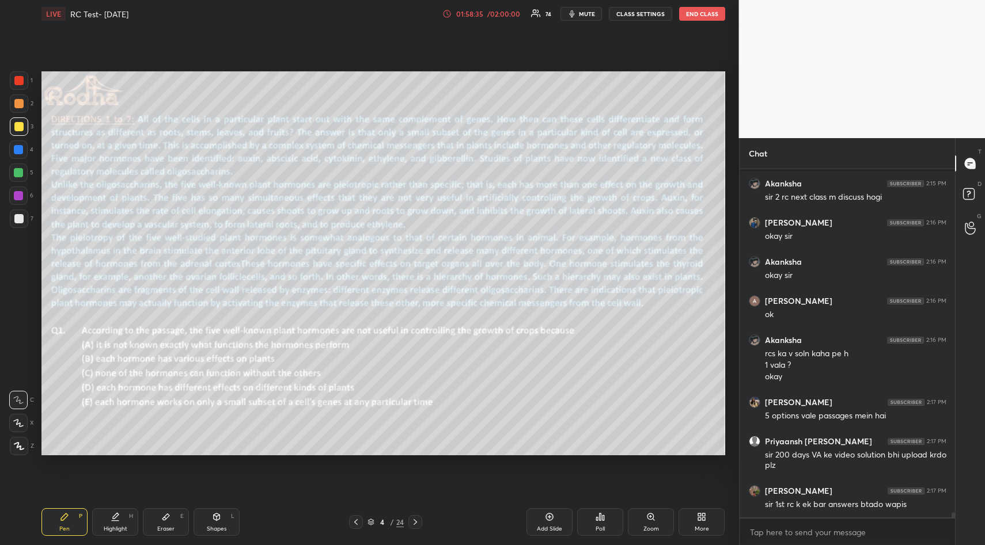
click at [169, 515] on div "Eraser E" at bounding box center [166, 523] width 46 height 28
click at [17, 376] on span "Erase all" at bounding box center [18, 377] width 17 height 8
drag, startPoint x: 63, startPoint y: 519, endPoint x: 73, endPoint y: 509, distance: 14.7
click at [63, 519] on icon at bounding box center [64, 517] width 7 height 7
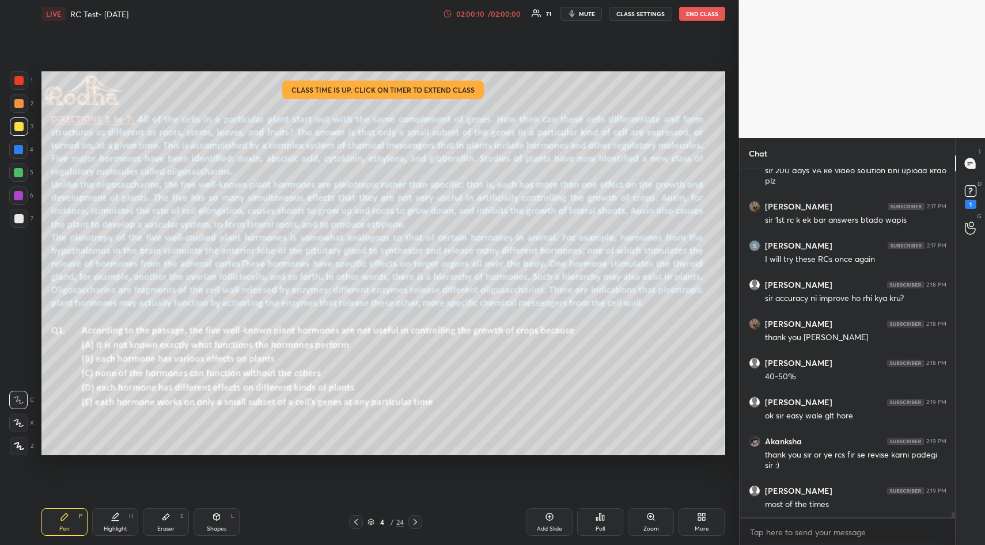
scroll to position [23828, 0]
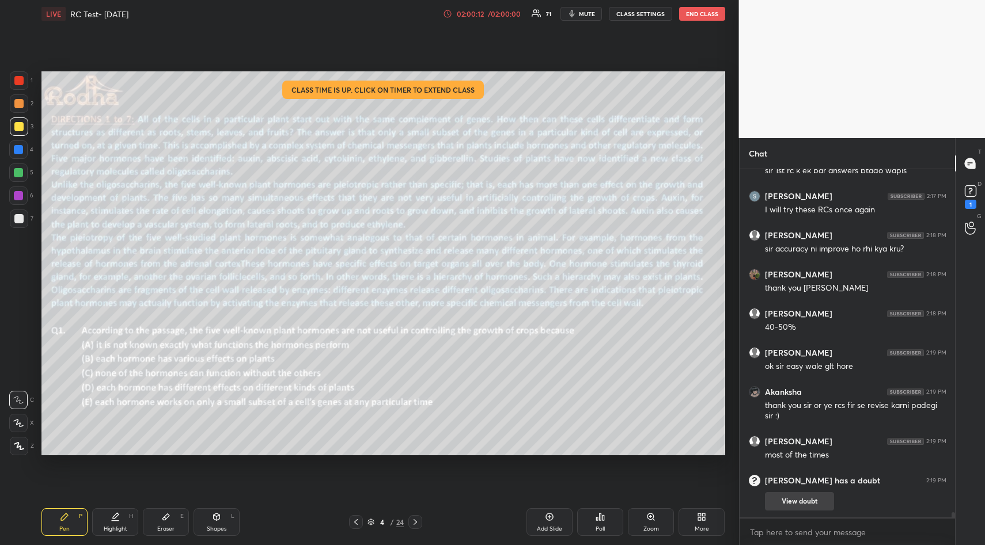
click at [801, 501] on button "View doubt" at bounding box center [799, 501] width 69 height 18
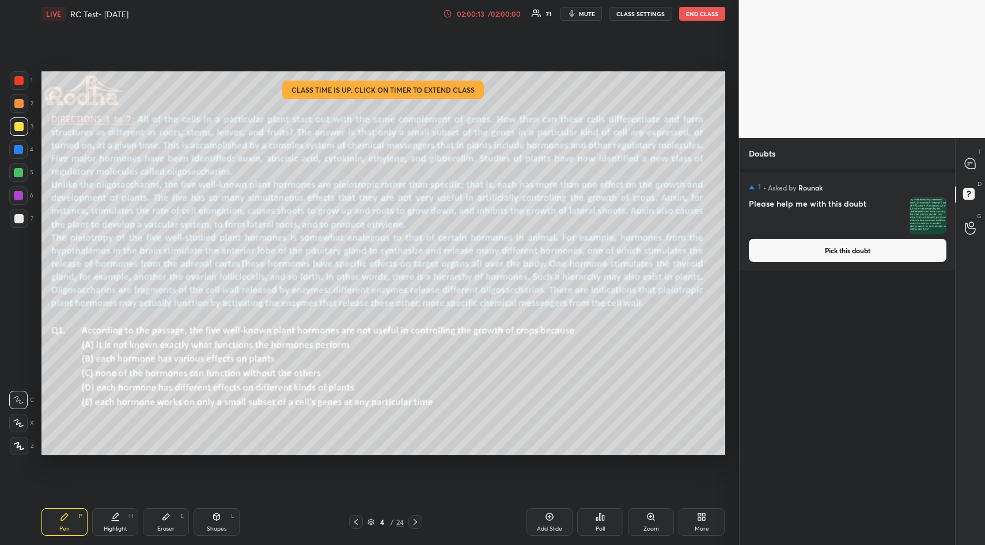
click at [919, 215] on img "grid" at bounding box center [928, 216] width 36 height 36
click at [825, 261] on button "Pick this doubt" at bounding box center [848, 250] width 198 height 23
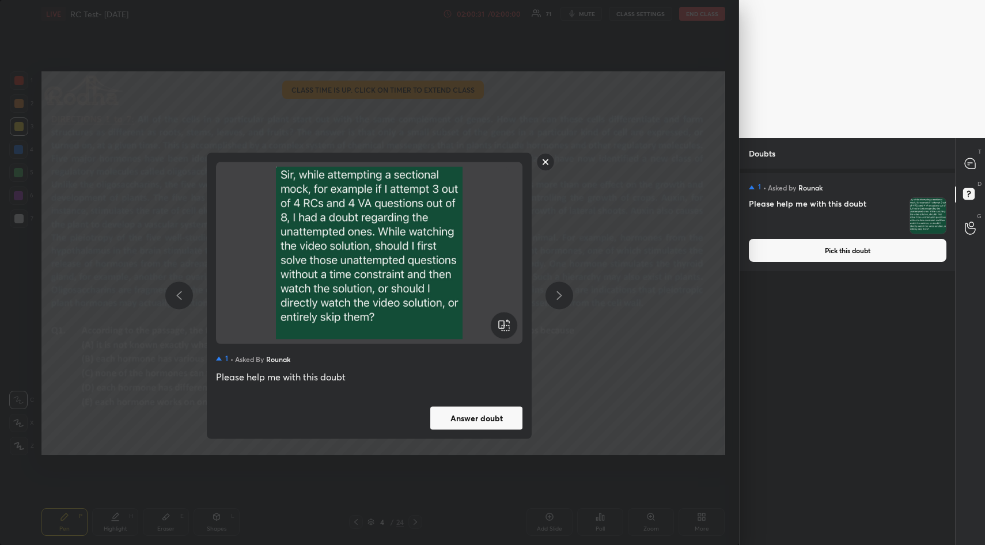
click at [549, 162] on rect at bounding box center [546, 162] width 18 height 18
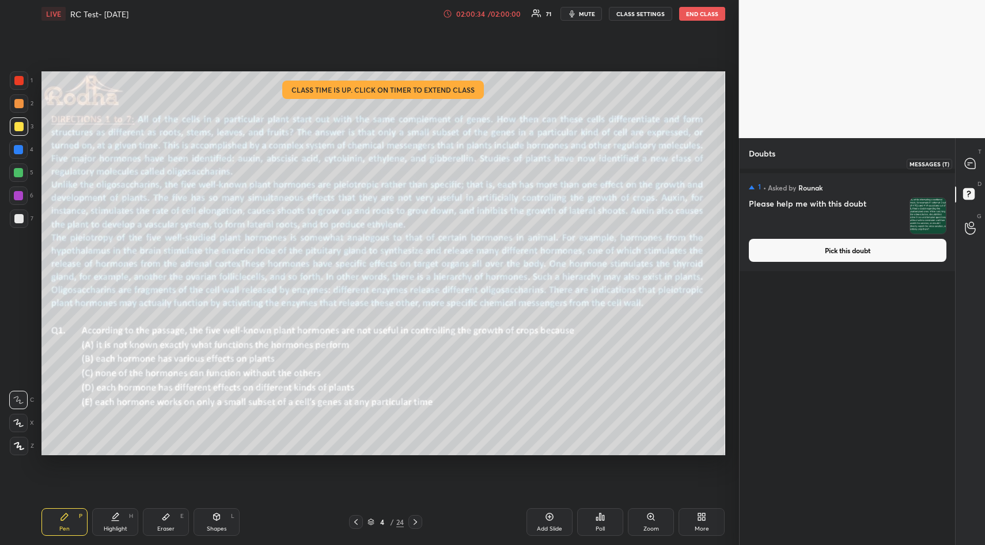
click at [969, 161] on icon at bounding box center [970, 163] width 10 height 10
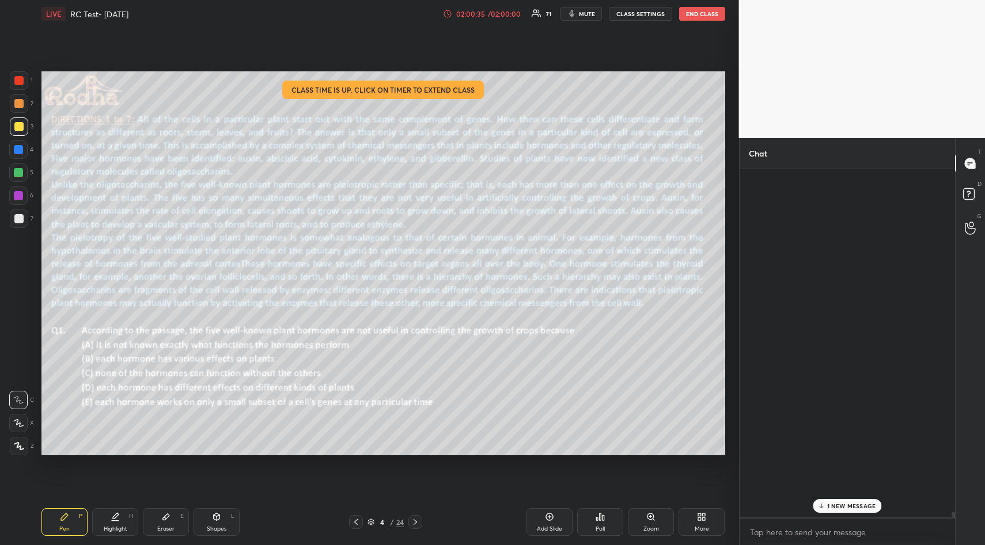
scroll to position [344, 212]
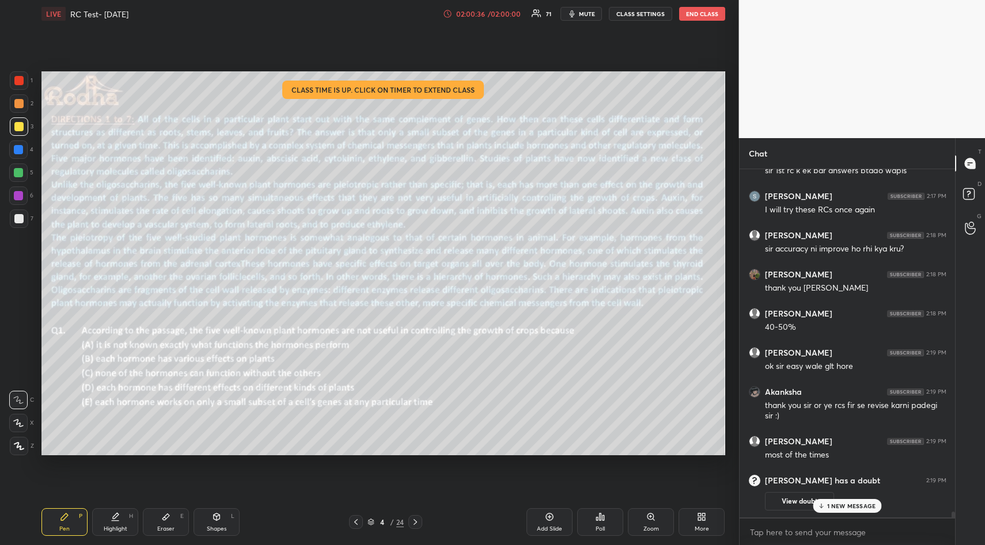
click at [853, 509] on p "1 NEW MESSAGE" at bounding box center [851, 506] width 49 height 7
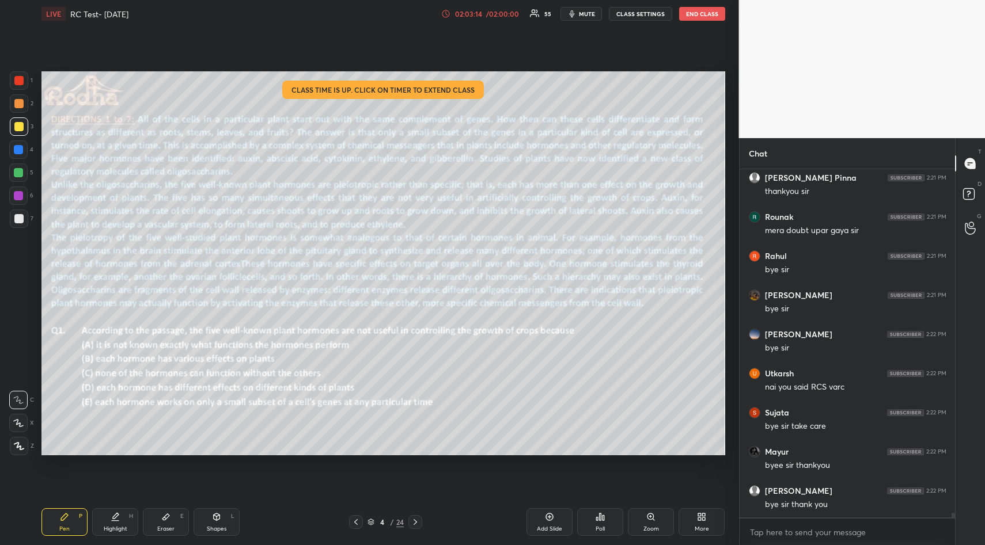
scroll to position [24911, 0]
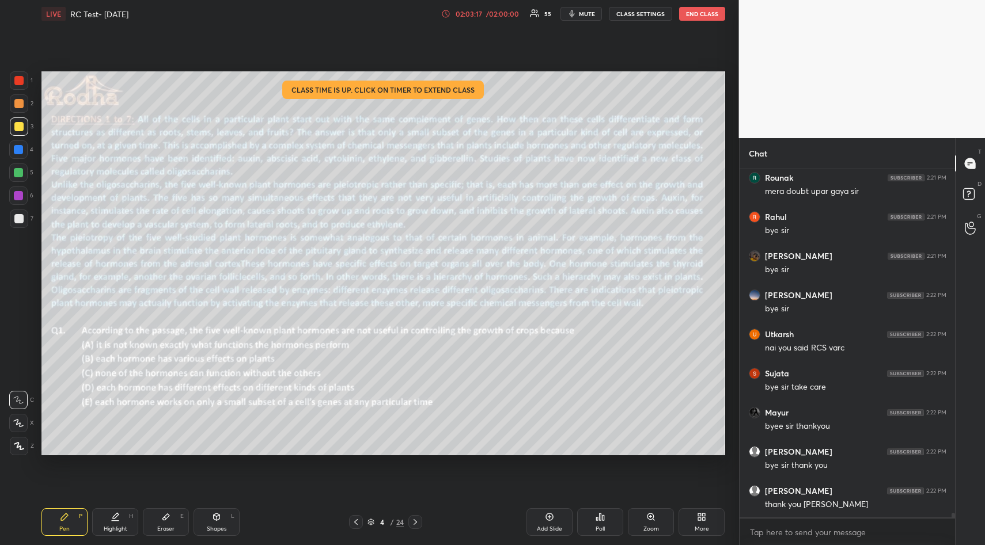
click at [710, 14] on button "END CLASS" at bounding box center [702, 14] width 46 height 14
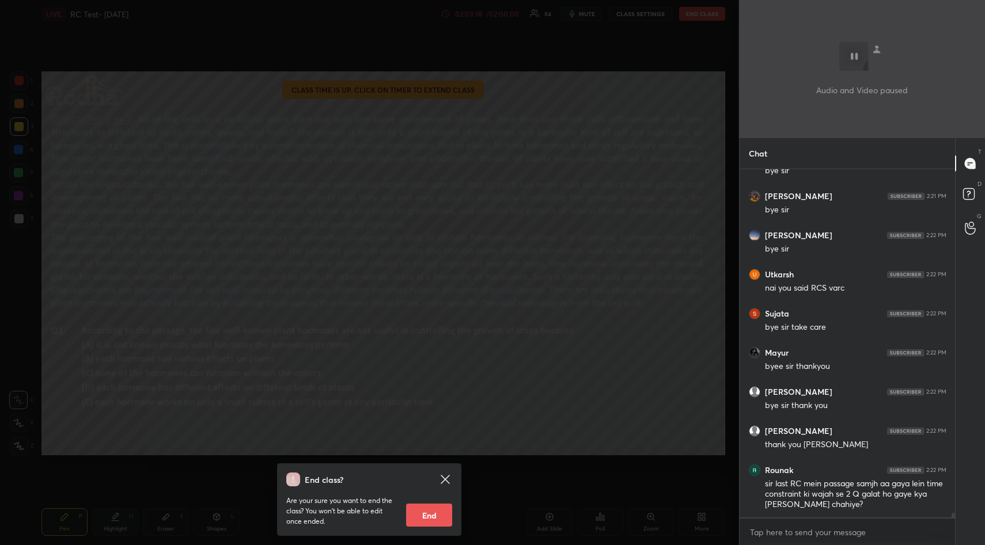
click at [710, 14] on div "End class? Are your sure you want to end the class? You won’t be able to edit o…" at bounding box center [369, 272] width 739 height 545
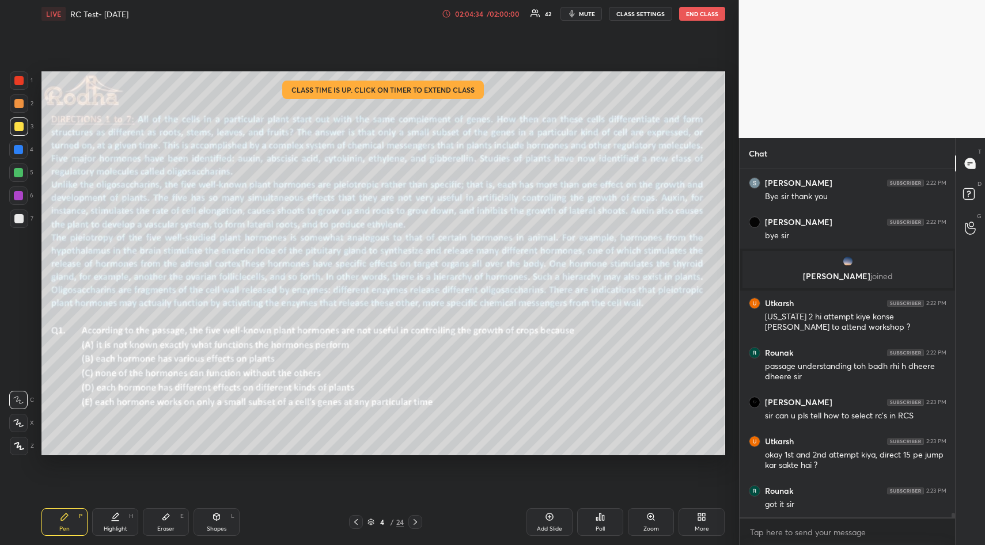
scroll to position [24830, 0]
click at [714, 11] on button "END CLASS" at bounding box center [702, 14] width 46 height 14
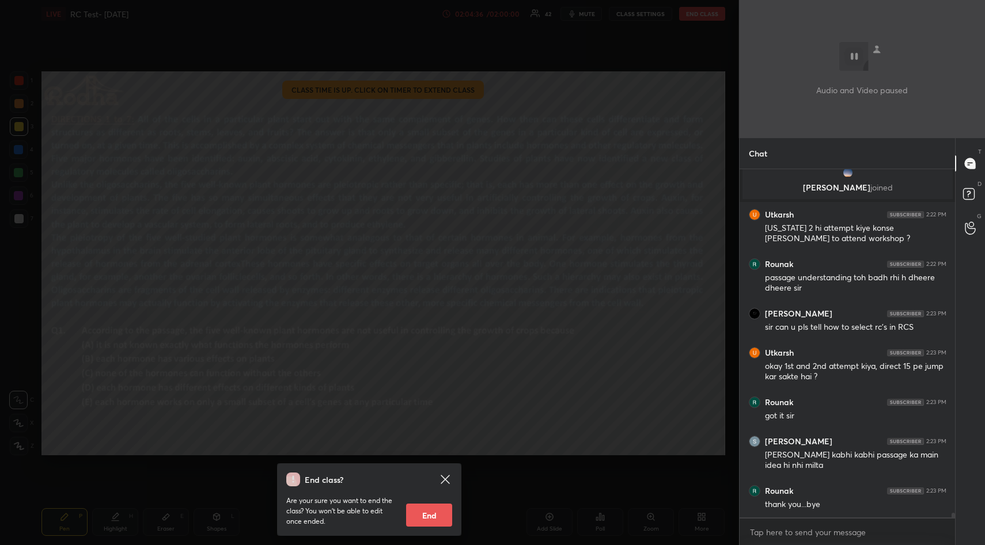
scroll to position [24908, 0]
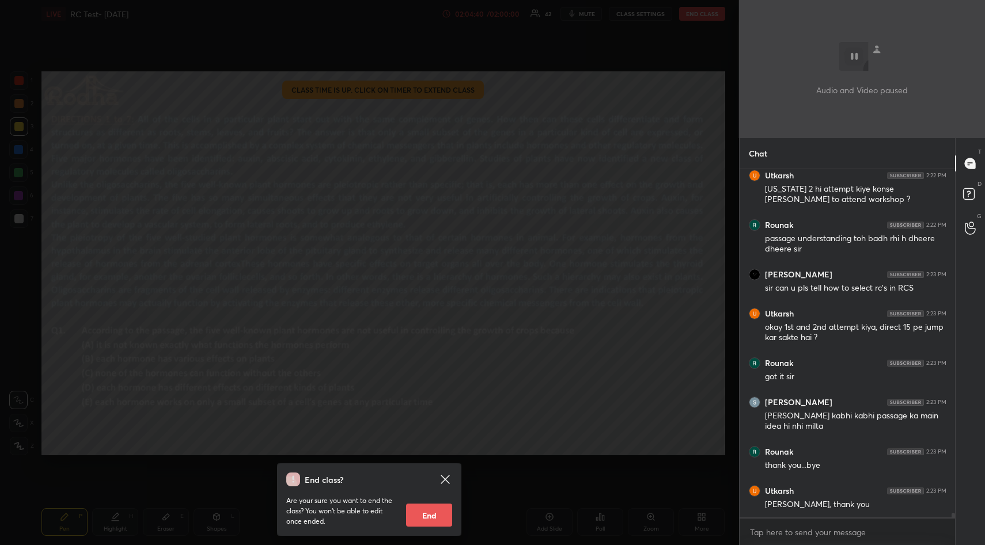
click at [431, 509] on button "End" at bounding box center [429, 515] width 46 height 23
type textarea "x"
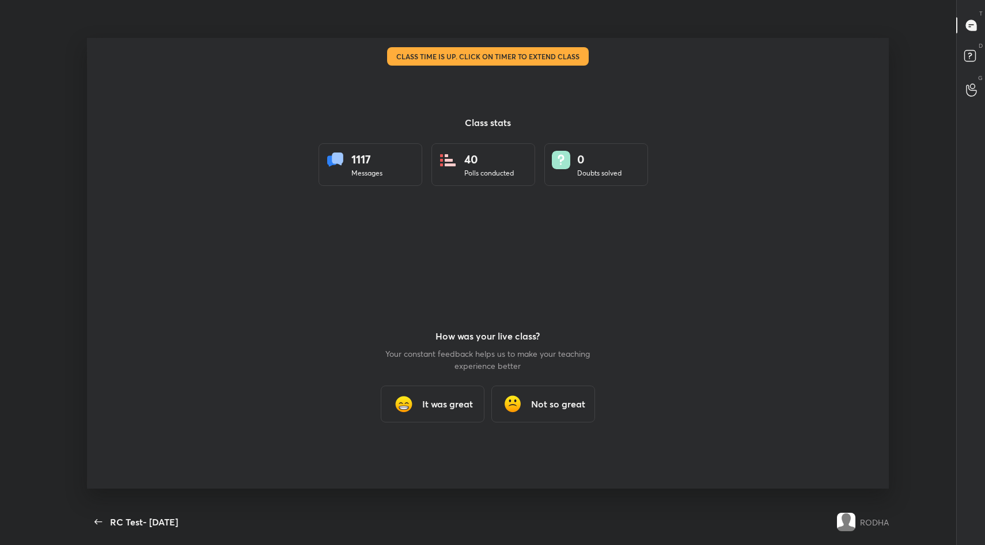
scroll to position [57119, 56651]
